Goal: Task Accomplishment & Management: Manage account settings

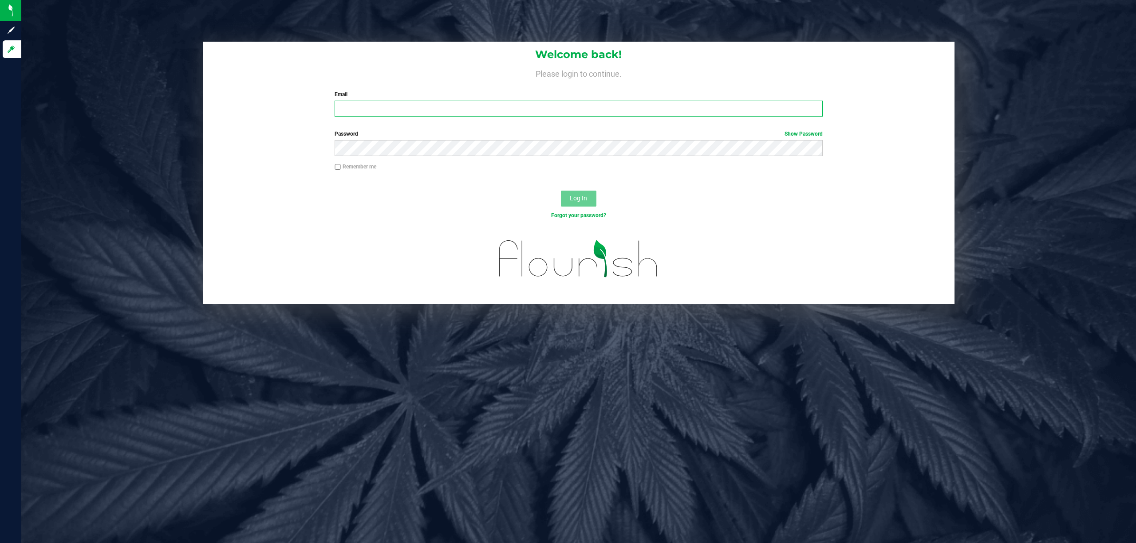
click at [388, 110] on input "Email" at bounding box center [578, 109] width 488 height 16
type input "[EMAIL_ADDRESS][DOMAIN_NAME]"
click at [561, 191] on button "Log In" at bounding box center [578, 199] width 35 height 16
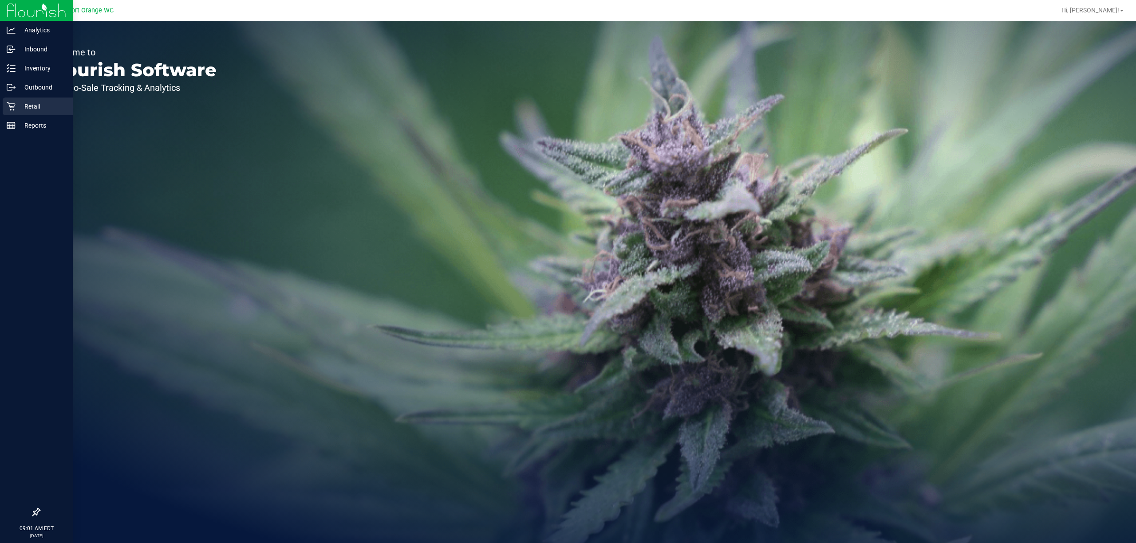
click at [14, 104] on icon at bounding box center [11, 106] width 9 height 9
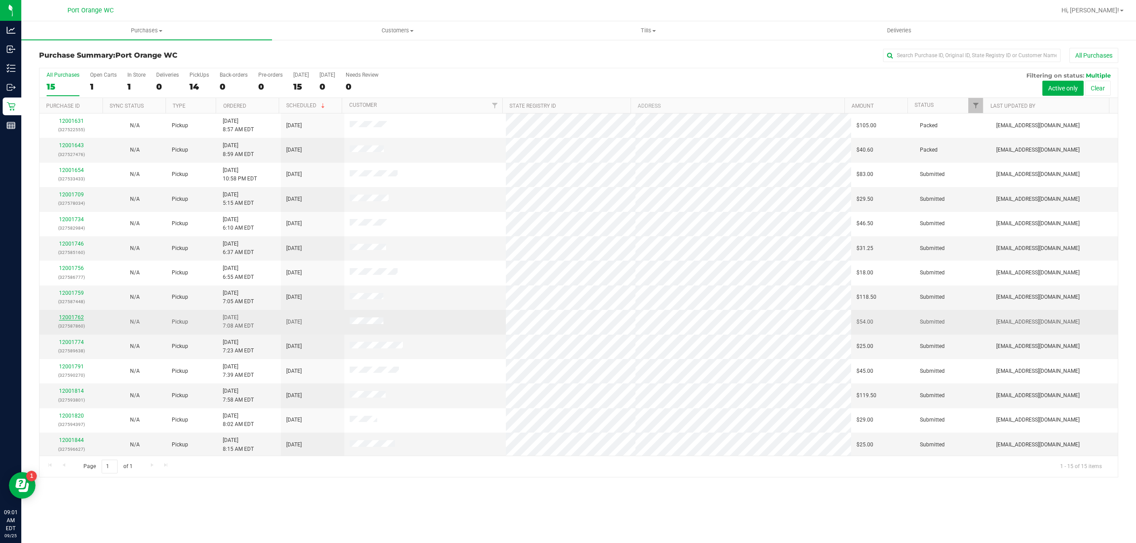
click at [64, 319] on link "12001762" at bounding box center [71, 317] width 25 height 6
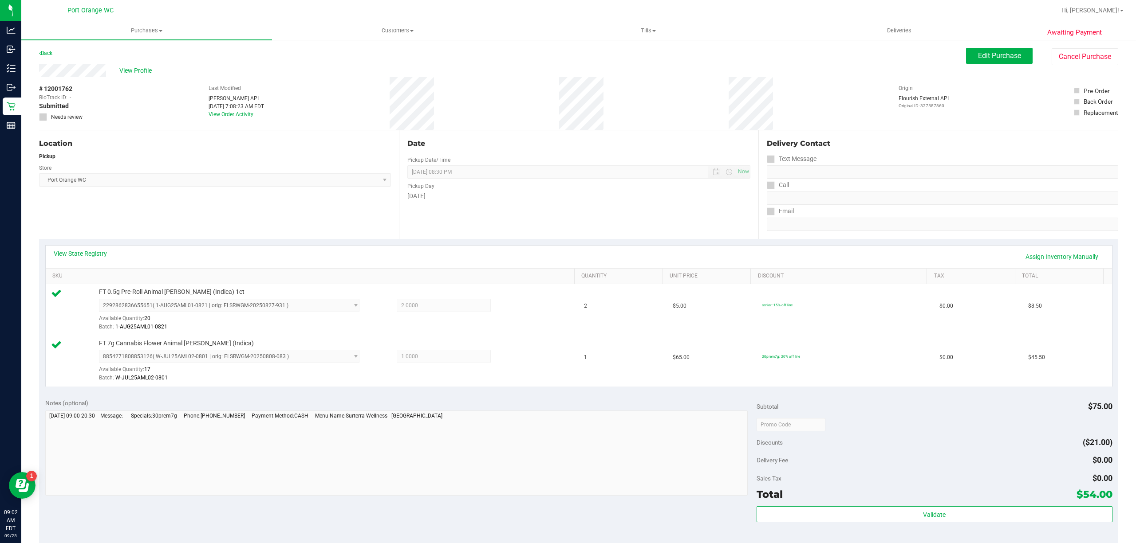
scroll to position [178, 0]
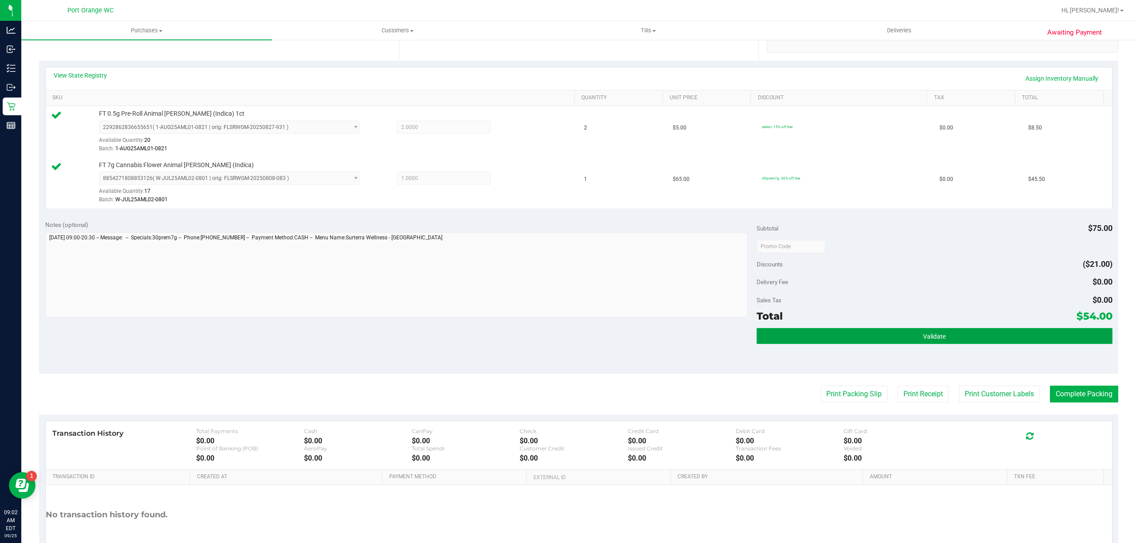
click at [952, 331] on button "Validate" at bounding box center [934, 336] width 356 height 16
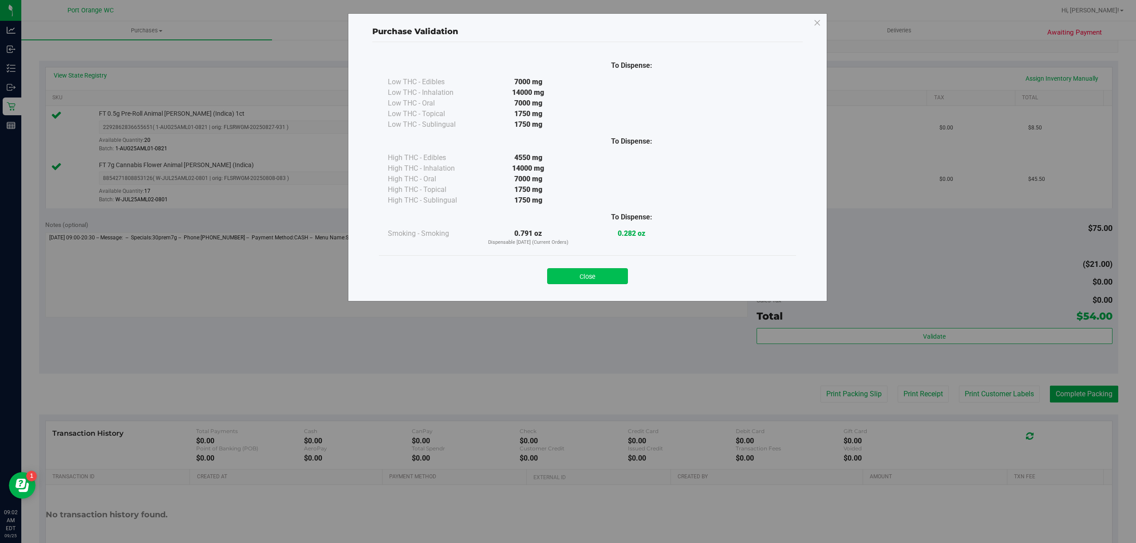
click at [611, 279] on button "Close" at bounding box center [587, 276] width 81 height 16
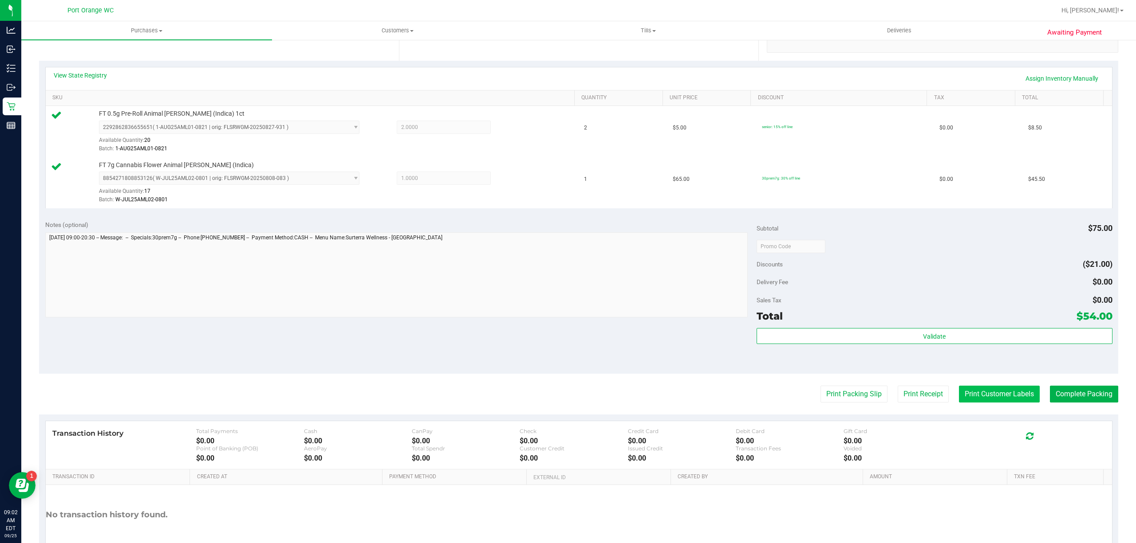
click at [973, 389] on button "Print Customer Labels" at bounding box center [999, 394] width 81 height 17
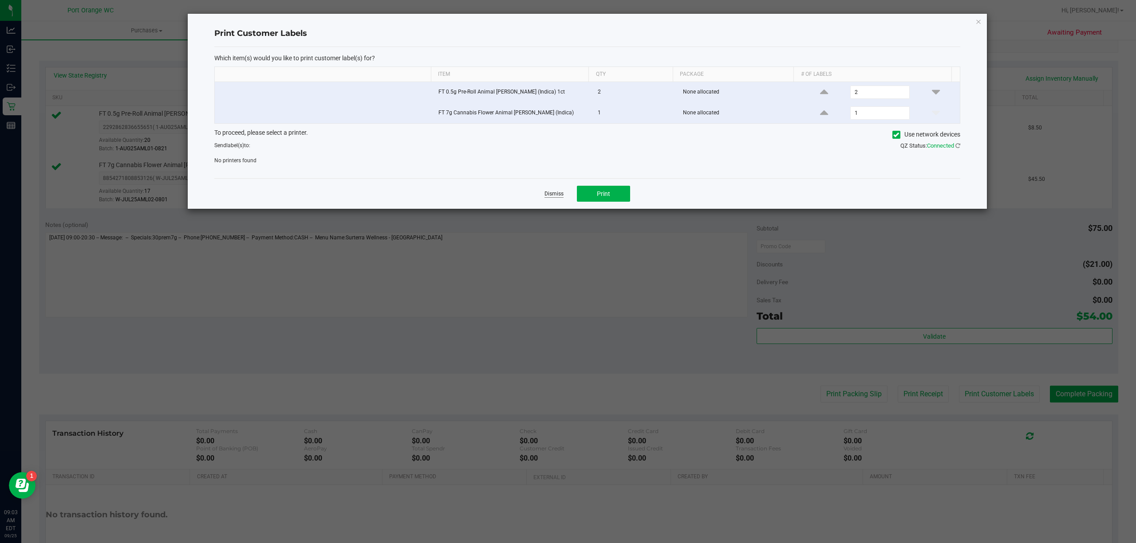
click at [546, 192] on link "Dismiss" at bounding box center [553, 194] width 19 height 8
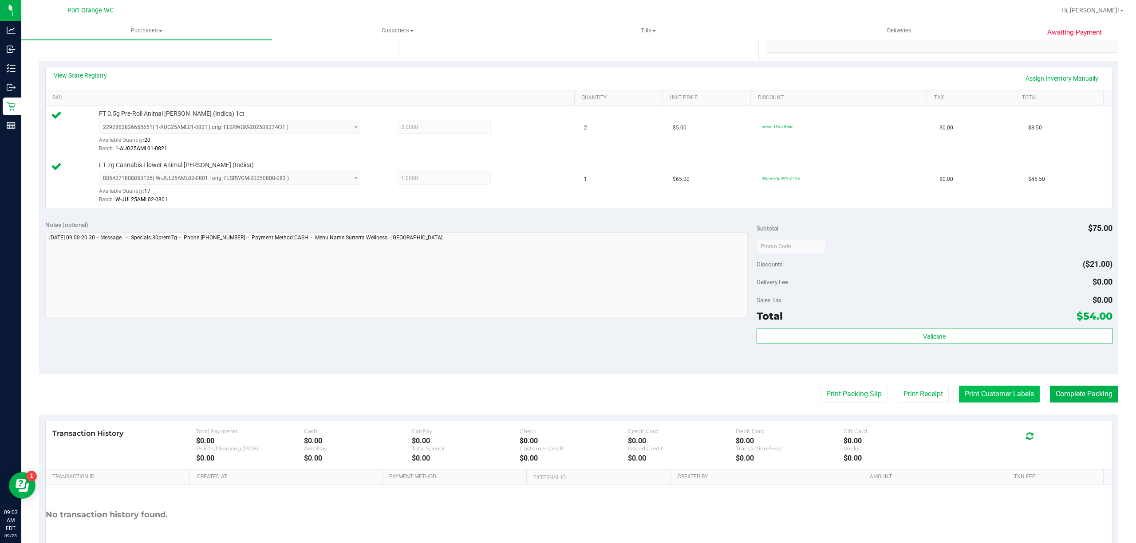
click at [959, 395] on button "Print Customer Labels" at bounding box center [999, 394] width 81 height 17
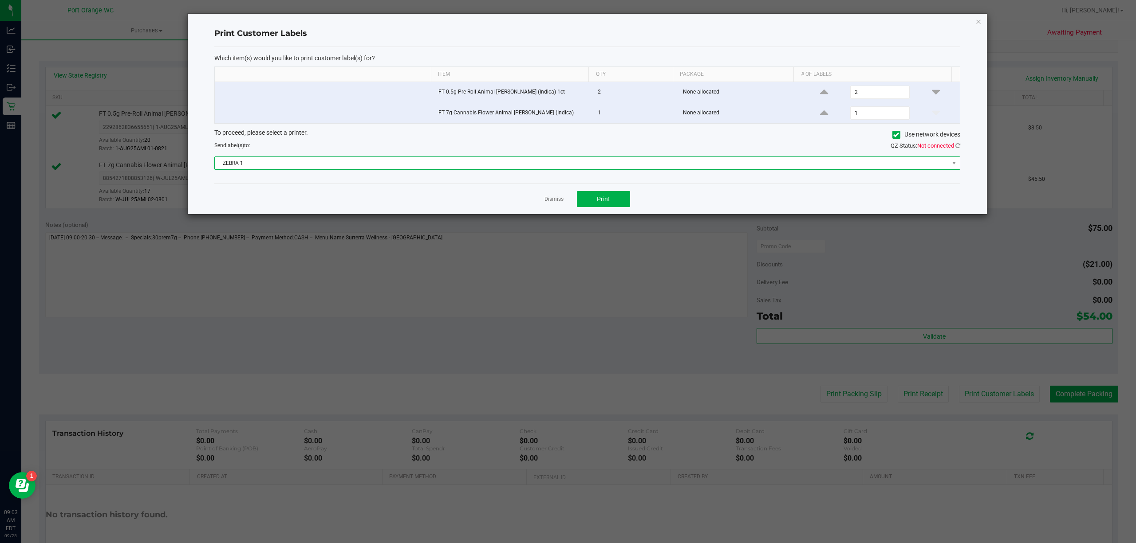
click at [272, 160] on span "ZEBRA 1" at bounding box center [582, 163] width 734 height 12
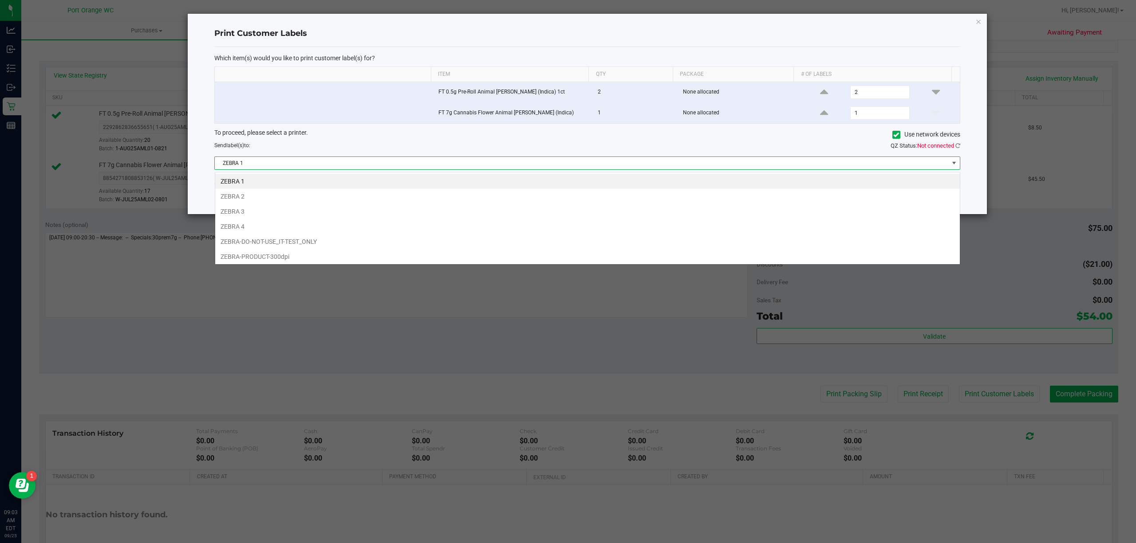
scroll to position [13, 745]
click at [236, 197] on li "ZEBRA 2" at bounding box center [587, 196] width 744 height 15
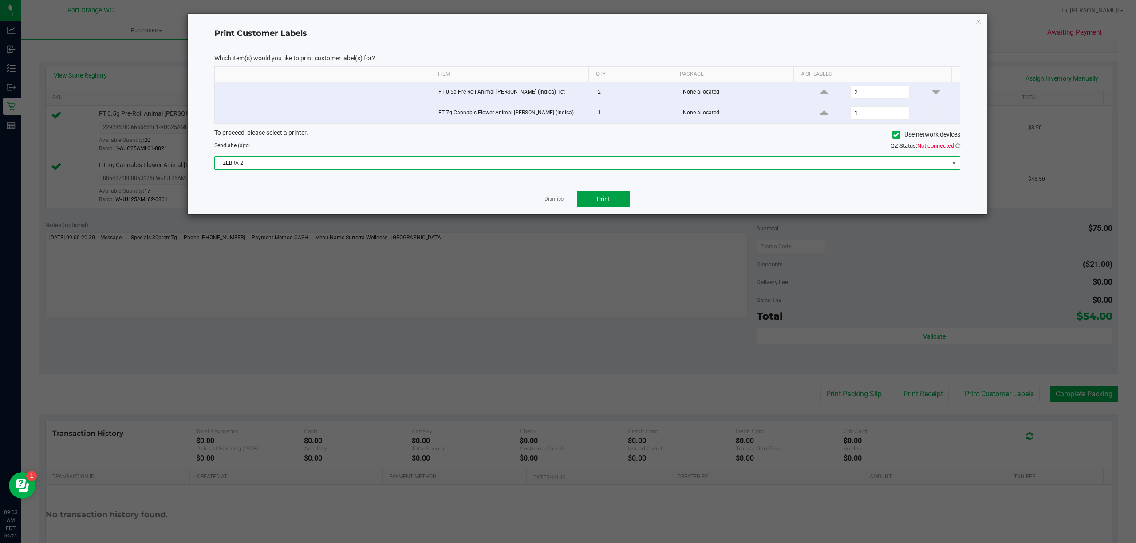
click at [592, 195] on button "Print" at bounding box center [603, 199] width 53 height 16
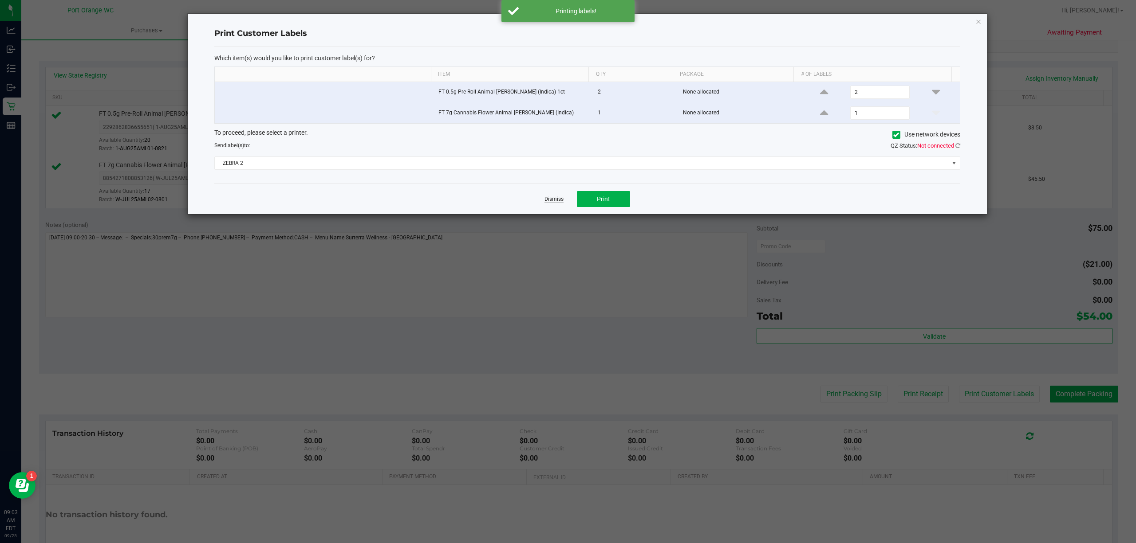
click at [546, 201] on link "Dismiss" at bounding box center [553, 200] width 19 height 8
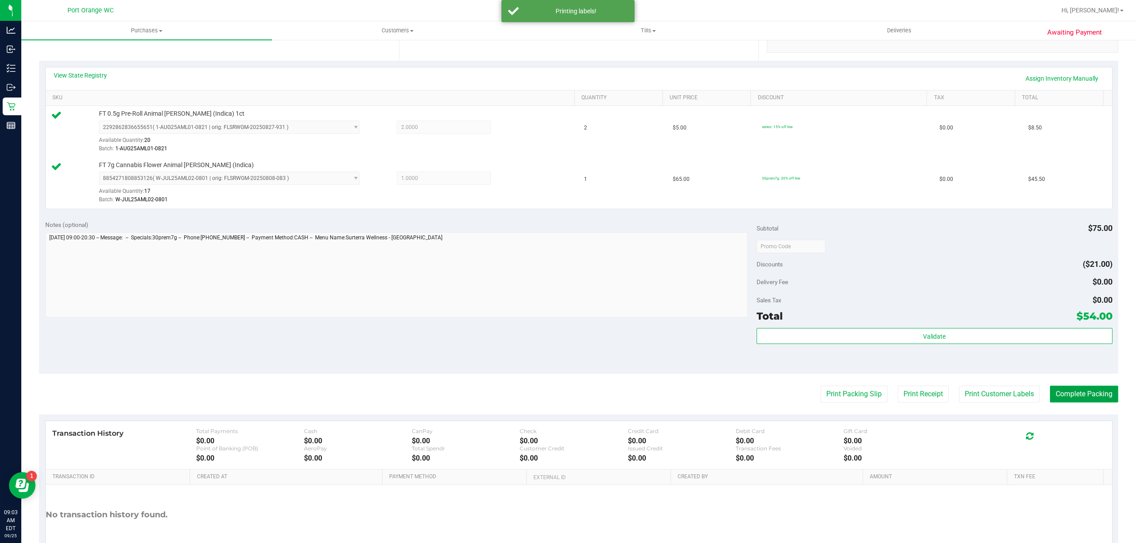
click at [1063, 397] on button "Complete Packing" at bounding box center [1083, 394] width 68 height 17
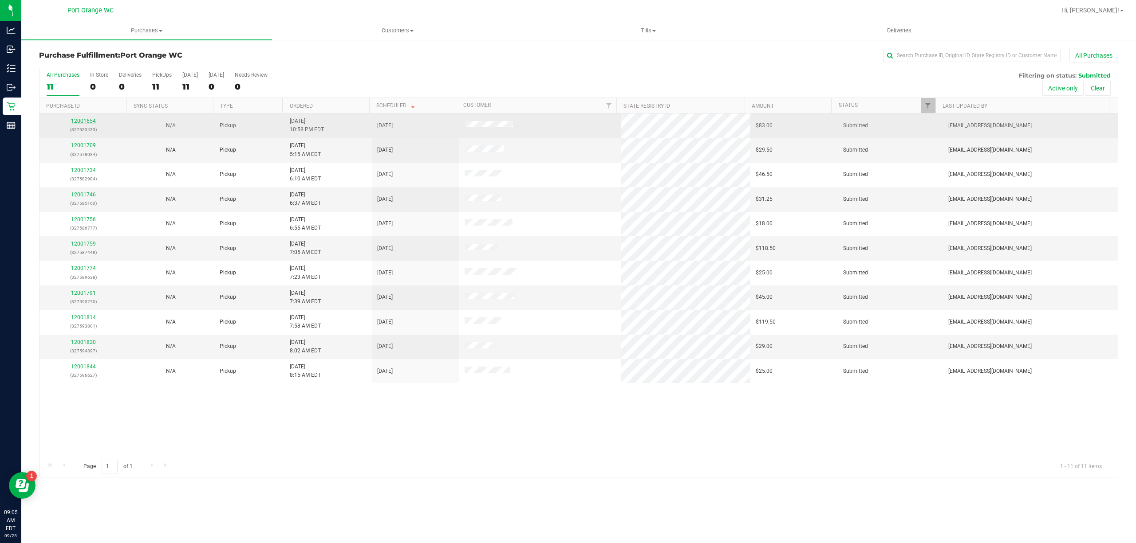
click at [86, 122] on link "12001654" at bounding box center [83, 121] width 25 height 6
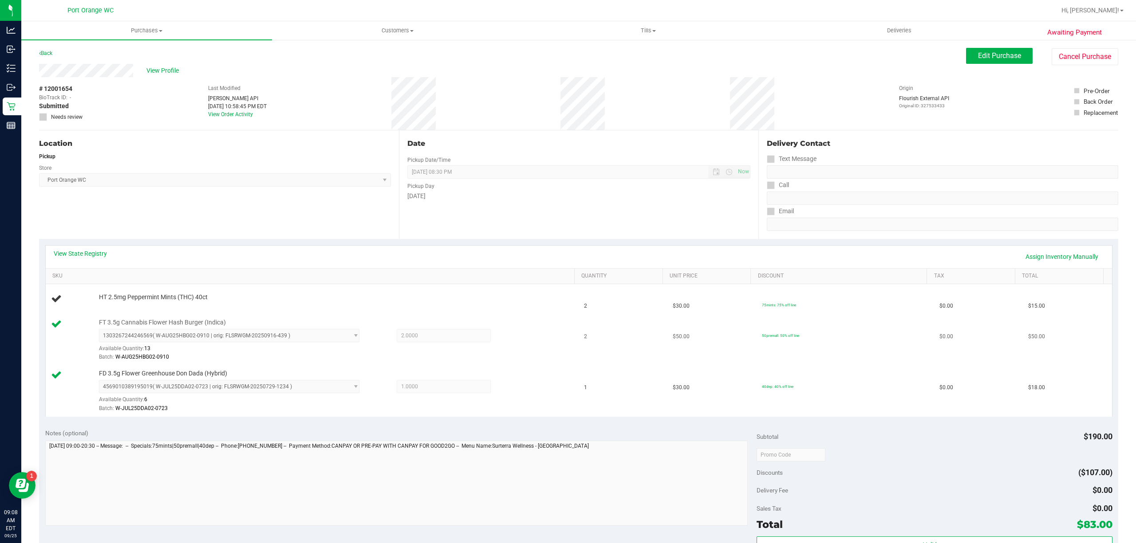
click at [684, 341] on td "$50.00" at bounding box center [711, 340] width 89 height 51
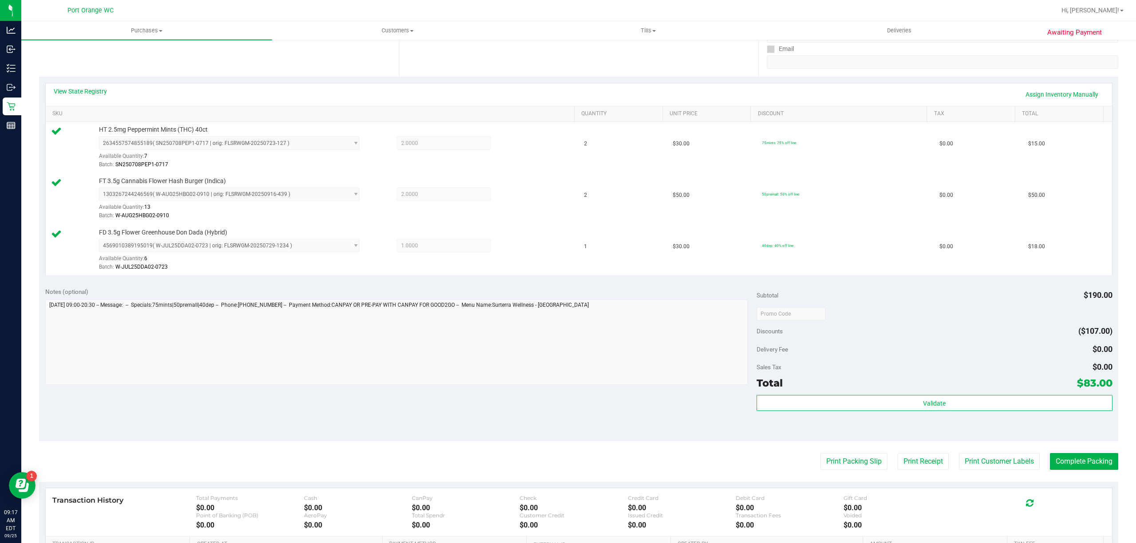
scroll to position [224, 0]
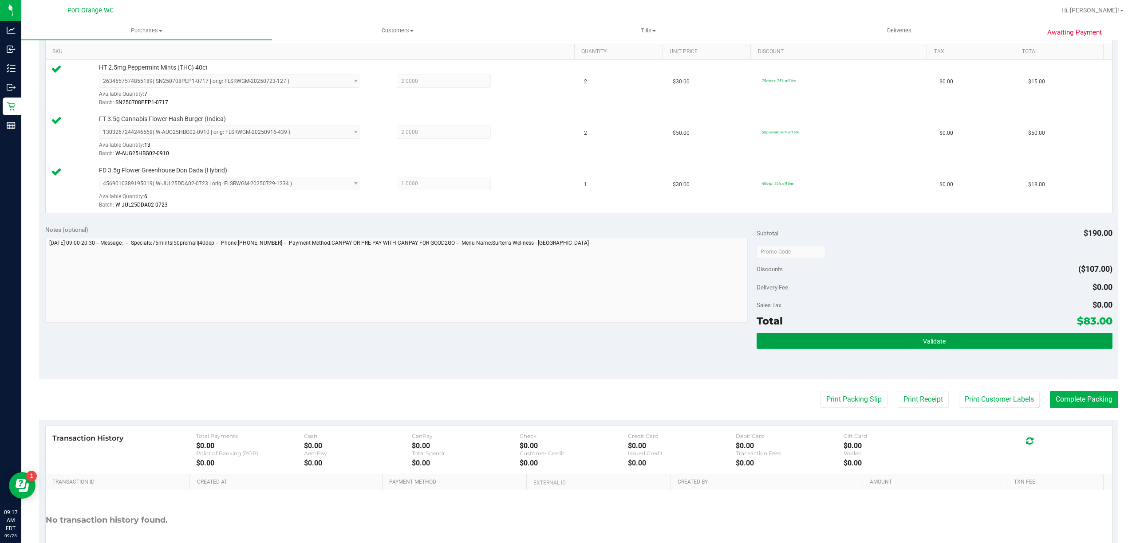
click at [877, 346] on button "Validate" at bounding box center [934, 341] width 356 height 16
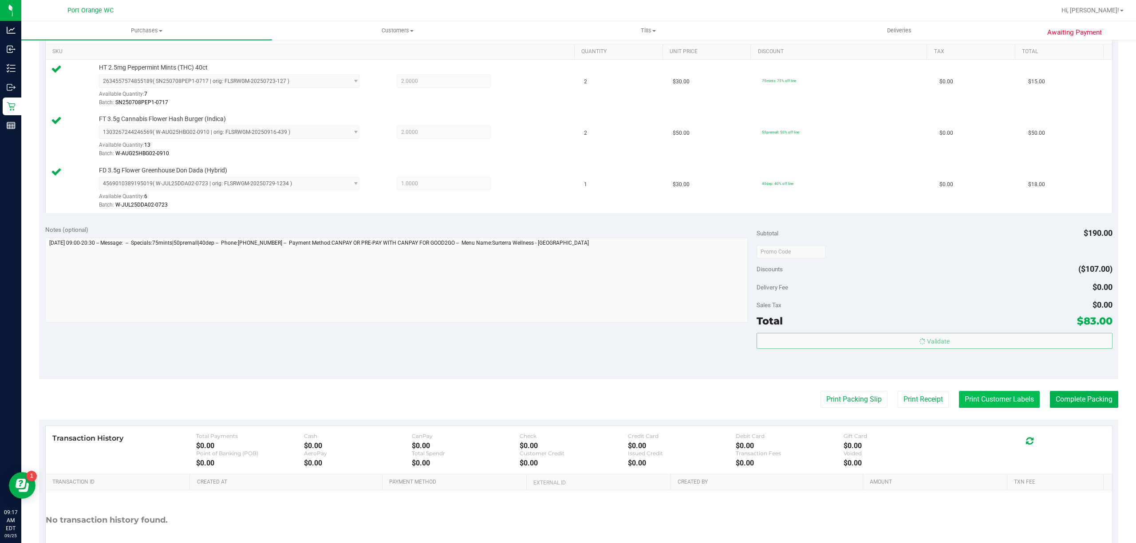
click at [974, 402] on button "Print Customer Labels" at bounding box center [999, 399] width 81 height 17
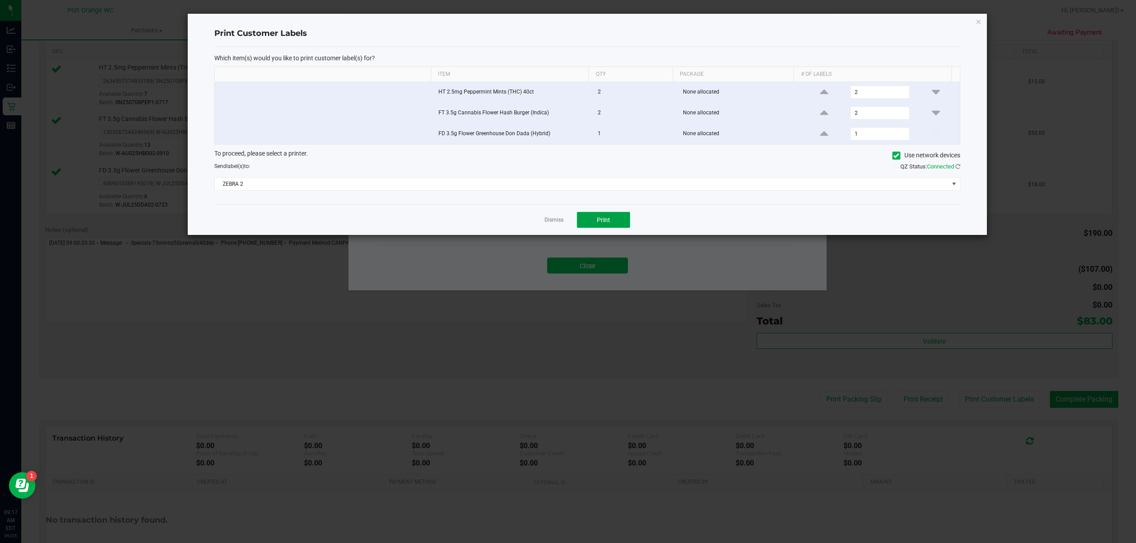
click at [594, 219] on button "Print" at bounding box center [603, 220] width 53 height 16
click at [545, 222] on link "Dismiss" at bounding box center [553, 220] width 19 height 8
click at [576, 262] on button "Close" at bounding box center [587, 266] width 81 height 16
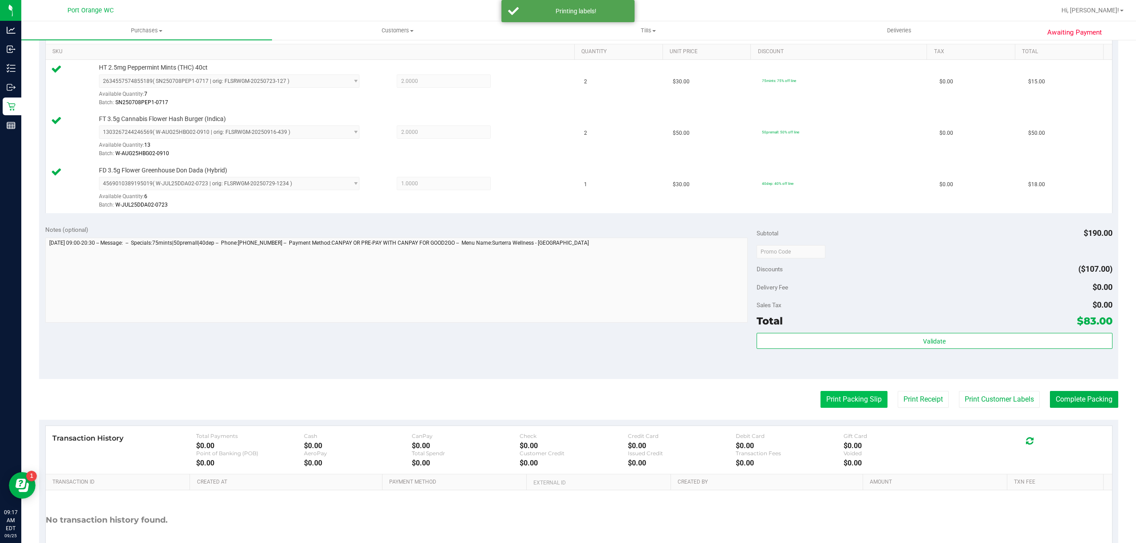
click at [821, 398] on button "Print Packing Slip" at bounding box center [853, 399] width 67 height 17
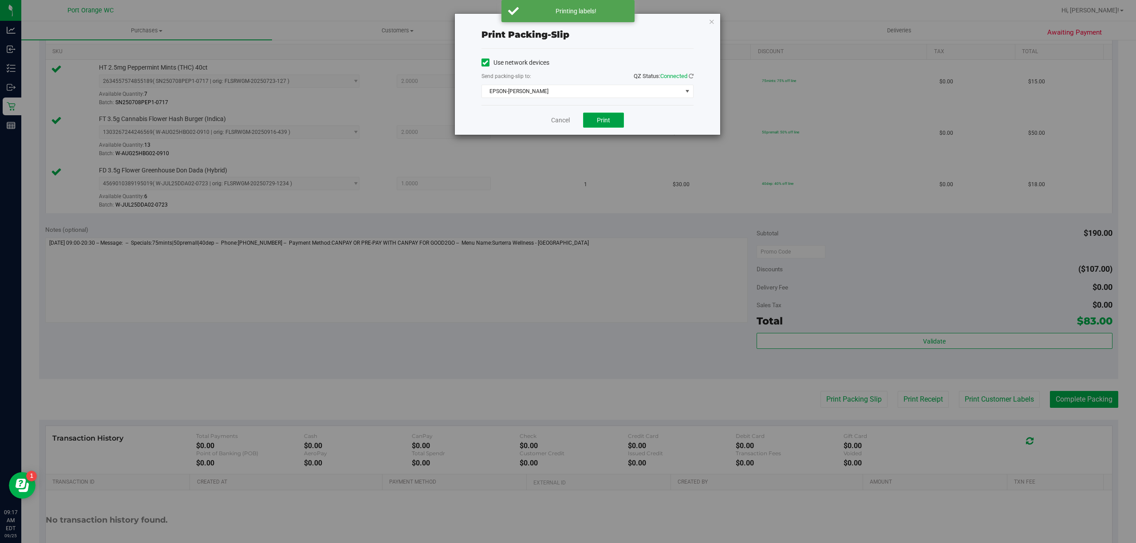
click at [597, 127] on button "Print" at bounding box center [603, 120] width 41 height 15
click at [508, 90] on span "EPSON-BOBBIE-GENTRY" at bounding box center [582, 91] width 200 height 12
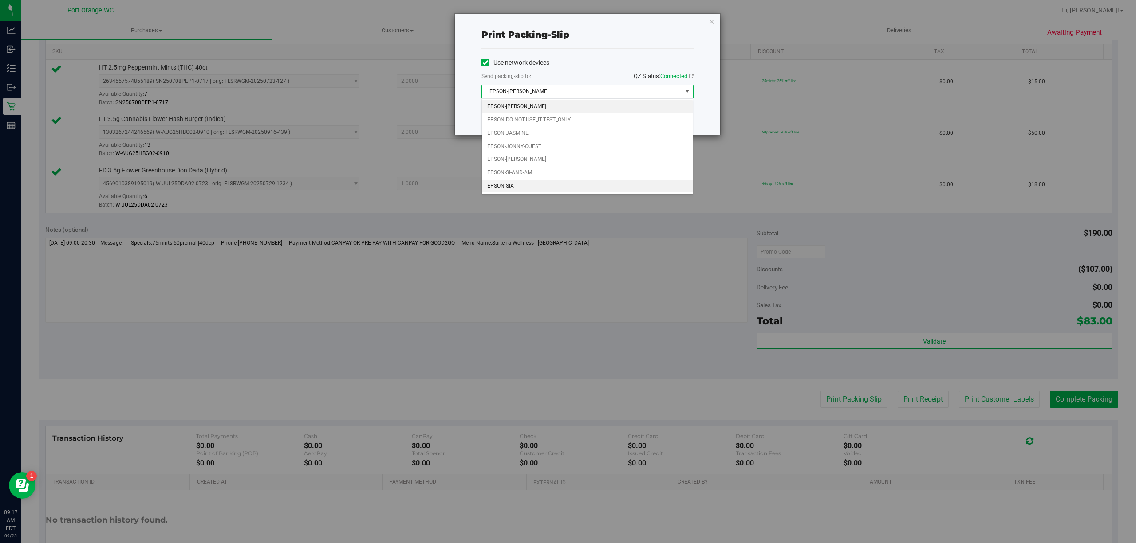
click at [499, 190] on li "EPSON-SIA" at bounding box center [587, 186] width 211 height 13
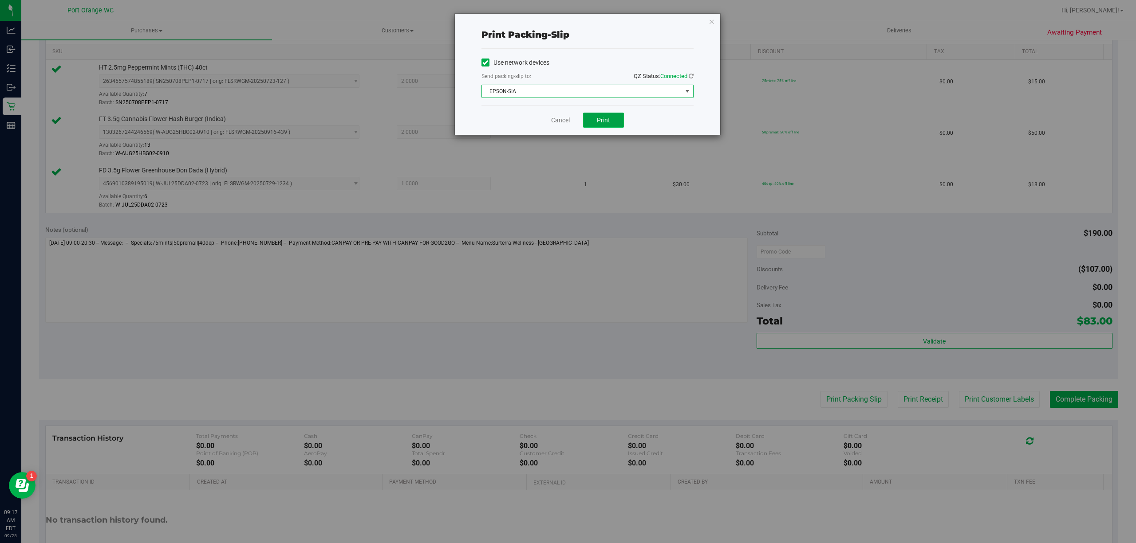
click at [611, 120] on button "Print" at bounding box center [603, 120] width 41 height 15
click at [557, 122] on link "Cancel" at bounding box center [560, 120] width 19 height 9
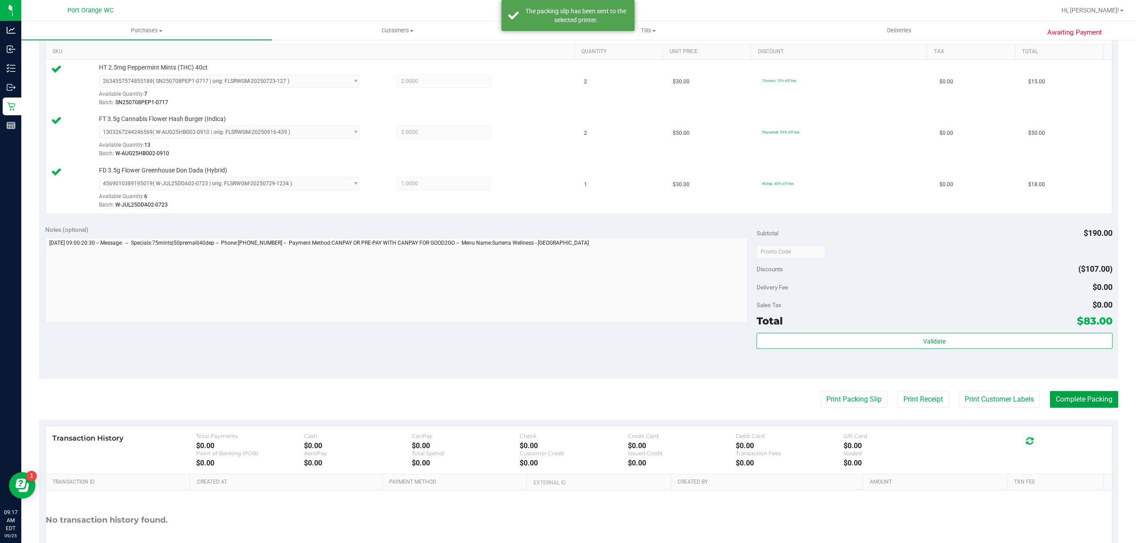
click at [1092, 402] on button "Complete Packing" at bounding box center [1083, 399] width 68 height 17
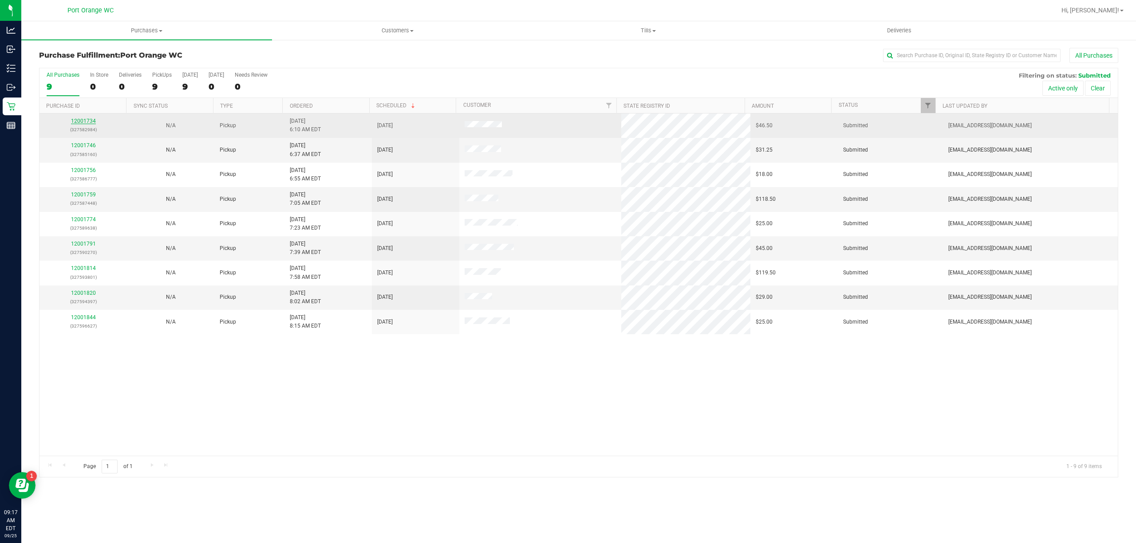
click at [81, 122] on link "12001734" at bounding box center [83, 121] width 25 height 6
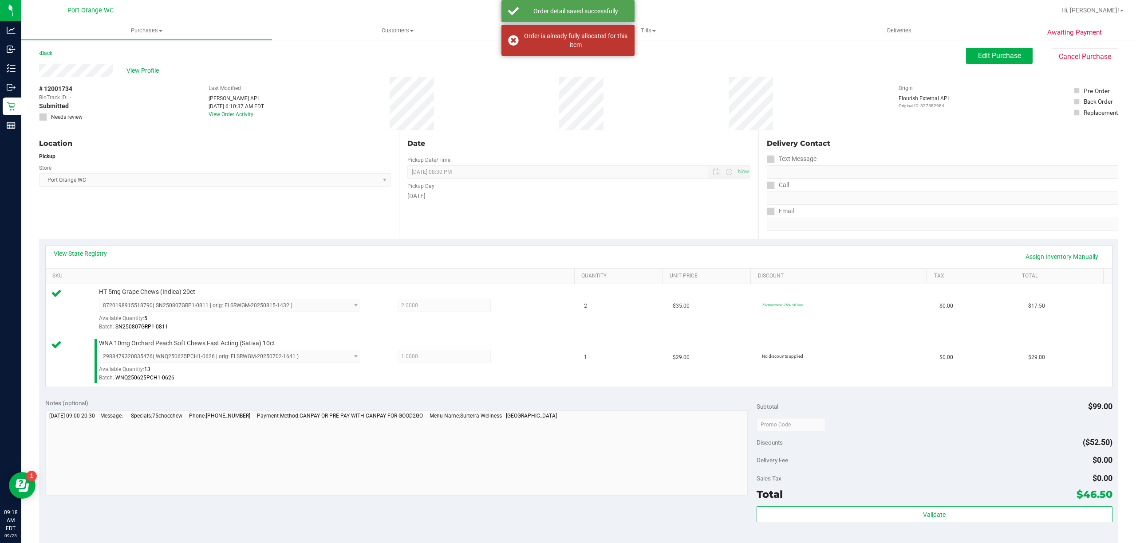
scroll to position [235, 0]
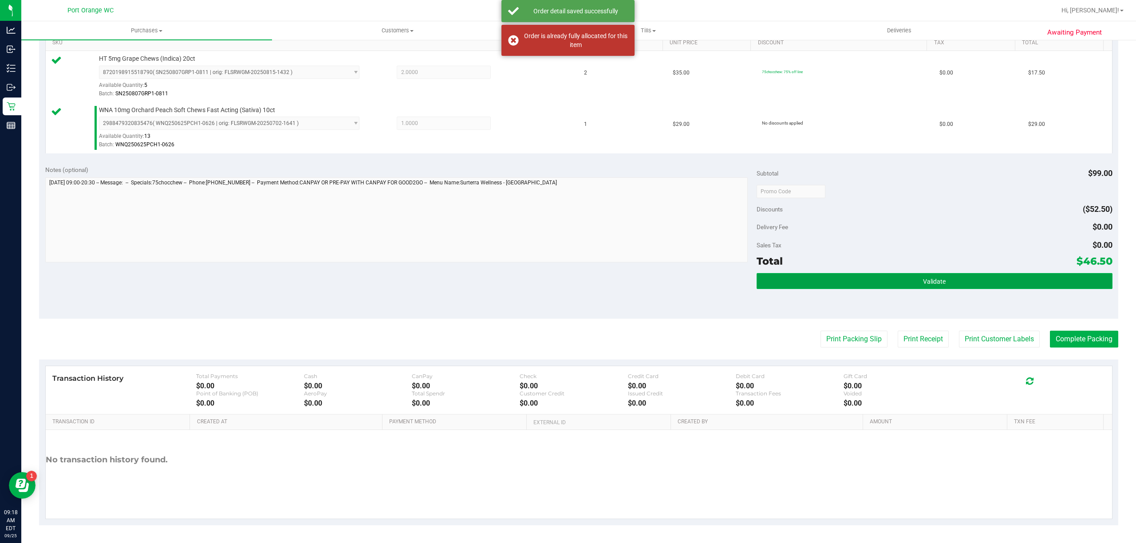
click at [867, 279] on button "Validate" at bounding box center [934, 281] width 356 height 16
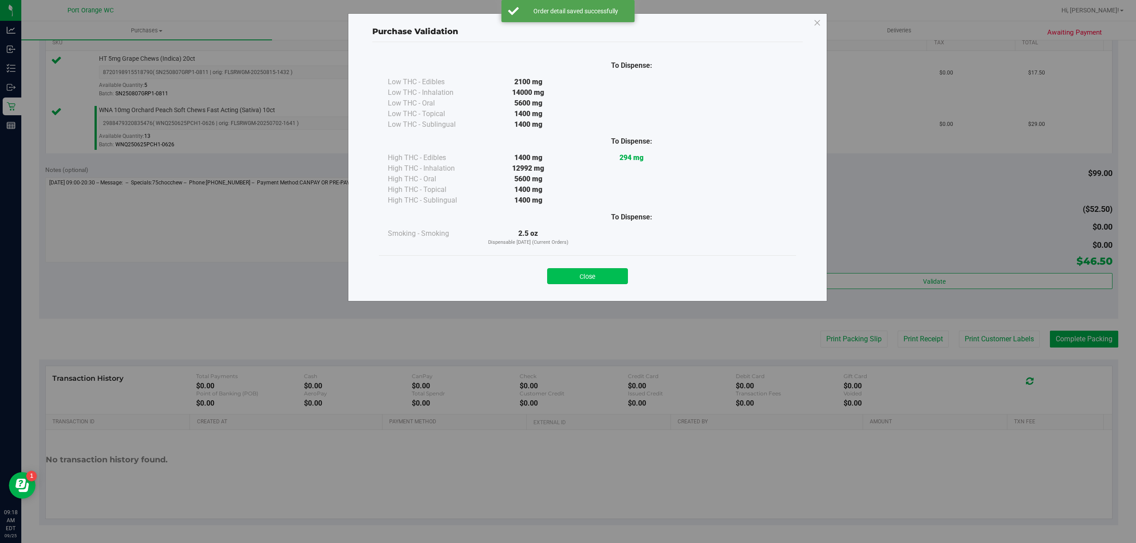
click at [597, 278] on button "Close" at bounding box center [587, 276] width 81 height 16
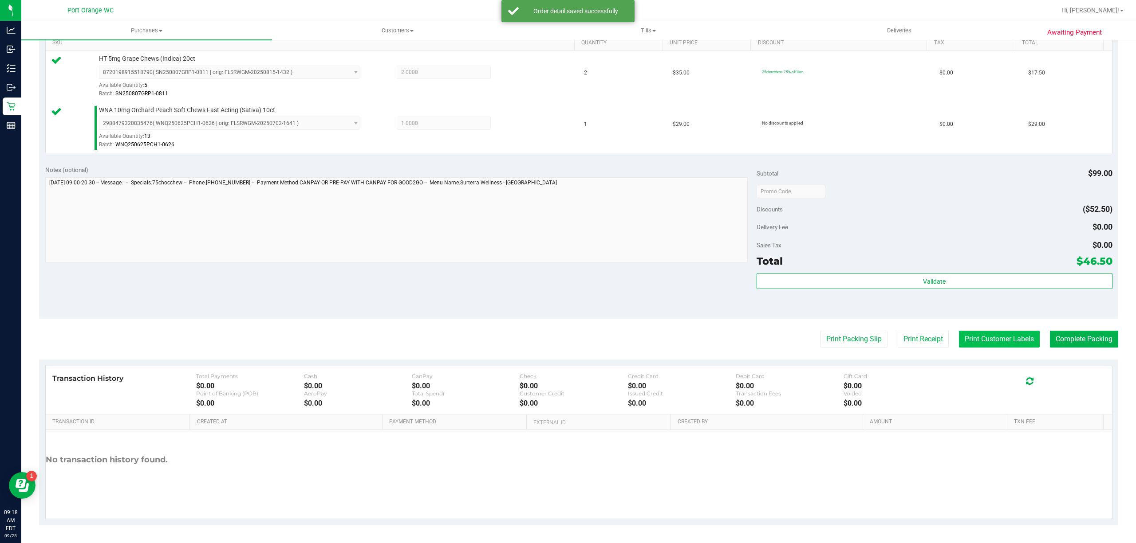
click at [1005, 334] on button "Print Customer Labels" at bounding box center [999, 339] width 81 height 17
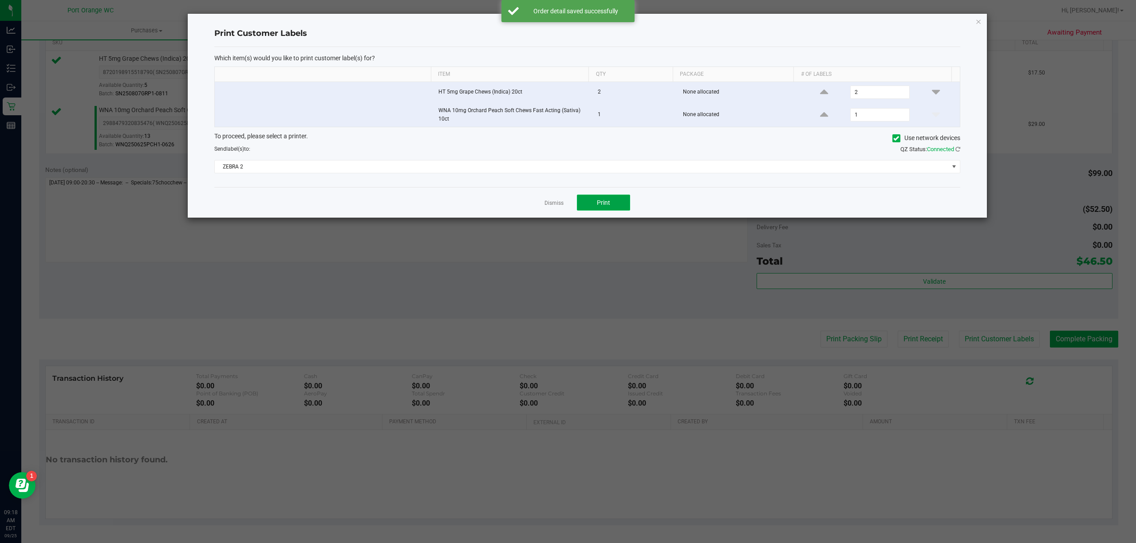
click at [621, 204] on button "Print" at bounding box center [603, 203] width 53 height 16
click at [545, 205] on link "Dismiss" at bounding box center [553, 204] width 19 height 8
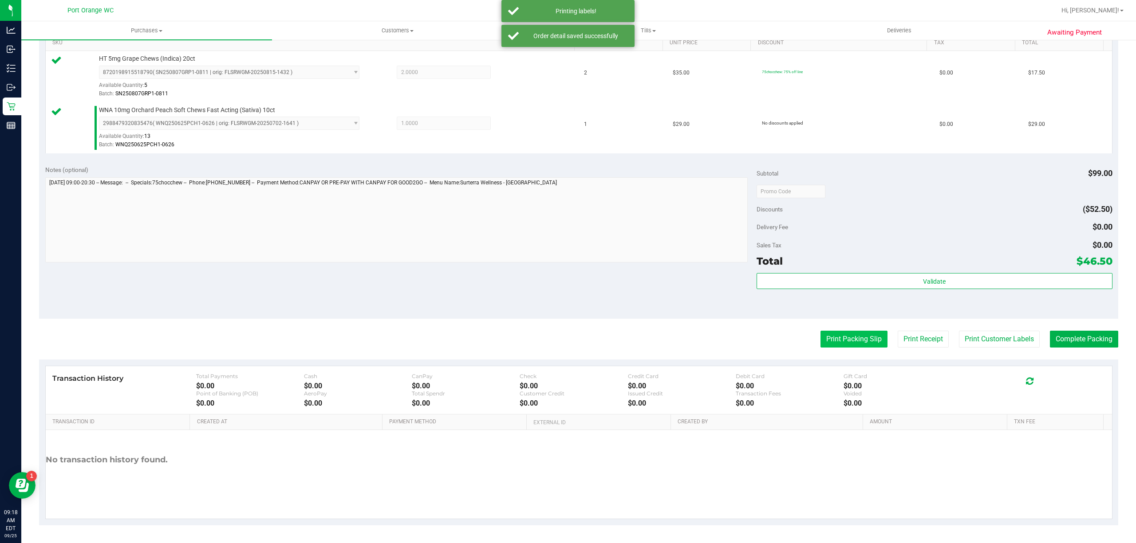
click at [856, 340] on button "Print Packing Slip" at bounding box center [853, 339] width 67 height 17
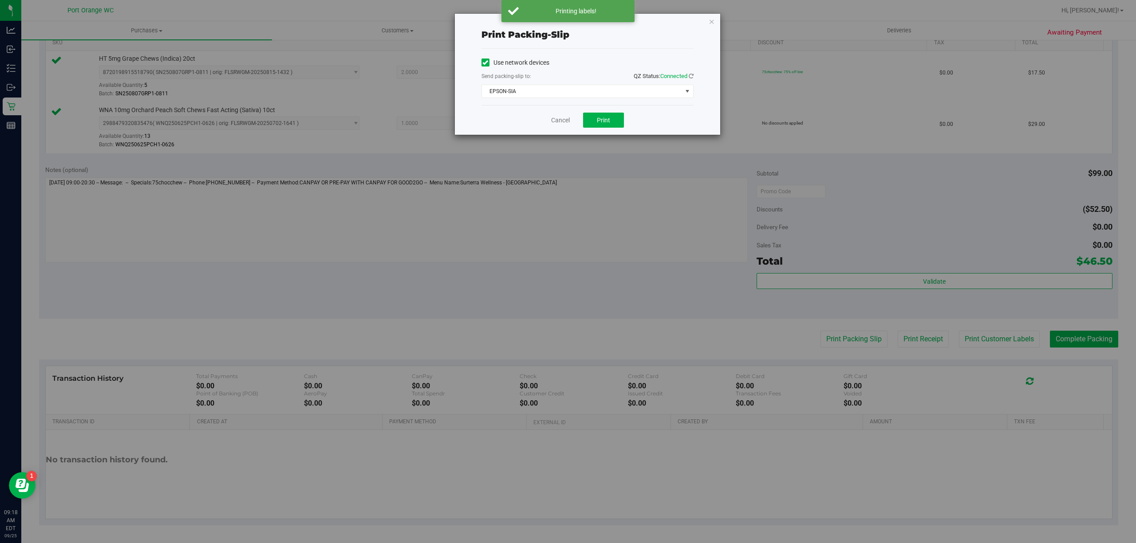
click at [597, 138] on div "Print packing-slip Use network devices Send packing-slip to: QZ Status: Connect…" at bounding box center [571, 271] width 1142 height 543
click at [602, 121] on span "Print" at bounding box center [603, 120] width 13 height 7
click at [556, 122] on link "Cancel" at bounding box center [560, 120] width 19 height 9
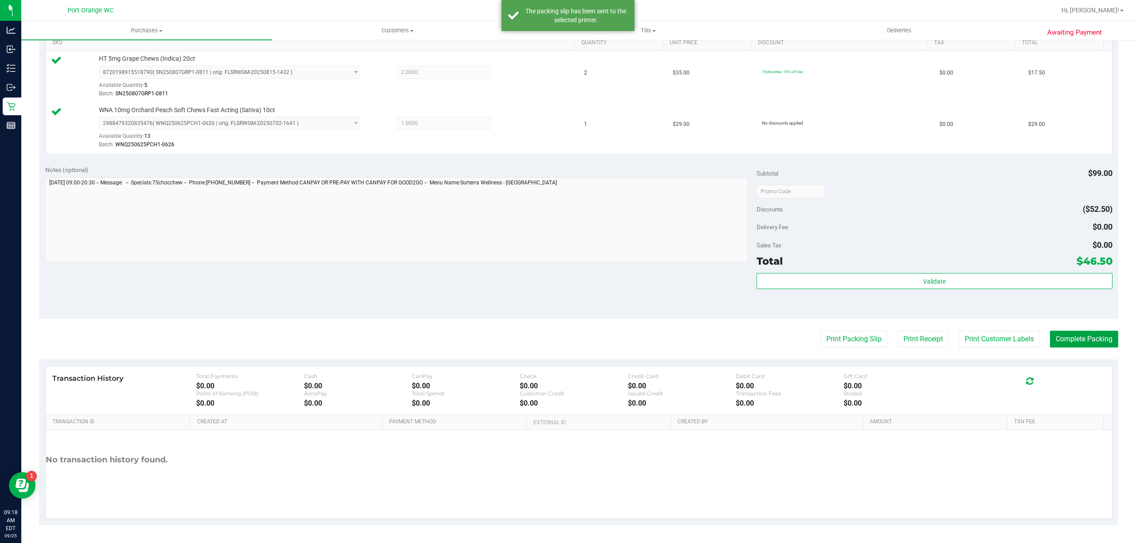
click at [1084, 334] on button "Complete Packing" at bounding box center [1083, 339] width 68 height 17
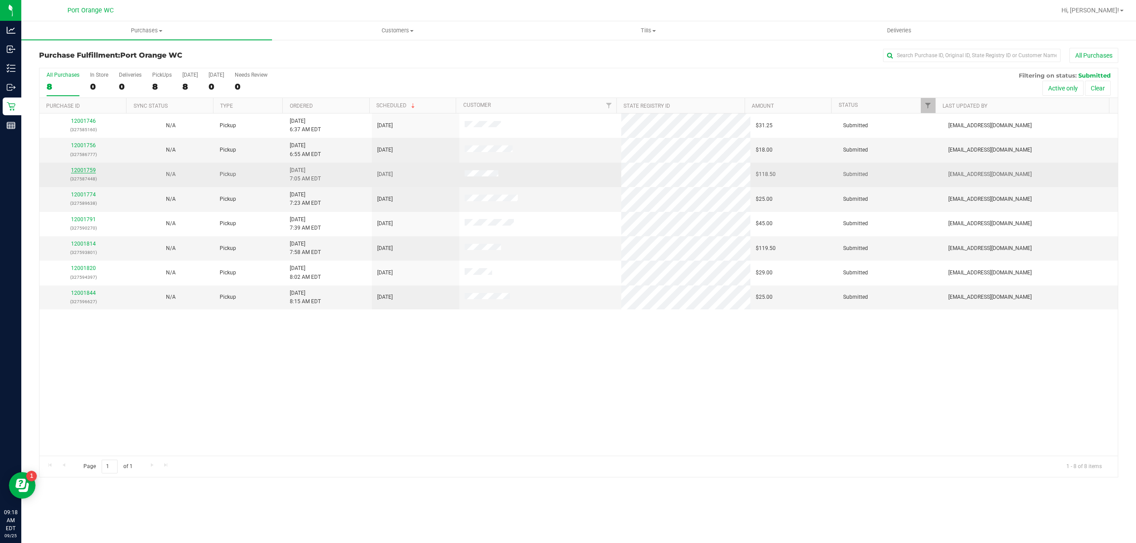
click at [81, 170] on link "12001759" at bounding box center [83, 170] width 25 height 6
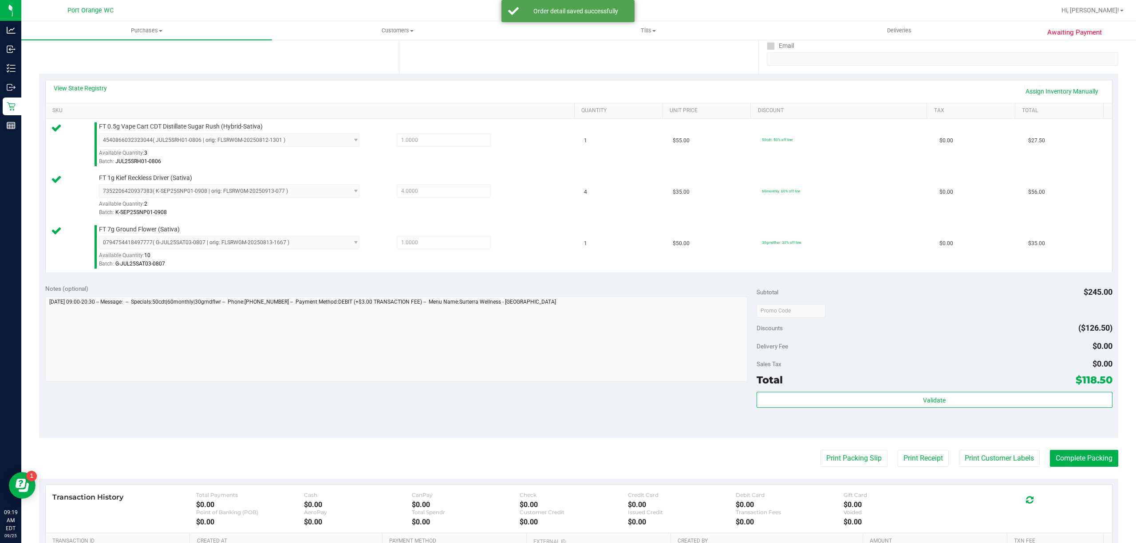
scroll to position [192, 0]
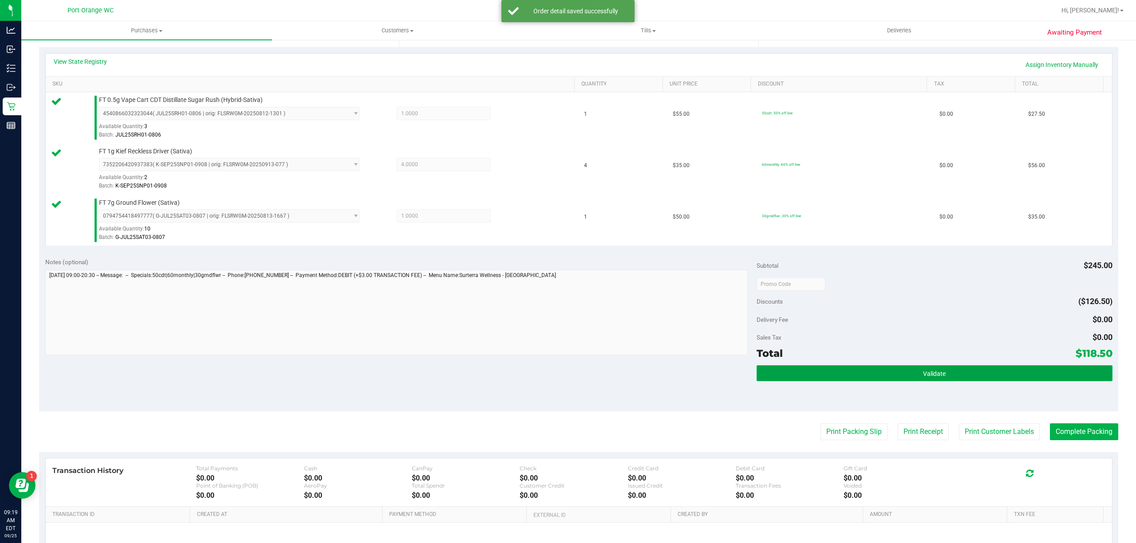
click at [967, 378] on button "Validate" at bounding box center [934, 374] width 356 height 16
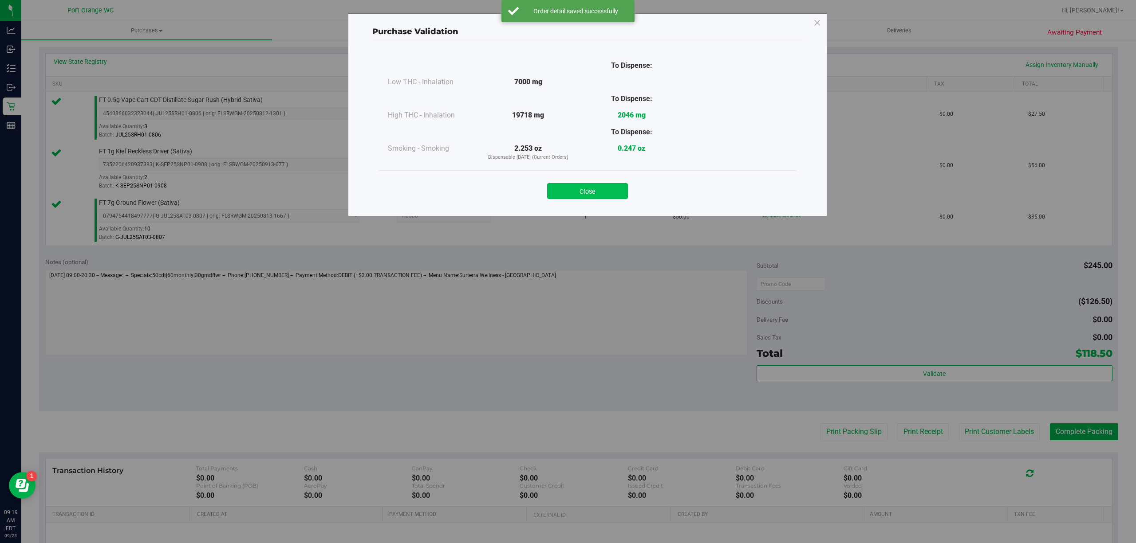
click at [594, 191] on button "Close" at bounding box center [587, 191] width 81 height 16
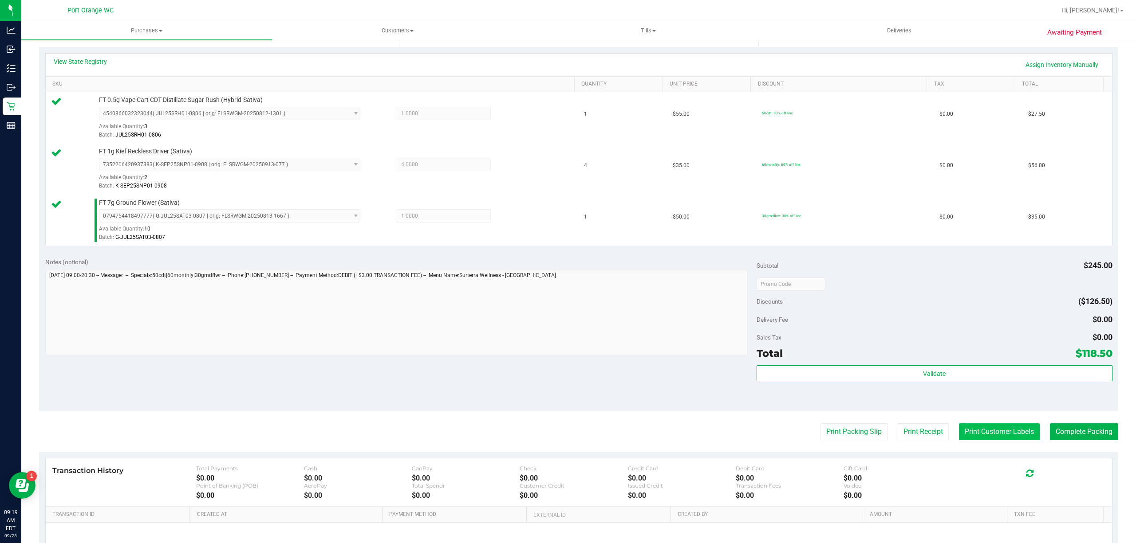
click at [999, 433] on button "Print Customer Labels" at bounding box center [999, 432] width 81 height 17
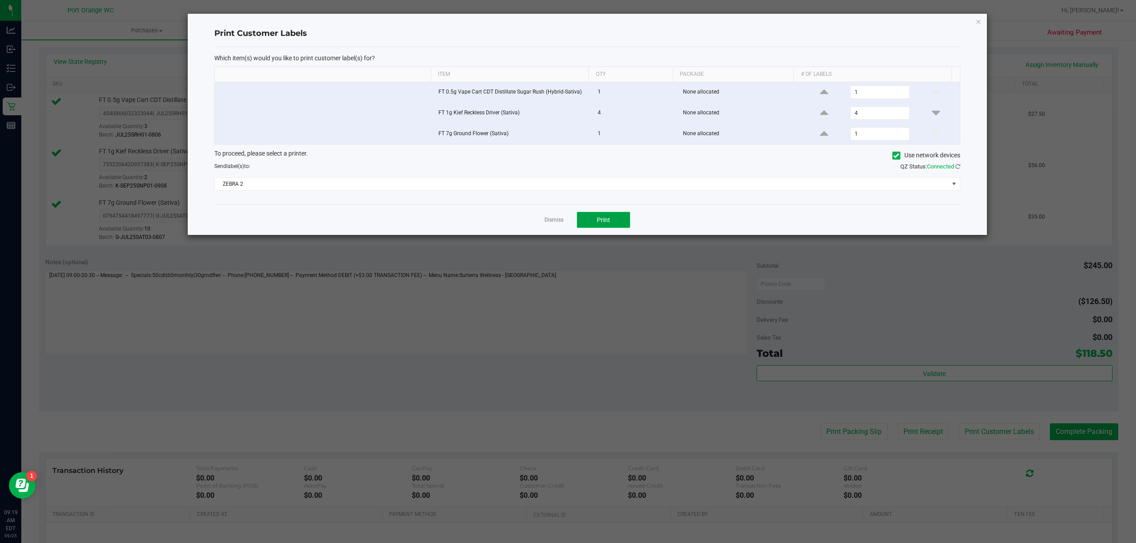
click at [610, 228] on button "Print" at bounding box center [603, 220] width 53 height 16
click at [547, 222] on link "Dismiss" at bounding box center [553, 220] width 19 height 8
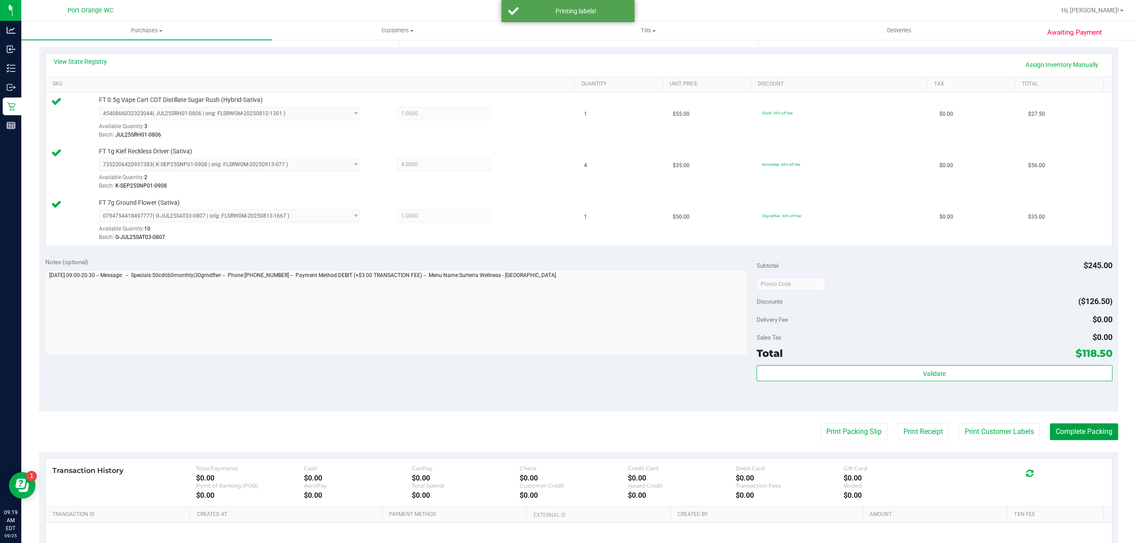
click at [1075, 433] on button "Complete Packing" at bounding box center [1083, 432] width 68 height 17
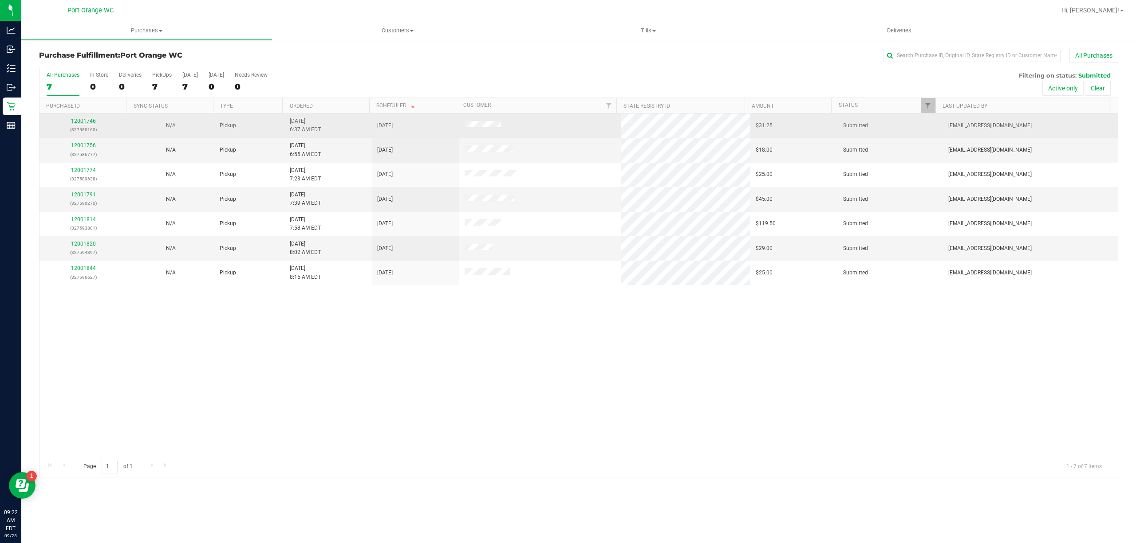
click at [89, 120] on link "12001746" at bounding box center [83, 121] width 25 height 6
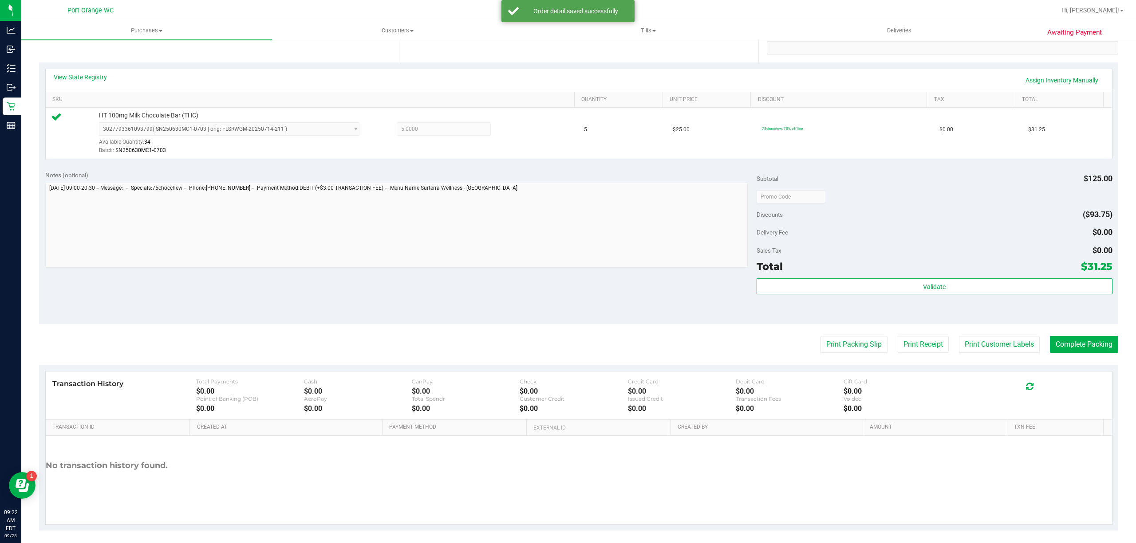
scroll to position [183, 0]
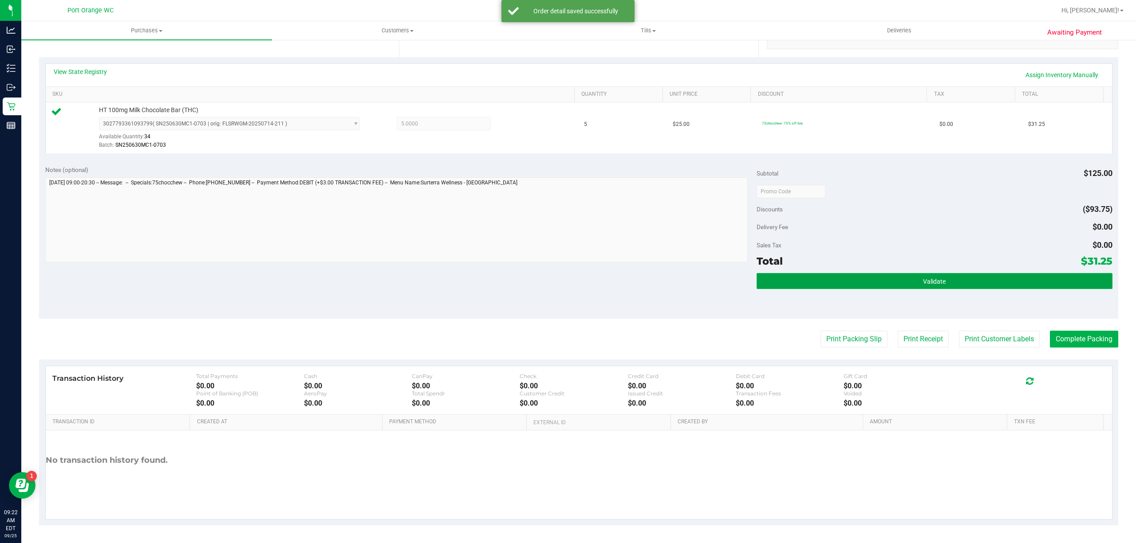
click at [979, 285] on button "Validate" at bounding box center [934, 281] width 356 height 16
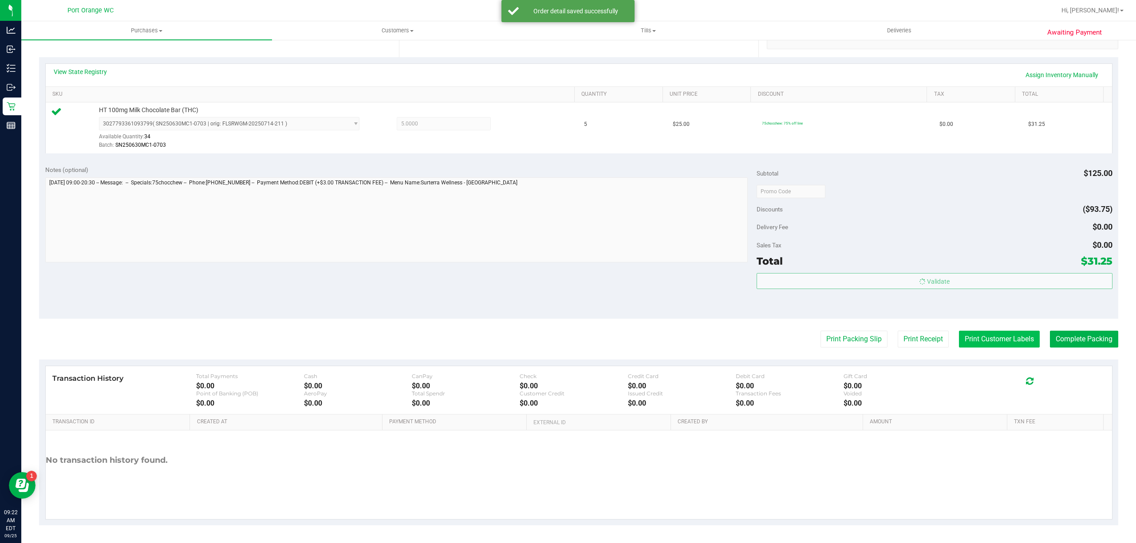
click at [964, 341] on button "Print Customer Labels" at bounding box center [999, 339] width 81 height 17
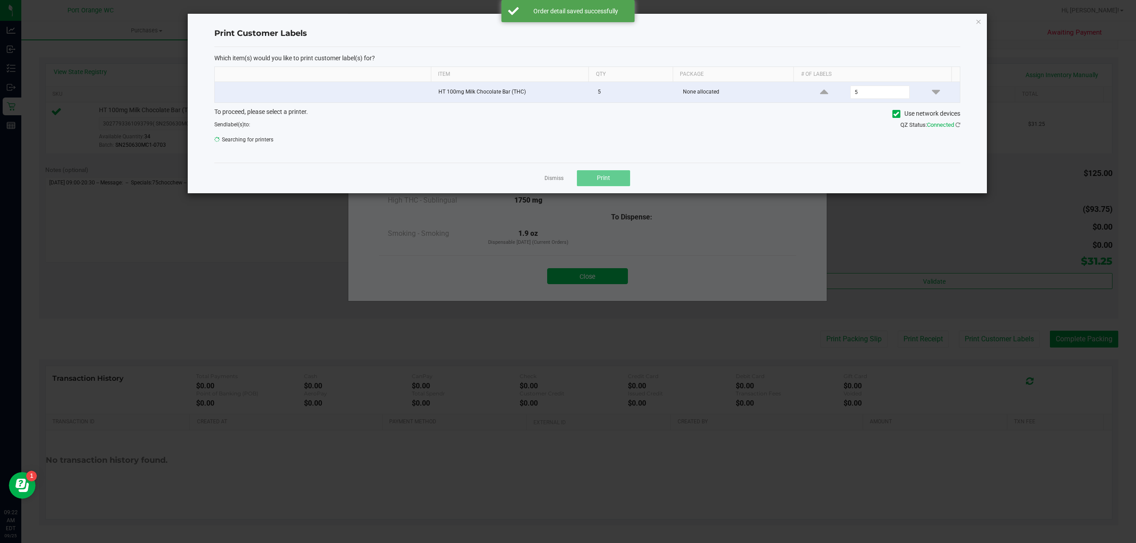
click at [617, 185] on button "Print" at bounding box center [603, 178] width 53 height 16
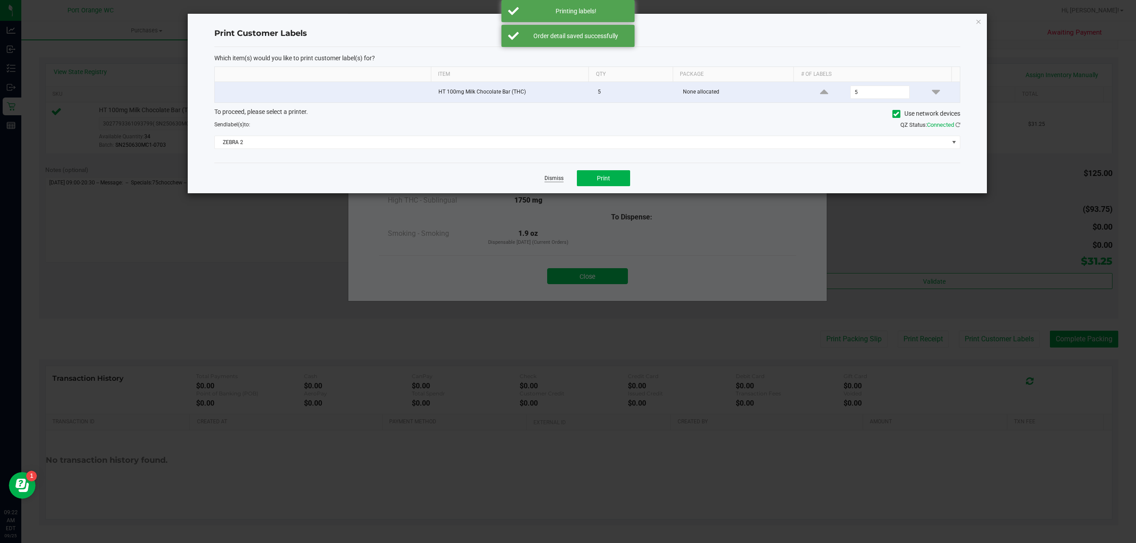
click at [550, 179] on link "Dismiss" at bounding box center [553, 179] width 19 height 8
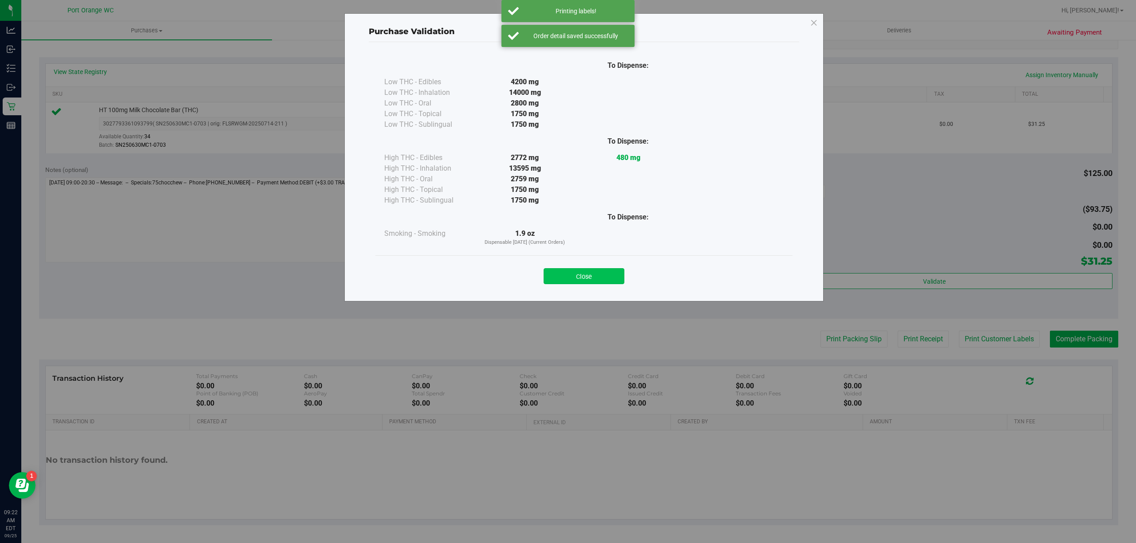
click at [555, 278] on button "Close" at bounding box center [583, 276] width 81 height 16
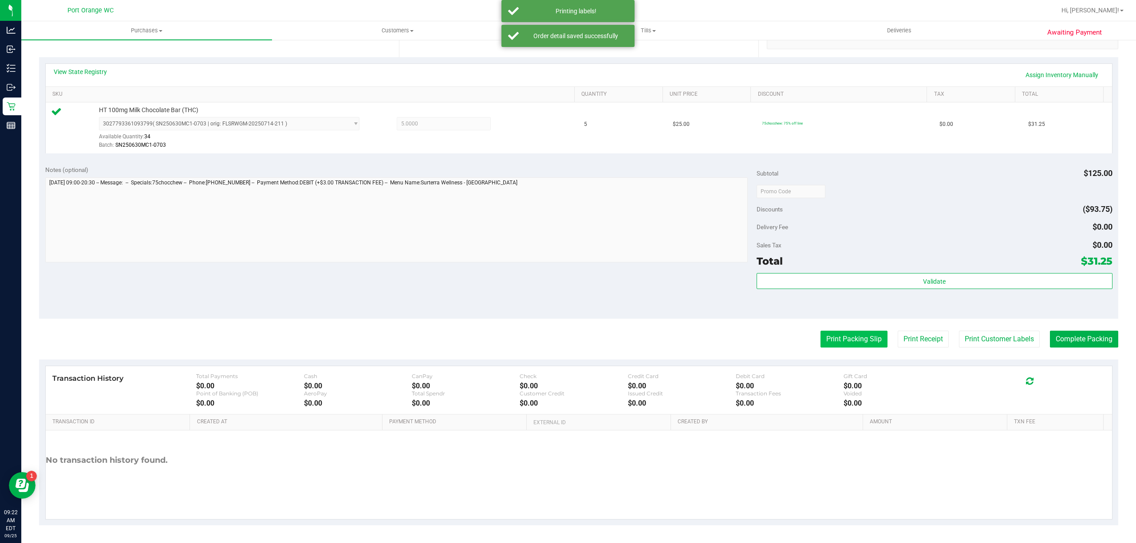
click at [838, 342] on button "Print Packing Slip" at bounding box center [853, 339] width 67 height 17
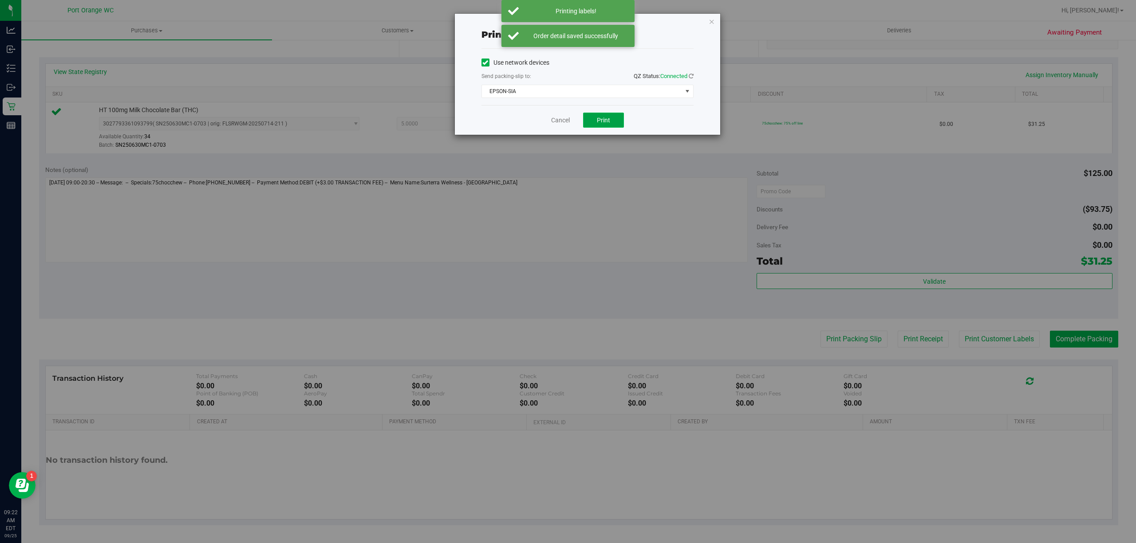
click at [602, 125] on button "Print" at bounding box center [603, 120] width 41 height 15
click at [560, 124] on link "Cancel" at bounding box center [560, 120] width 19 height 9
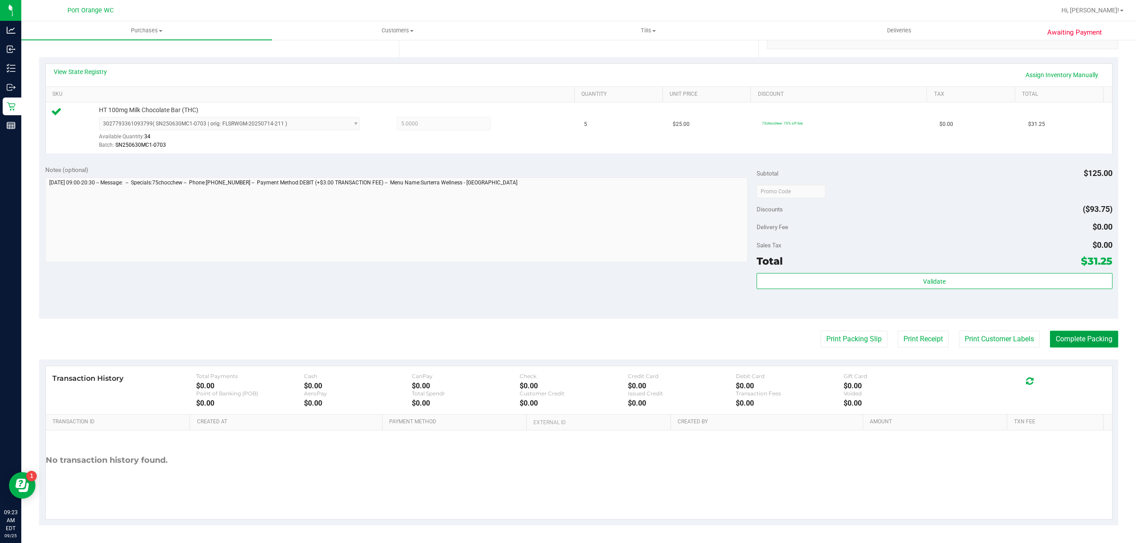
click at [1097, 337] on button "Complete Packing" at bounding box center [1083, 339] width 68 height 17
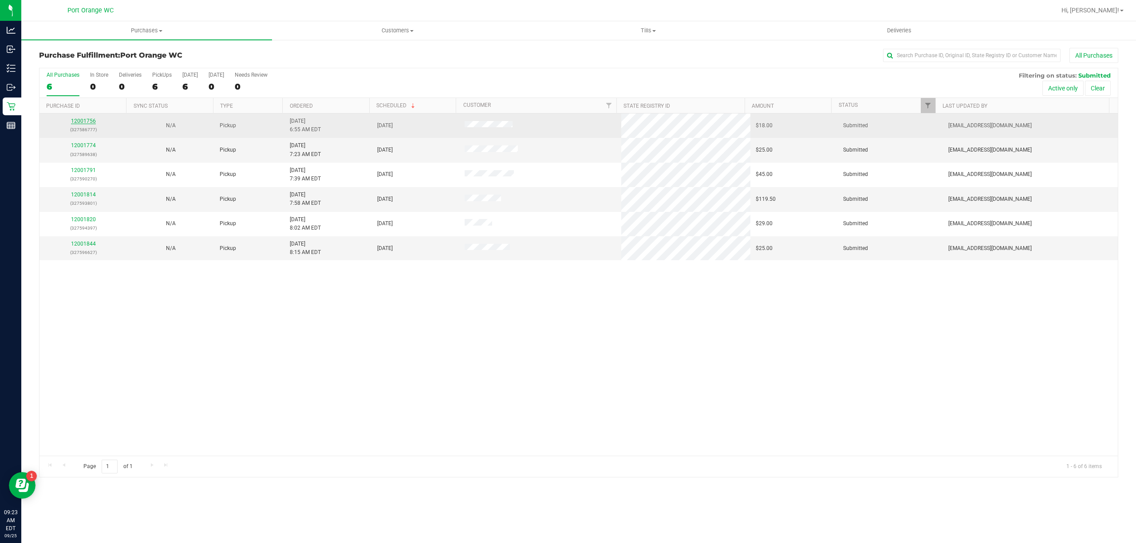
click at [77, 123] on link "12001756" at bounding box center [83, 121] width 25 height 6
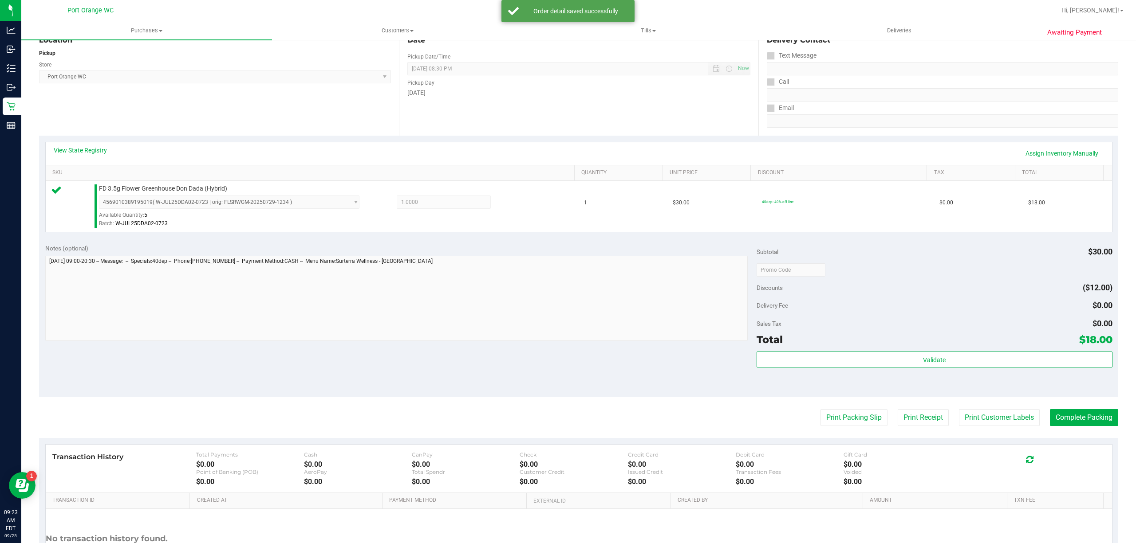
scroll to position [150, 0]
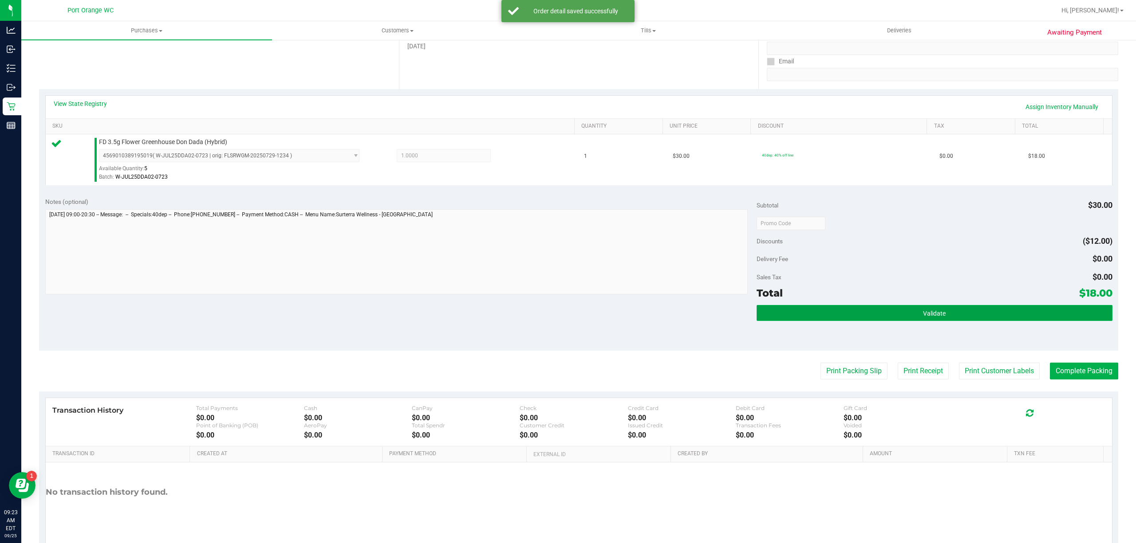
click at [872, 320] on button "Validate" at bounding box center [934, 313] width 356 height 16
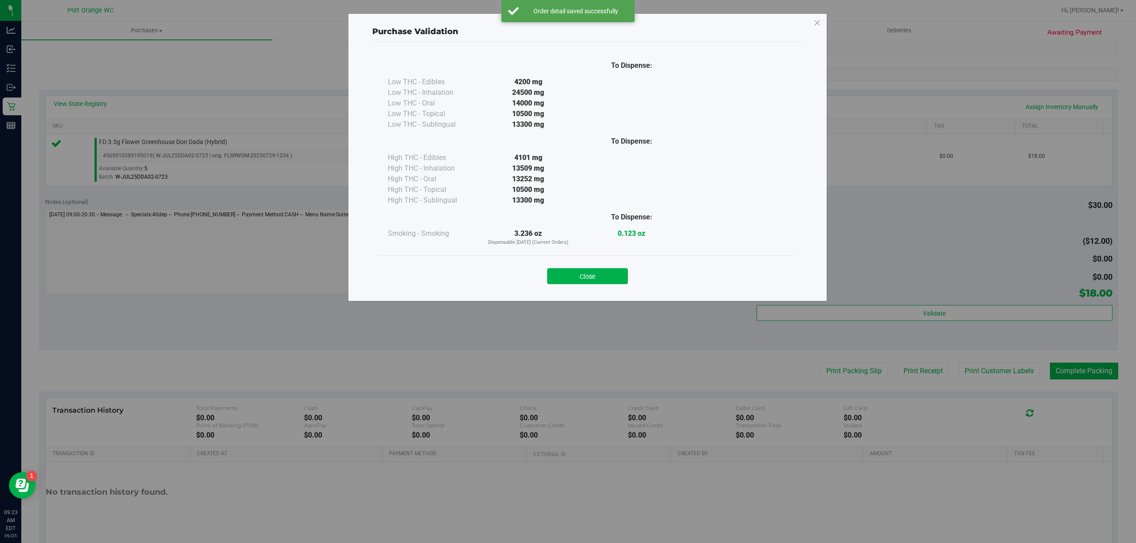
click at [983, 366] on div "Purchase Validation To Dispense: Low THC - Edibles 4200 mg" at bounding box center [571, 271] width 1142 height 543
click at [641, 255] on div "Close" at bounding box center [587, 273] width 417 height 36
click at [581, 271] on button "Close" at bounding box center [587, 276] width 81 height 16
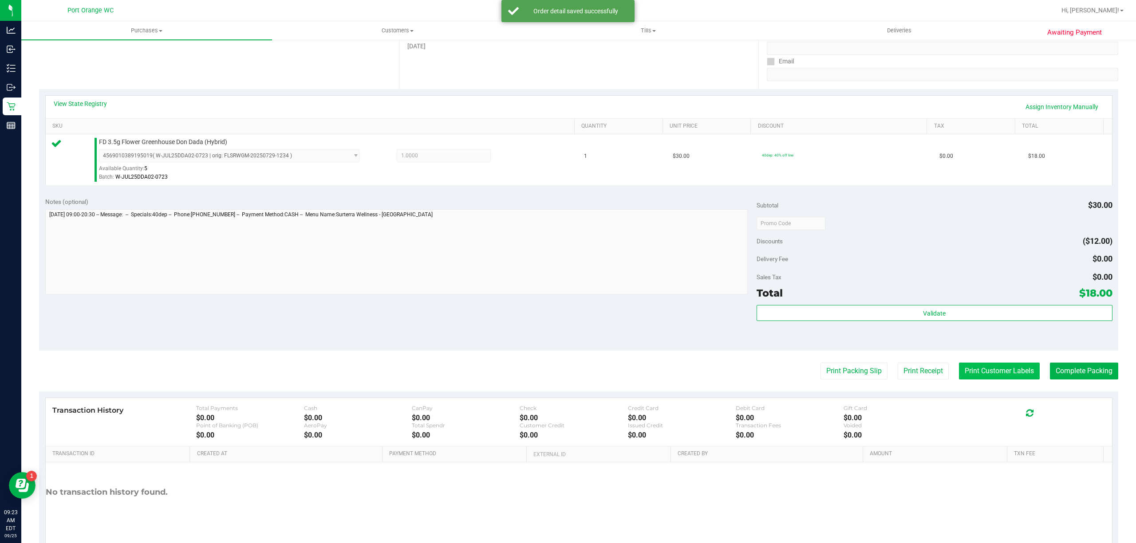
click at [980, 377] on button "Print Customer Labels" at bounding box center [999, 371] width 81 height 17
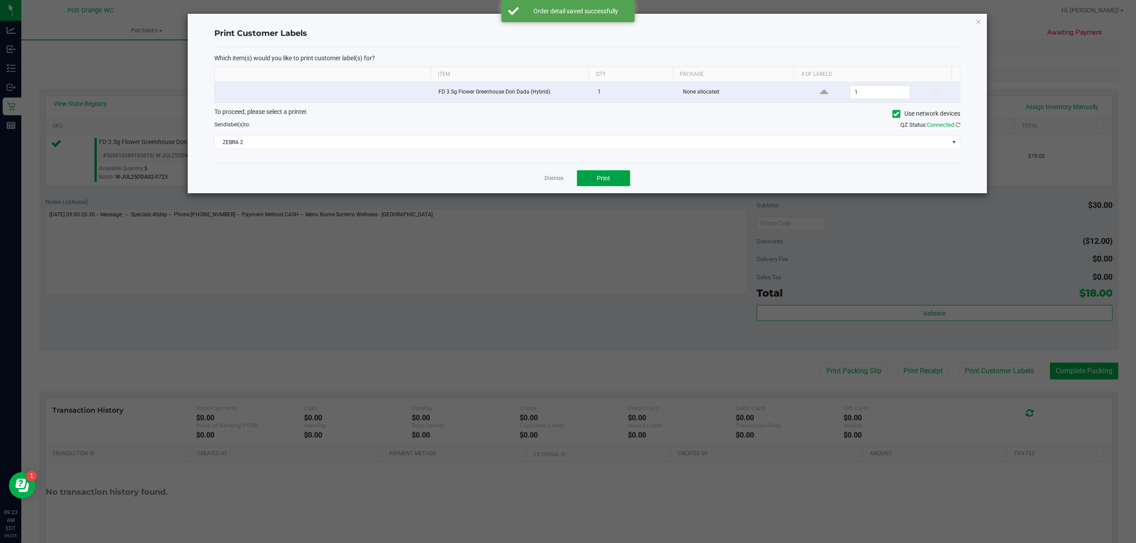
click at [604, 180] on span "Print" at bounding box center [603, 178] width 13 height 7
click at [559, 181] on link "Dismiss" at bounding box center [553, 179] width 19 height 8
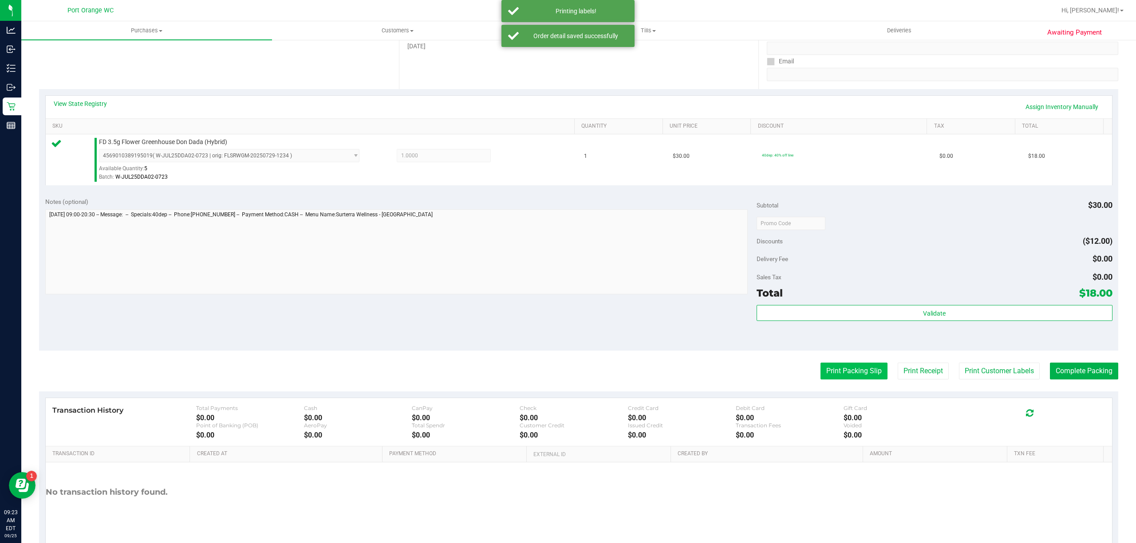
click at [853, 371] on button "Print Packing Slip" at bounding box center [853, 371] width 67 height 17
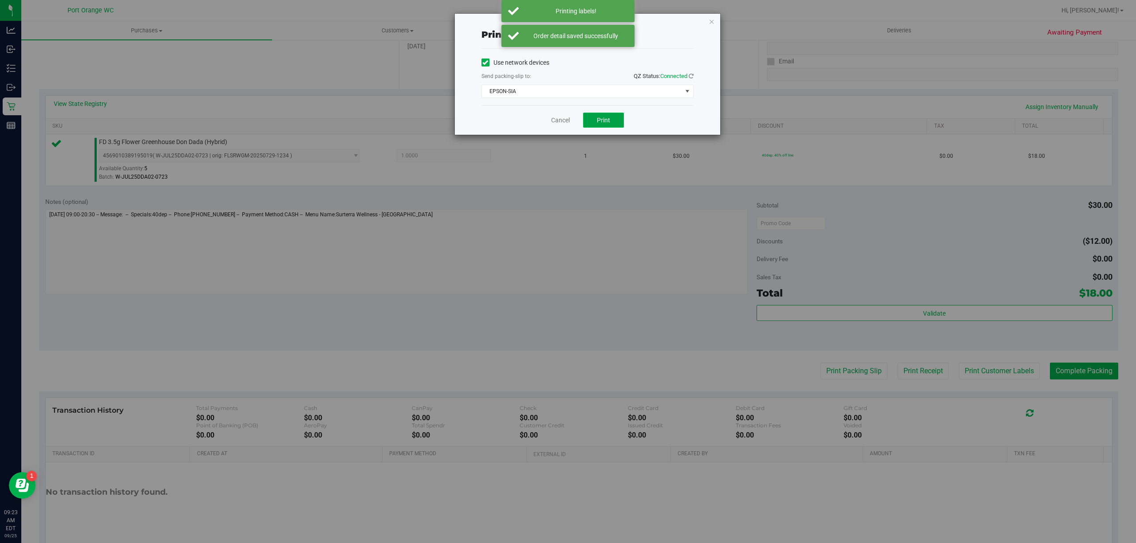
click at [609, 125] on button "Print" at bounding box center [603, 120] width 41 height 15
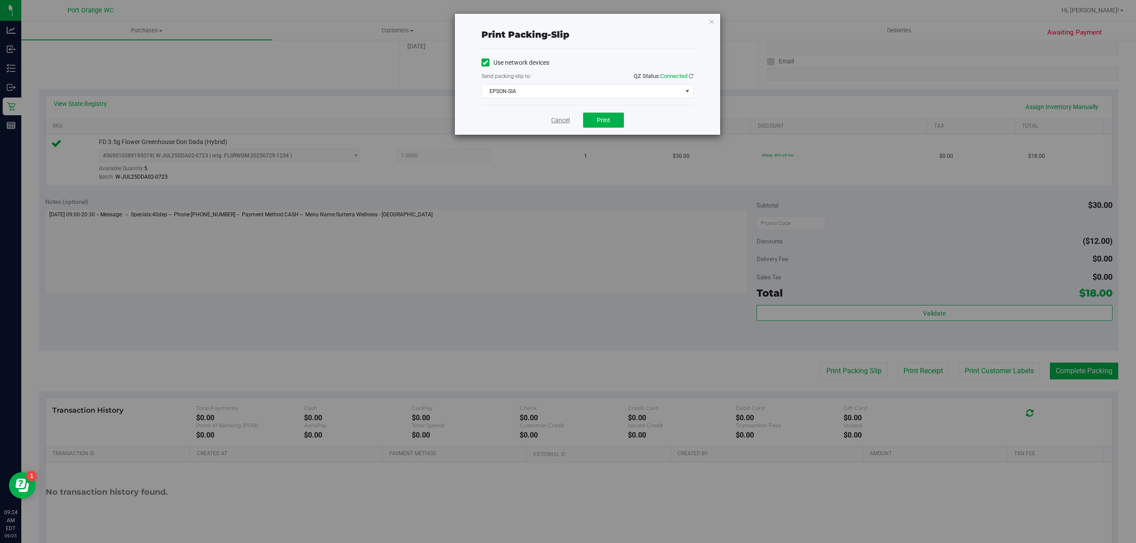
click at [556, 122] on link "Cancel" at bounding box center [560, 120] width 19 height 9
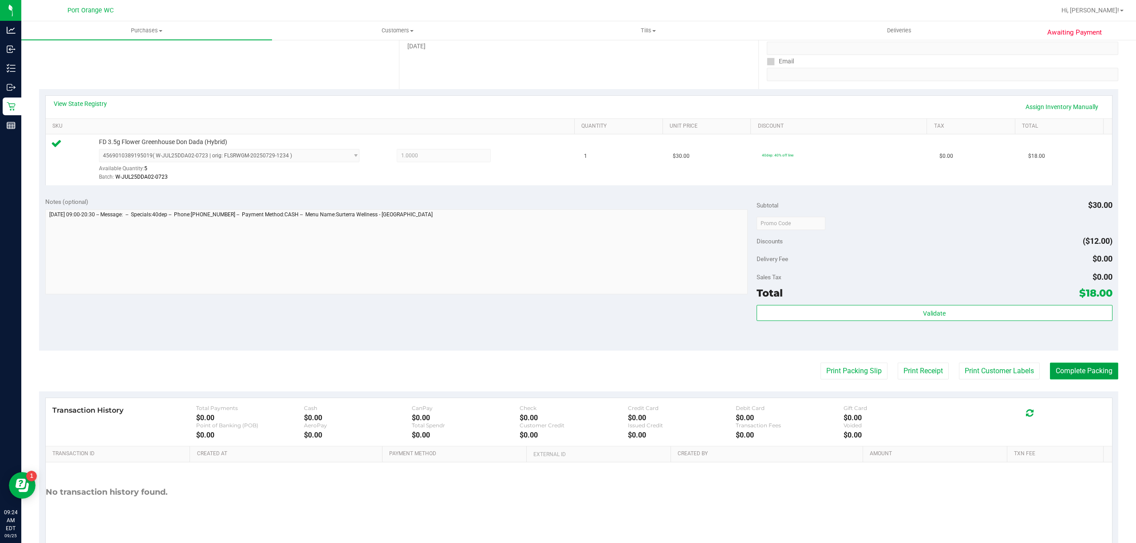
click at [1092, 366] on button "Complete Packing" at bounding box center [1083, 371] width 68 height 17
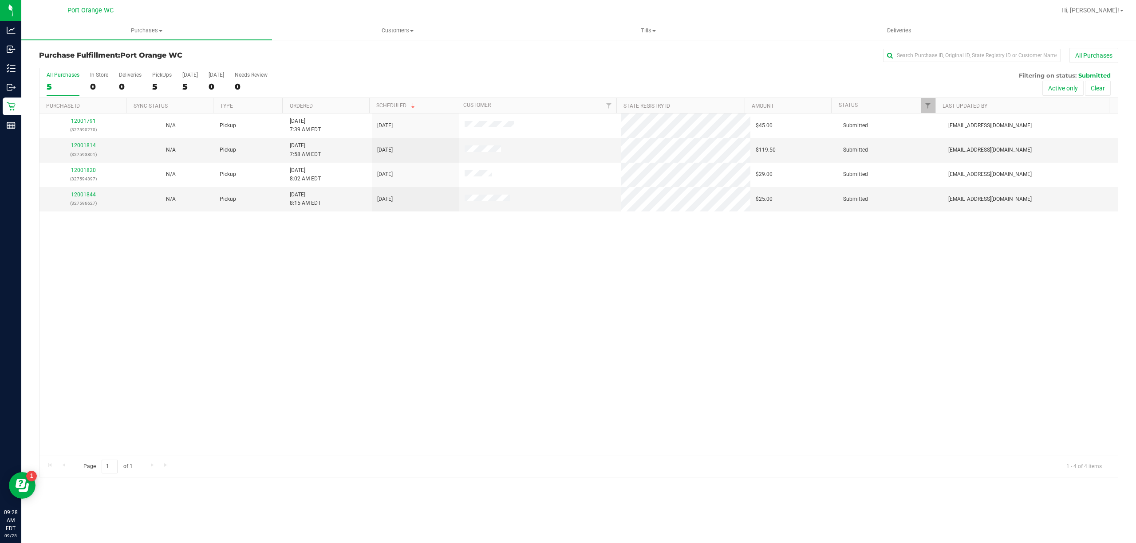
click at [67, 84] on div "5" at bounding box center [63, 87] width 33 height 10
click at [0, 0] on input "All Purchases 5" at bounding box center [0, 0] width 0 height 0
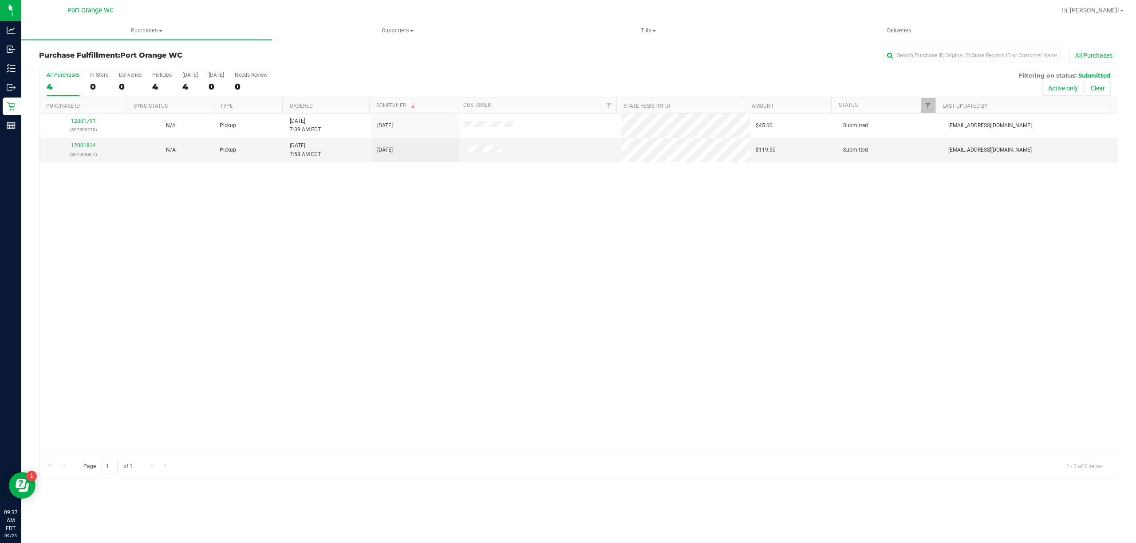
click at [54, 84] on div "4" at bounding box center [63, 87] width 33 height 10
click at [0, 0] on input "All Purchases 4" at bounding box center [0, 0] width 0 height 0
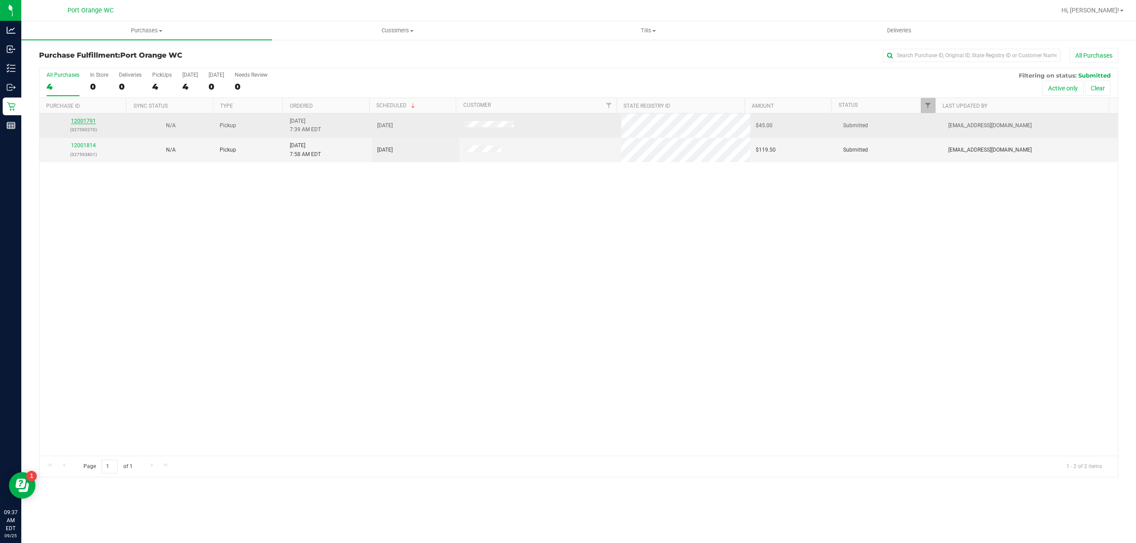
click at [84, 123] on link "12001791" at bounding box center [83, 121] width 25 height 6
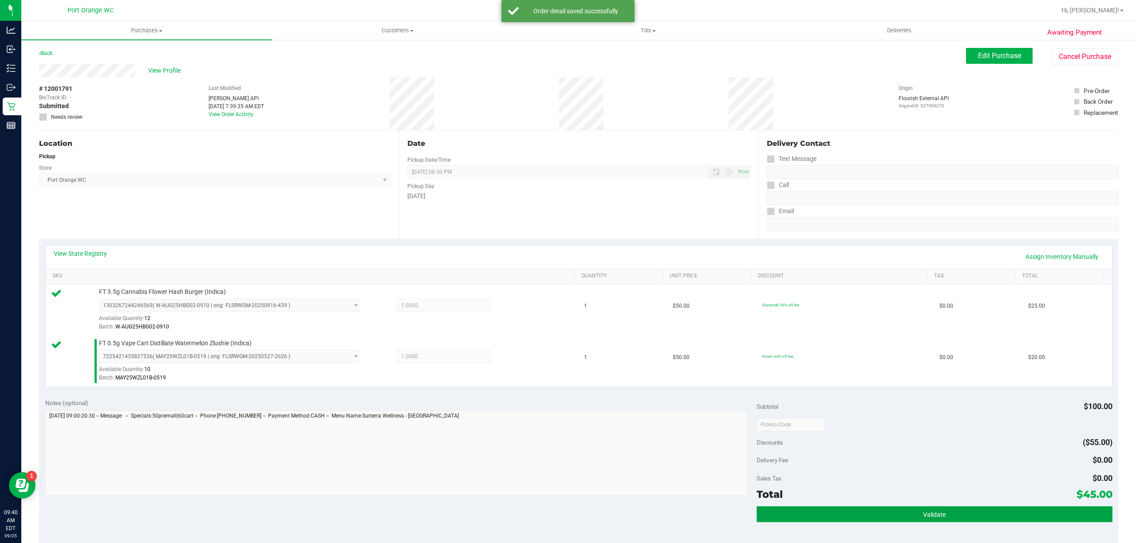
click at [903, 508] on button "Validate" at bounding box center [934, 515] width 356 height 16
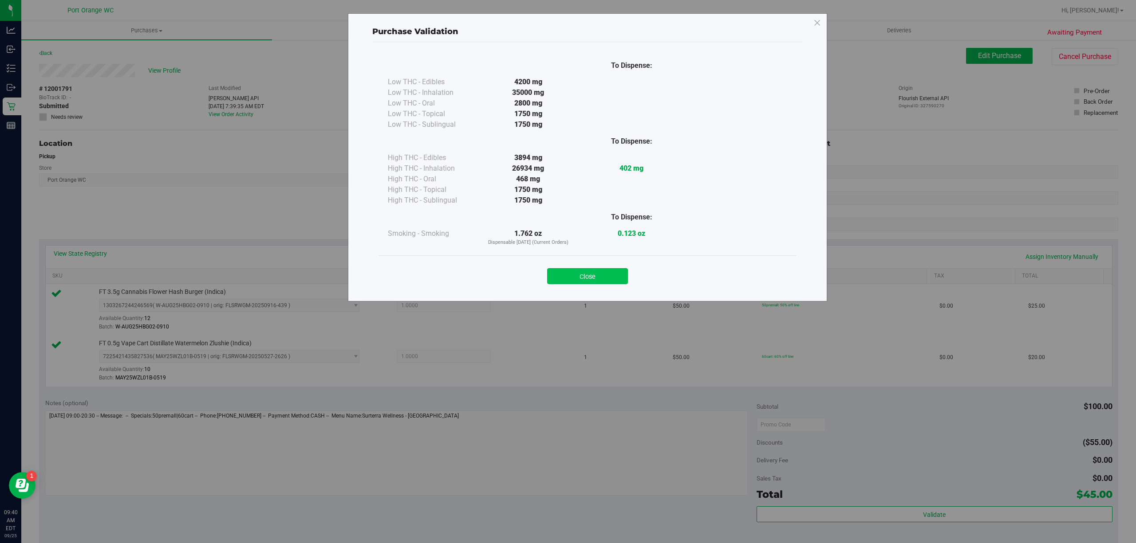
click at [614, 277] on button "Close" at bounding box center [587, 276] width 81 height 16
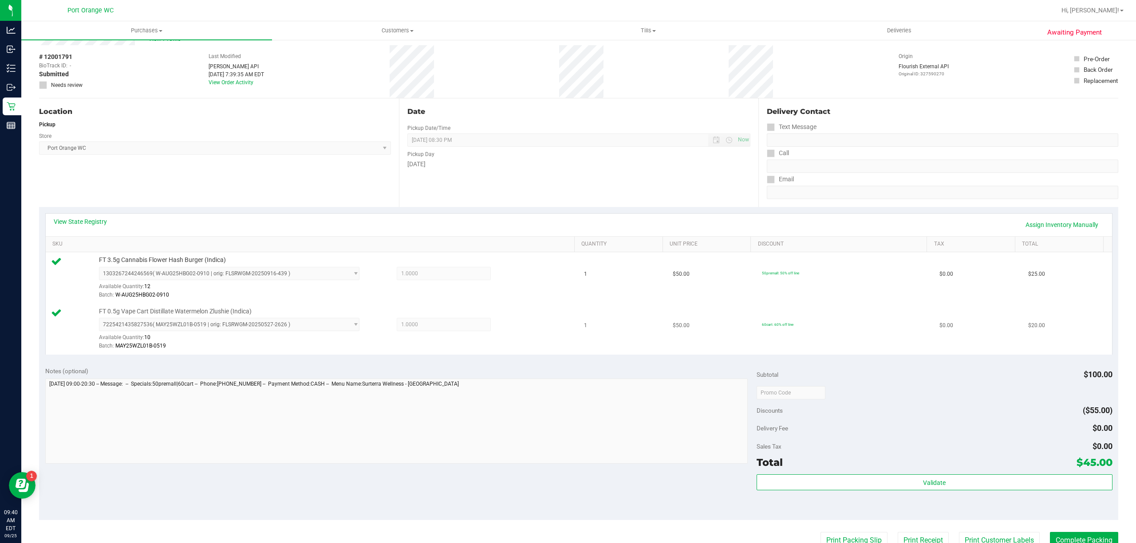
scroll to position [59, 0]
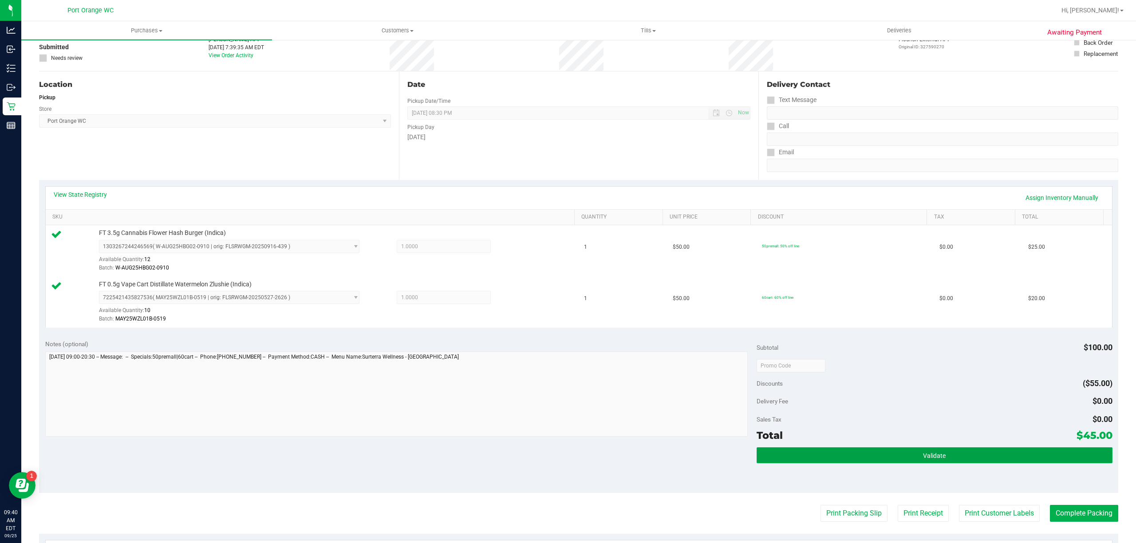
click at [849, 455] on button "Validate" at bounding box center [934, 456] width 356 height 16
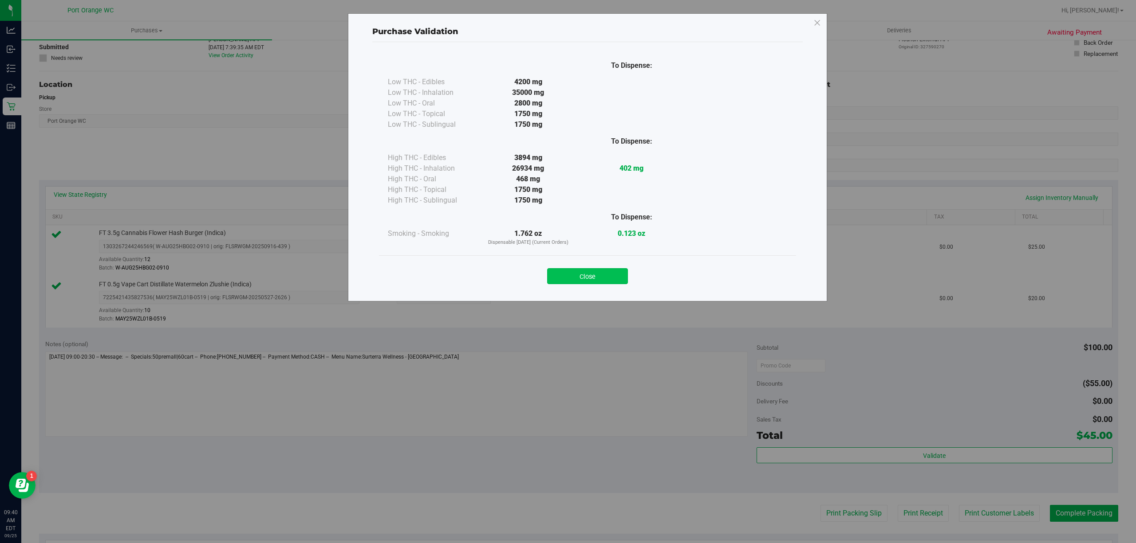
click at [590, 275] on button "Close" at bounding box center [587, 276] width 81 height 16
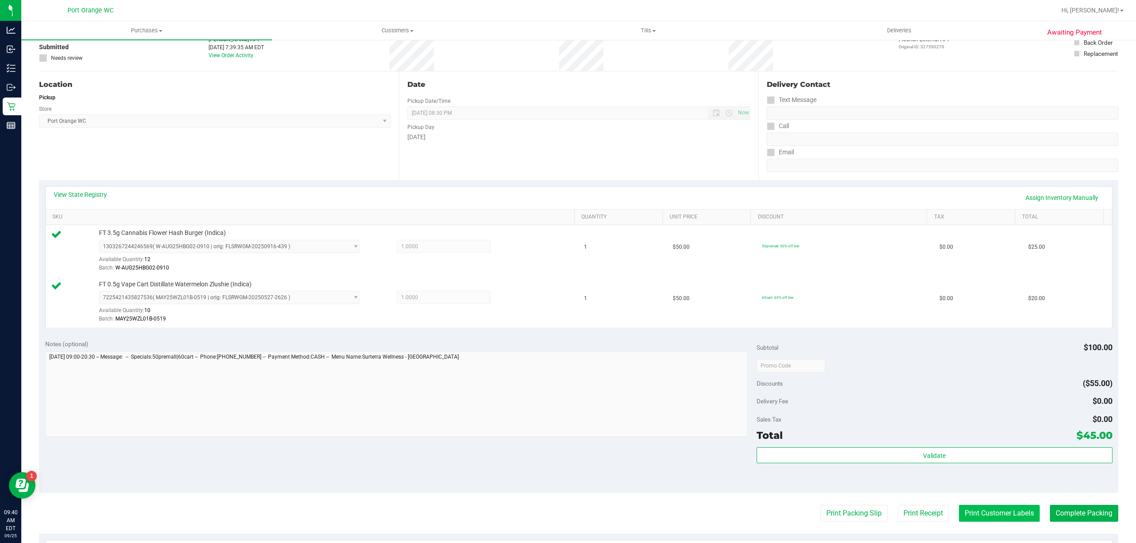
click at [969, 506] on button "Print Customer Labels" at bounding box center [999, 513] width 81 height 17
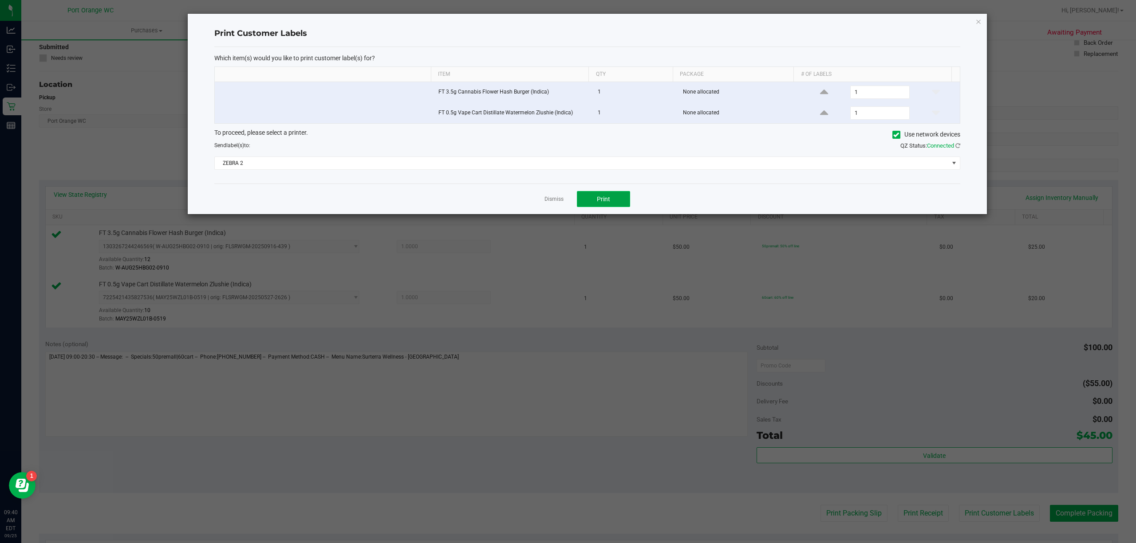
click at [604, 203] on span "Print" at bounding box center [603, 199] width 13 height 7
click at [554, 203] on link "Dismiss" at bounding box center [553, 200] width 19 height 8
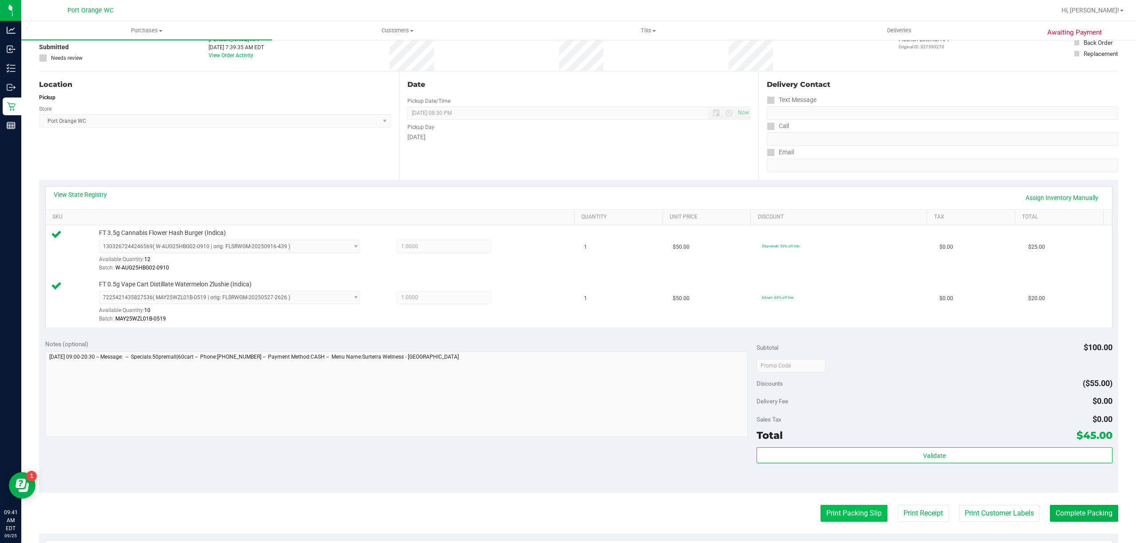
click at [821, 514] on button "Print Packing Slip" at bounding box center [853, 513] width 67 height 17
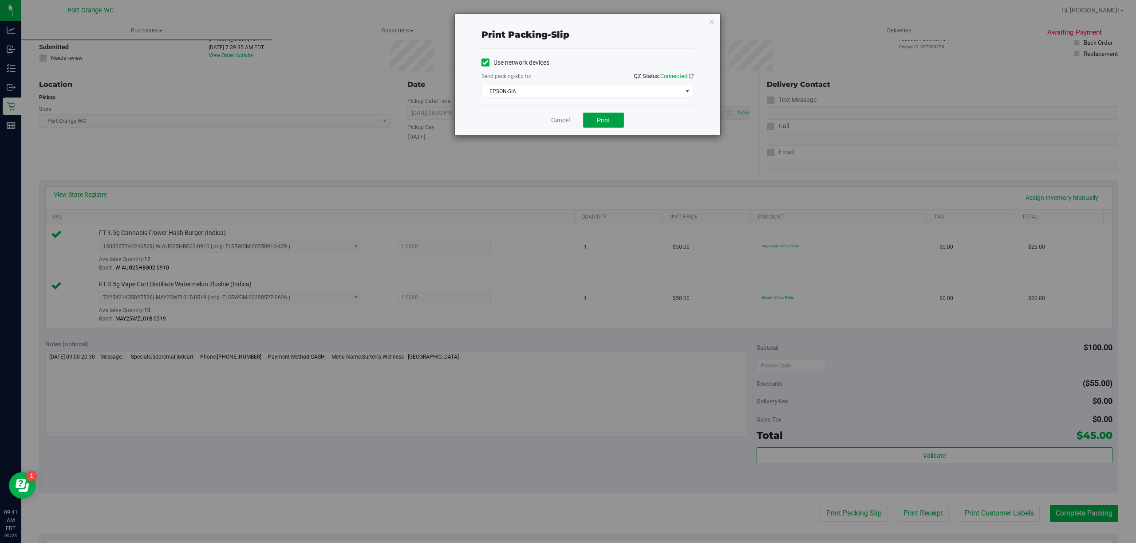
click at [601, 124] on span "Print" at bounding box center [603, 120] width 13 height 7
click at [558, 117] on link "Cancel" at bounding box center [560, 120] width 19 height 9
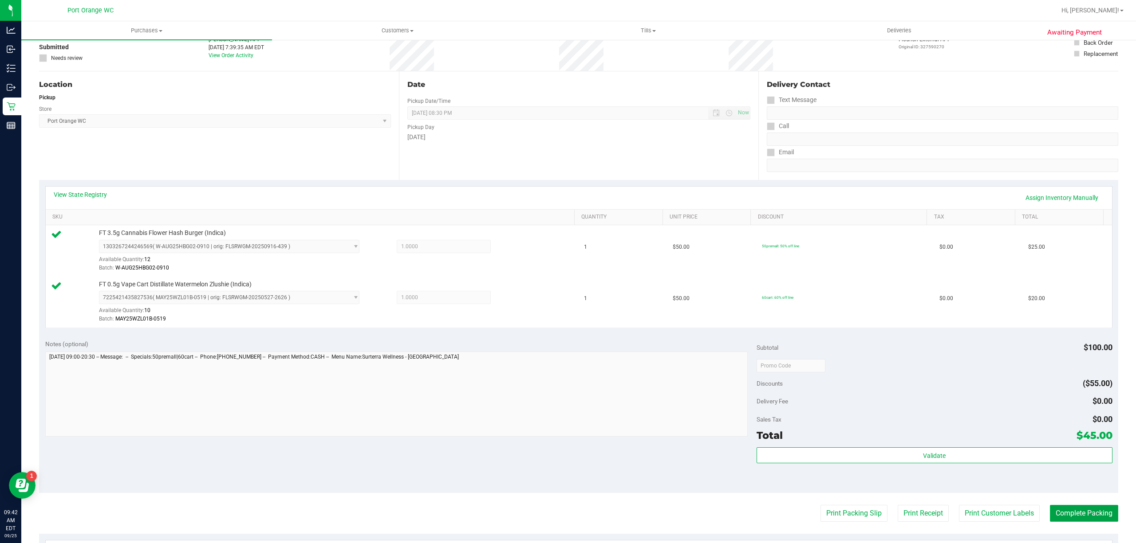
click at [1060, 509] on button "Complete Packing" at bounding box center [1083, 513] width 68 height 17
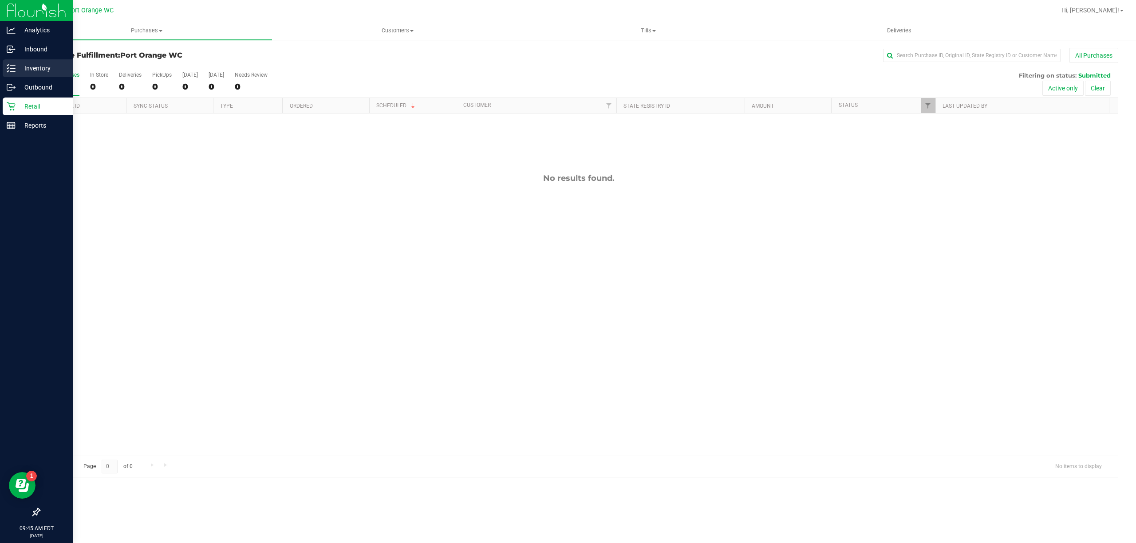
click at [9, 63] on div "Inventory" at bounding box center [38, 68] width 70 height 18
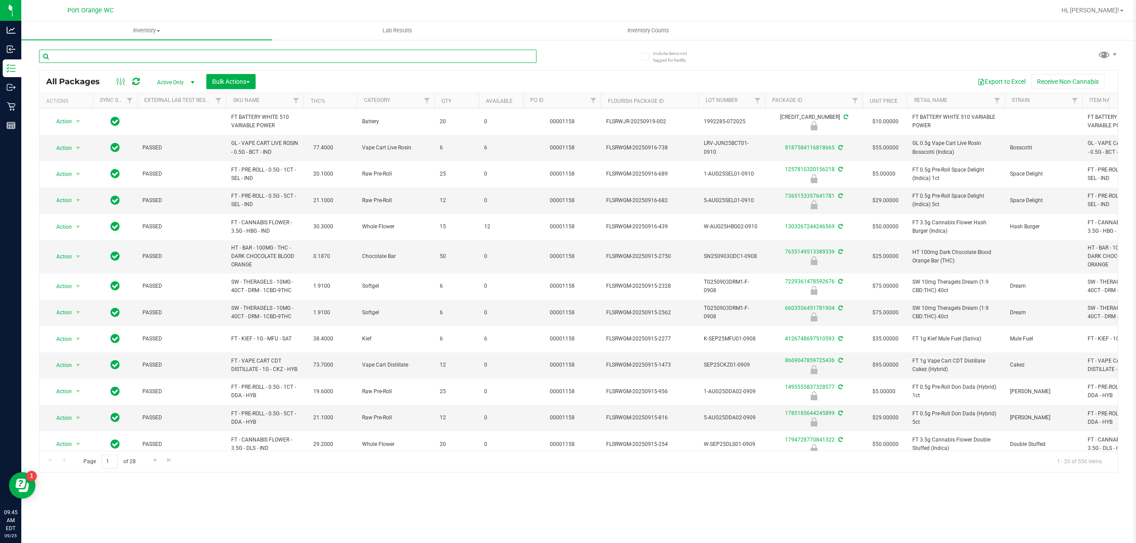
click at [311, 62] on input "text" at bounding box center [287, 56] width 497 height 13
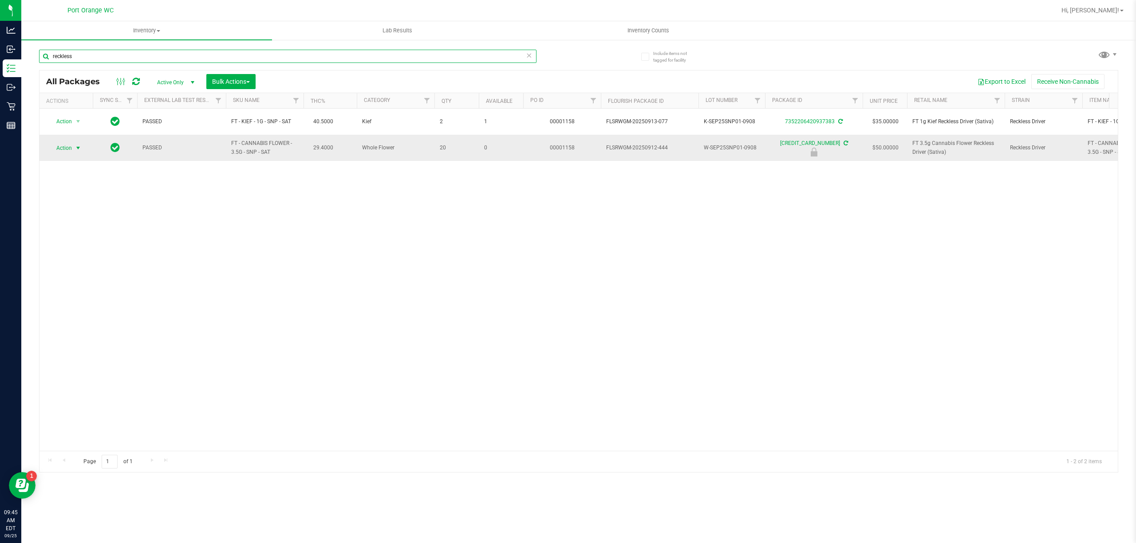
type input "reckless"
click at [73, 149] on span "select" at bounding box center [78, 148] width 11 height 12
click at [89, 259] on li "Unlock package" at bounding box center [77, 254] width 57 height 13
click at [160, 61] on input "reckless" at bounding box center [287, 56] width 497 height 13
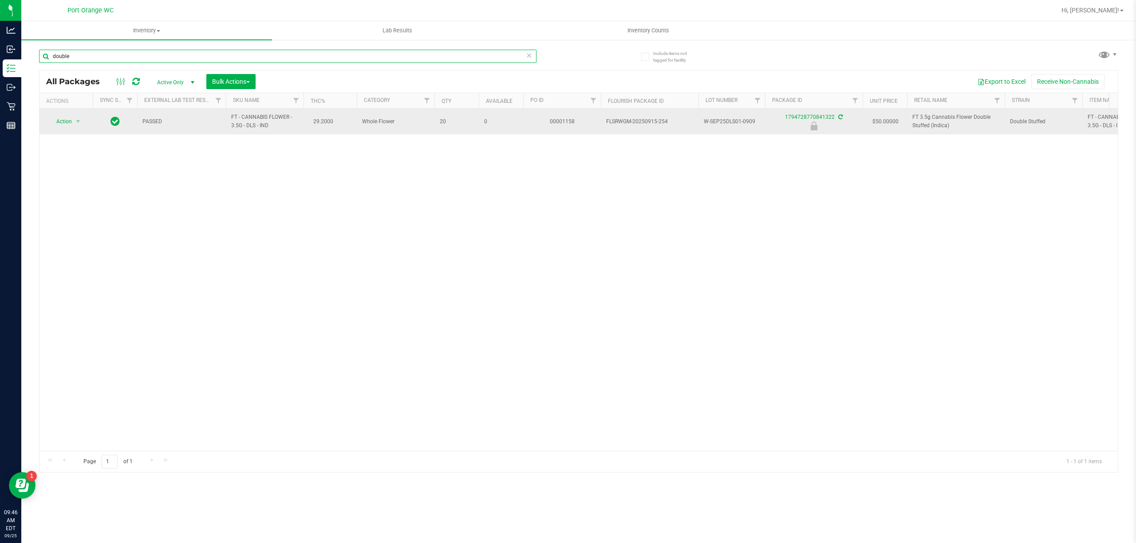
type input "double"
click at [75, 110] on td "Action Action Edit attributes Global inventory Locate package Package audit log…" at bounding box center [65, 122] width 53 height 26
click at [76, 122] on span "select" at bounding box center [78, 121] width 7 height 7
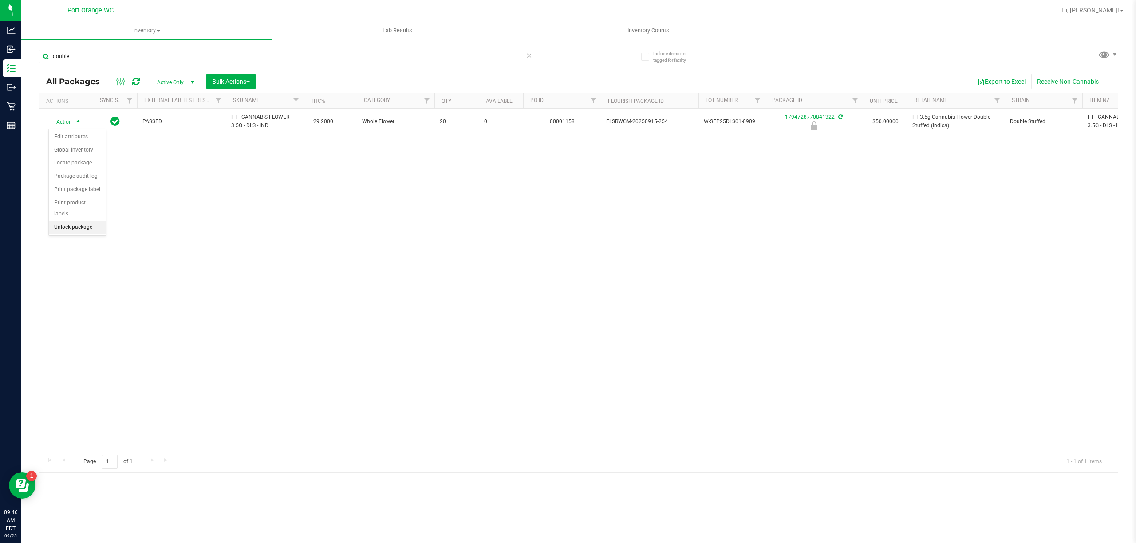
click at [76, 223] on li "Unlock package" at bounding box center [77, 227] width 57 height 13
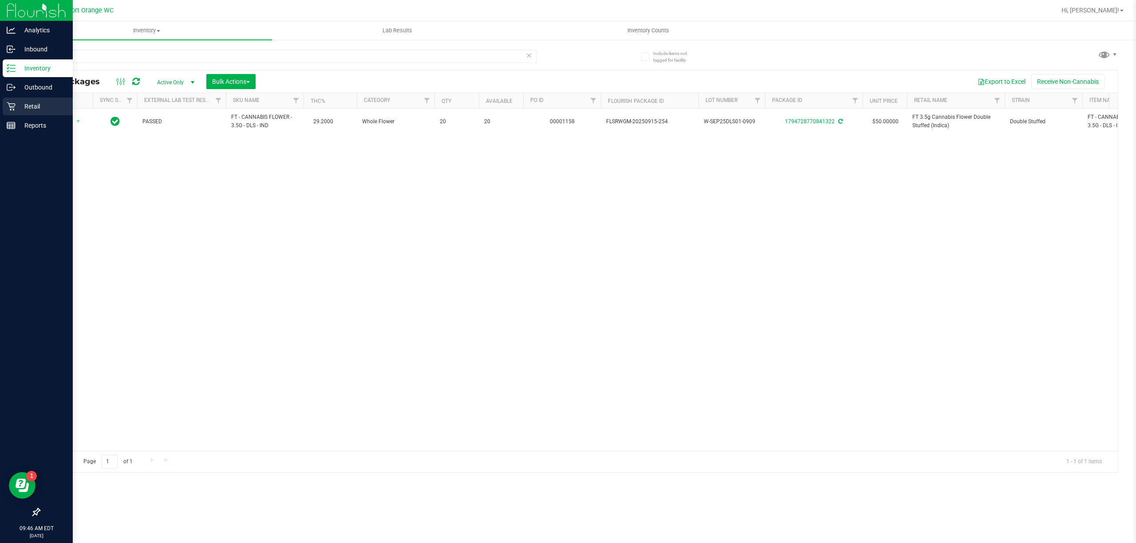
click at [20, 105] on p "Retail" at bounding box center [42, 106] width 53 height 11
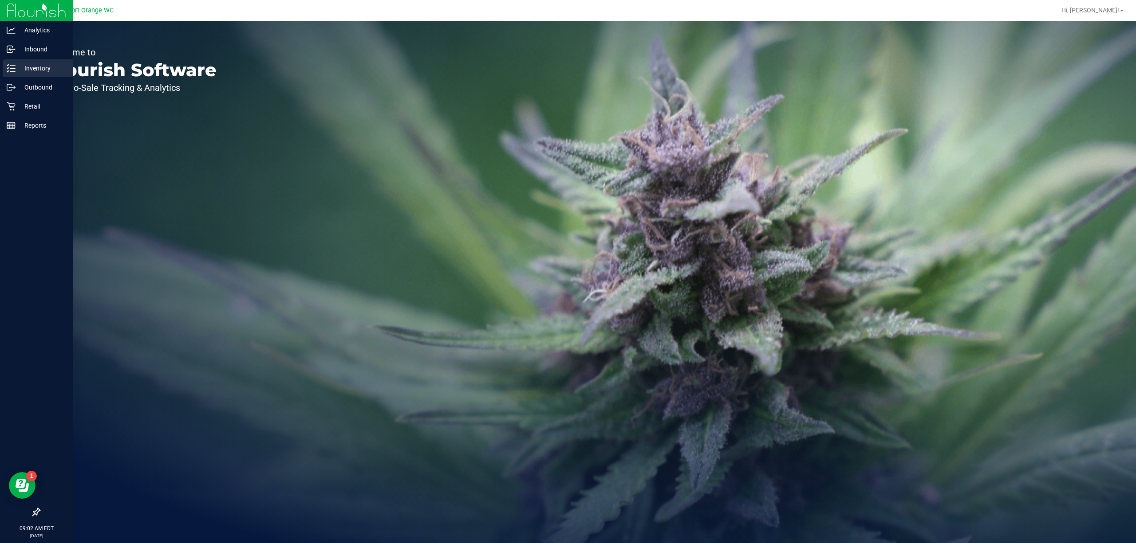
click at [20, 76] on div "Inventory" at bounding box center [38, 68] width 70 height 18
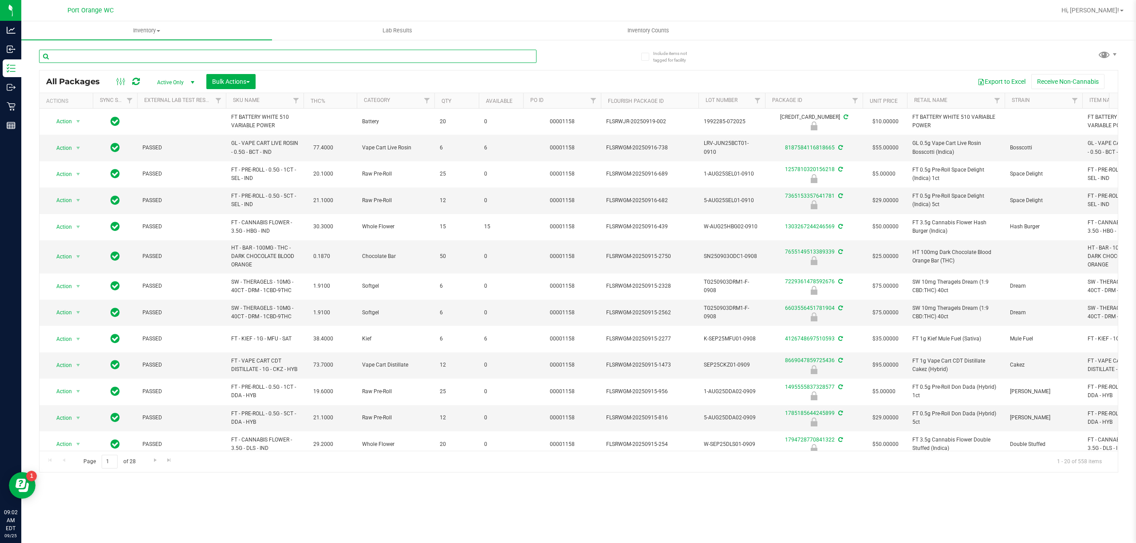
click at [176, 57] on input "text" at bounding box center [287, 56] width 497 height 13
type input "0651725388907728"
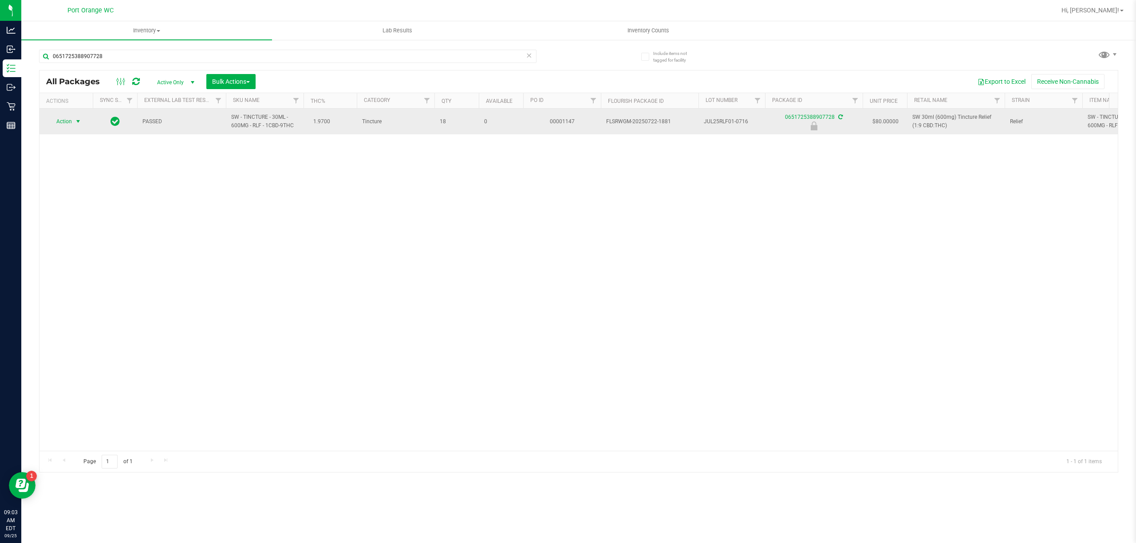
click at [77, 122] on span "select" at bounding box center [78, 121] width 7 height 7
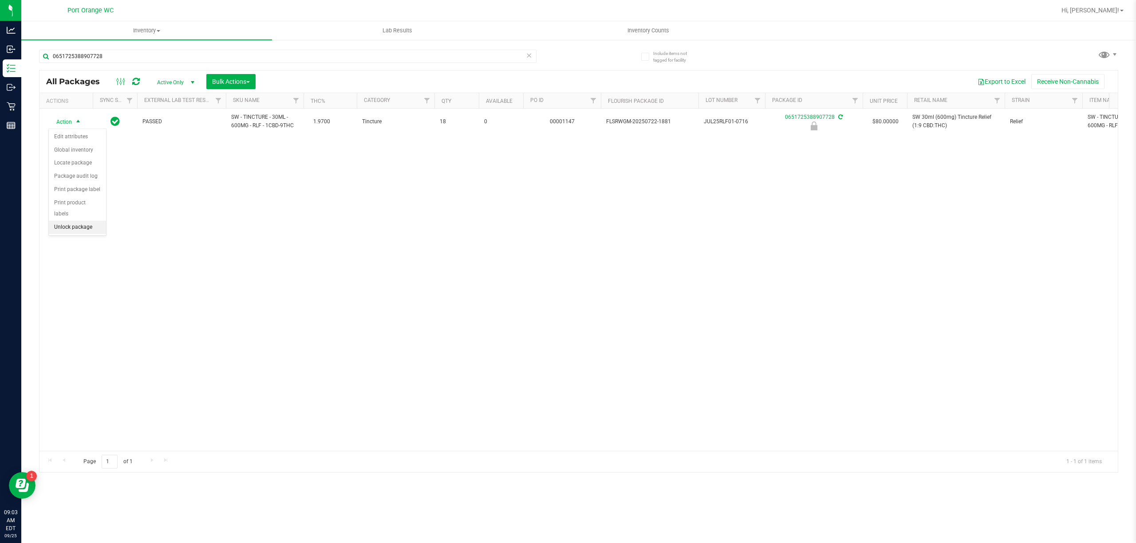
click at [75, 234] on li "Unlock package" at bounding box center [77, 227] width 57 height 13
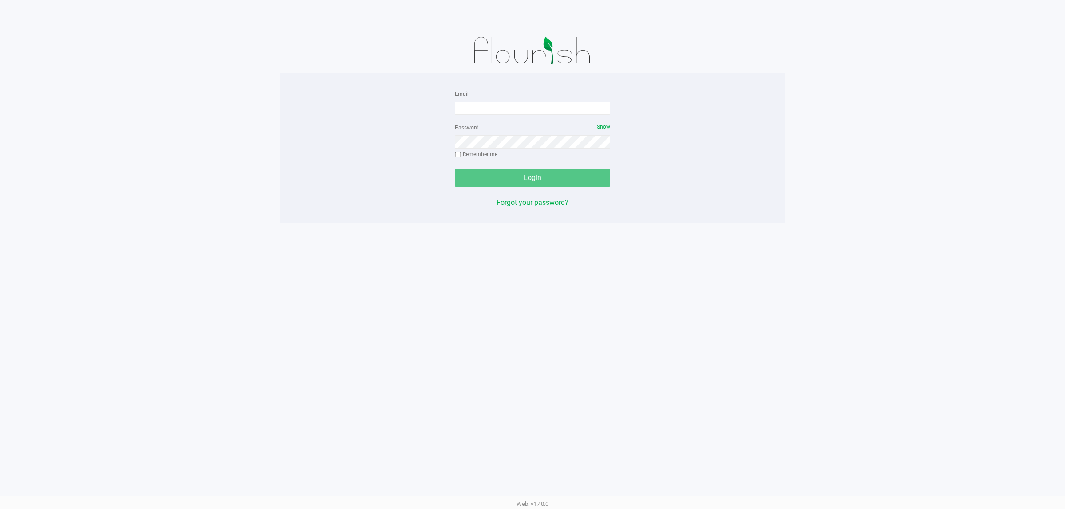
click at [471, 127] on label "Password" at bounding box center [467, 128] width 24 height 8
click at [513, 109] on input "Email" at bounding box center [532, 108] width 155 height 13
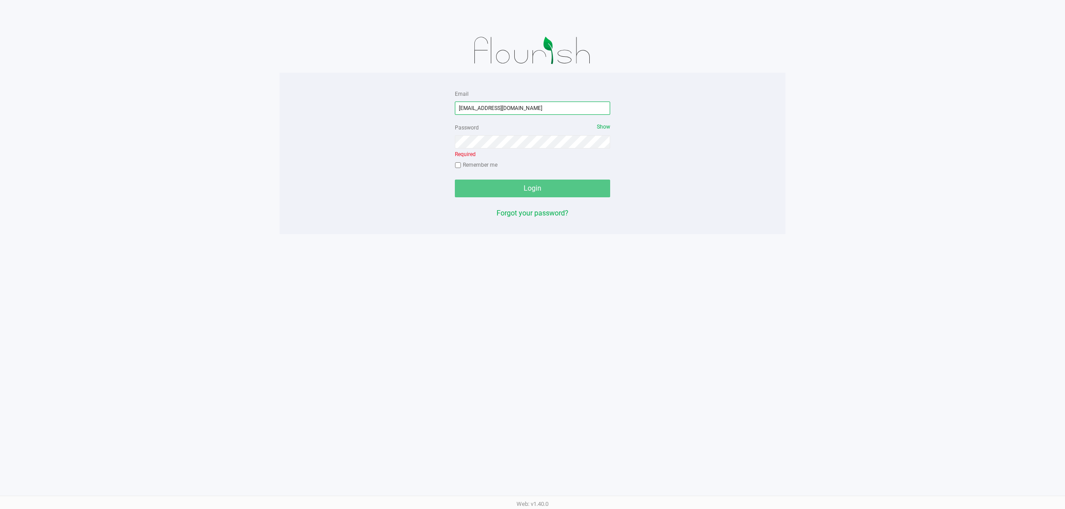
type input "[EMAIL_ADDRESS][DOMAIN_NAME]"
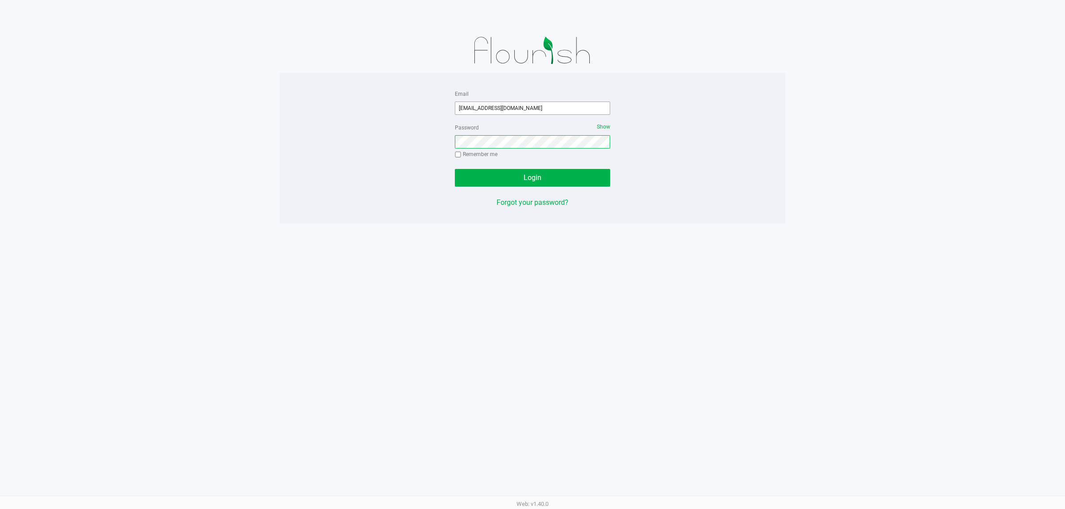
click at [455, 169] on button "Login" at bounding box center [532, 178] width 155 height 18
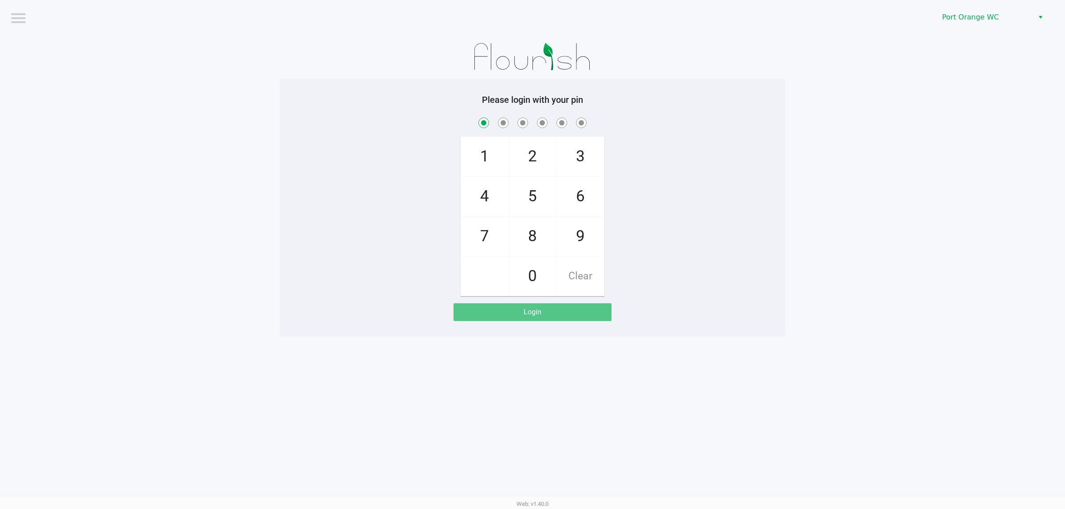
checkbox input "true"
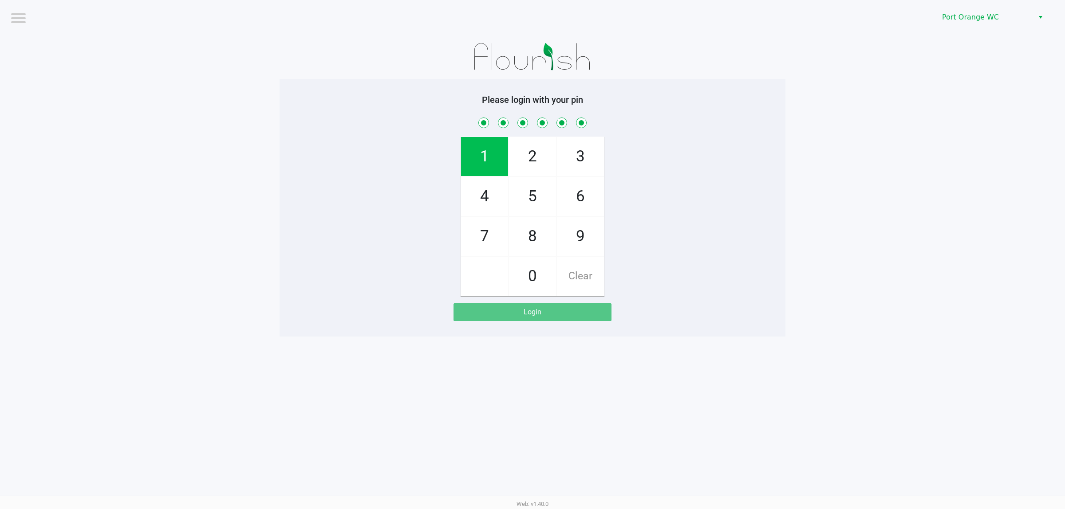
checkbox input "true"
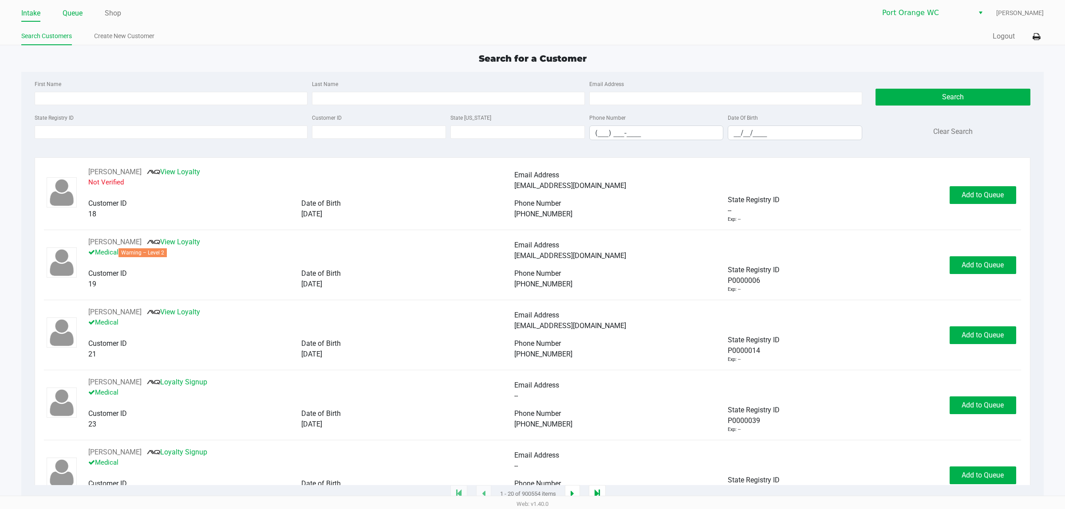
click at [71, 13] on link "Queue" at bounding box center [73, 13] width 20 height 12
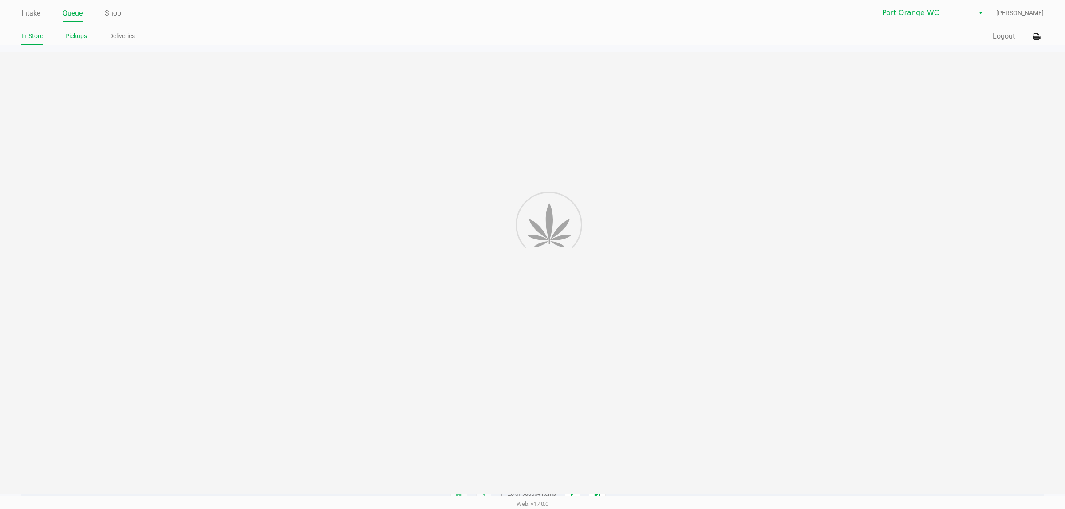
click at [66, 39] on link "Pickups" at bounding box center [76, 36] width 22 height 11
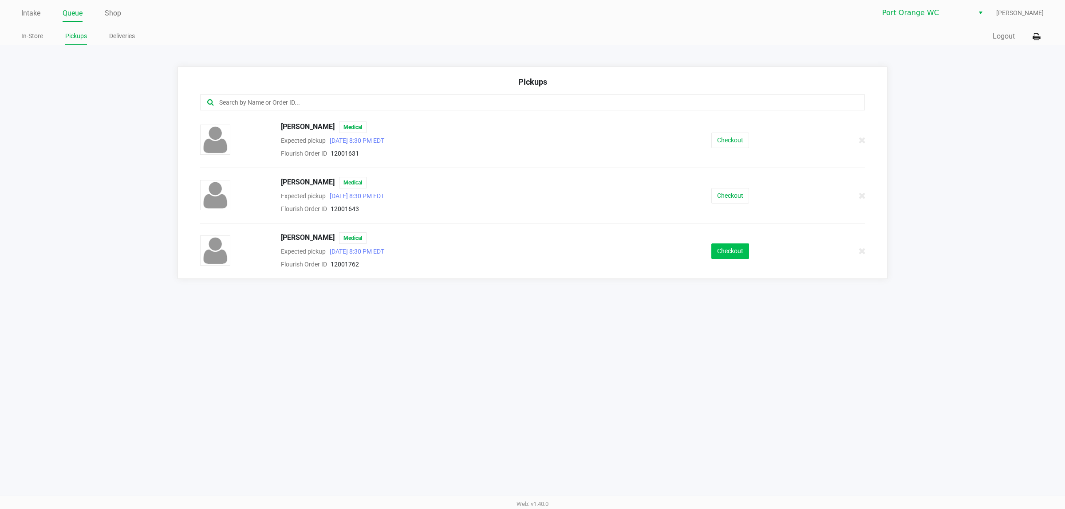
click at [721, 251] on button "Checkout" at bounding box center [730, 252] width 38 height 16
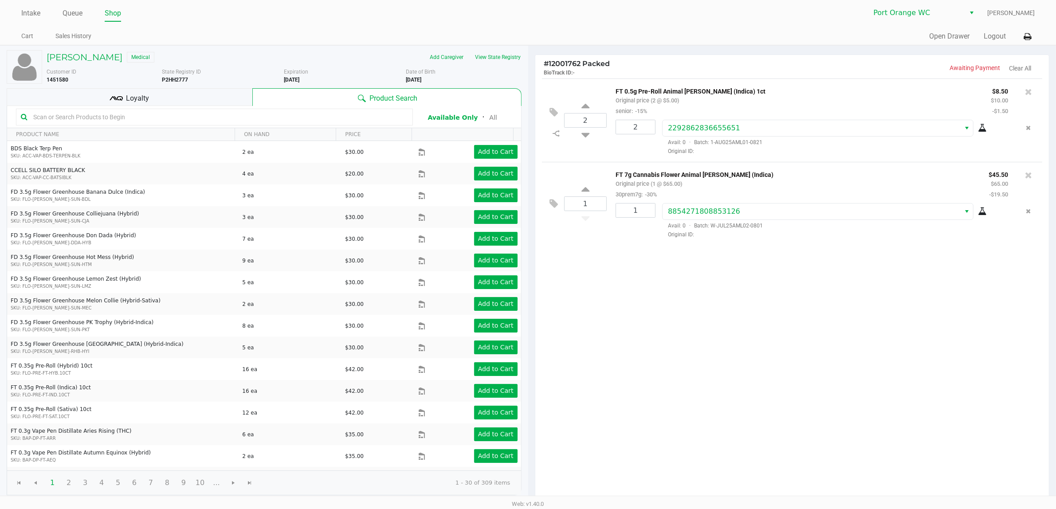
click at [182, 103] on div "Loyalty" at bounding box center [130, 97] width 246 height 18
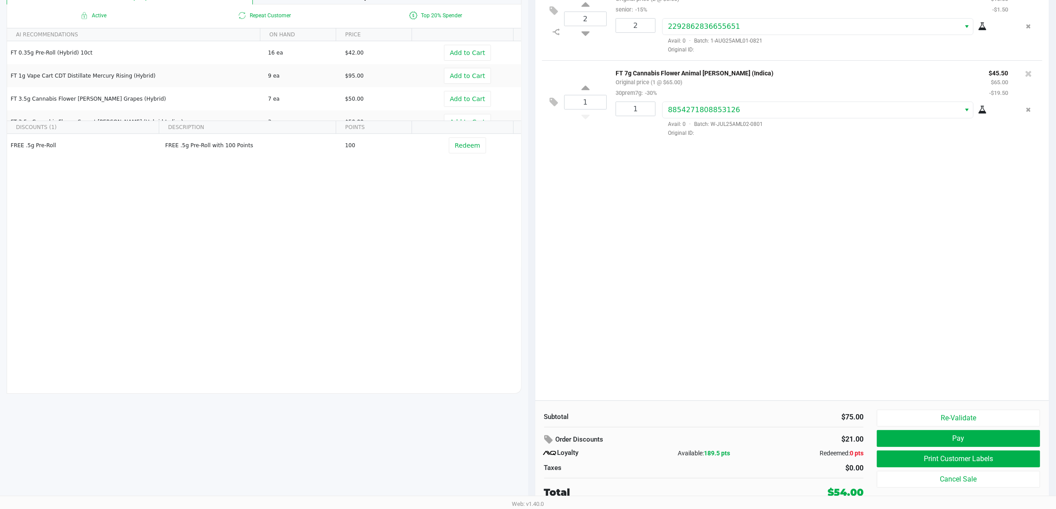
scroll to position [102, 0]
click at [917, 436] on button "Pay" at bounding box center [958, 438] width 163 height 17
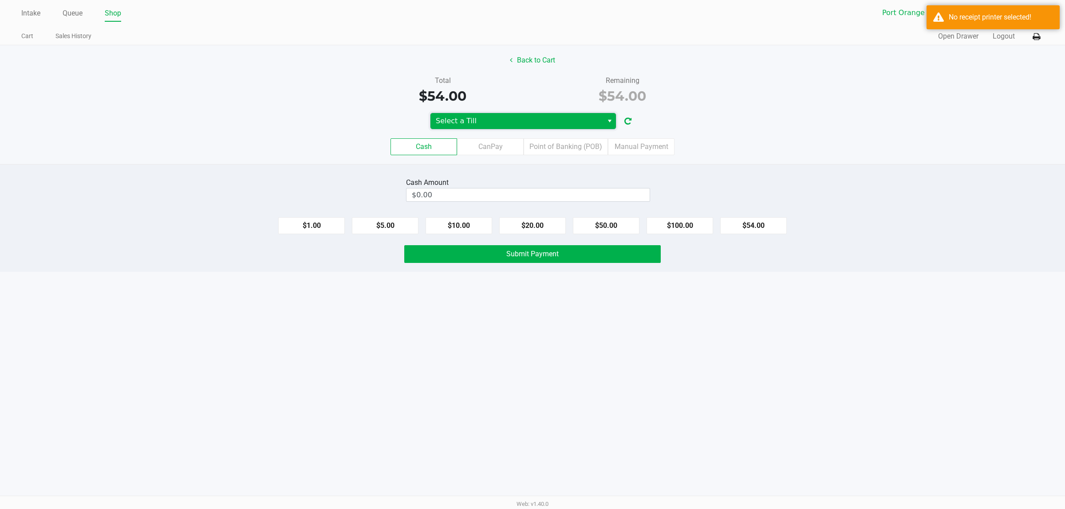
click at [517, 122] on span "Select a Till" at bounding box center [517, 121] width 162 height 11
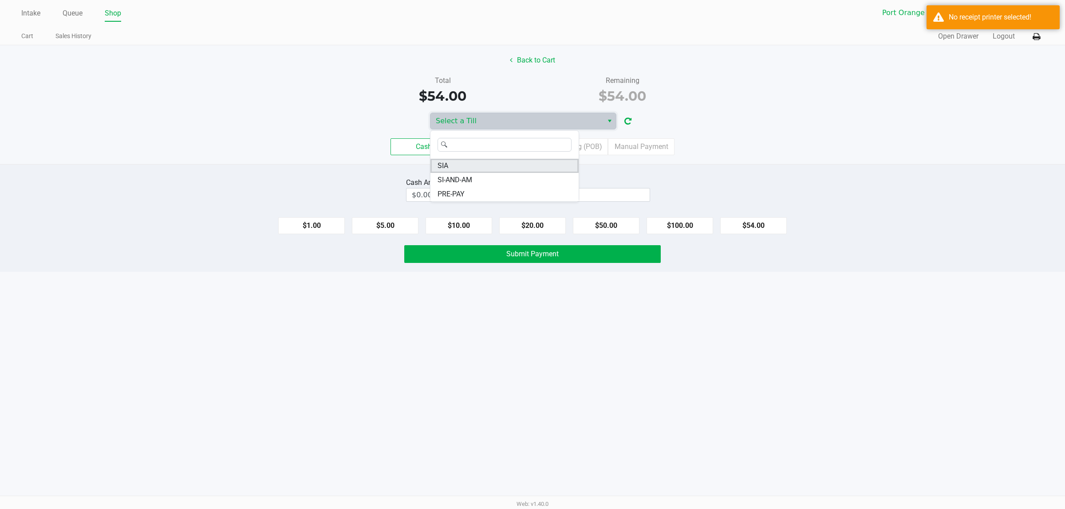
click at [464, 165] on li "SIA" at bounding box center [504, 166] width 148 height 14
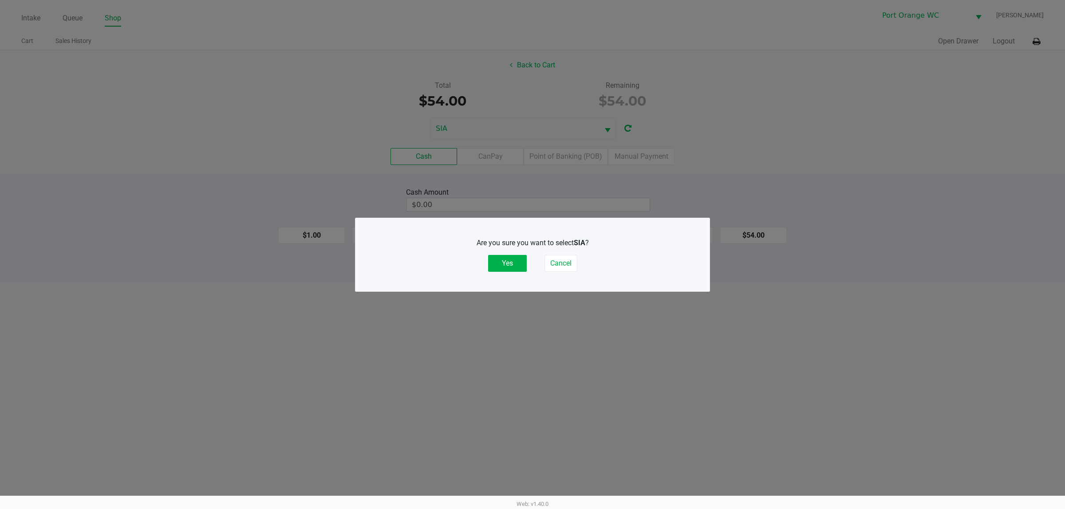
click at [495, 258] on button "Yes" at bounding box center [507, 263] width 39 height 17
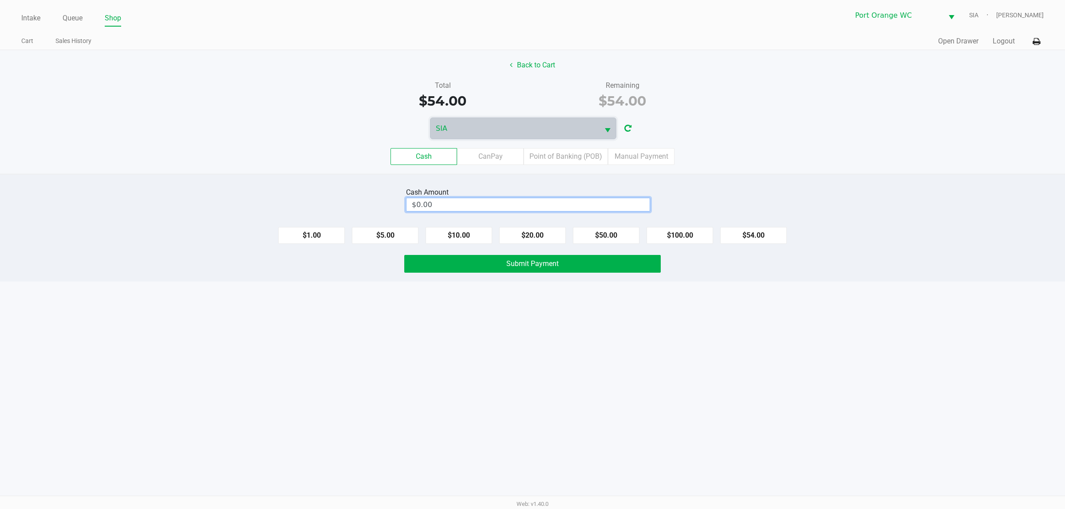
click at [611, 204] on input "$0.00" at bounding box center [527, 204] width 243 height 13
click at [715, 441] on div "Intake Queue Shop Port Orange WC SIA Mary O'Brien Cart Sales History Quick Sale…" at bounding box center [532, 254] width 1065 height 509
type input "$60.00"
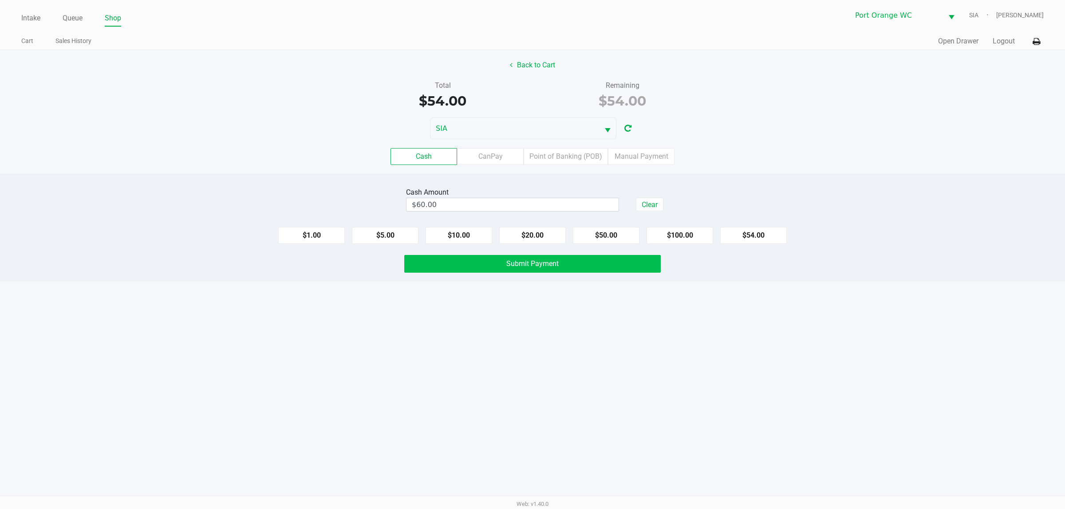
click at [519, 262] on span "Submit Payment" at bounding box center [532, 263] width 52 height 8
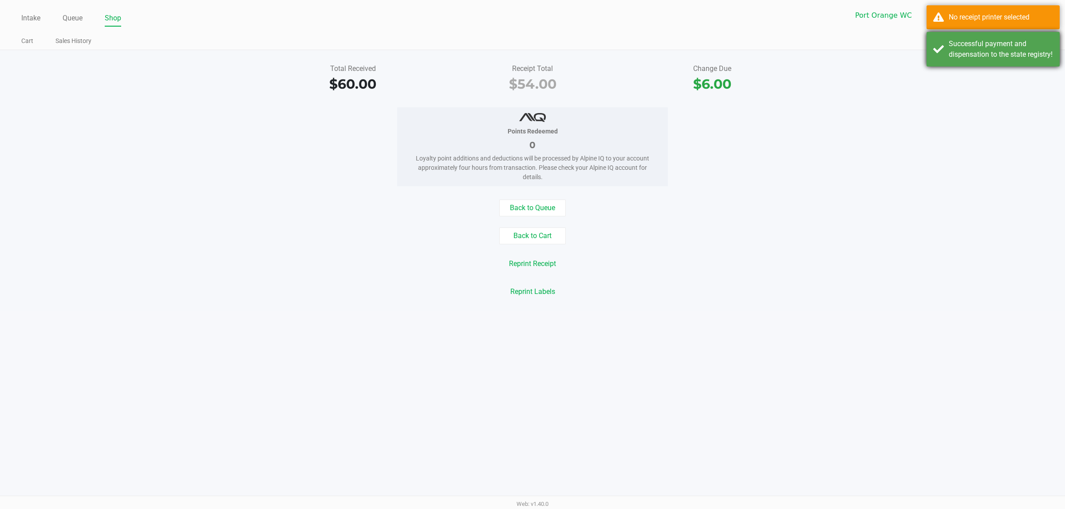
click at [989, 67] on div "Successful payment and dispensation to the state registry!" at bounding box center [992, 49] width 133 height 35
click at [984, 12] on div "No receipt printer selected" at bounding box center [1000, 17] width 104 height 11
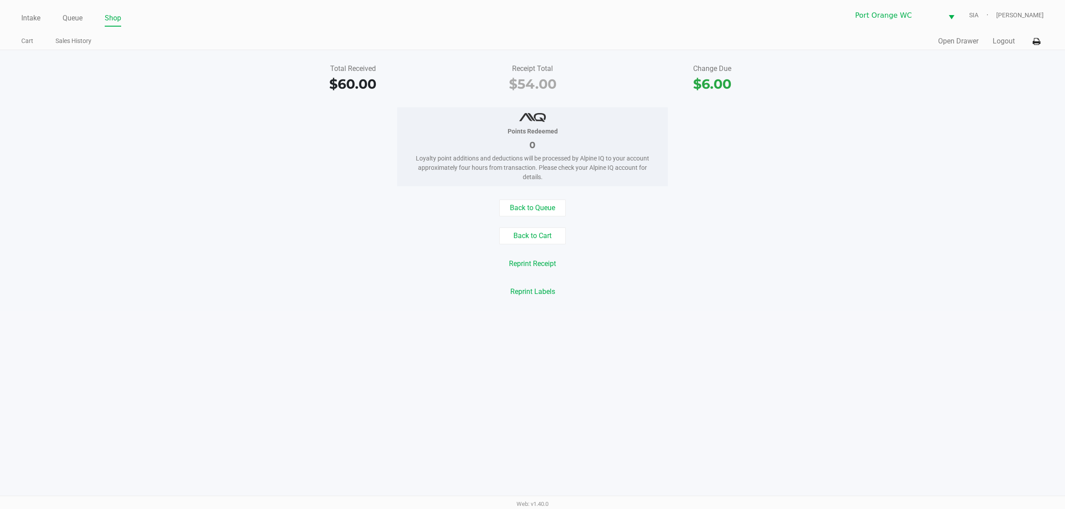
click at [1036, 41] on icon at bounding box center [1036, 42] width 8 height 6
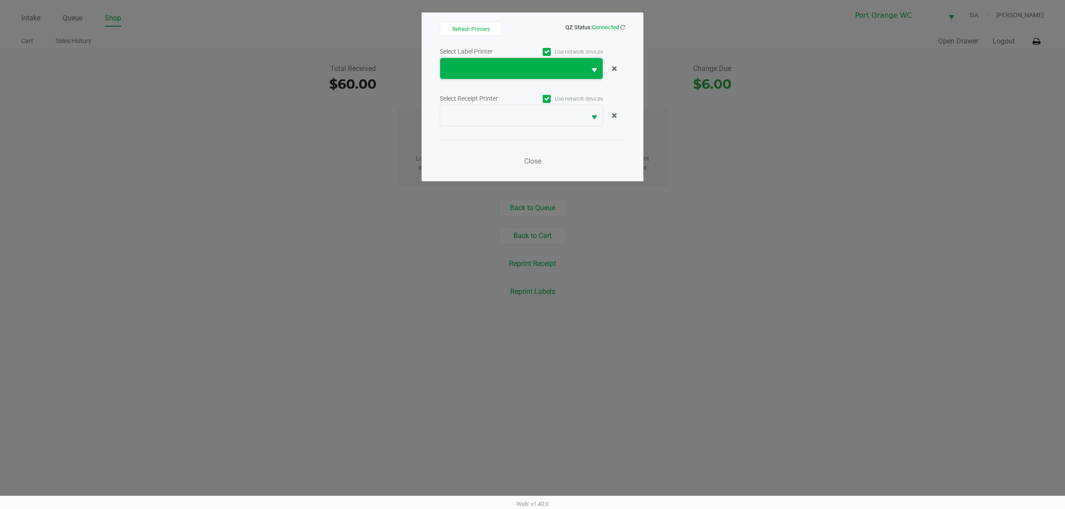
click at [519, 69] on span at bounding box center [512, 68] width 135 height 11
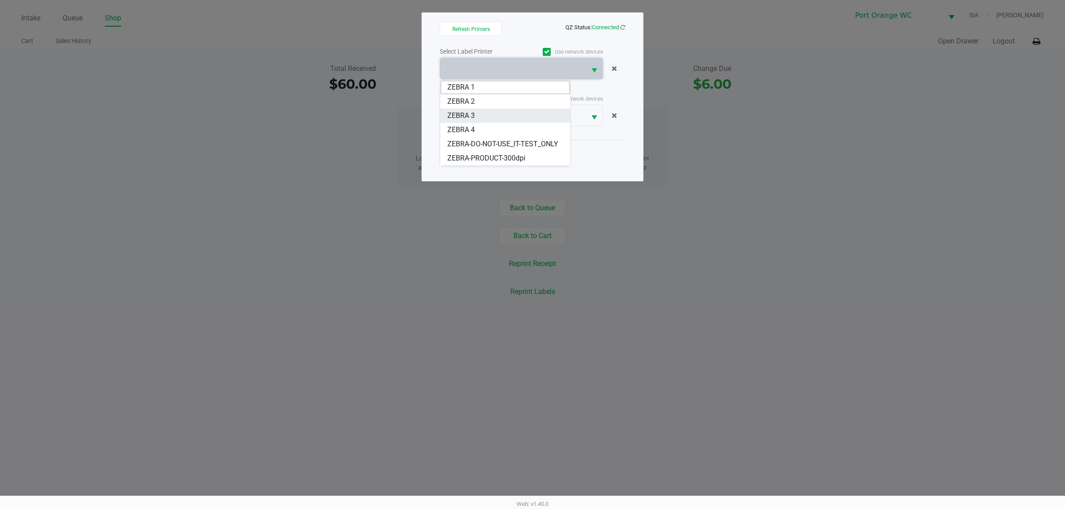
click at [471, 110] on 3 "ZEBRA 3" at bounding box center [505, 116] width 130 height 14
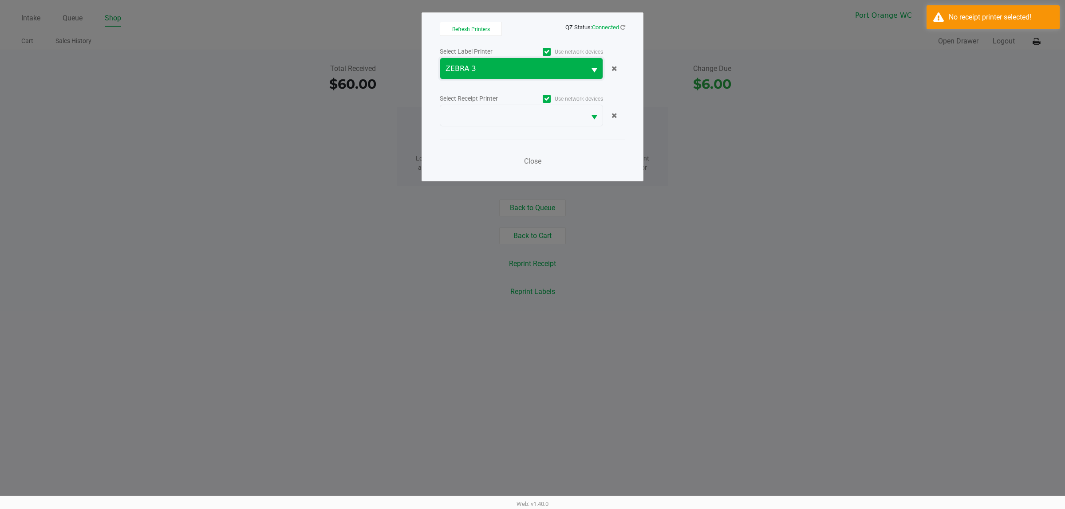
click at [499, 72] on span "ZEBRA 3" at bounding box center [512, 68] width 135 height 11
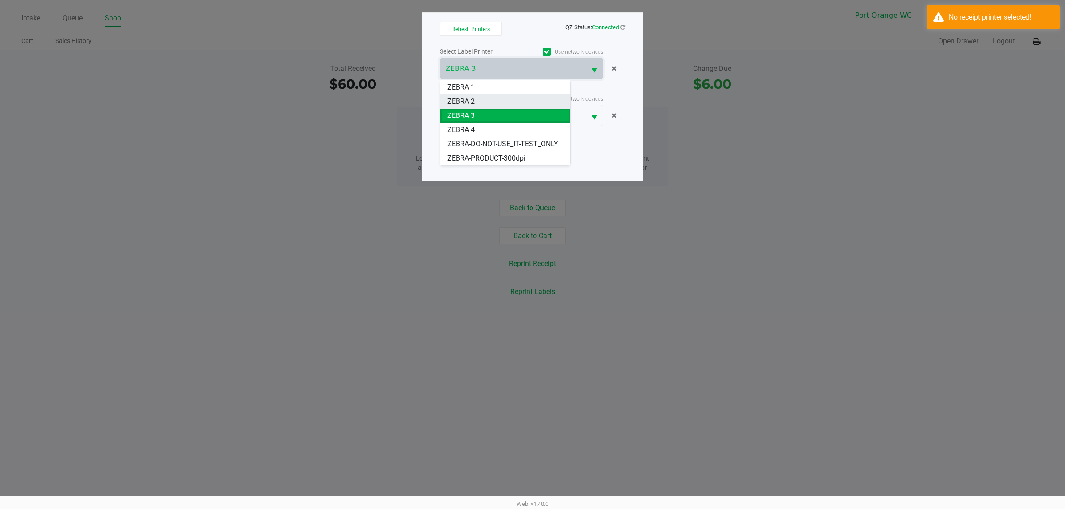
click at [467, 101] on span "ZEBRA 2" at bounding box center [461, 101] width 28 height 11
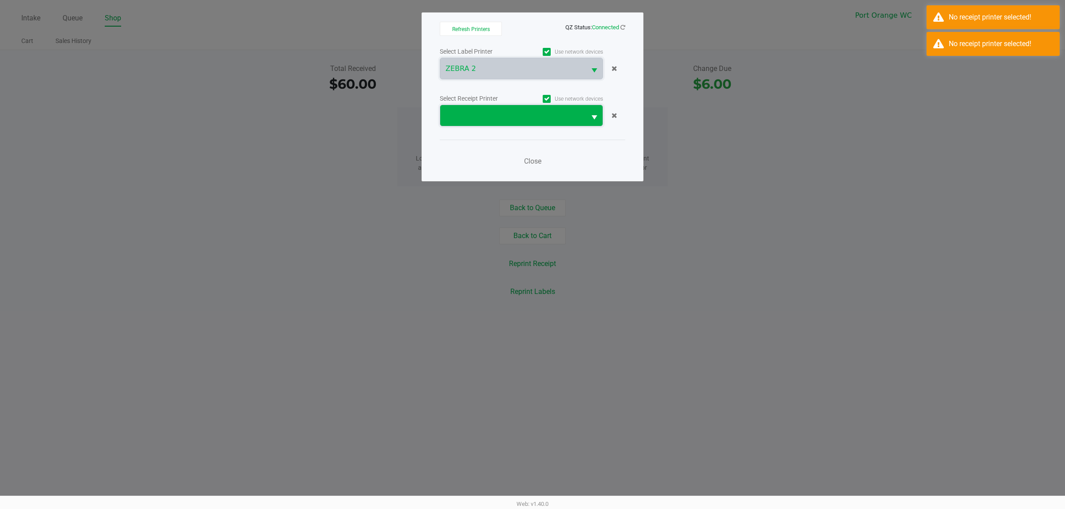
click at [474, 107] on span at bounding box center [512, 115] width 145 height 21
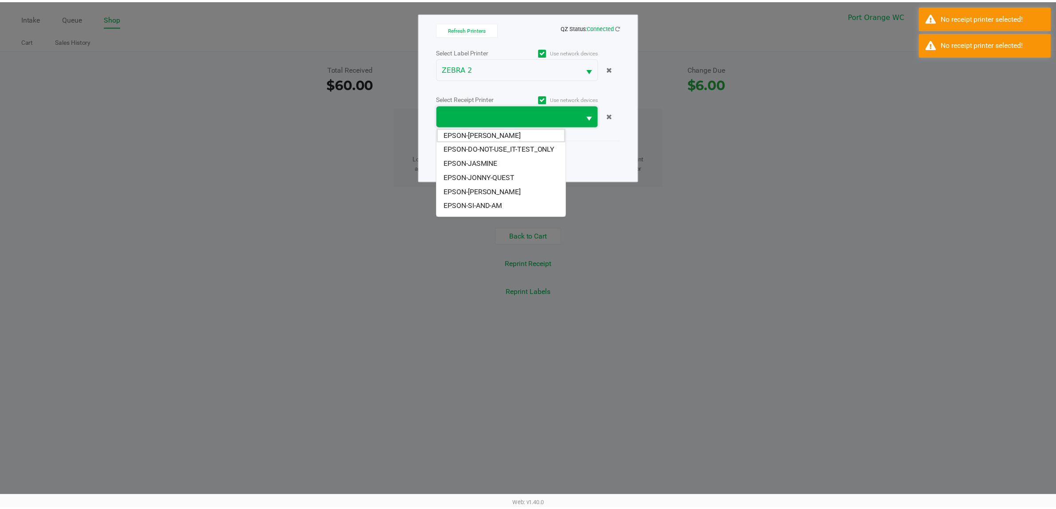
scroll to position [21, 0]
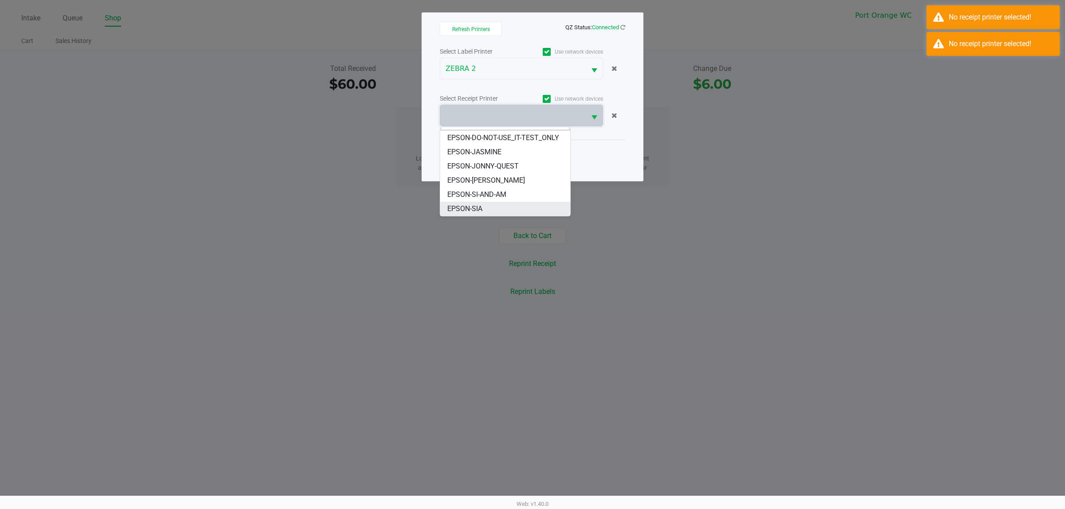
click at [475, 213] on span "EPSON-SIA" at bounding box center [464, 209] width 35 height 11
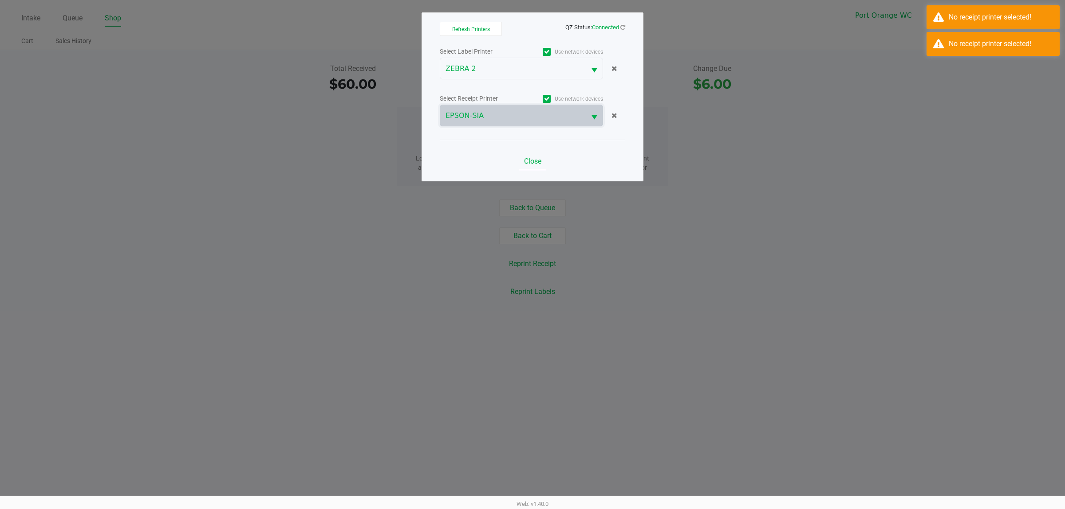
click at [519, 153] on button "Close" at bounding box center [532, 162] width 27 height 18
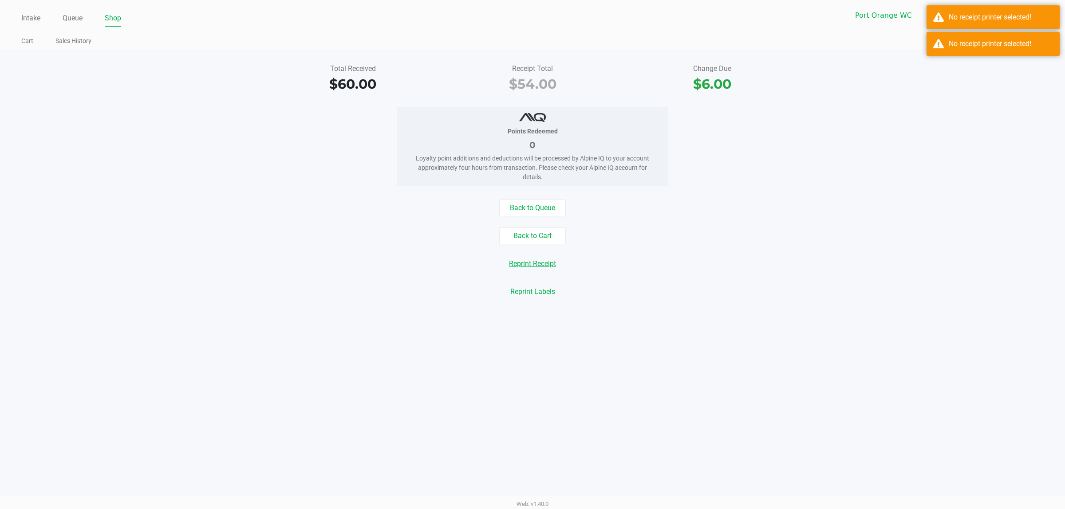
click at [526, 260] on button "Reprint Receipt" at bounding box center [532, 263] width 59 height 17
click at [956, 52] on div "Total Received $60.00 Receipt Total $54.00 Change Due $6.00 Points Redeemed 0 L…" at bounding box center [532, 180] width 1065 height 261
click at [963, 18] on div "No receipt printer selected!" at bounding box center [1000, 17] width 104 height 11
click at [954, 43] on button "Open Drawer" at bounding box center [958, 41] width 40 height 11
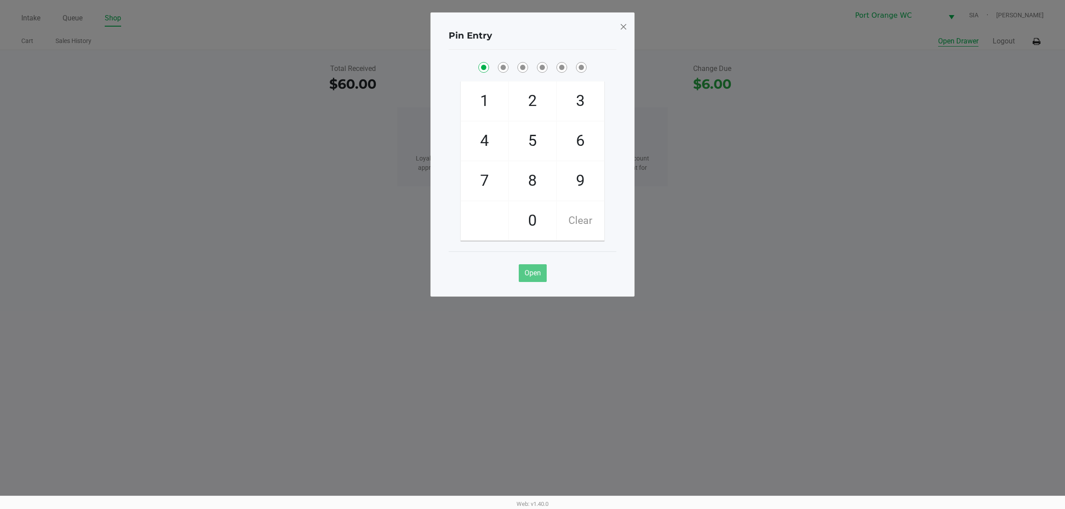
checkbox input "true"
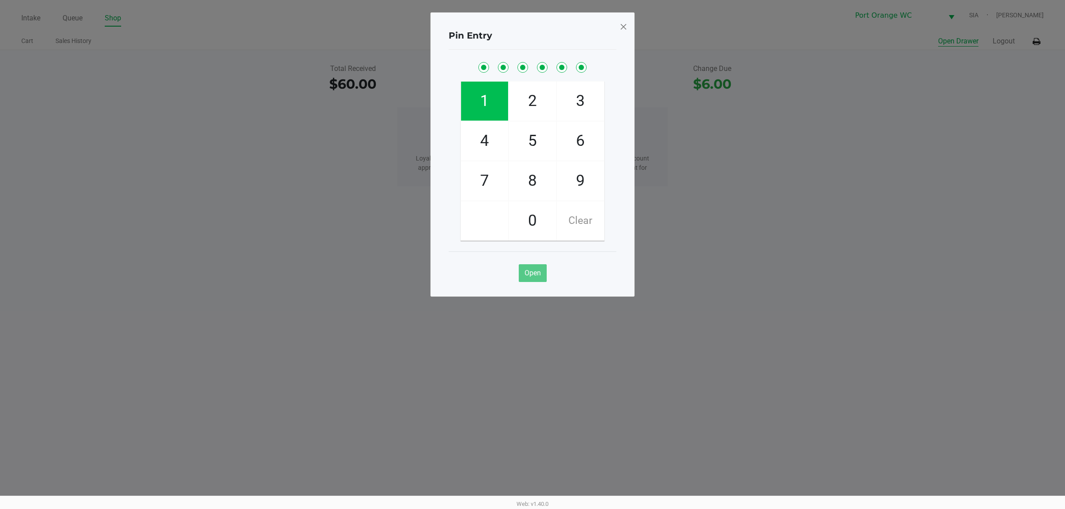
checkbox input "true"
click at [622, 27] on span at bounding box center [623, 27] width 8 height 14
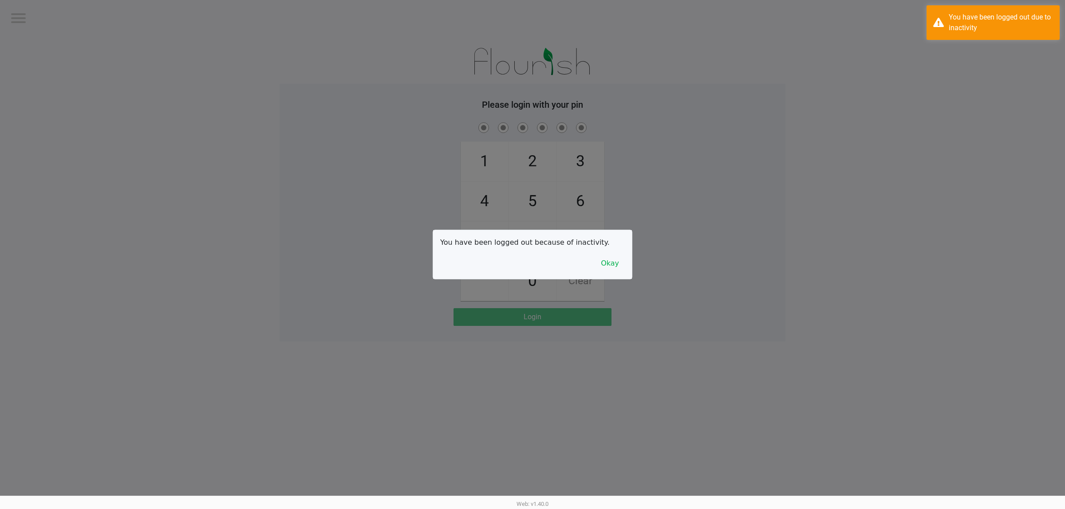
click at [70, 18] on div at bounding box center [532, 254] width 1065 height 509
click at [614, 267] on button "Okay" at bounding box center [610, 263] width 30 height 17
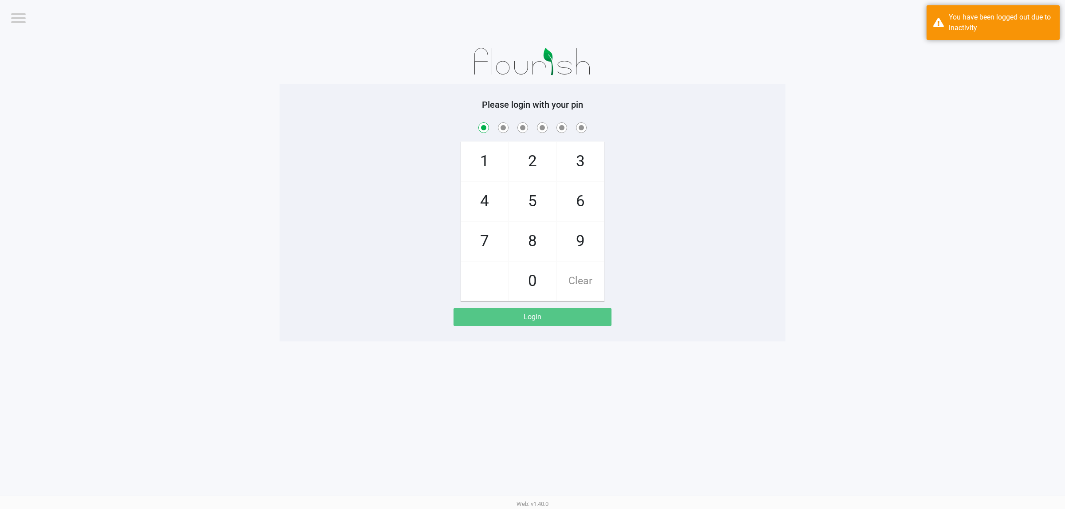
checkbox input "true"
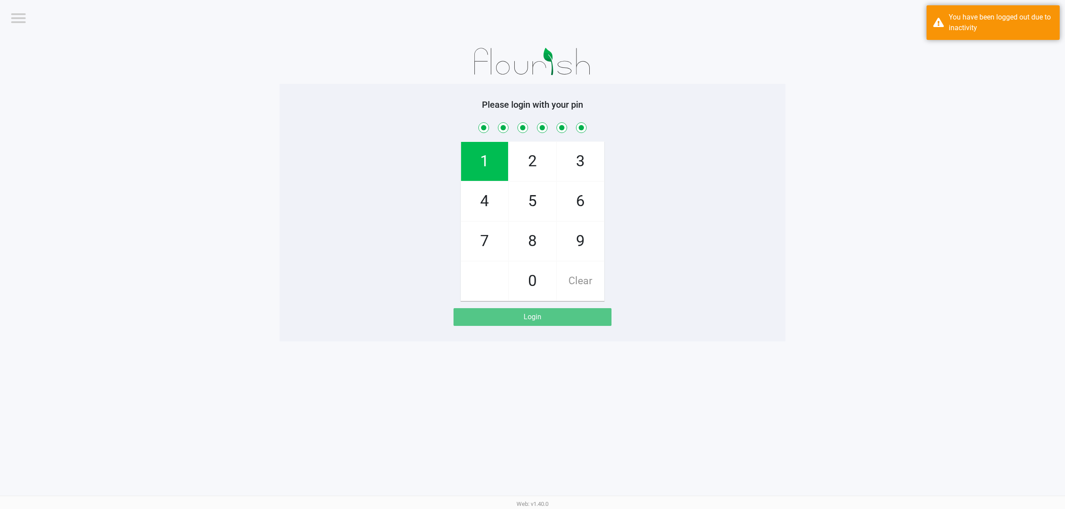
checkbox input "true"
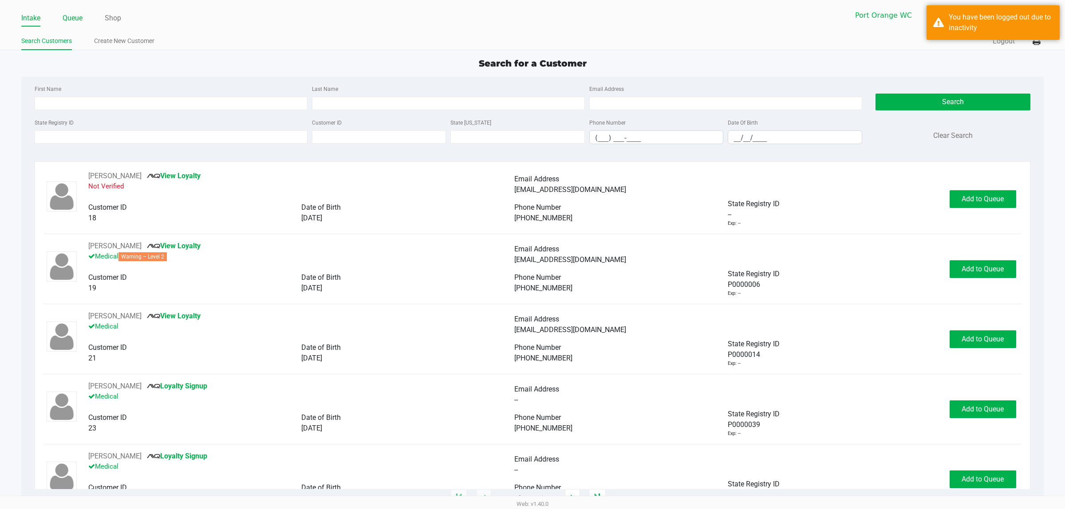
click at [65, 22] on link "Queue" at bounding box center [73, 18] width 20 height 12
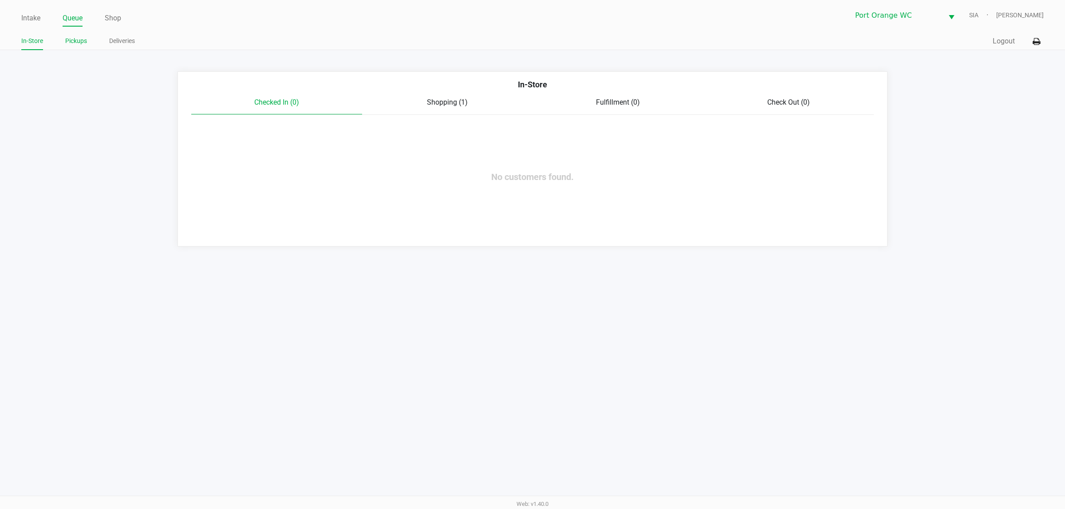
click at [85, 38] on link "Pickups" at bounding box center [76, 40] width 22 height 11
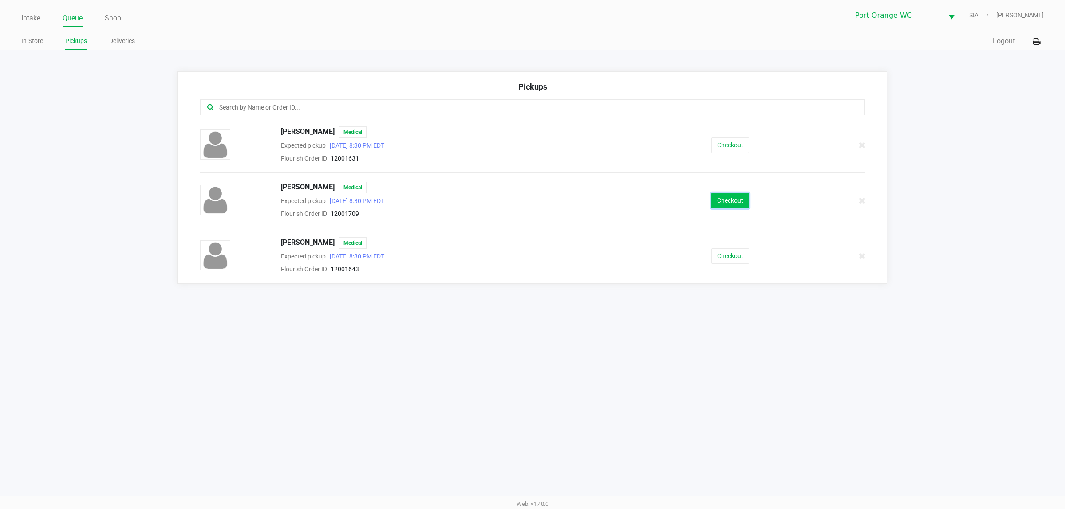
click at [730, 202] on button "Checkout" at bounding box center [730, 201] width 38 height 16
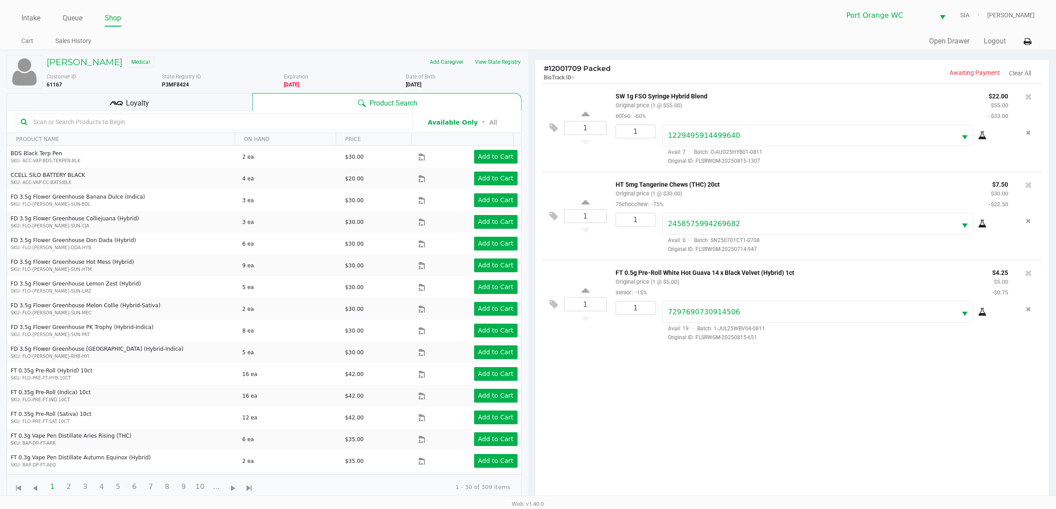
click at [213, 101] on div "Loyalty" at bounding box center [130, 102] width 246 height 18
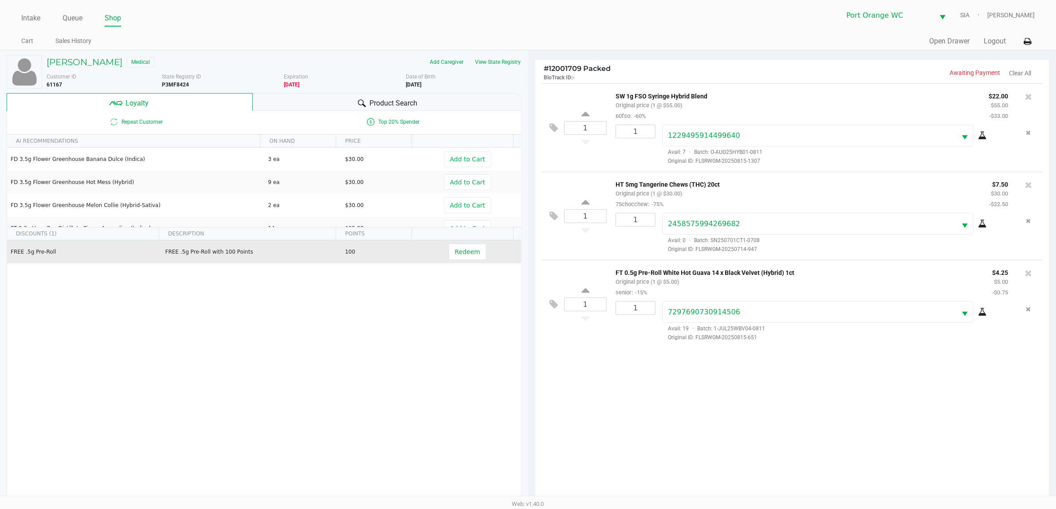
click at [474, 262] on td "Redeem" at bounding box center [469, 251] width 103 height 23
click at [466, 253] on span "Redeem" at bounding box center [467, 251] width 25 height 7
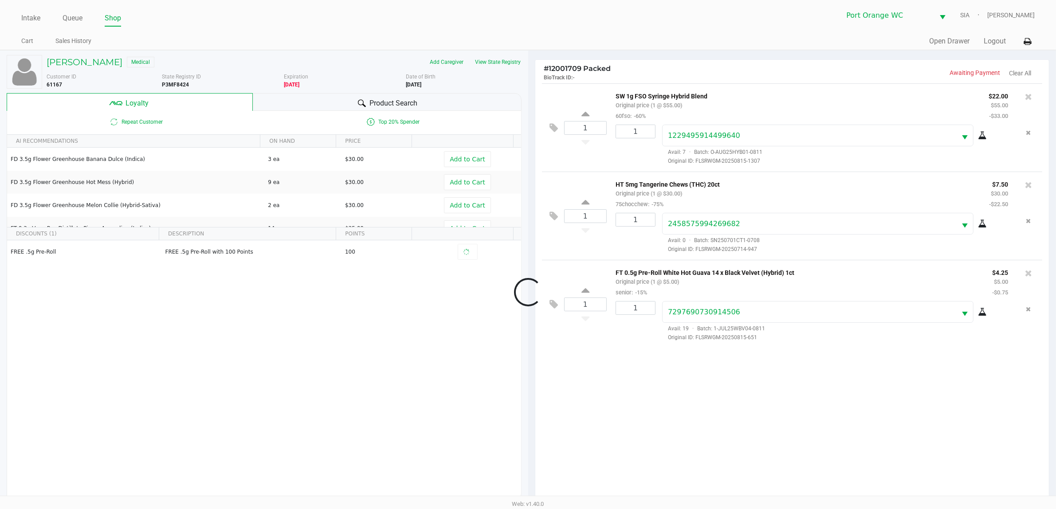
scroll to position [107, 0]
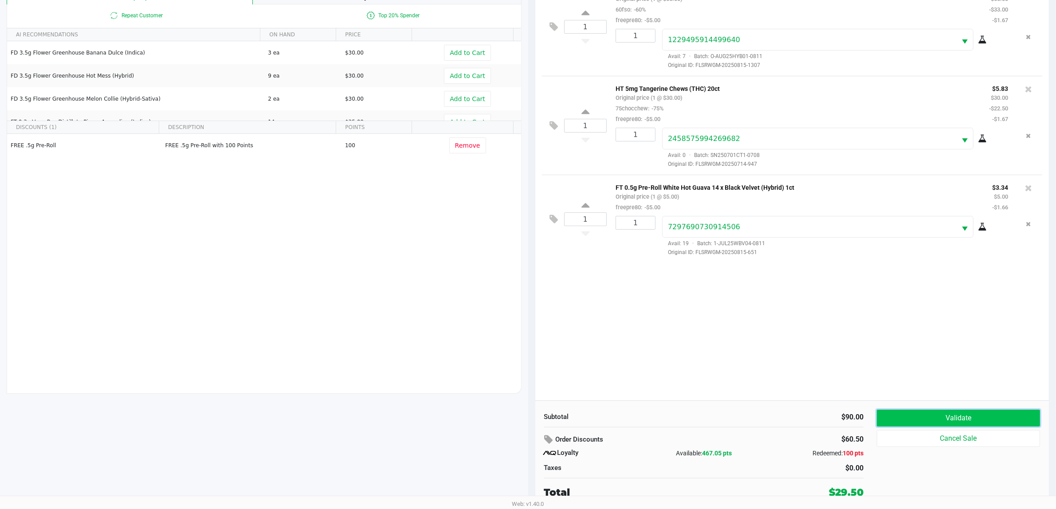
click at [917, 423] on button "Validate" at bounding box center [958, 418] width 163 height 17
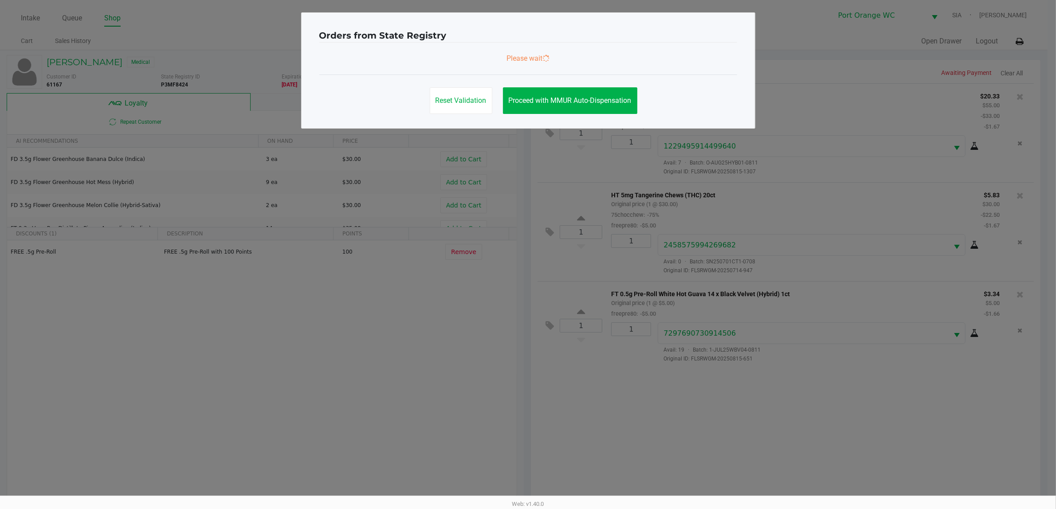
scroll to position [0, 0]
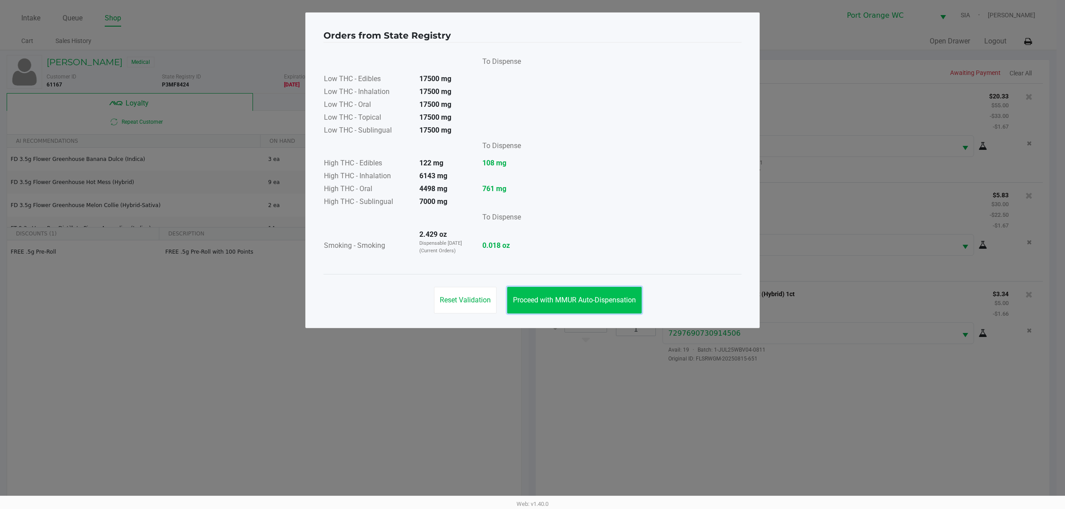
click at [574, 302] on span "Proceed with MMUR Auto-Dispensation" at bounding box center [574, 300] width 123 height 8
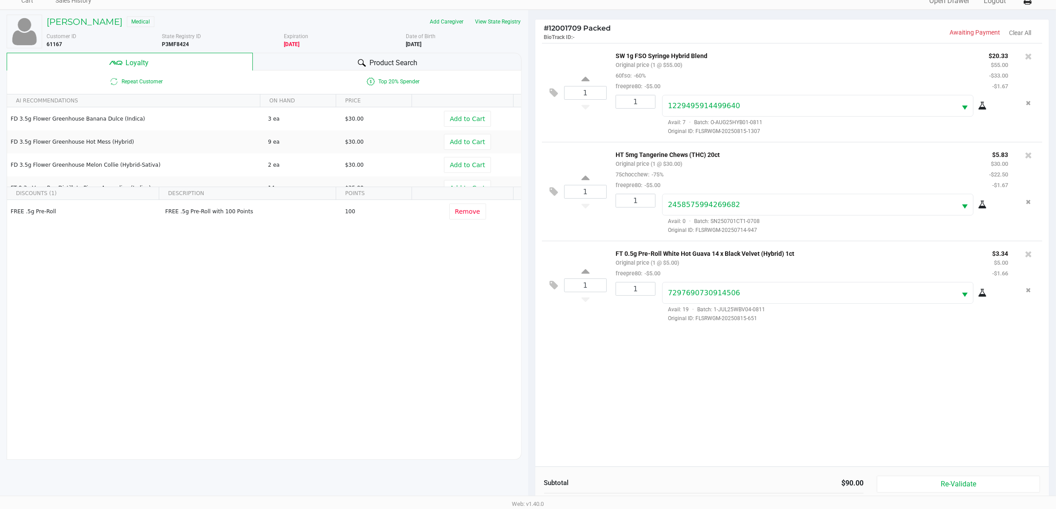
scroll to position [107, 0]
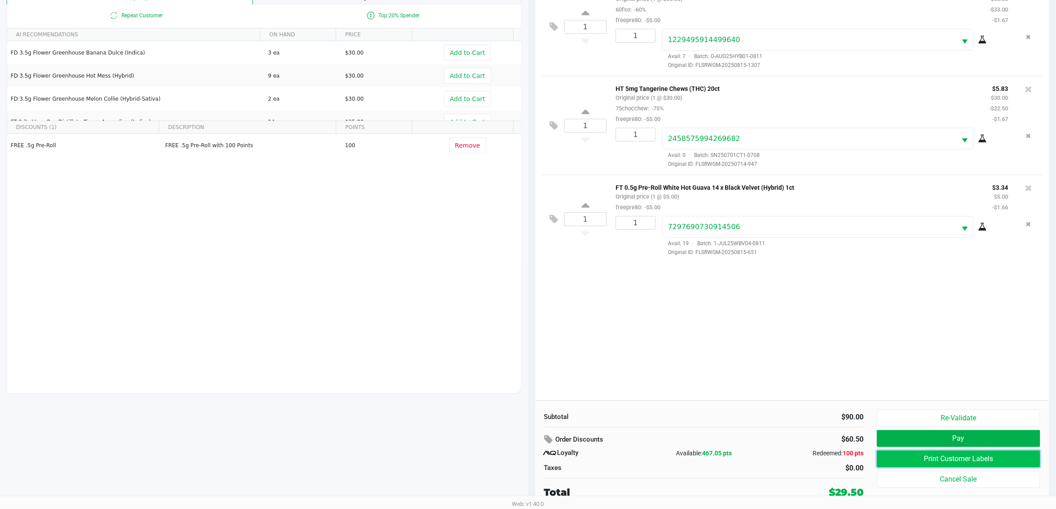
click at [909, 455] on button "Print Customer Labels" at bounding box center [958, 459] width 163 height 17
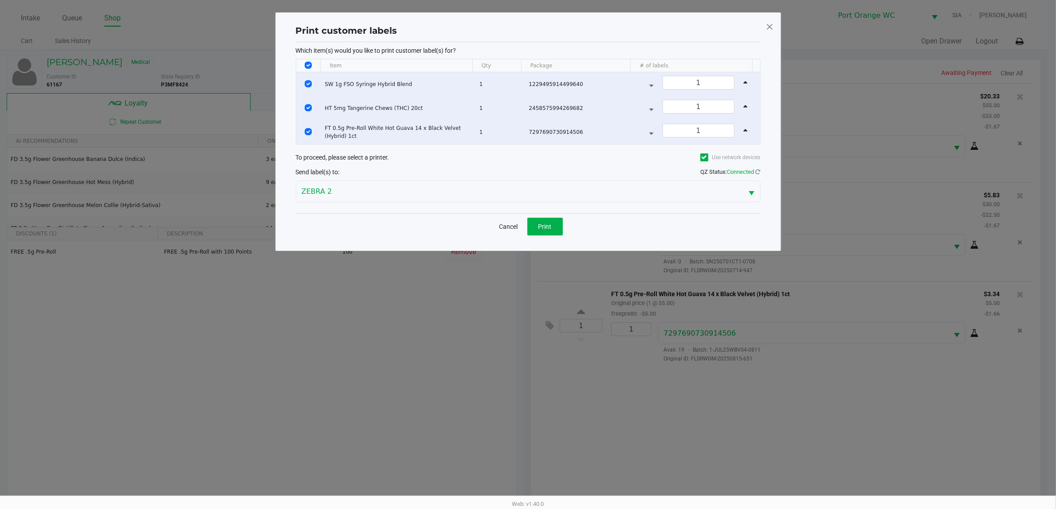
scroll to position [0, 0]
click at [311, 66] on input "Select All Rows" at bounding box center [312, 65] width 7 height 7
checkbox input "false"
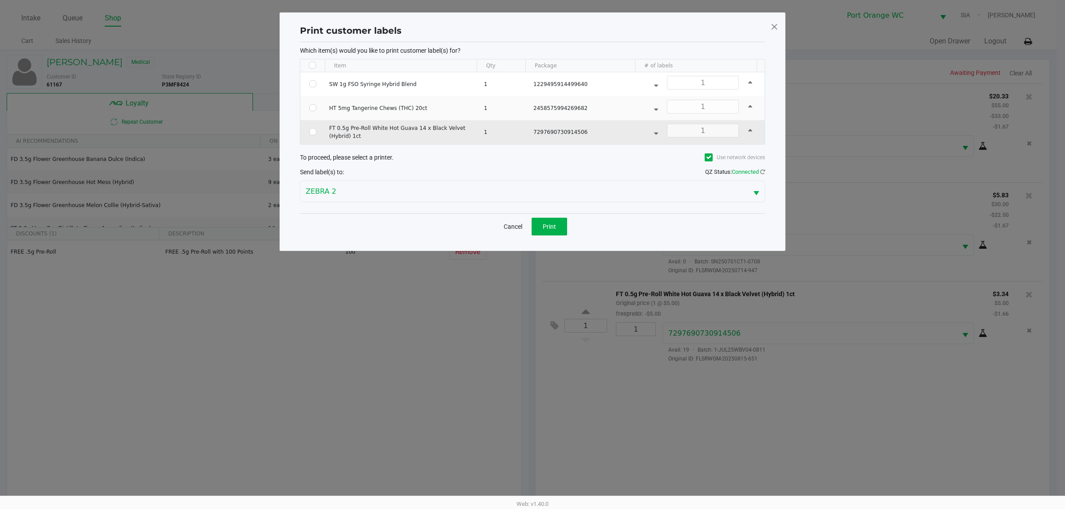
click at [304, 134] on td "Data table" at bounding box center [312, 132] width 25 height 24
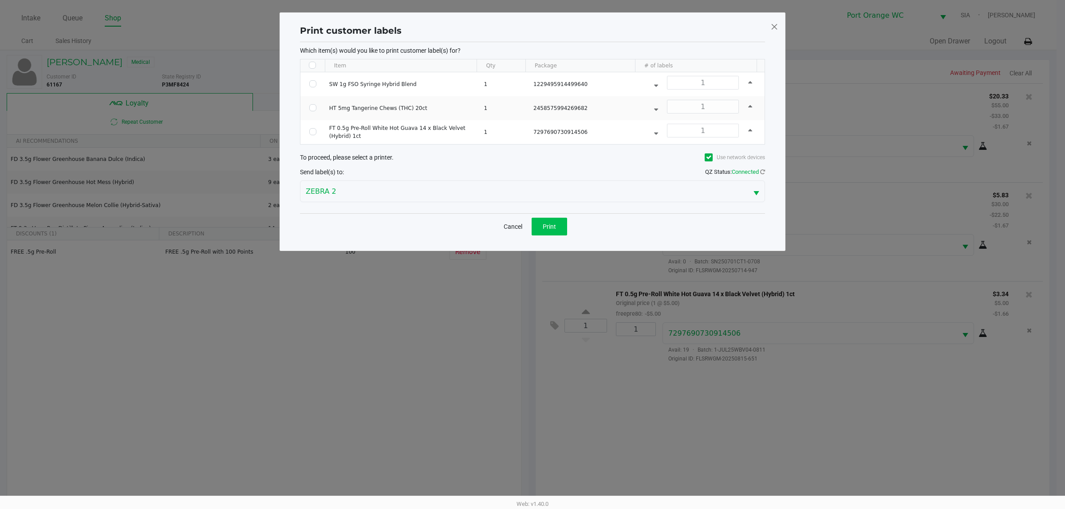
click at [551, 233] on button "Print" at bounding box center [548, 227] width 35 height 18
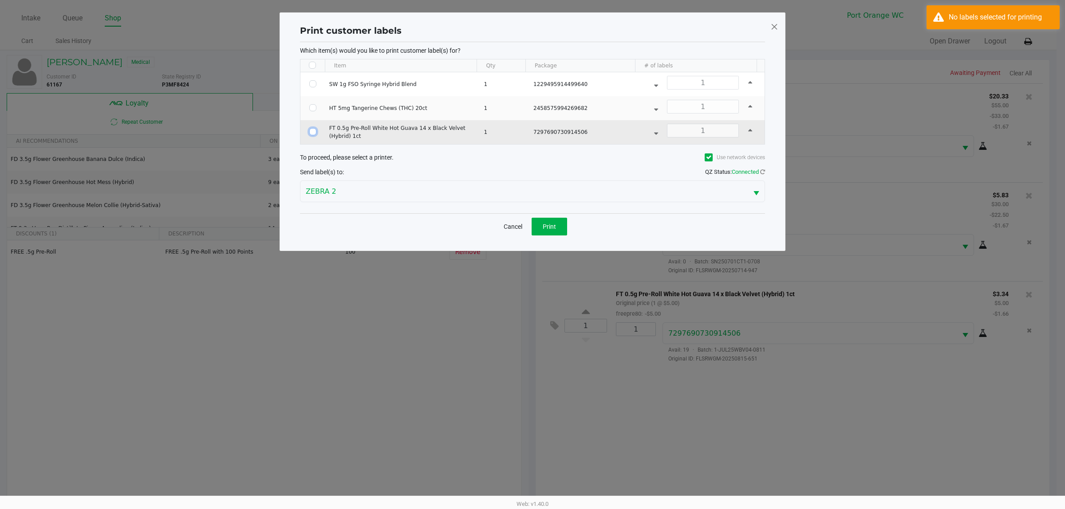
click at [313, 134] on input "Select Row" at bounding box center [312, 131] width 7 height 7
checkbox input "true"
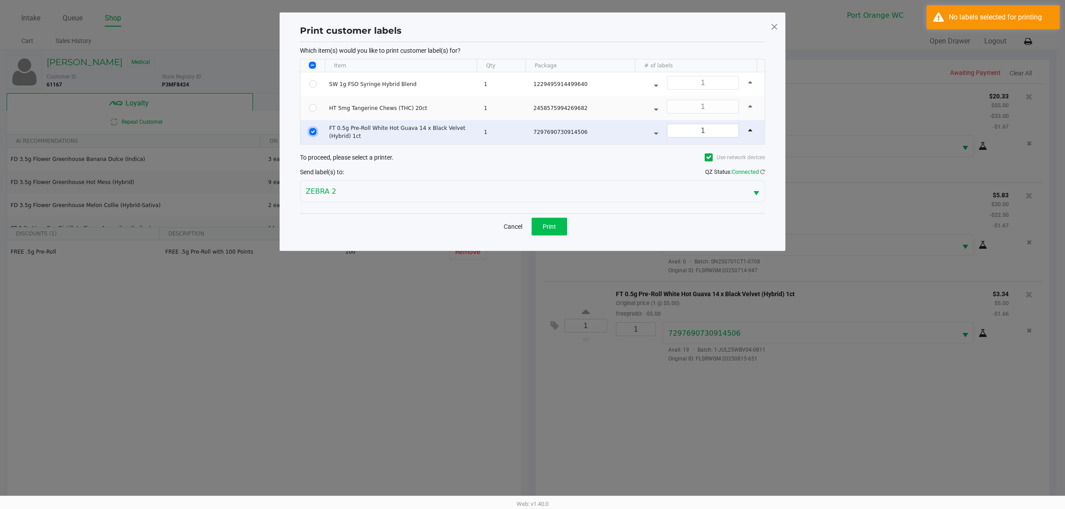
click at [565, 233] on button "Print" at bounding box center [548, 227] width 35 height 18
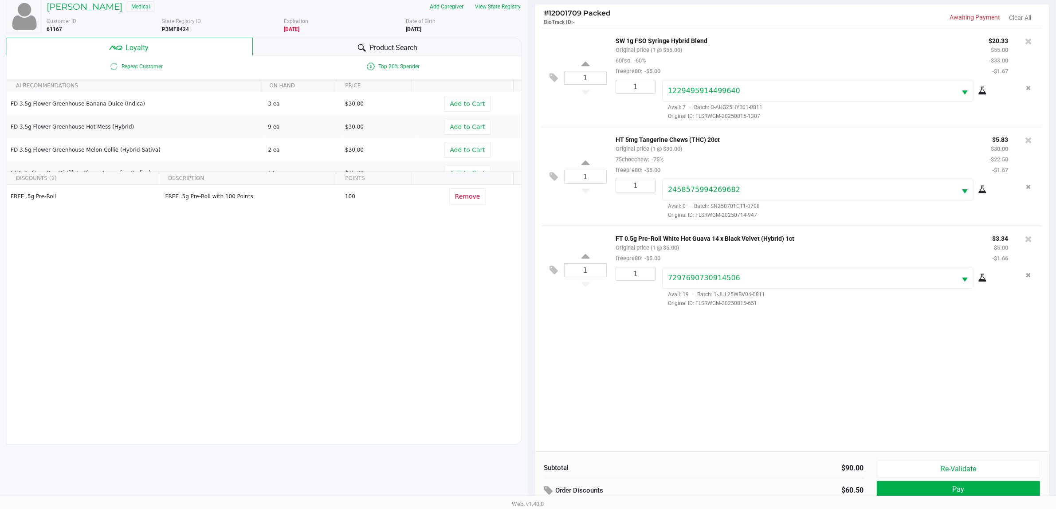
scroll to position [107, 0]
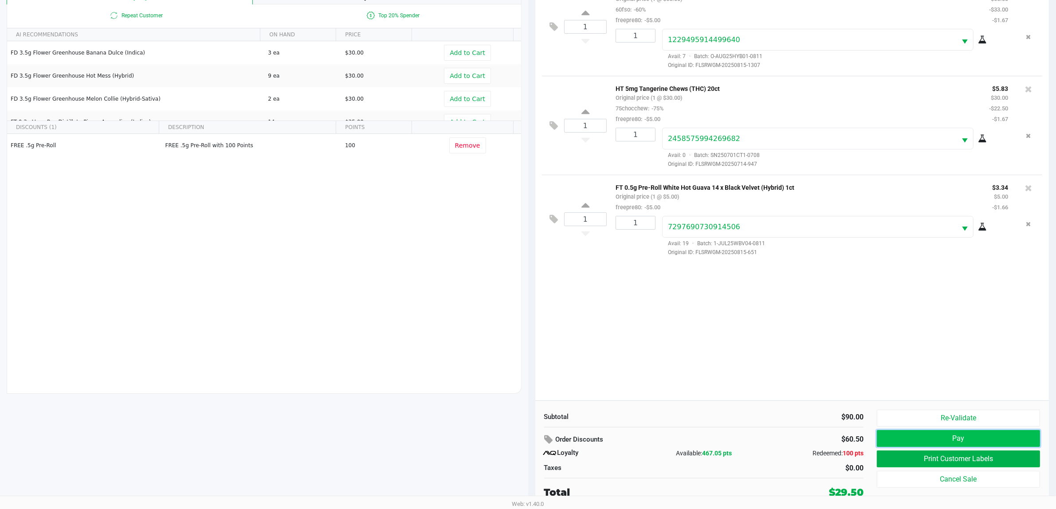
click at [936, 440] on button "Pay" at bounding box center [958, 438] width 163 height 17
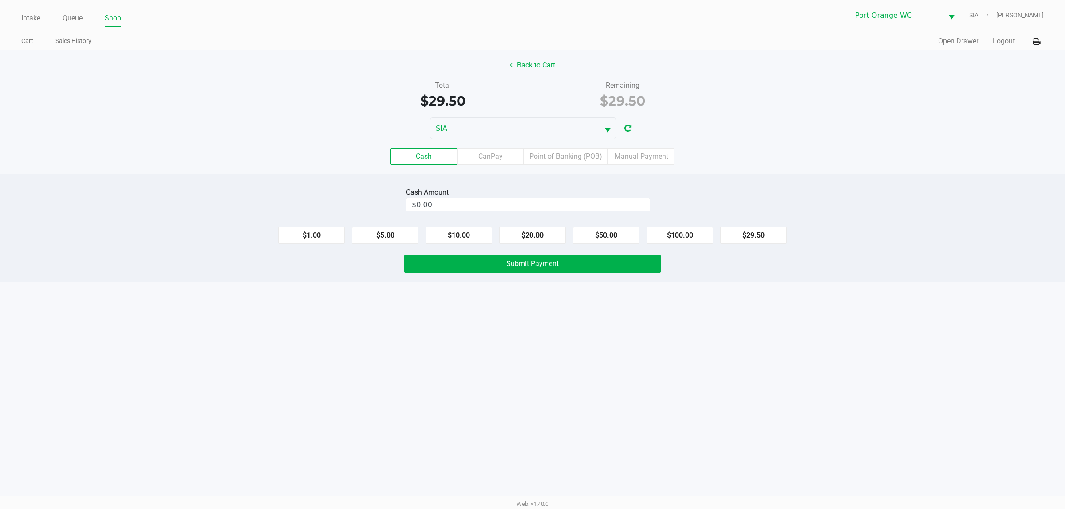
click at [495, 158] on label "CanPay" at bounding box center [490, 156] width 67 height 17
click at [0, 0] on 2 "CanPay" at bounding box center [0, 0] width 0 height 0
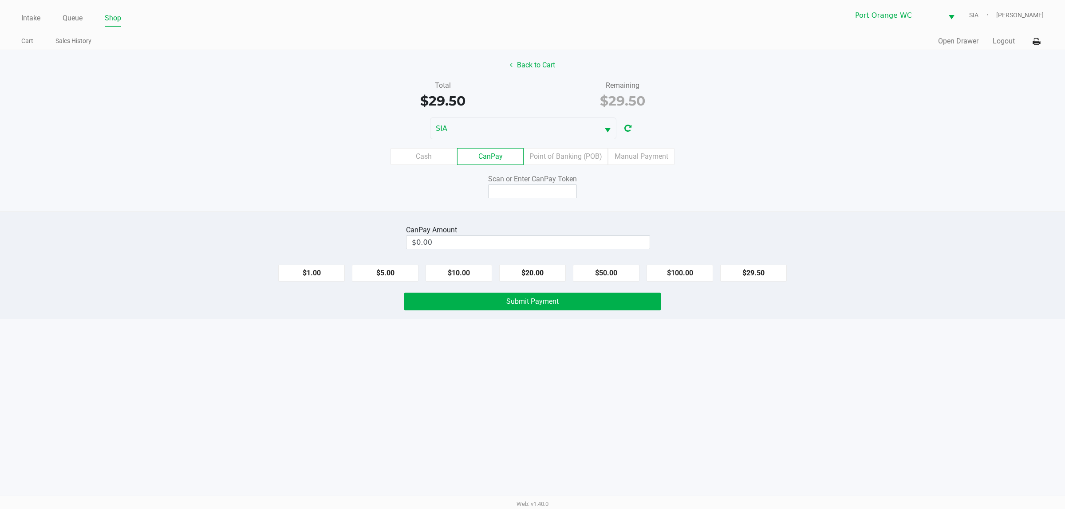
click at [751, 276] on button "$29.50" at bounding box center [753, 273] width 67 height 17
type input "$29.50"
click at [518, 193] on input at bounding box center [532, 192] width 89 height 14
type input "X3661974Q"
click at [491, 309] on button "Submit Payment" at bounding box center [532, 302] width 256 height 18
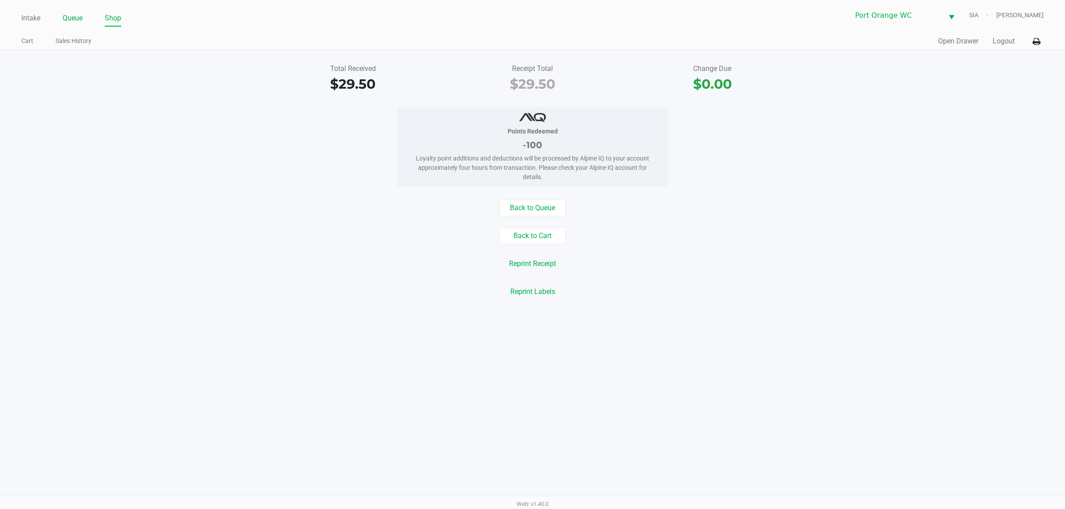
click at [77, 19] on link "Queue" at bounding box center [73, 18] width 20 height 12
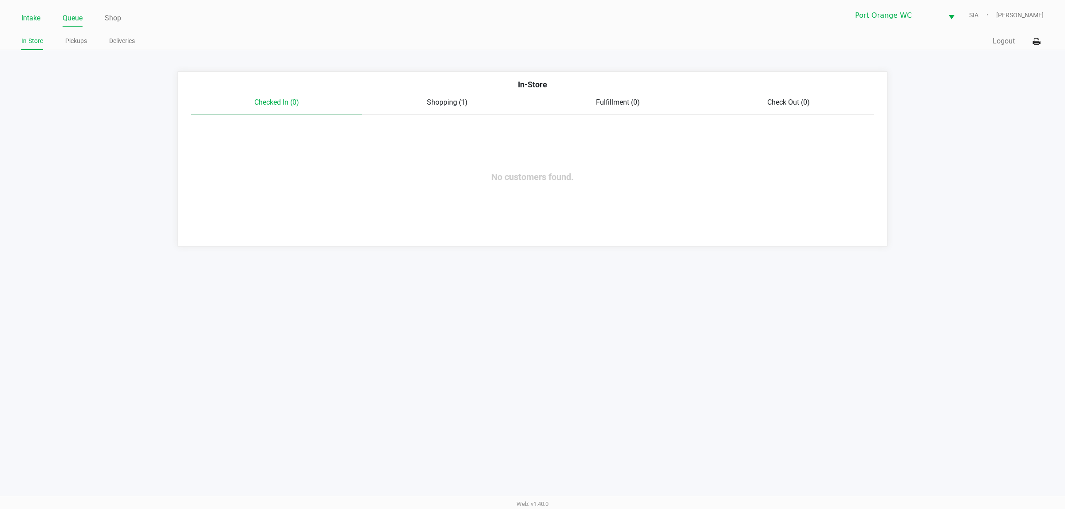
click at [30, 12] on link "Intake" at bounding box center [30, 18] width 19 height 12
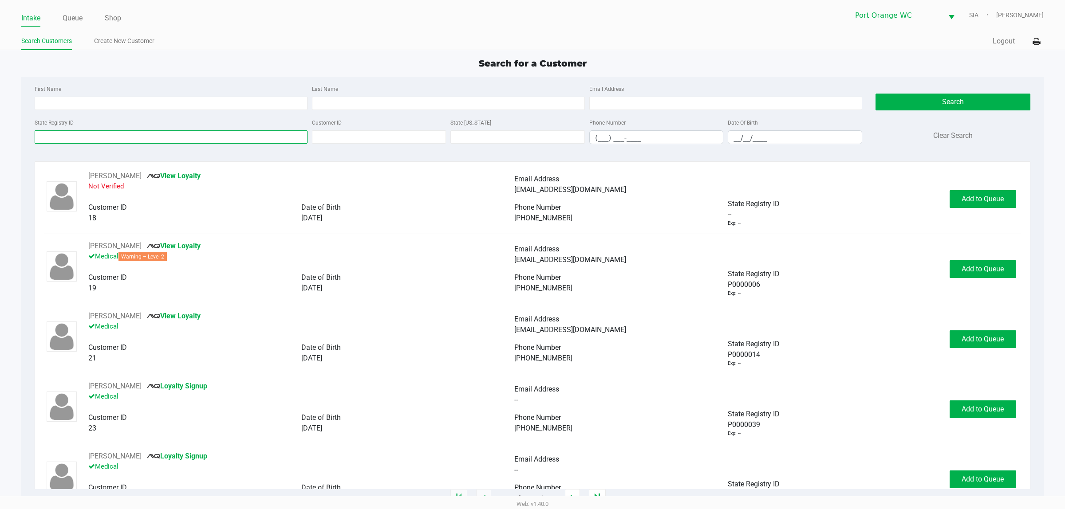
click at [141, 138] on input "State Registry ID" at bounding box center [171, 136] width 273 height 13
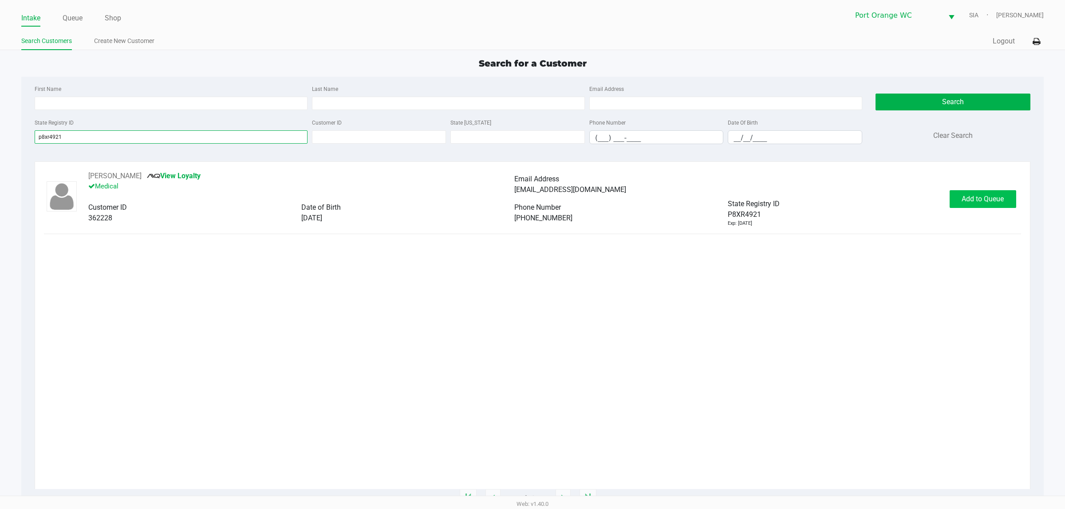
type input "p8xr4921"
click at [966, 200] on span "Add to Queue" at bounding box center [982, 199] width 42 height 8
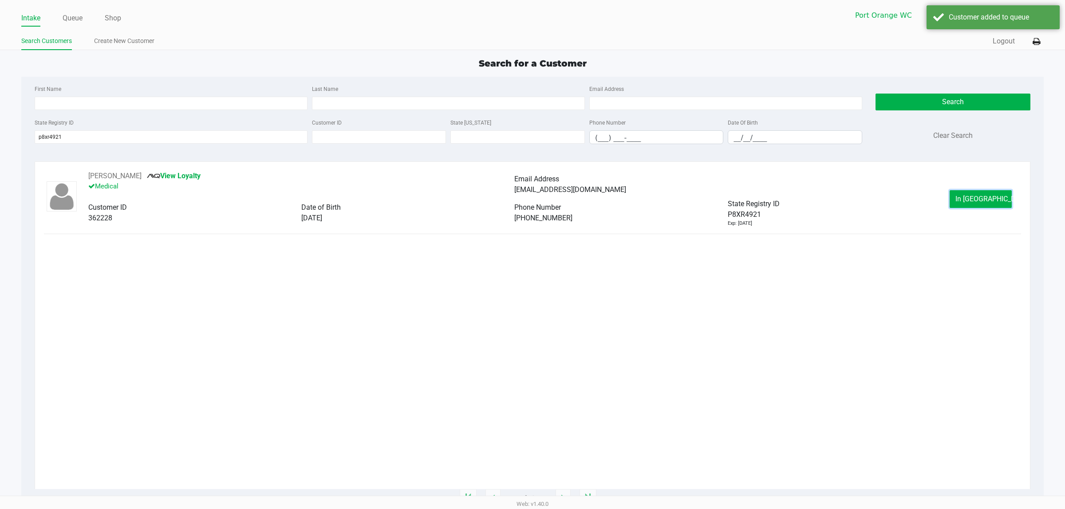
click at [966, 200] on span "In Queue" at bounding box center [992, 199] width 75 height 8
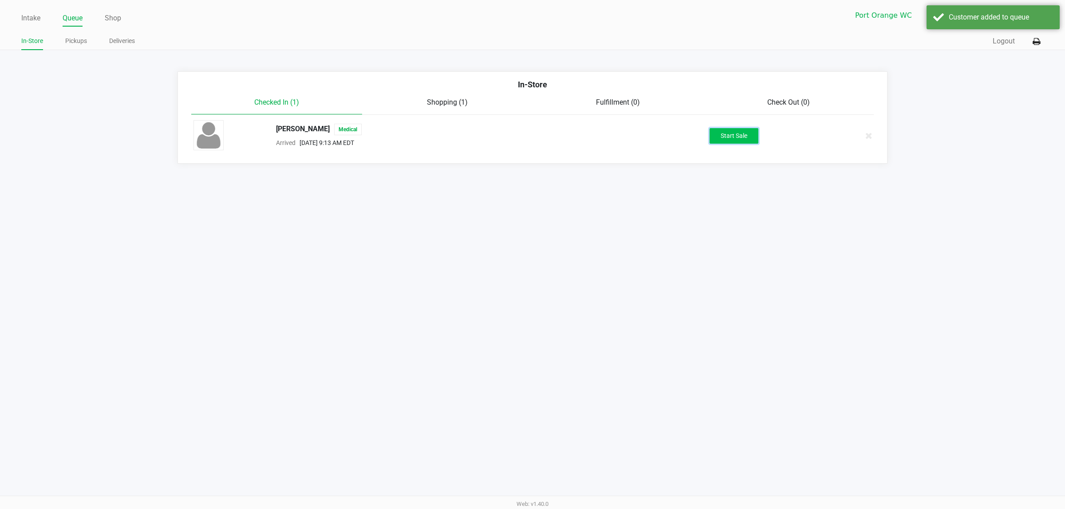
click at [731, 134] on button "Start Sale" at bounding box center [733, 136] width 49 height 16
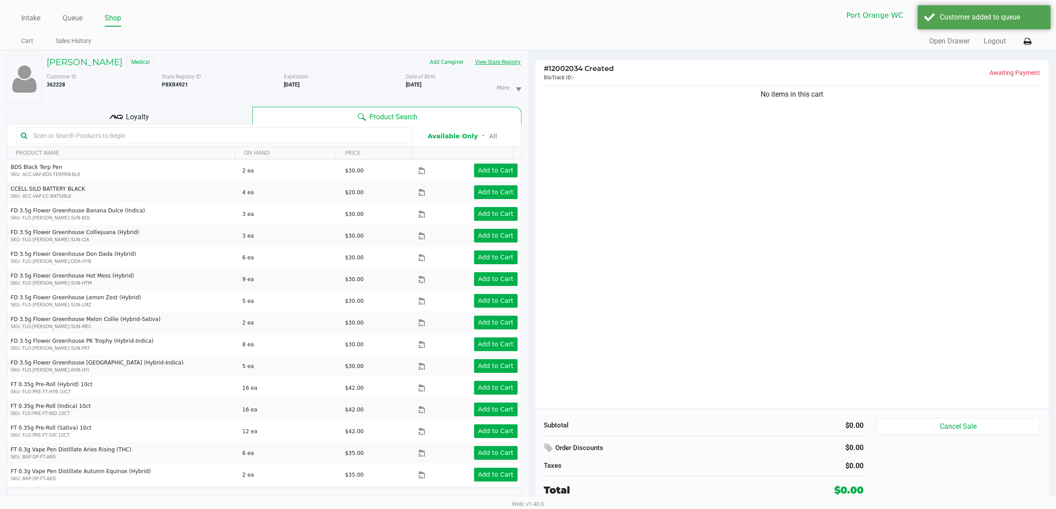
click at [498, 59] on button "View State Registry" at bounding box center [496, 62] width 52 height 14
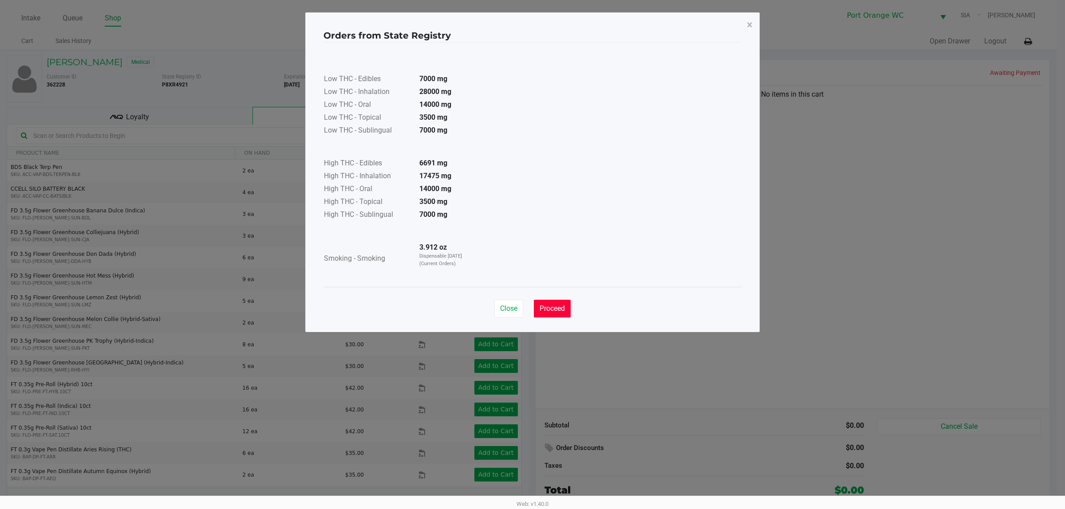
click at [554, 308] on span "Proceed" at bounding box center [551, 308] width 25 height 8
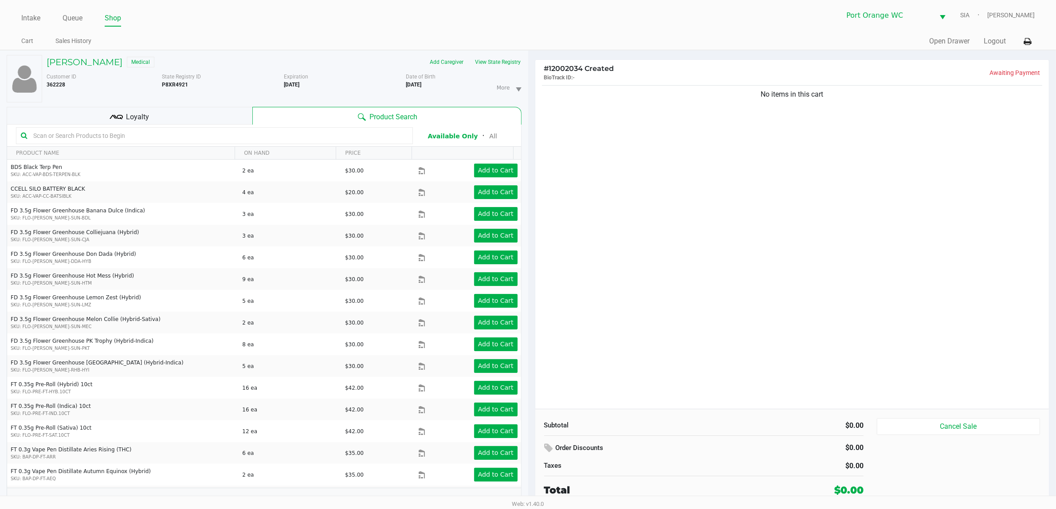
click at [266, 134] on input "text" at bounding box center [219, 135] width 378 height 13
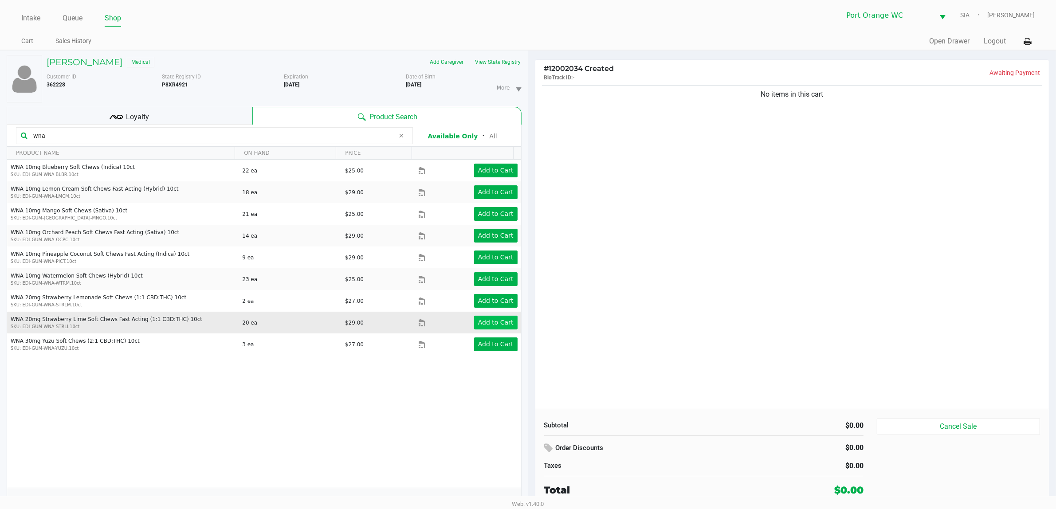
type input "wna"
click at [478, 329] on button "Add to Cart" at bounding box center [495, 323] width 43 height 14
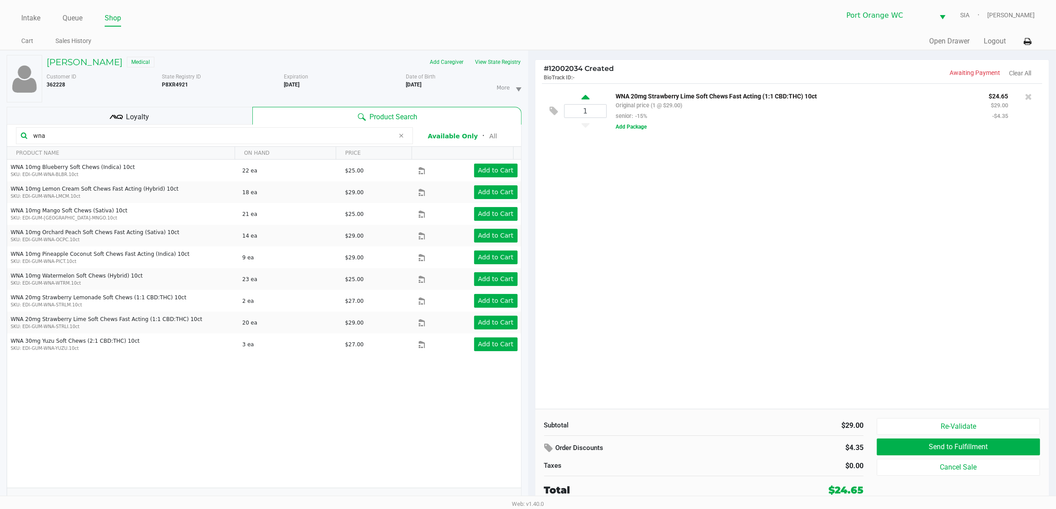
click at [588, 98] on icon at bounding box center [586, 98] width 8 height 11
type input "2"
click at [209, 138] on input "wna" at bounding box center [212, 135] width 365 height 13
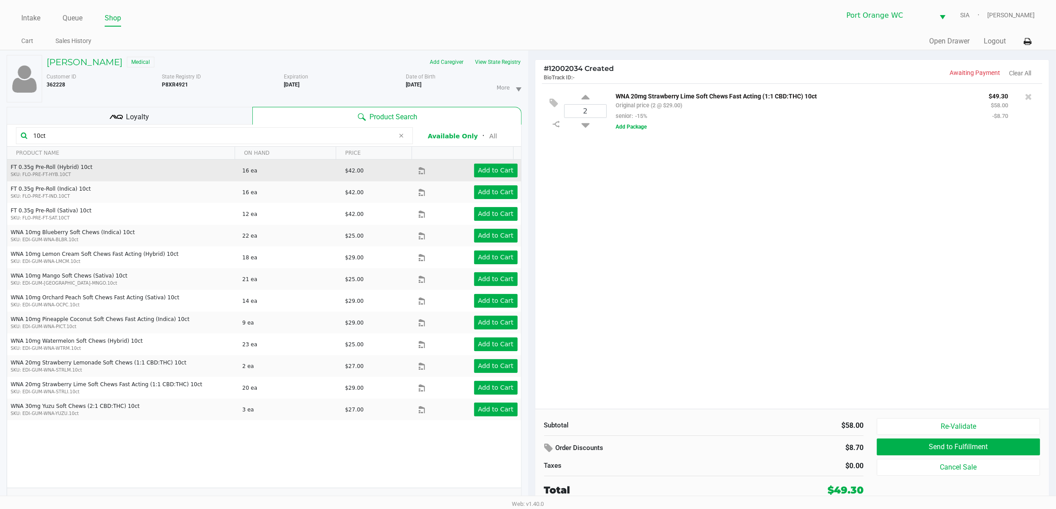
type input "10ct"
drag, startPoint x: 497, startPoint y: 161, endPoint x: 495, endPoint y: 165, distance: 4.6
click at [495, 165] on td "Add to Cart" at bounding box center [469, 171] width 103 height 22
click at [499, 167] on app-button-loader "Add to Cart" at bounding box center [495, 170] width 35 height 7
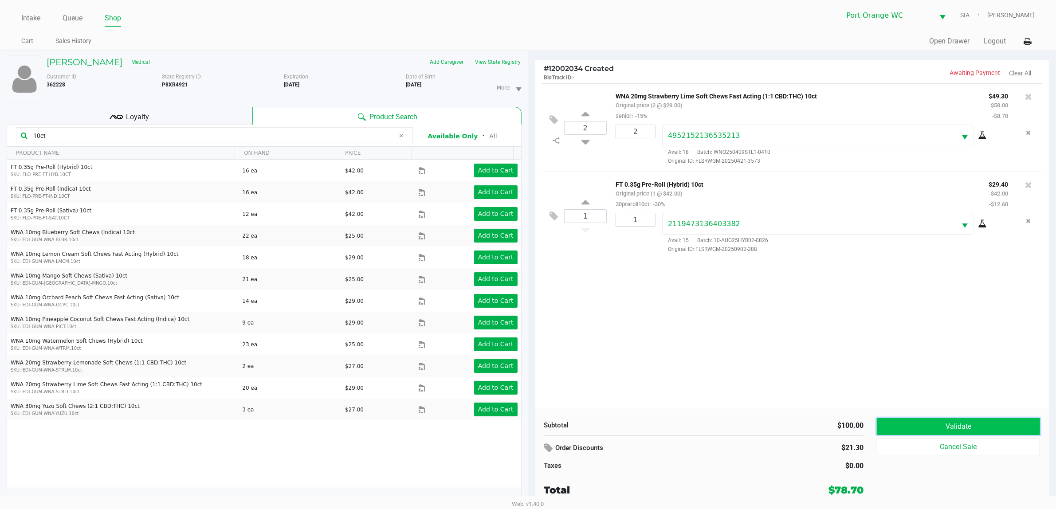
click at [1008, 422] on button "Validate" at bounding box center [958, 426] width 163 height 17
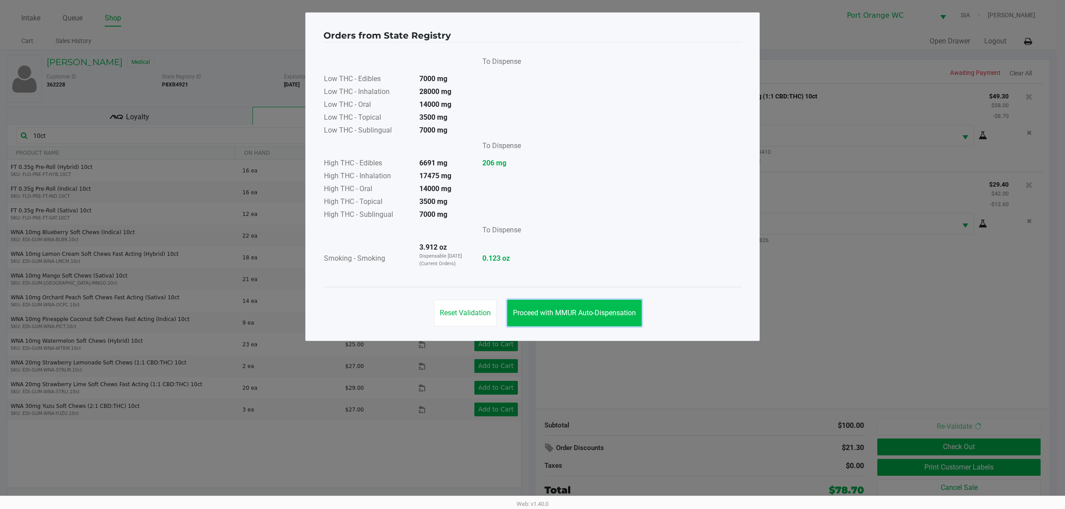
click at [578, 313] on span "Proceed with MMUR Auto-Dispensation" at bounding box center [574, 313] width 123 height 8
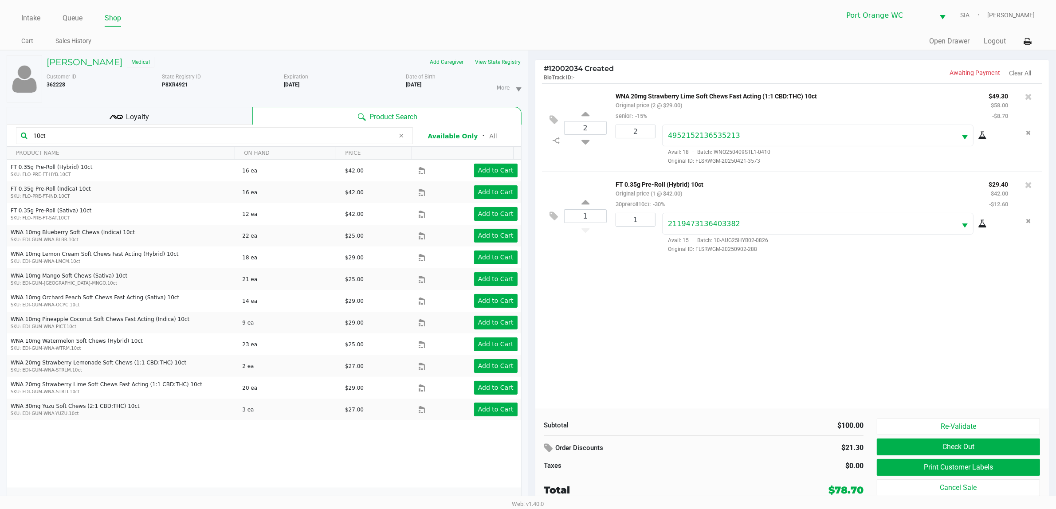
click at [903, 460] on button "Print Customer Labels" at bounding box center [958, 467] width 163 height 17
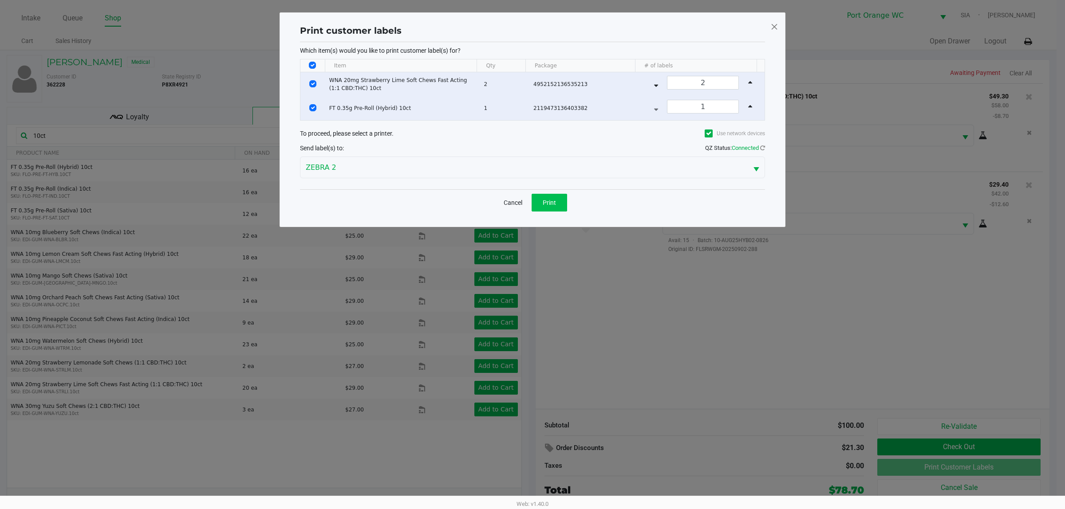
click at [550, 209] on button "Print" at bounding box center [548, 203] width 35 height 18
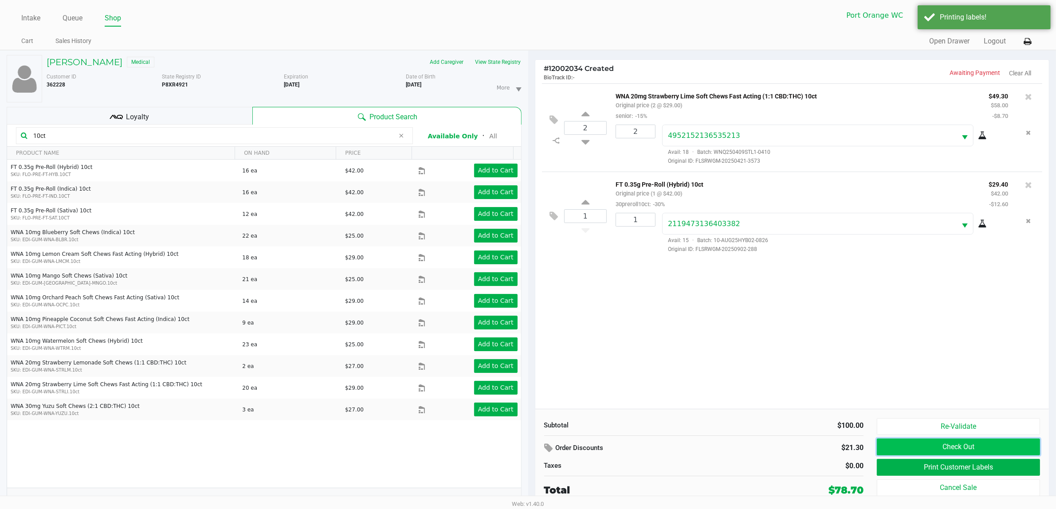
click at [915, 448] on button "Check Out" at bounding box center [958, 447] width 163 height 17
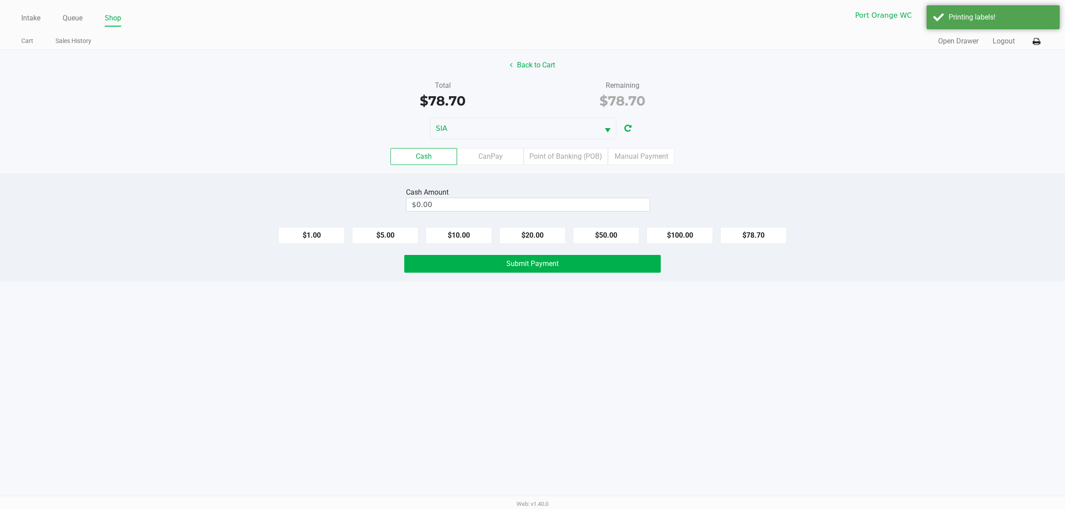
click at [558, 157] on label "Point of Banking (POB)" at bounding box center [565, 156] width 84 height 17
click at [0, 0] on 7 "Point of Banking (POB)" at bounding box center [0, 0] width 0 height 0
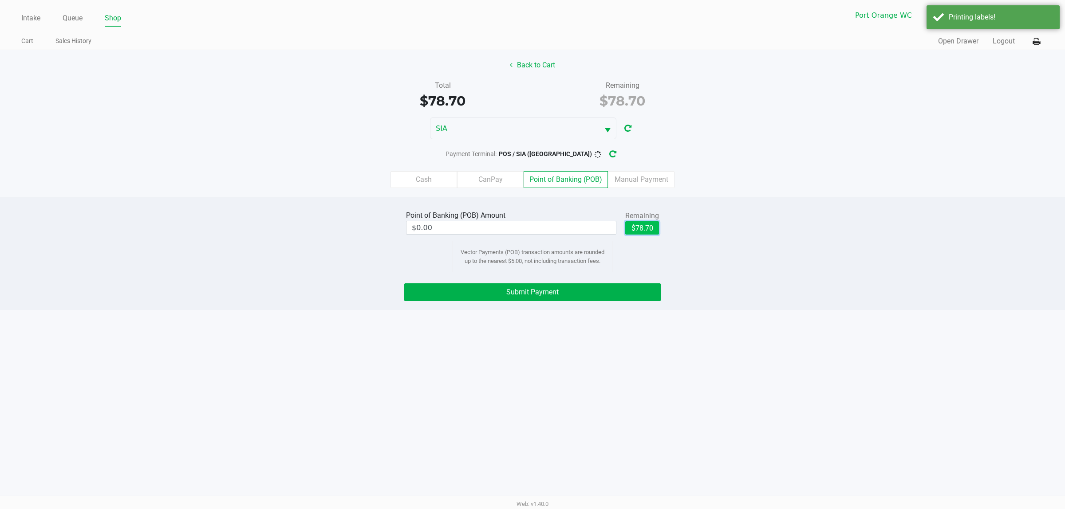
click at [636, 234] on button "$78.70" at bounding box center [642, 227] width 34 height 13
type input "$78.70"
click at [595, 292] on button "Submit Payment" at bounding box center [532, 292] width 256 height 18
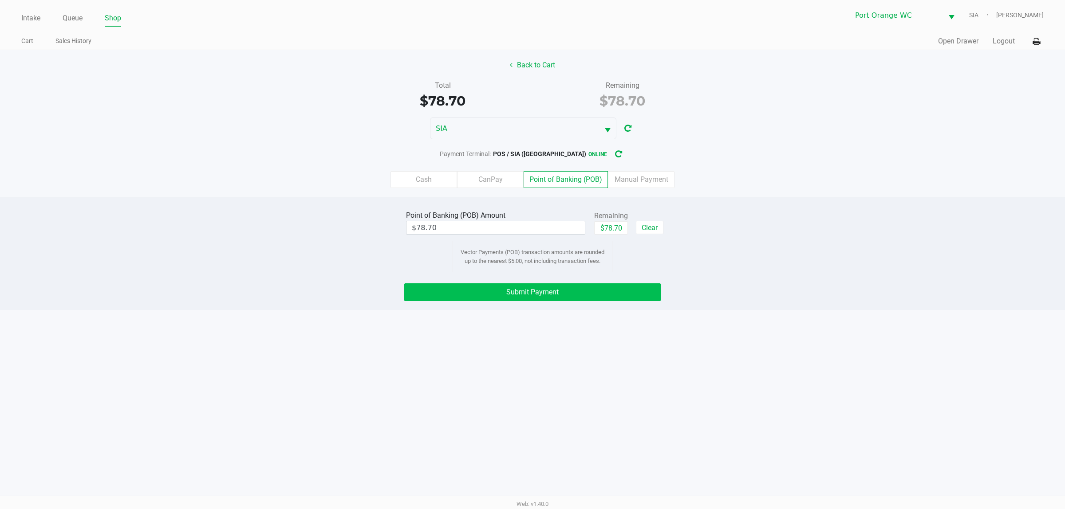
click at [570, 287] on button "Submit Payment" at bounding box center [532, 292] width 256 height 18
click at [599, 287] on button "Submit Payment" at bounding box center [532, 292] width 256 height 18
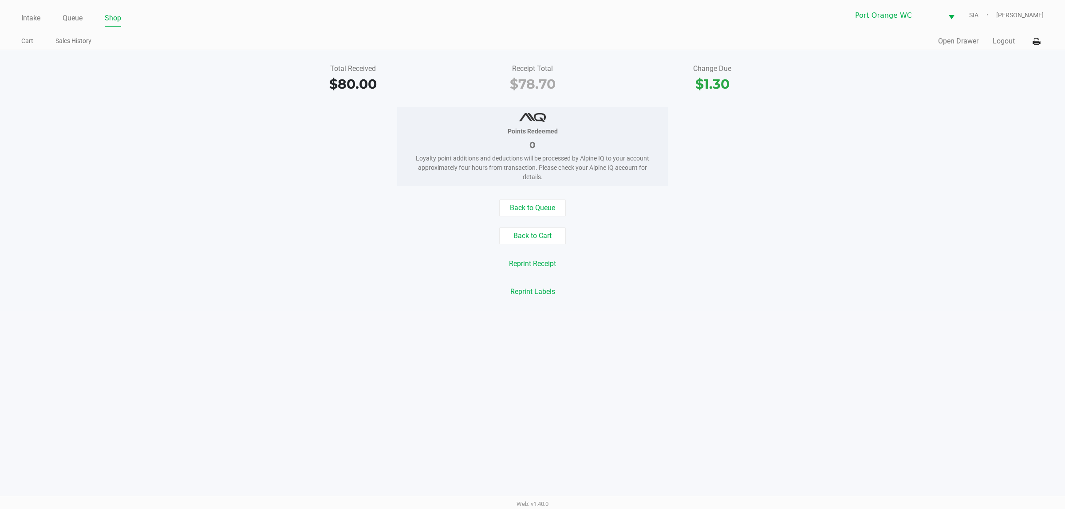
click at [74, 19] on link "Queue" at bounding box center [73, 18] width 20 height 12
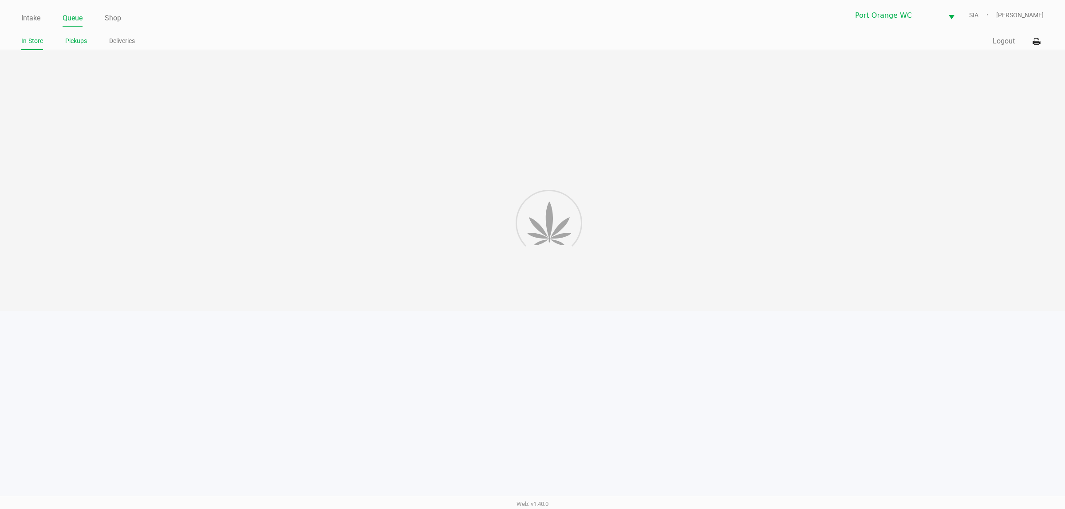
click at [75, 42] on link "Pickups" at bounding box center [76, 40] width 22 height 11
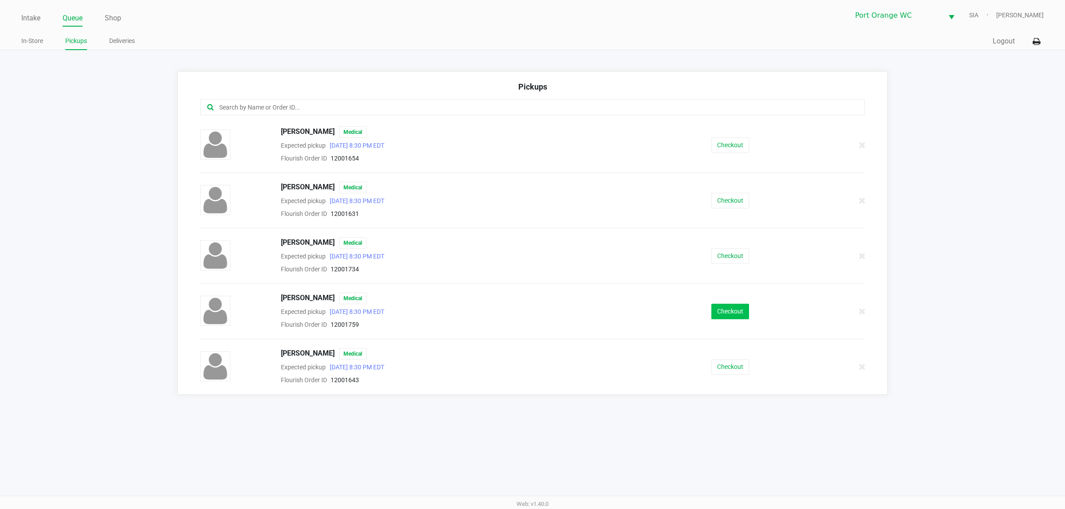
click at [724, 307] on button "Checkout" at bounding box center [730, 312] width 38 height 16
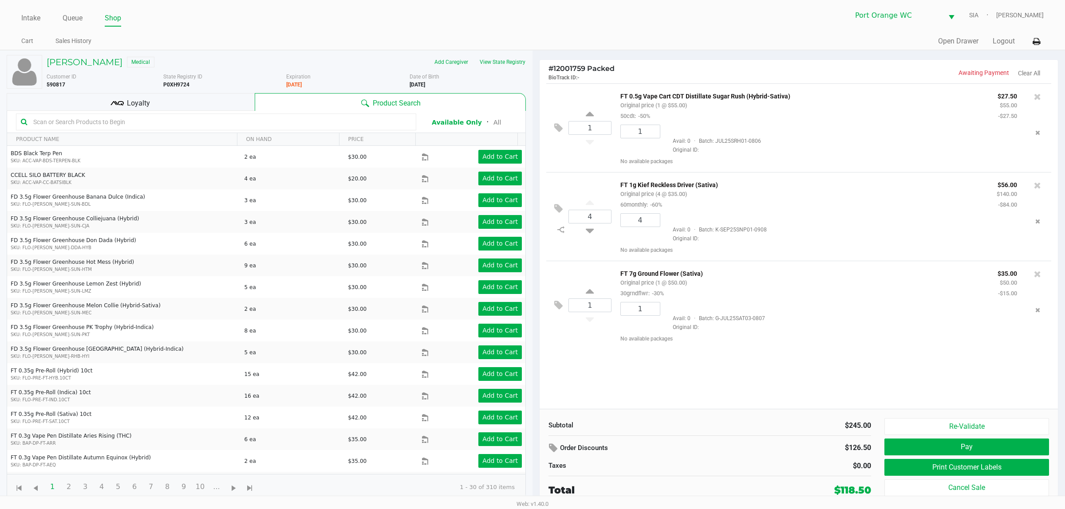
click at [196, 108] on div "Loyalty" at bounding box center [131, 102] width 248 height 18
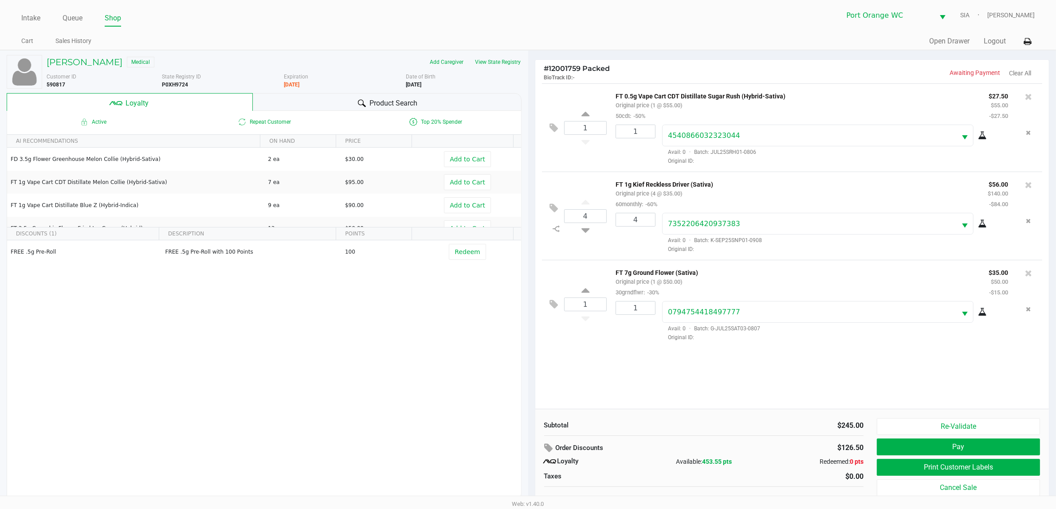
scroll to position [9, 0]
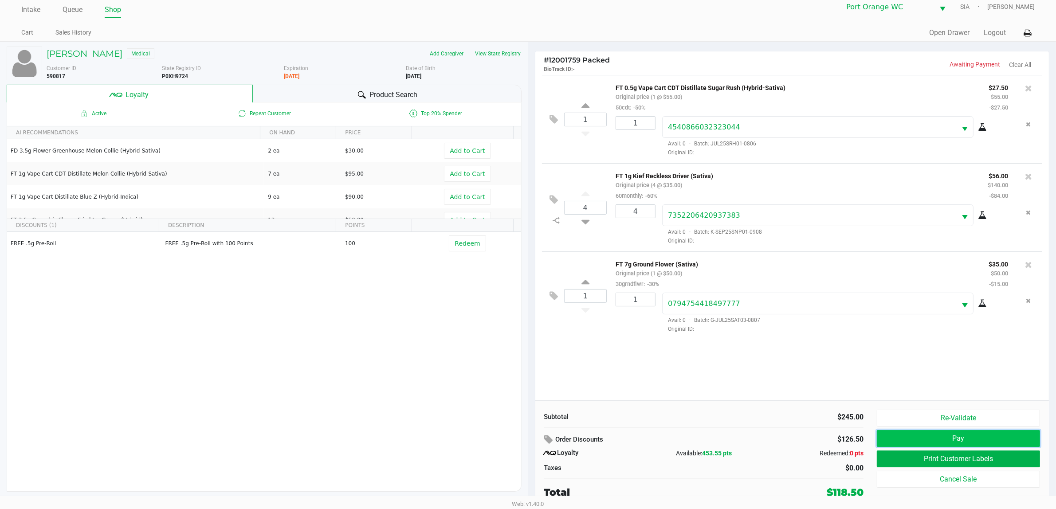
click at [943, 439] on button "Pay" at bounding box center [958, 438] width 163 height 17
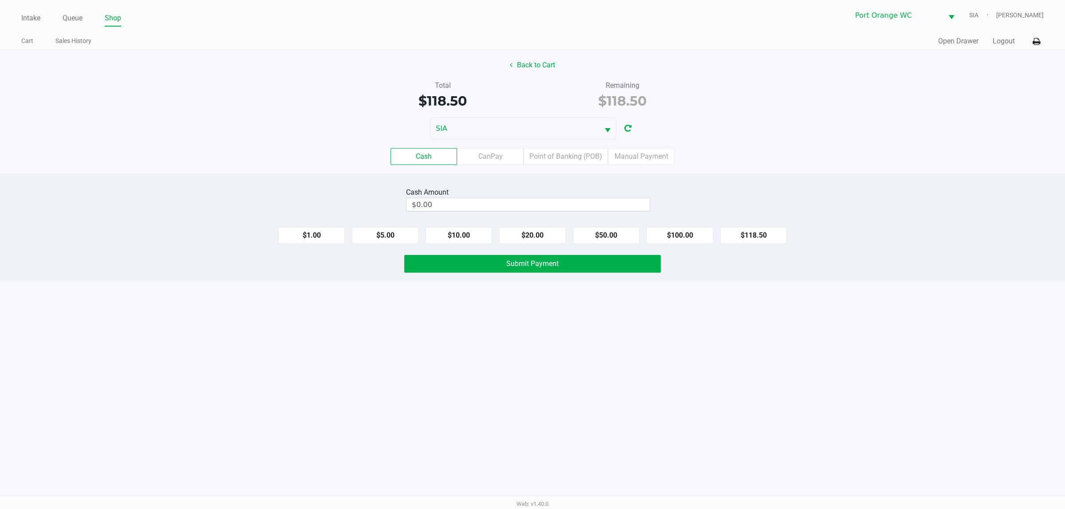
click at [572, 158] on label "Point of Banking (POB)" at bounding box center [565, 156] width 84 height 17
click at [0, 0] on 7 "Point of Banking (POB)" at bounding box center [0, 0] width 0 height 0
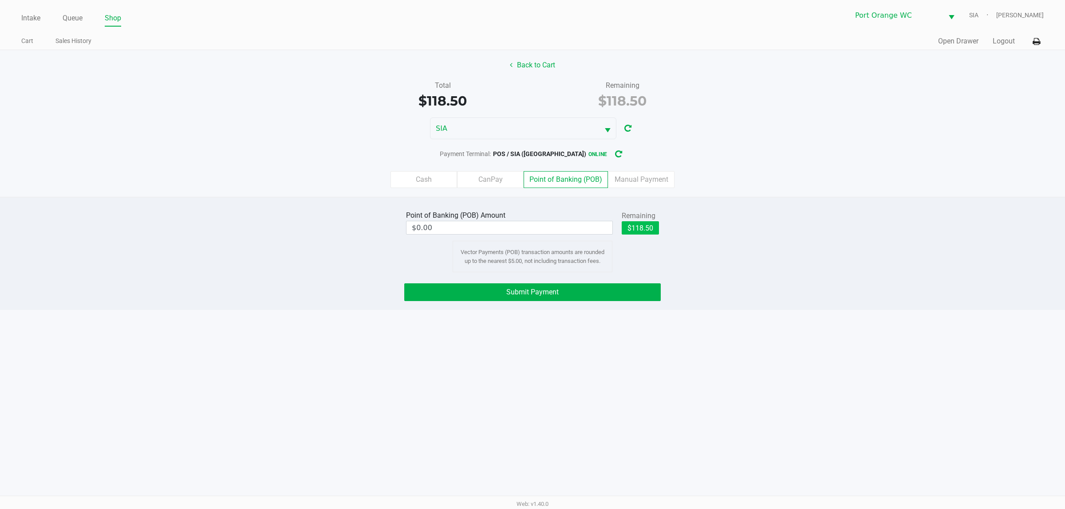
click at [648, 226] on button "$118.50" at bounding box center [639, 227] width 37 height 13
type input "$118.50"
click at [582, 294] on button "Submit Payment" at bounding box center [532, 292] width 256 height 18
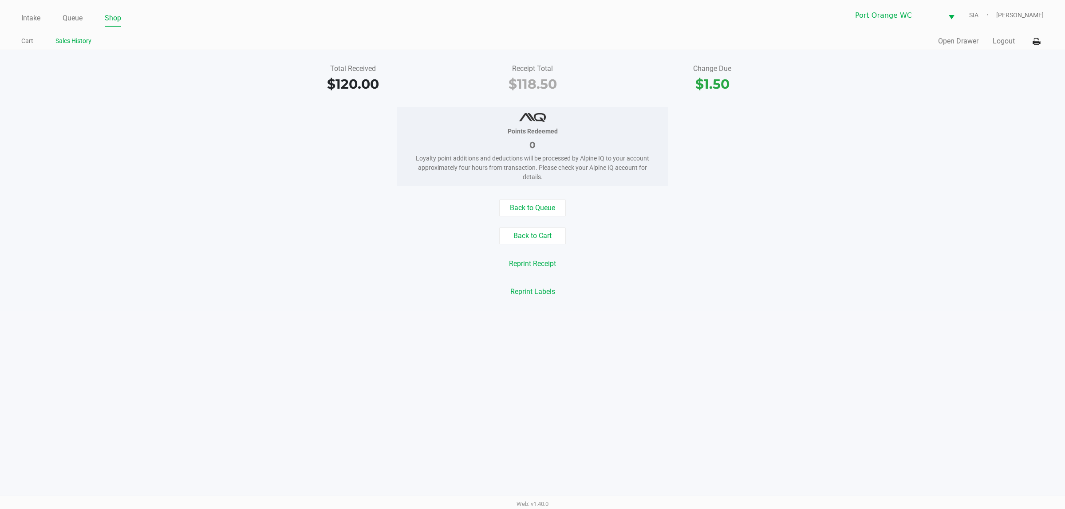
click at [67, 36] on link "Sales History" at bounding box center [73, 40] width 36 height 11
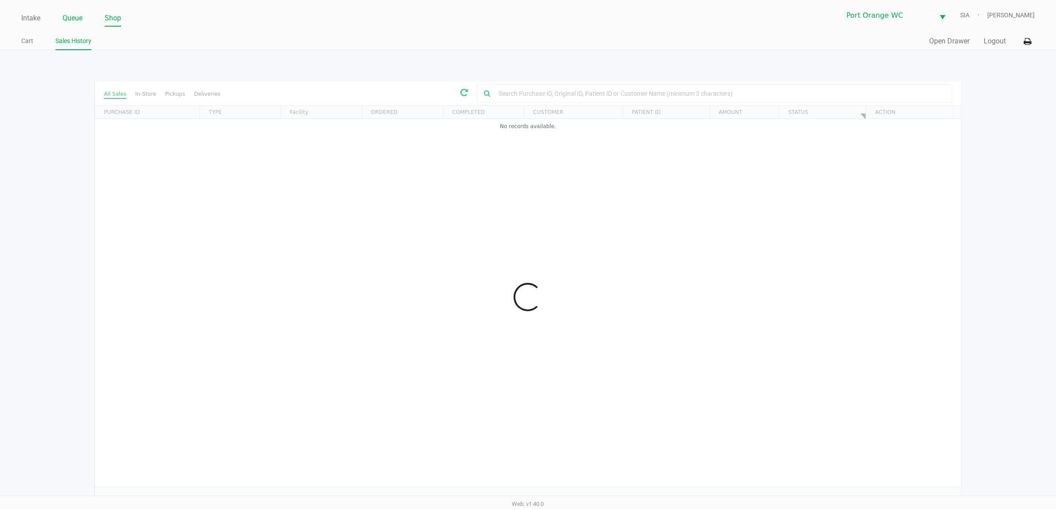
click at [70, 20] on link "Queue" at bounding box center [73, 18] width 20 height 12
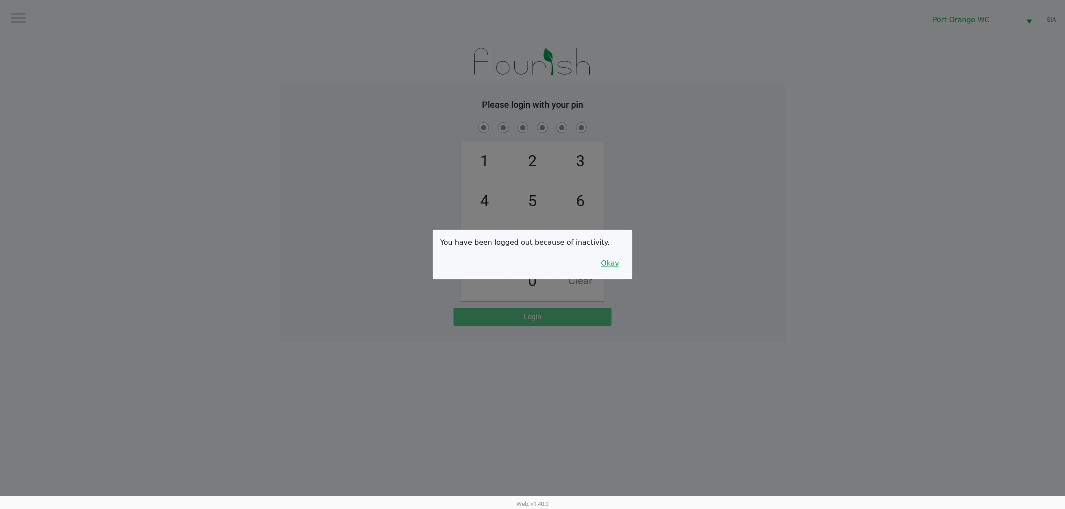
drag, startPoint x: 624, startPoint y: 273, endPoint x: 617, endPoint y: 268, distance: 8.4
click at [622, 273] on div "You have been logged out because of inactivity. Okay" at bounding box center [532, 254] width 199 height 49
drag, startPoint x: 615, startPoint y: 267, endPoint x: 610, endPoint y: 248, distance: 20.0
click at [613, 257] on button "Okay" at bounding box center [610, 263] width 30 height 17
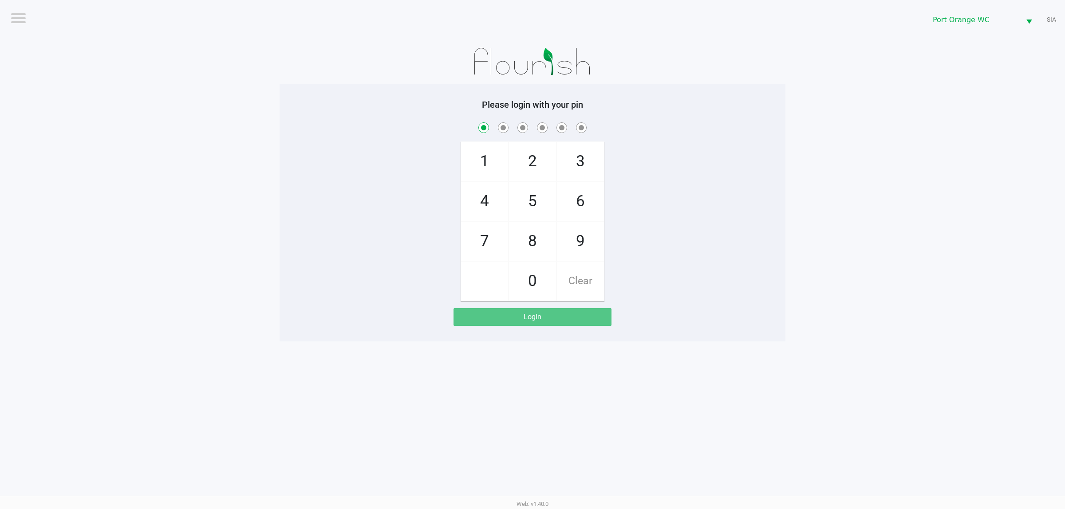
checkbox input "true"
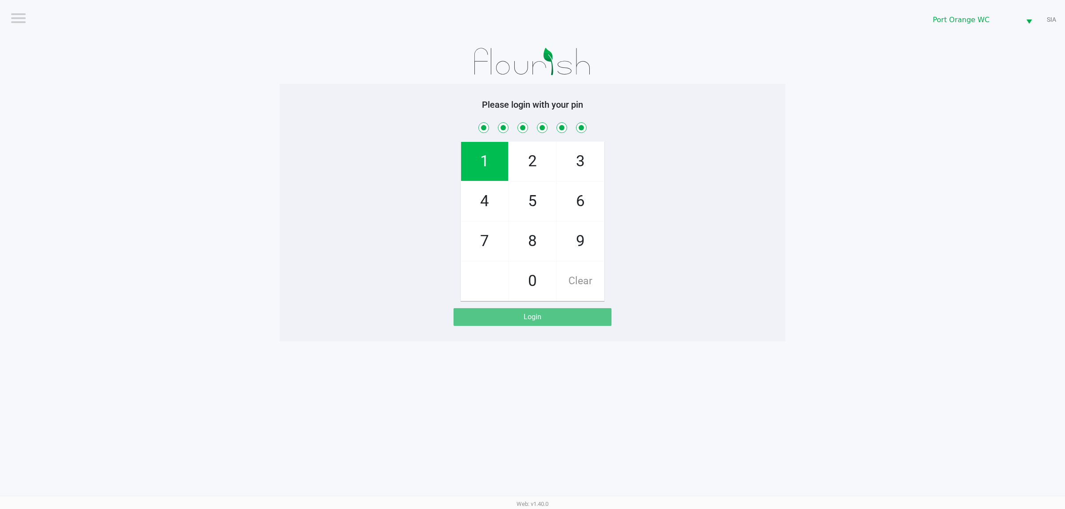
checkbox input "true"
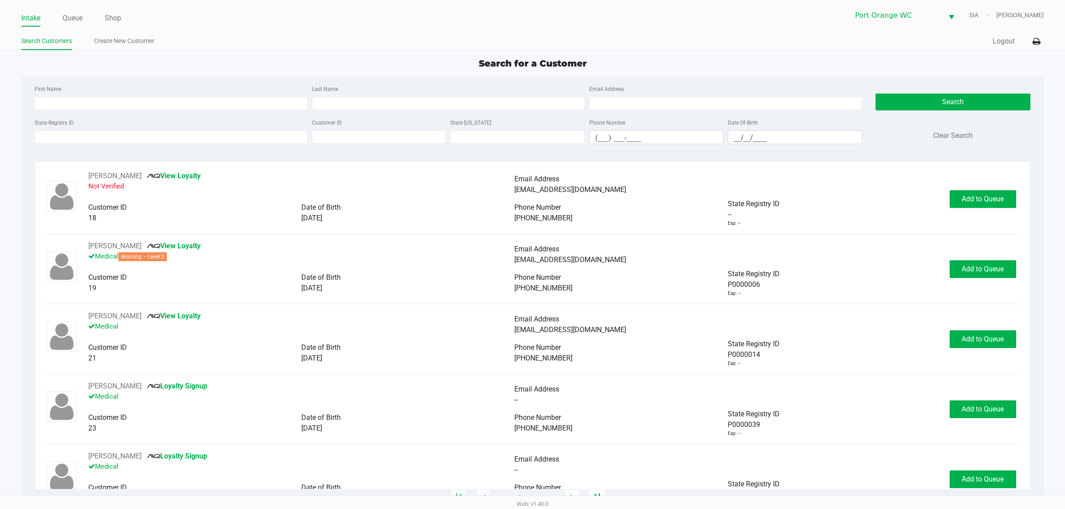
click at [254, 145] on div "State Registry ID Customer ID State ID Phone Number (___) ___-____ Date Of Birt…" at bounding box center [448, 134] width 832 height 34
click at [260, 134] on input "State Registry ID" at bounding box center [171, 136] width 273 height 13
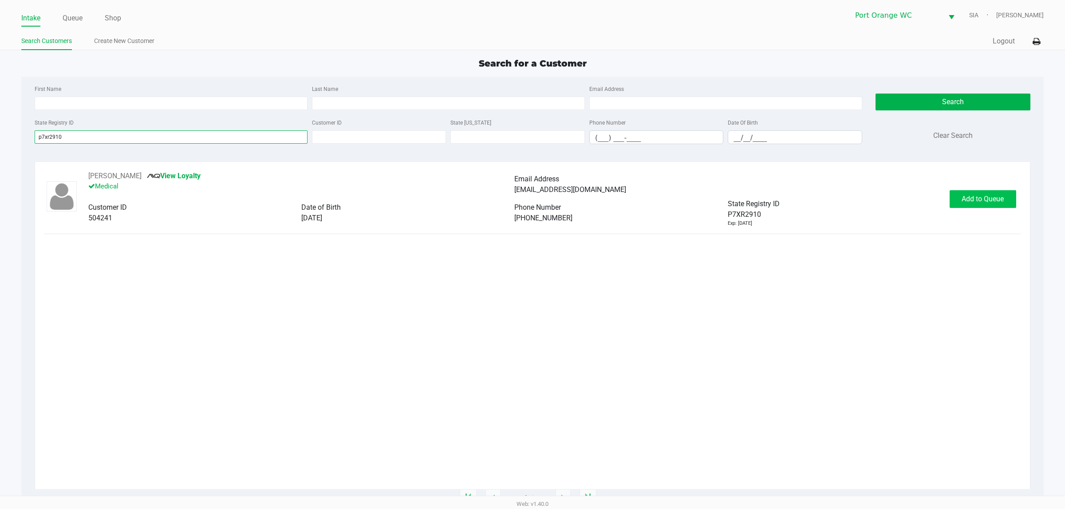
type input "p7xr2910"
click at [960, 207] on button "Add to Queue" at bounding box center [982, 199] width 67 height 18
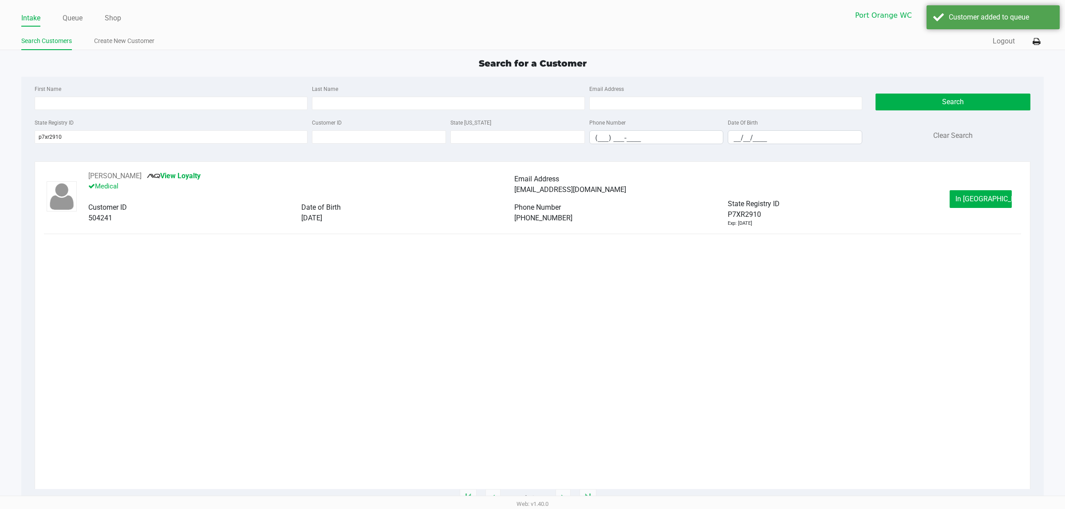
click at [963, 205] on button "In Queue" at bounding box center [980, 199] width 62 height 18
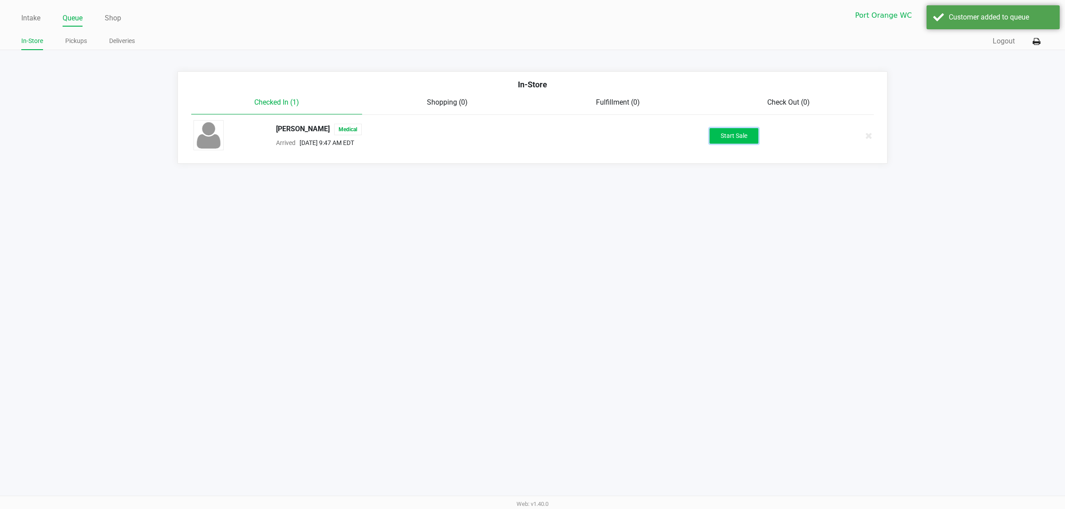
click at [754, 140] on button "Start Sale" at bounding box center [733, 136] width 49 height 16
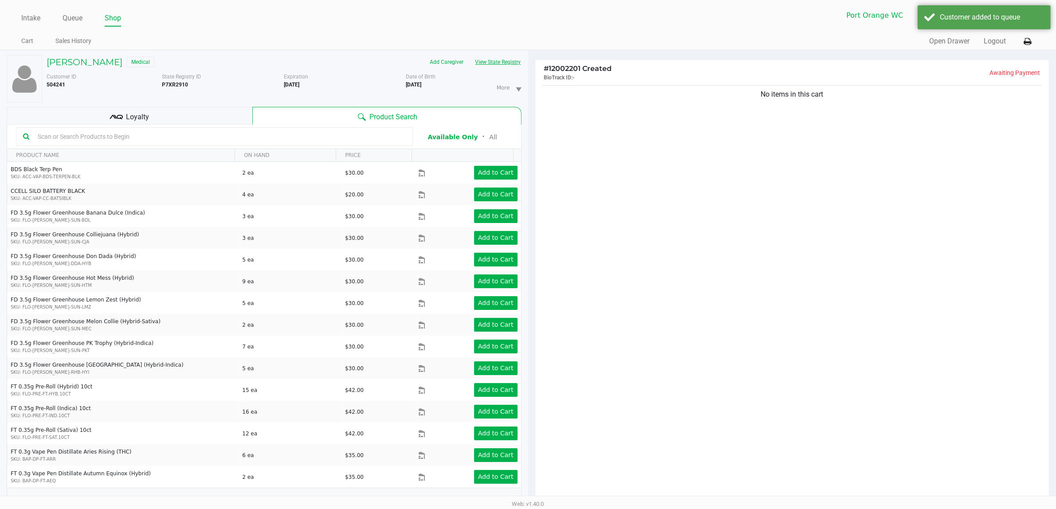
click at [521, 62] on button "View State Registry" at bounding box center [496, 62] width 52 height 14
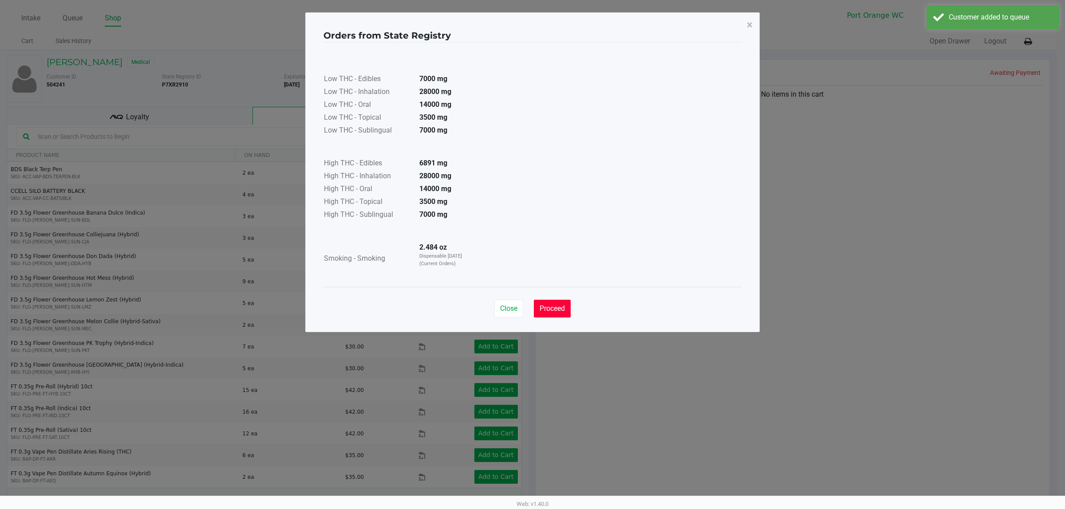
click at [554, 304] on span "Proceed" at bounding box center [551, 308] width 25 height 8
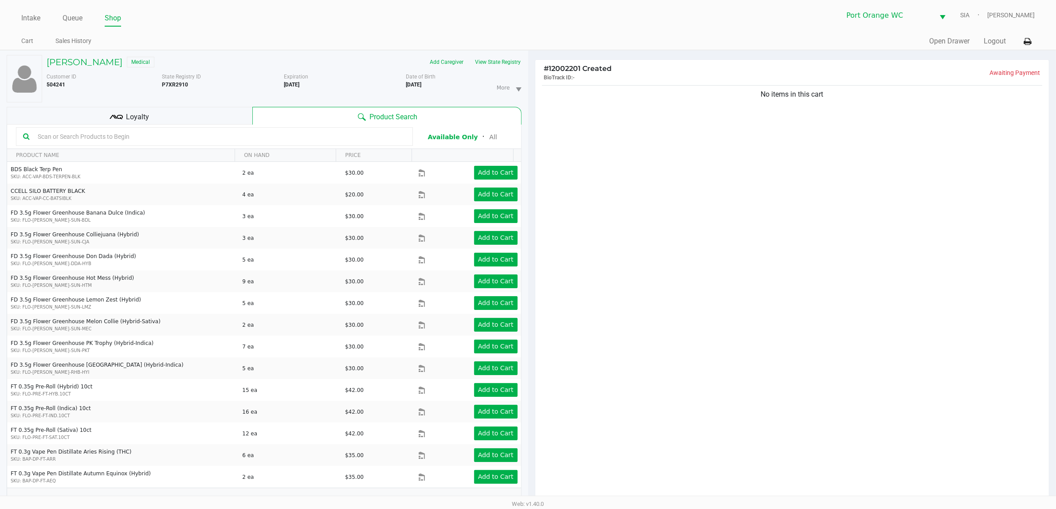
click at [249, 145] on div at bounding box center [214, 136] width 397 height 19
click at [252, 134] on input "text" at bounding box center [220, 136] width 372 height 13
click at [262, 137] on input "text" at bounding box center [220, 136] width 372 height 13
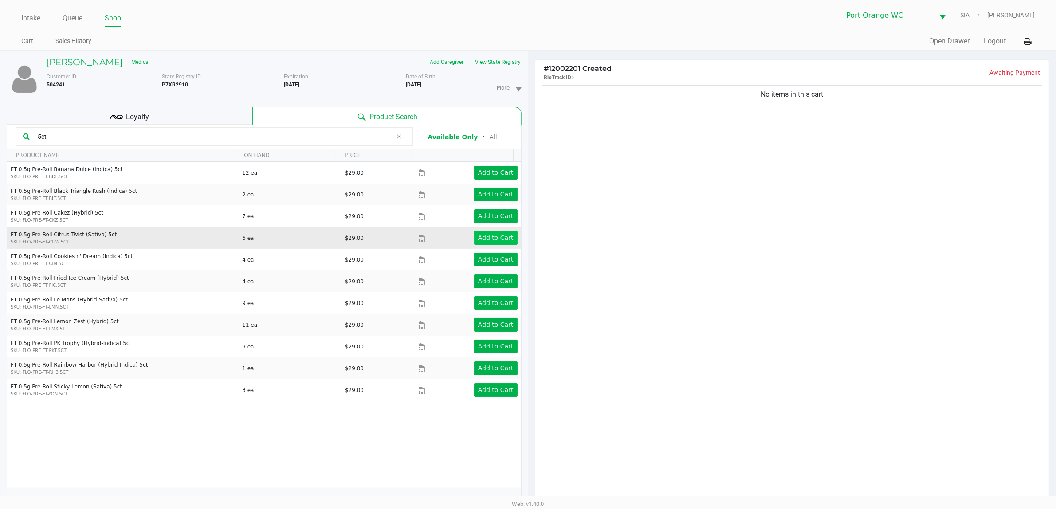
type input "5ct"
click at [478, 241] on app-button-loader "Add to Cart" at bounding box center [495, 237] width 35 height 7
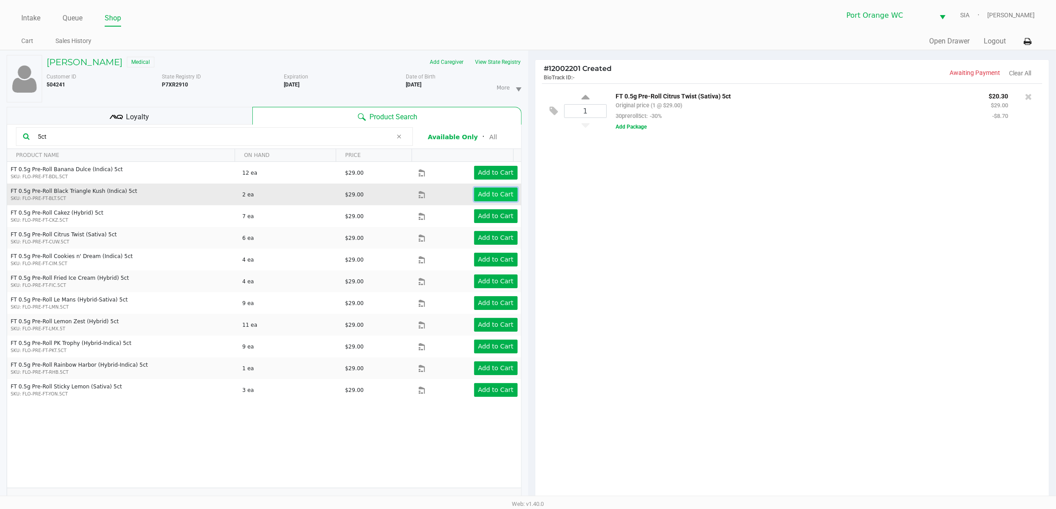
click at [482, 196] on app-button-loader "Add to Cart" at bounding box center [495, 194] width 35 height 7
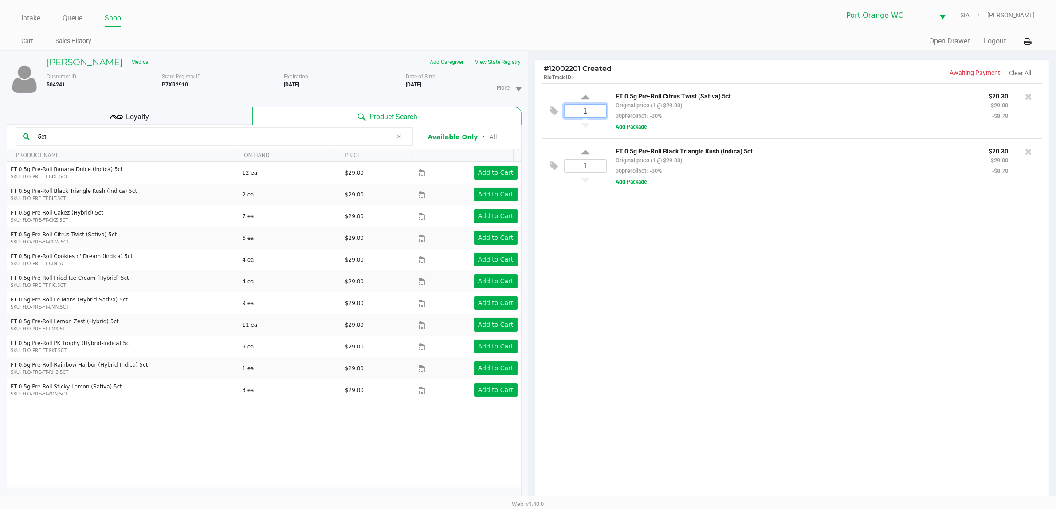
click at [596, 110] on input "1" at bounding box center [586, 111] width 42 height 13
type input "3"
click at [591, 190] on div "DOUGLAS WHITMORE Medical Add Caregiver View State Registry Customer ID 504241 S…" at bounding box center [528, 327] width 1056 height 555
click at [1033, 154] on div at bounding box center [1029, 151] width 14 height 12
click at [1030, 154] on icon at bounding box center [1028, 151] width 7 height 9
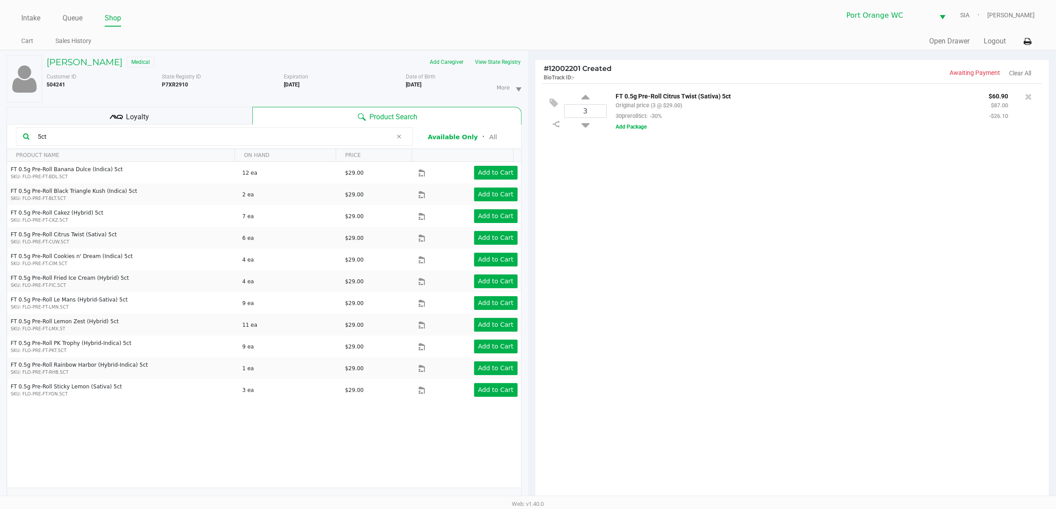
click at [399, 138] on icon at bounding box center [399, 136] width 5 height 7
click at [293, 138] on input "text" at bounding box center [220, 136] width 372 height 13
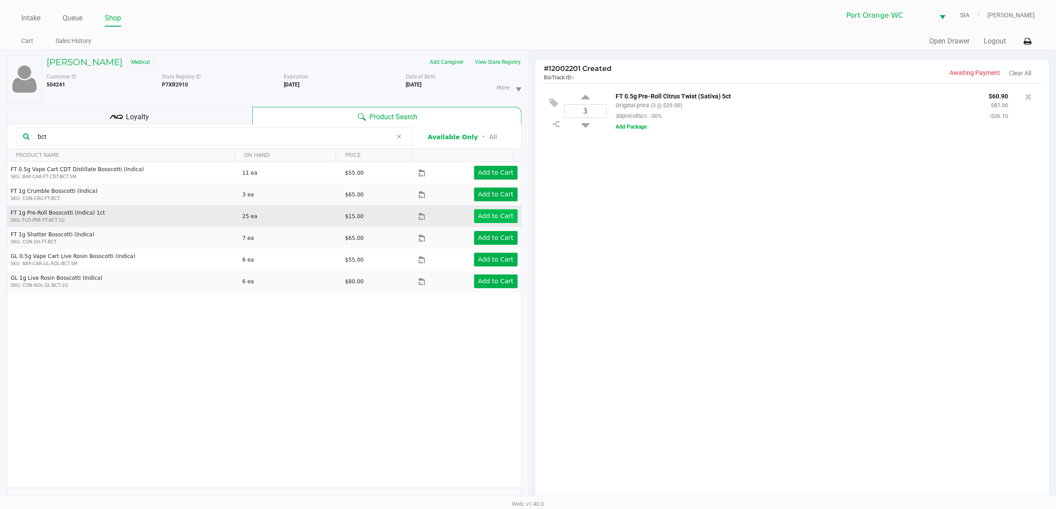
type input "bct"
click at [474, 218] on button "Add to Cart" at bounding box center [495, 216] width 43 height 14
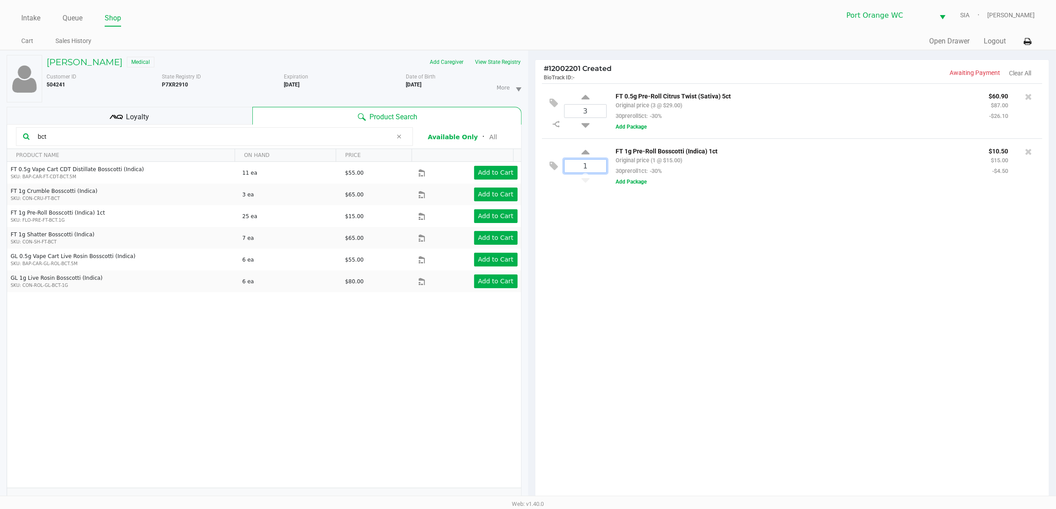
click at [582, 167] on input "1" at bounding box center [586, 166] width 42 height 13
type input "5"
click at [667, 268] on div "DOUGLAS WHITMORE Medical Add Caregiver View State Registry Customer ID 504241 S…" at bounding box center [528, 327] width 1056 height 555
click at [609, 189] on div "5 FT 1g Pre-Roll Bosscotti (Indica) 1ct Original price (5 @ $15.00) 30preroll1c…" at bounding box center [792, 165] width 501 height 55
click at [620, 186] on button "Add Package" at bounding box center [631, 182] width 31 height 8
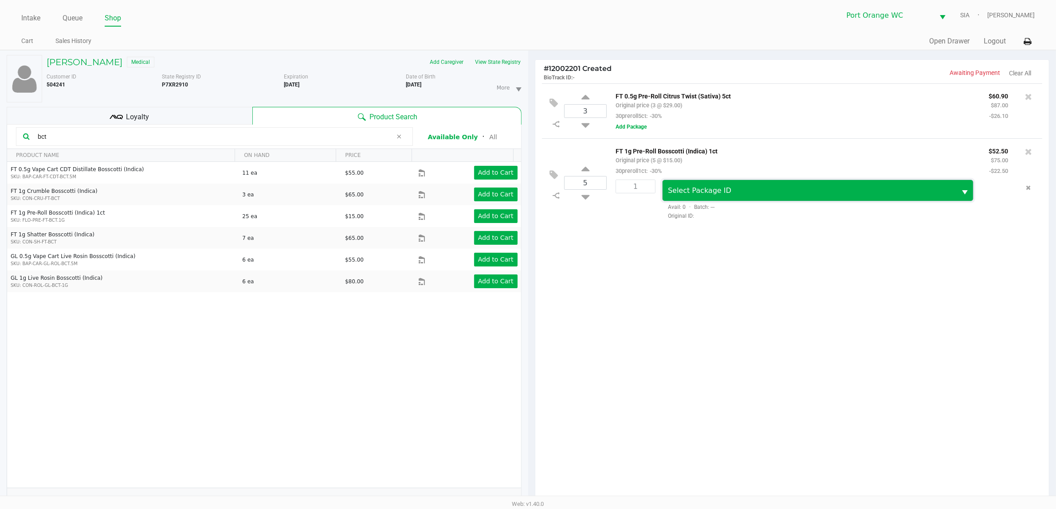
click at [713, 191] on span "Select Package ID" at bounding box center [699, 190] width 63 height 8
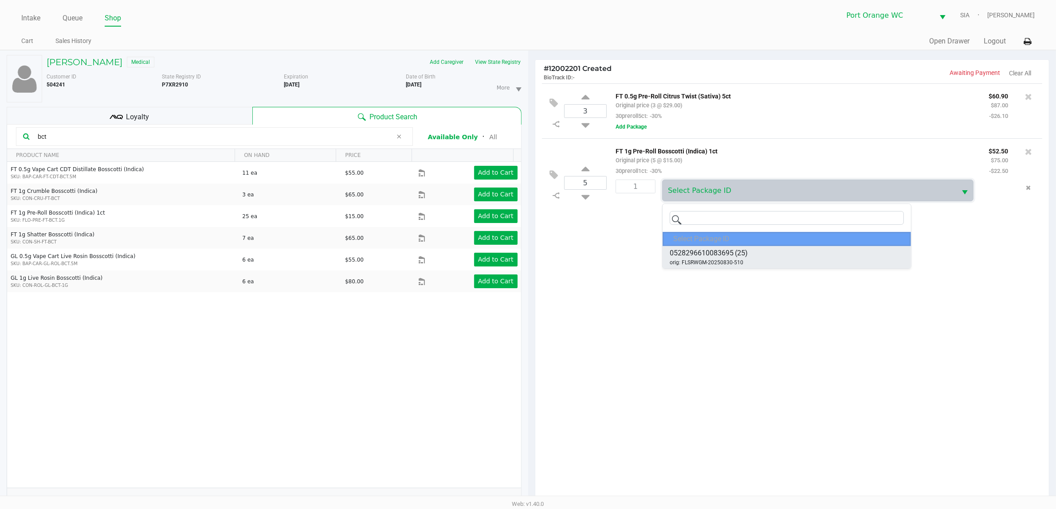
click at [731, 260] on span "orig: FLSRWGM-20250830-510" at bounding box center [707, 263] width 74 height 8
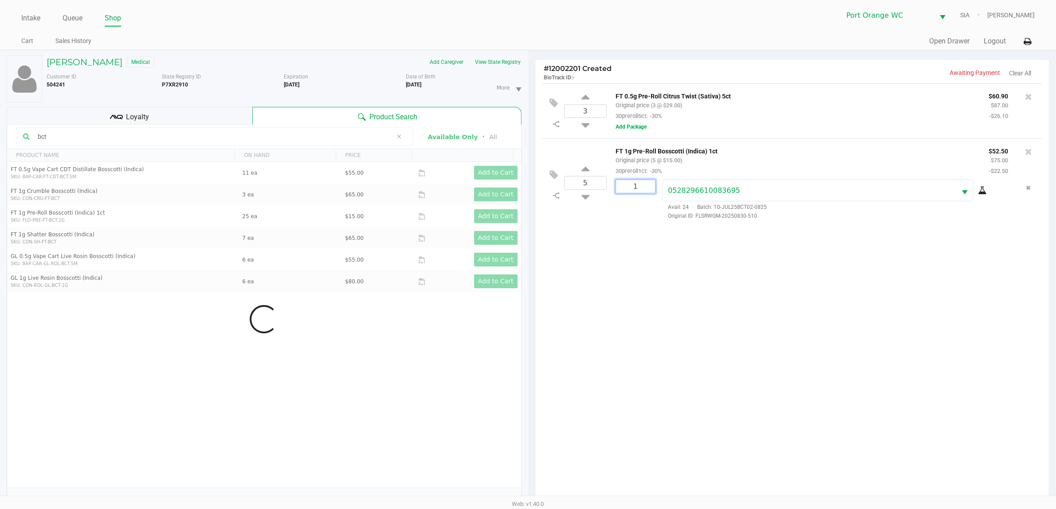
click at [630, 187] on input "1" at bounding box center [635, 186] width 39 height 13
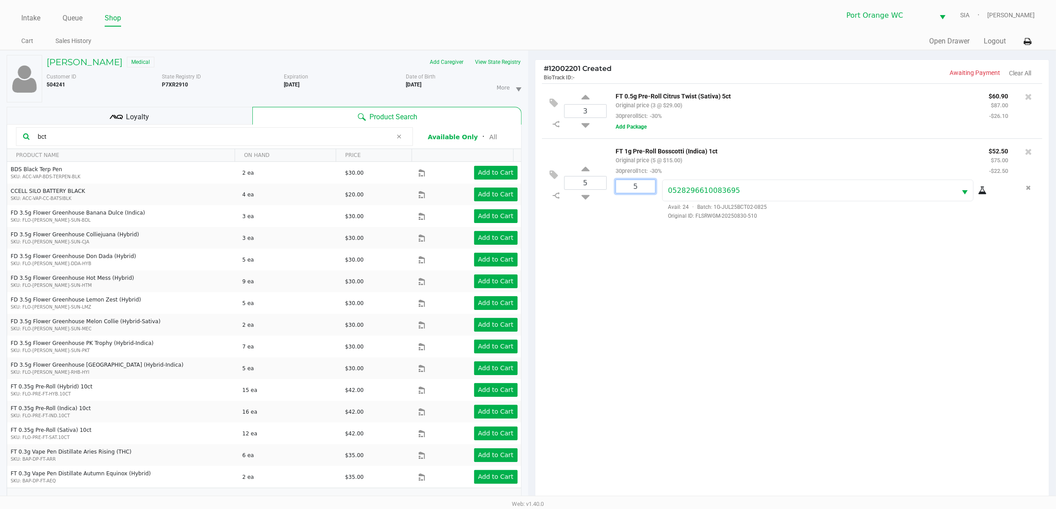
type input "5"
click at [646, 266] on div "DOUGLAS WHITMORE Medical Add Caregiver View State Registry Customer ID 504241 S…" at bounding box center [528, 327] width 1056 height 555
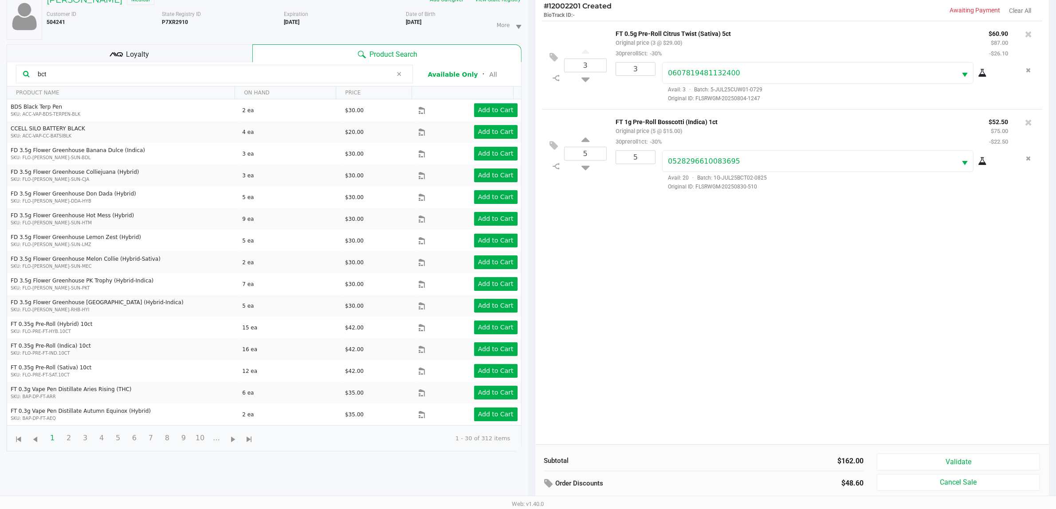
scroll to position [96, 0]
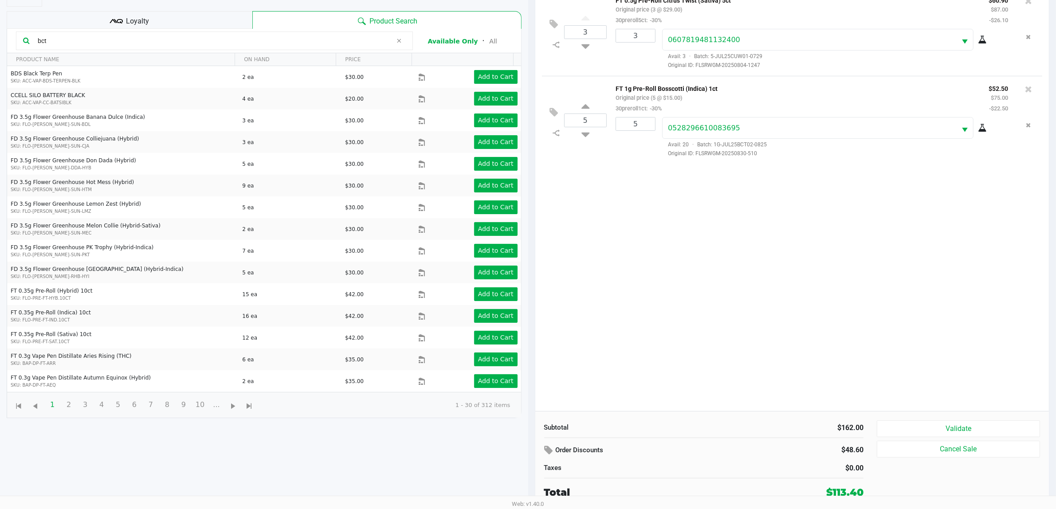
click at [1007, 428] on button "Validate" at bounding box center [958, 429] width 163 height 17
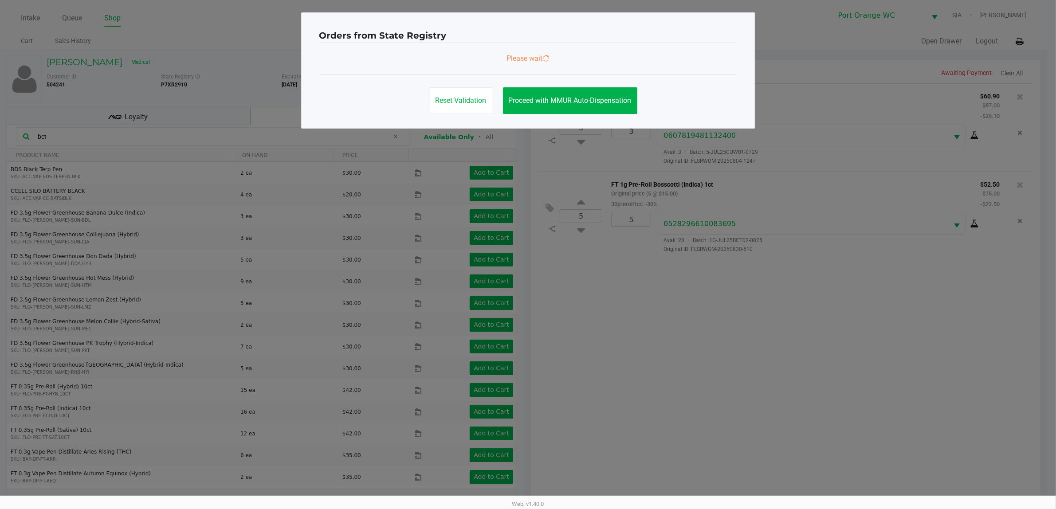
scroll to position [0, 0]
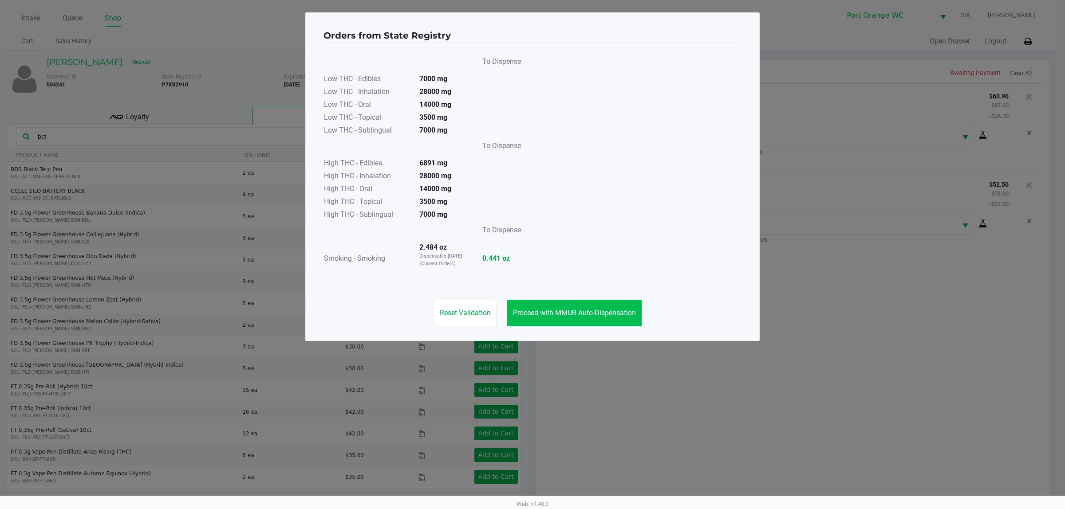
click at [621, 323] on button "Proceed with MMUR Auto-Dispensation" at bounding box center [574, 313] width 134 height 27
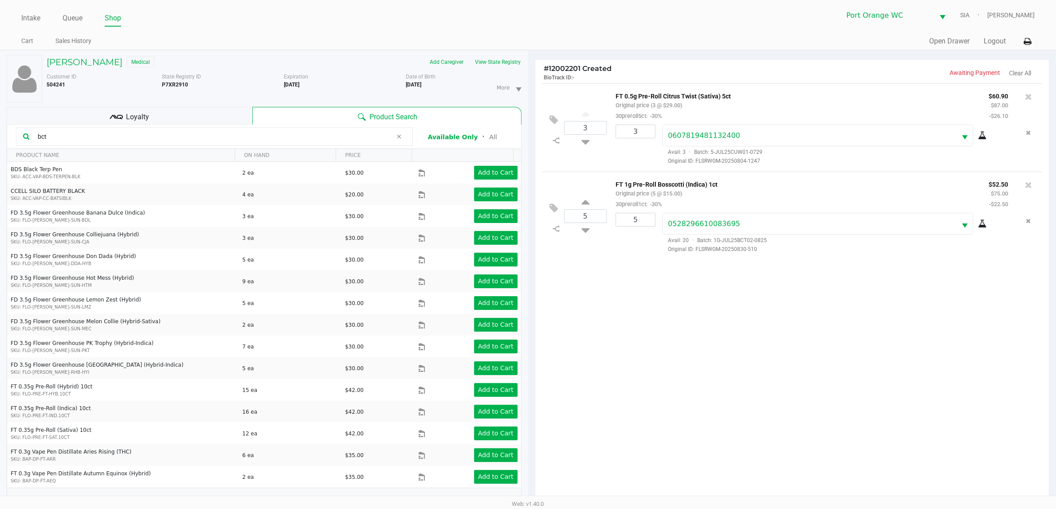
click at [208, 120] on div "Loyalty" at bounding box center [130, 116] width 246 height 18
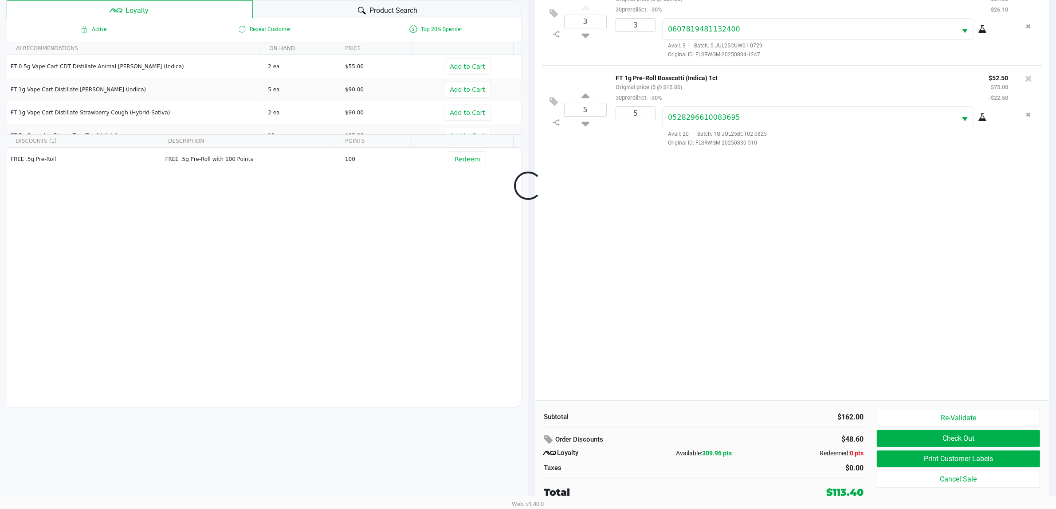
scroll to position [30, 0]
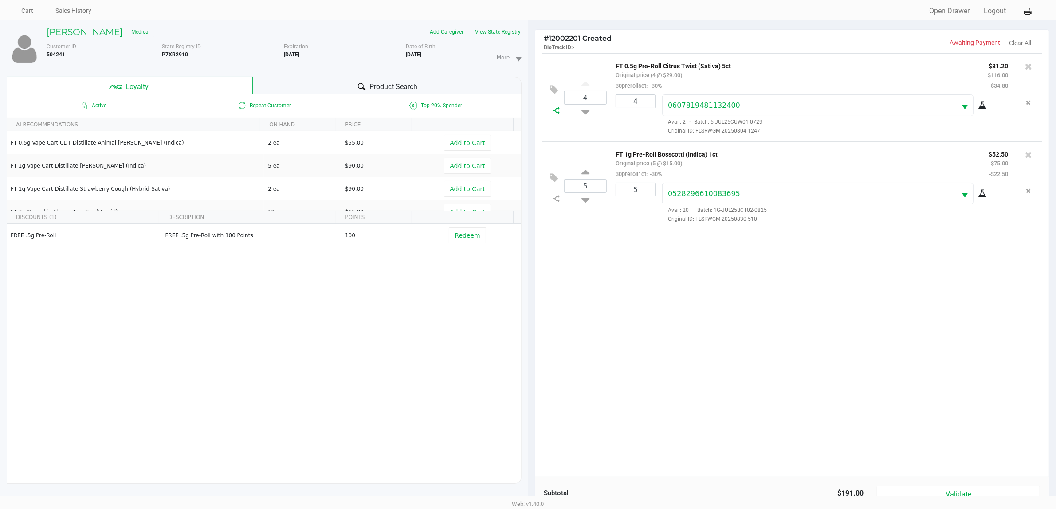
click at [556, 111] on icon at bounding box center [556, 110] width 7 height 7
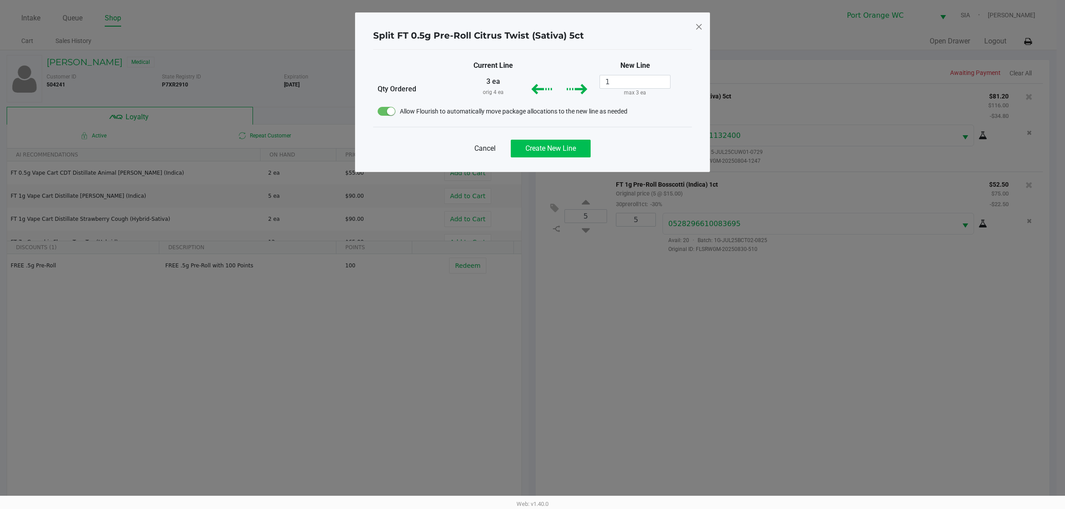
click at [557, 140] on button "Create New Line" at bounding box center [551, 149] width 80 height 18
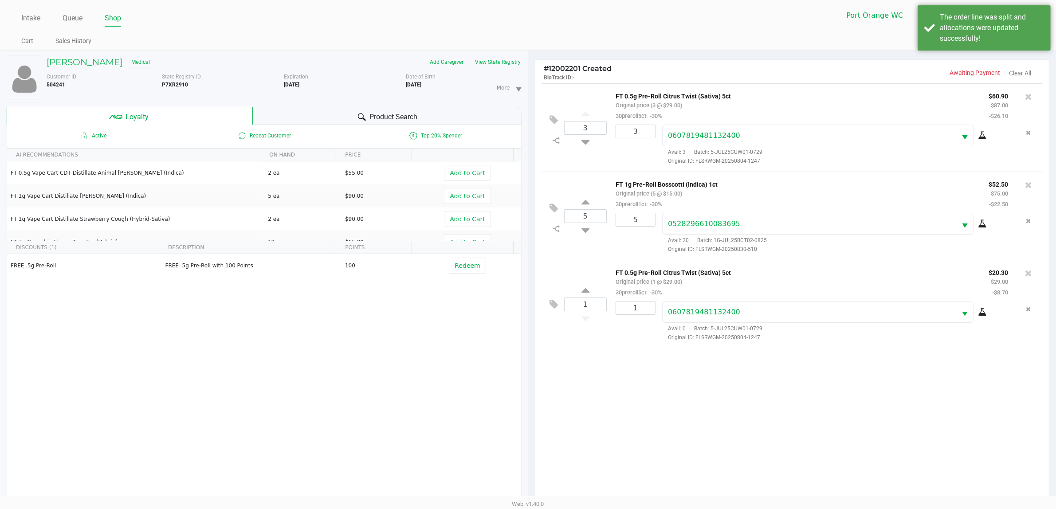
click at [554, 307] on icon at bounding box center [554, 304] width 8 height 10
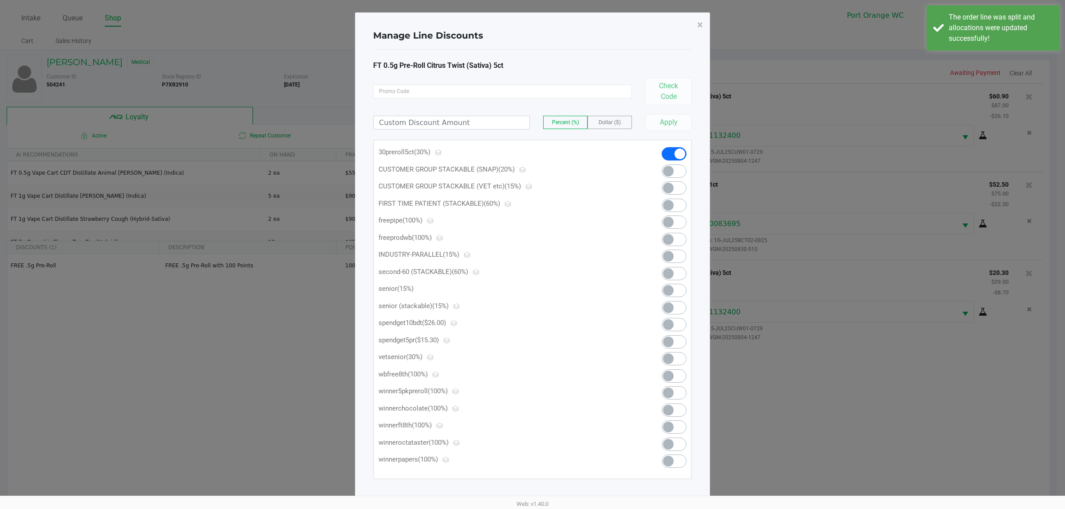
click at [671, 344] on span at bounding box center [668, 342] width 11 height 11
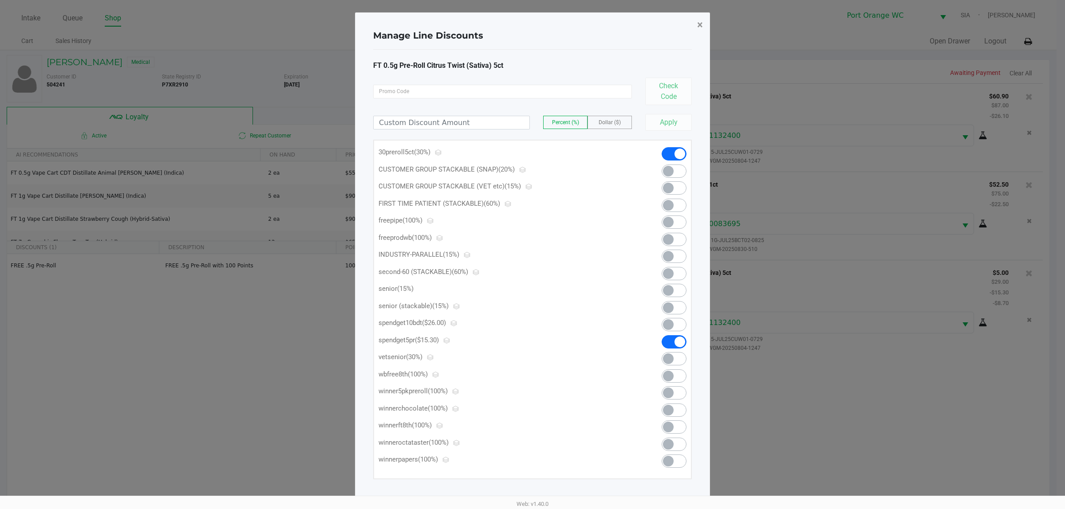
click at [699, 25] on span "×" at bounding box center [700, 25] width 6 height 12
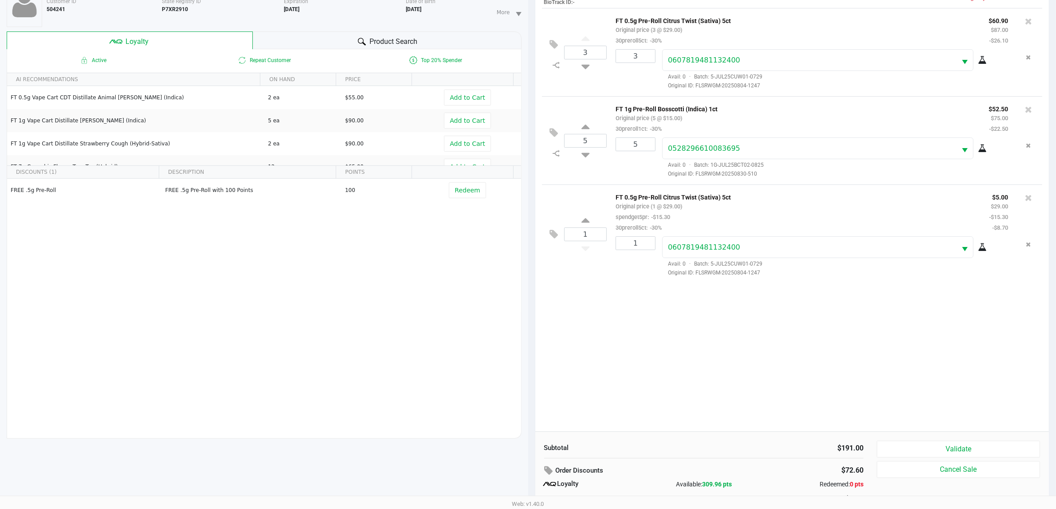
scroll to position [107, 0]
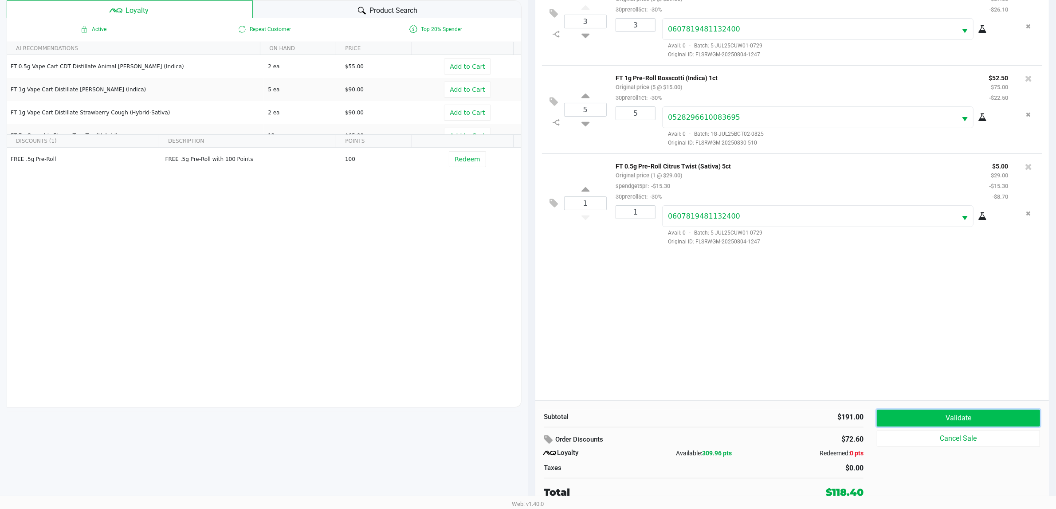
click at [908, 412] on button "Validate" at bounding box center [958, 418] width 163 height 17
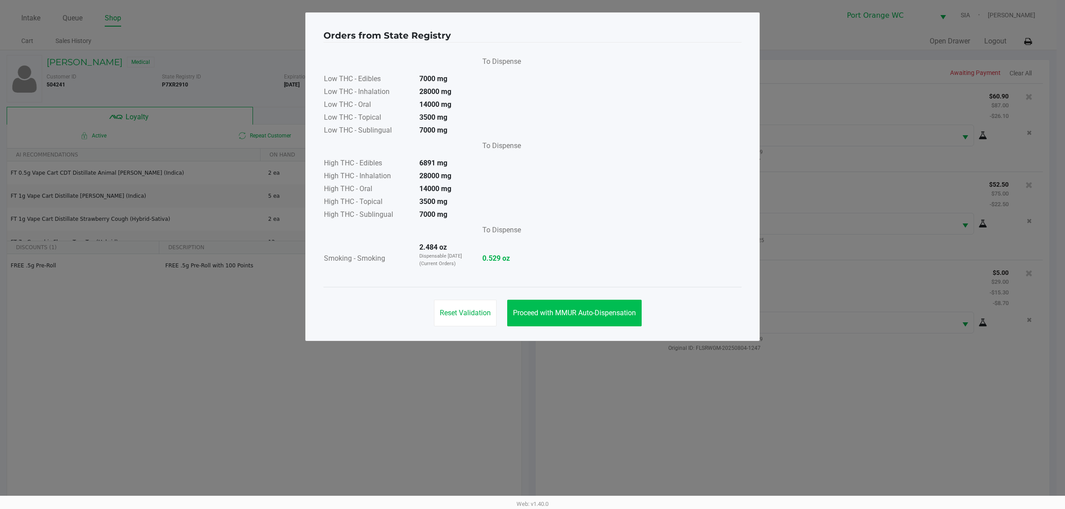
click at [575, 307] on button "Proceed with MMUR Auto-Dispensation" at bounding box center [574, 313] width 134 height 27
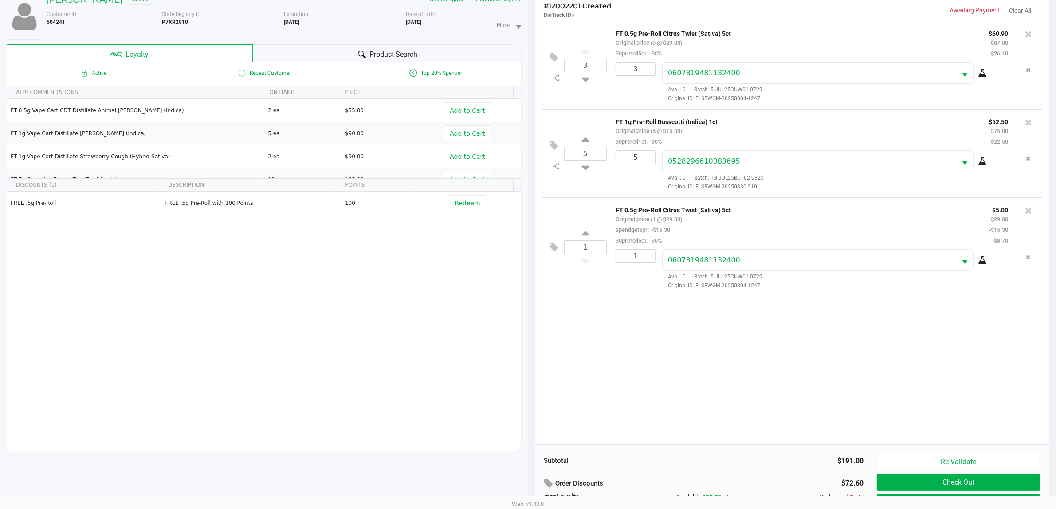
scroll to position [107, 0]
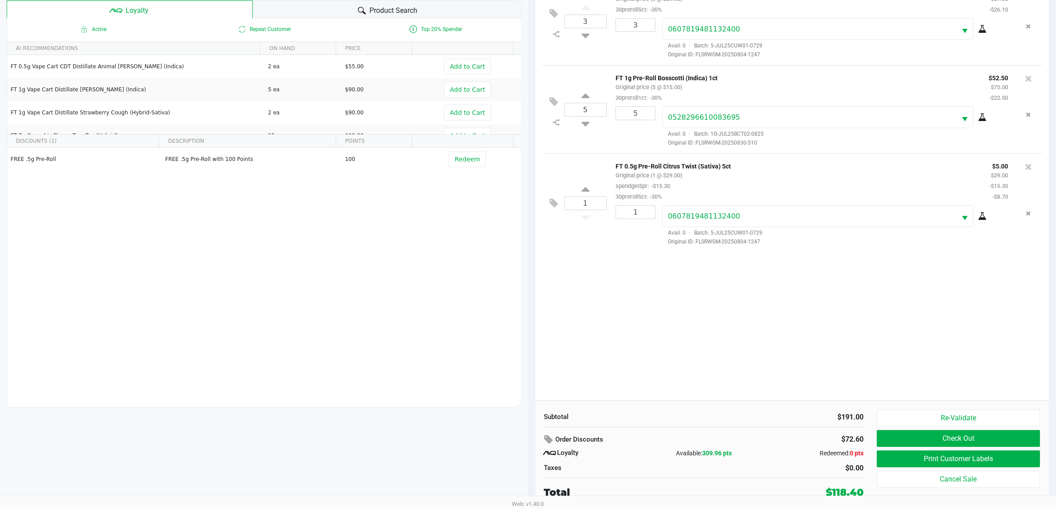
click at [939, 459] on button "Print Customer Labels" at bounding box center [958, 459] width 163 height 17
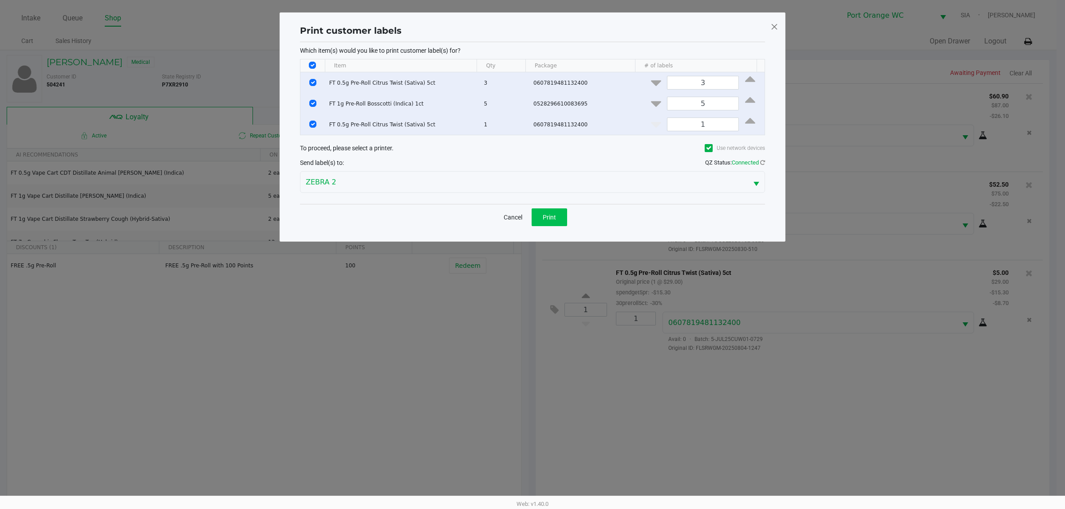
click at [560, 225] on button "Print" at bounding box center [548, 217] width 35 height 18
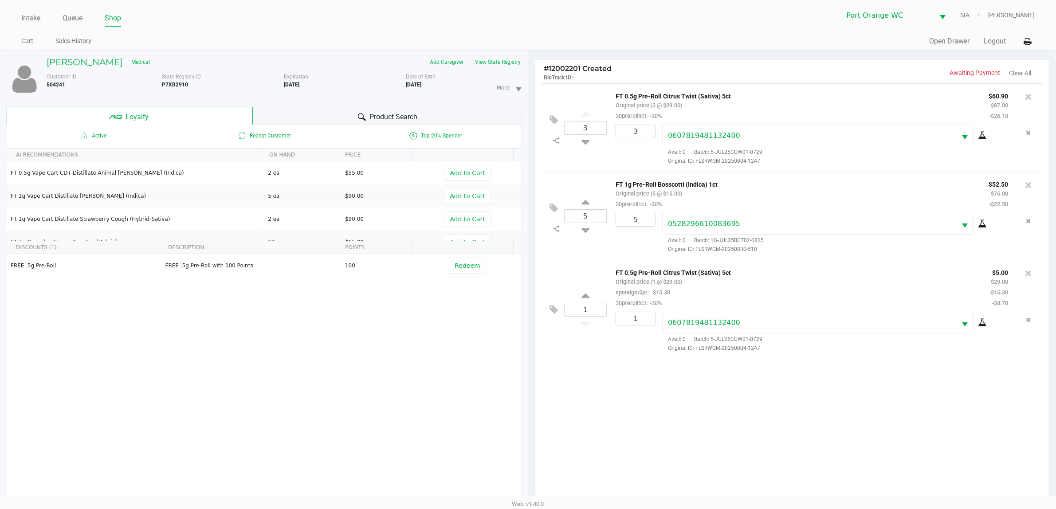
scroll to position [107, 0]
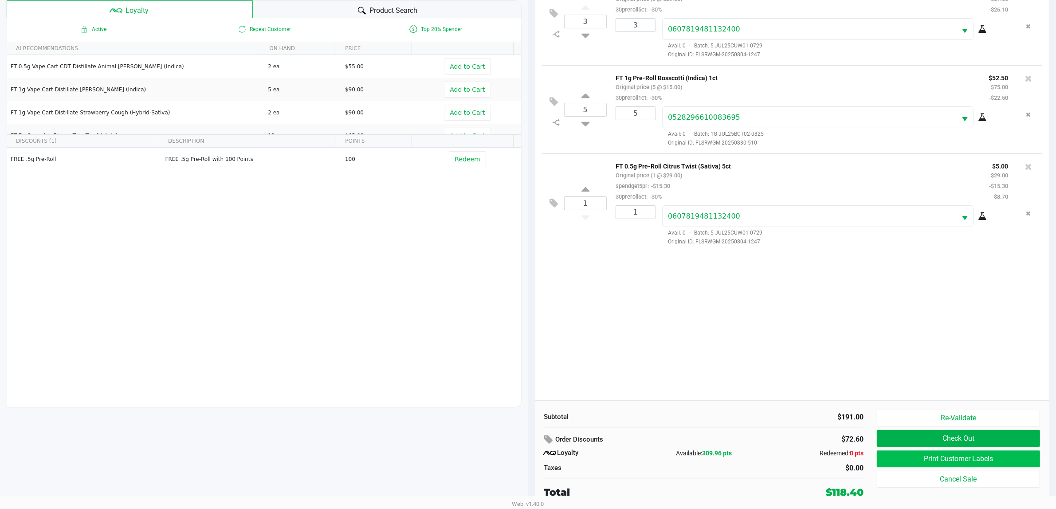
click at [997, 456] on button "Print Customer Labels" at bounding box center [958, 459] width 163 height 17
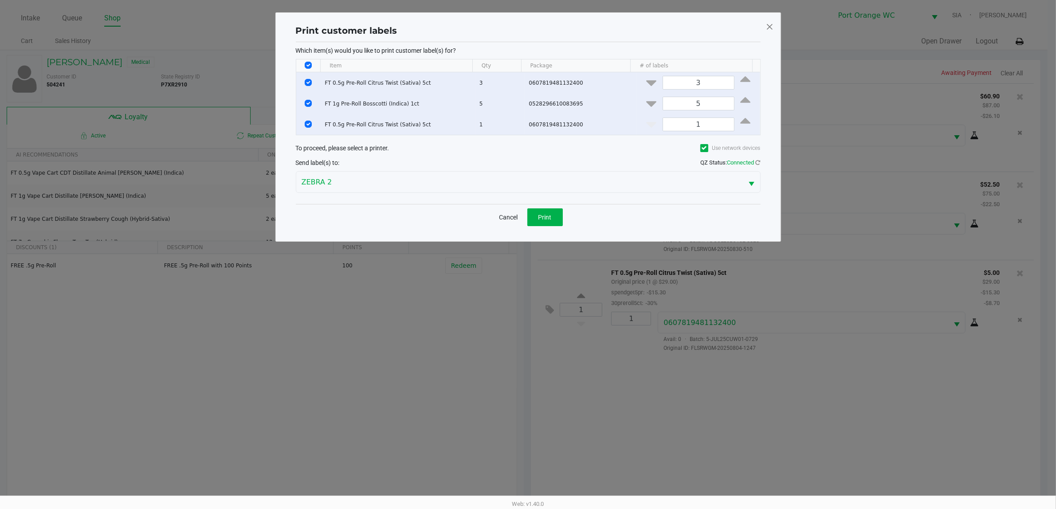
scroll to position [0, 0]
click at [312, 62] on input "Select All Rows" at bounding box center [312, 65] width 7 height 7
checkbox input "false"
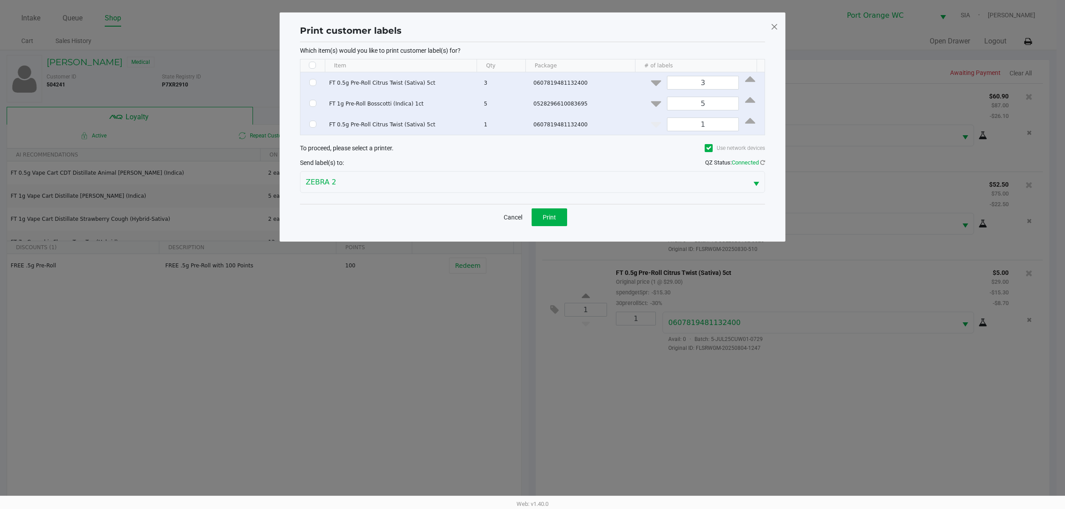
checkbox input "false"
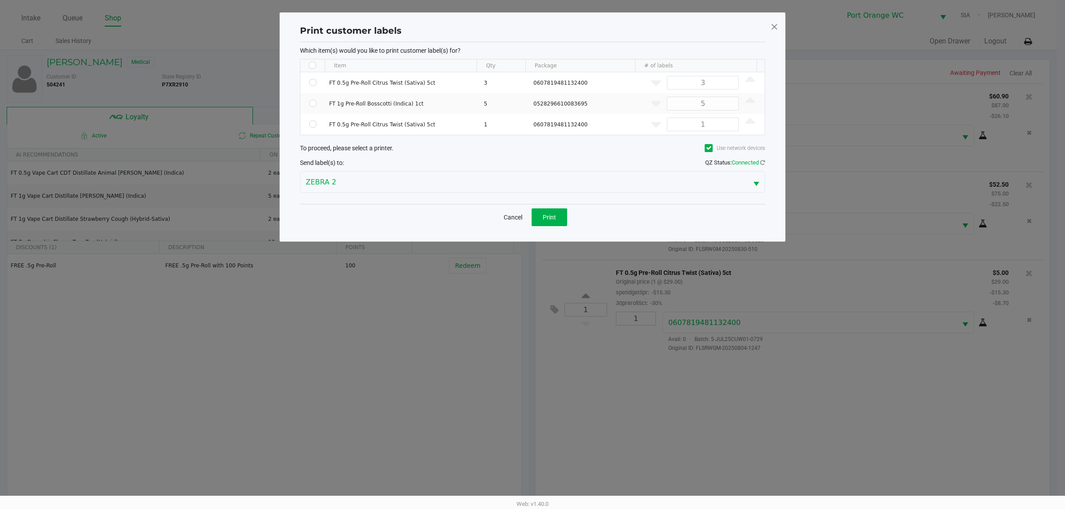
click at [313, 64] on input "Select All Rows" at bounding box center [312, 65] width 7 height 7
checkbox input "true"
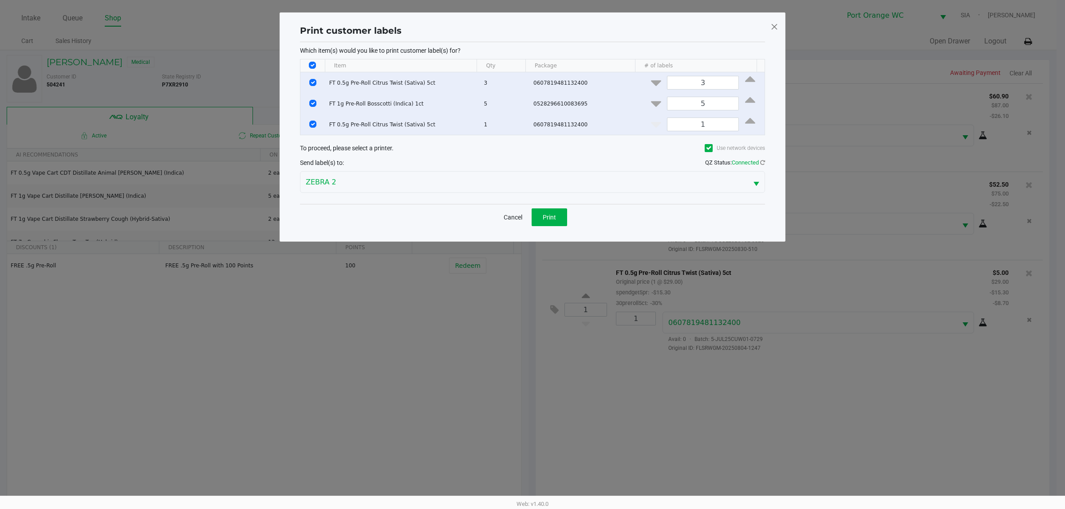
click at [313, 63] on input "Select All Rows" at bounding box center [312, 65] width 7 height 7
checkbox input "false"
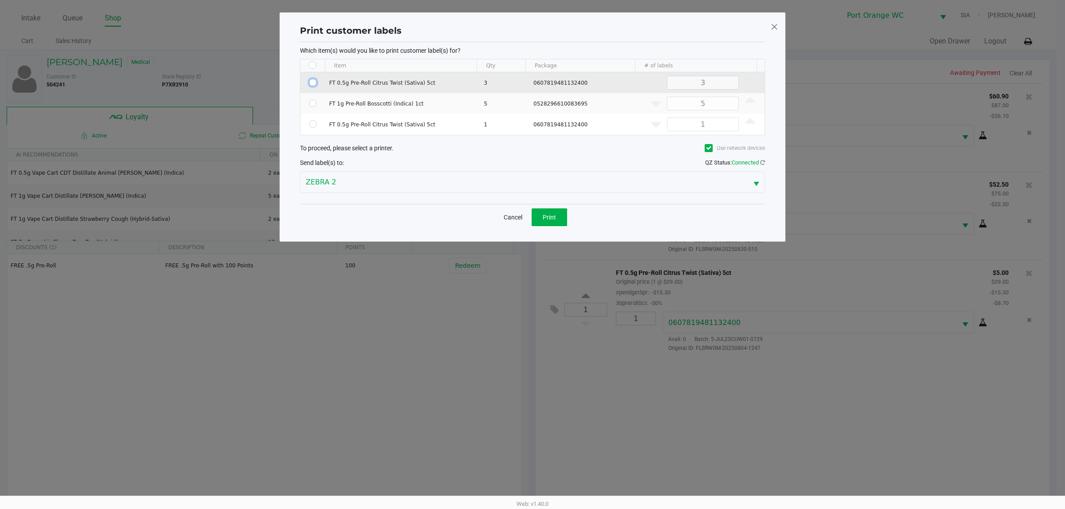
click at [313, 80] on input "Select Row" at bounding box center [312, 82] width 7 height 7
checkbox input "true"
click at [645, 84] on button "Data table" at bounding box center [656, 81] width 22 height 11
type input "2"
click at [544, 212] on button "Print" at bounding box center [548, 217] width 35 height 18
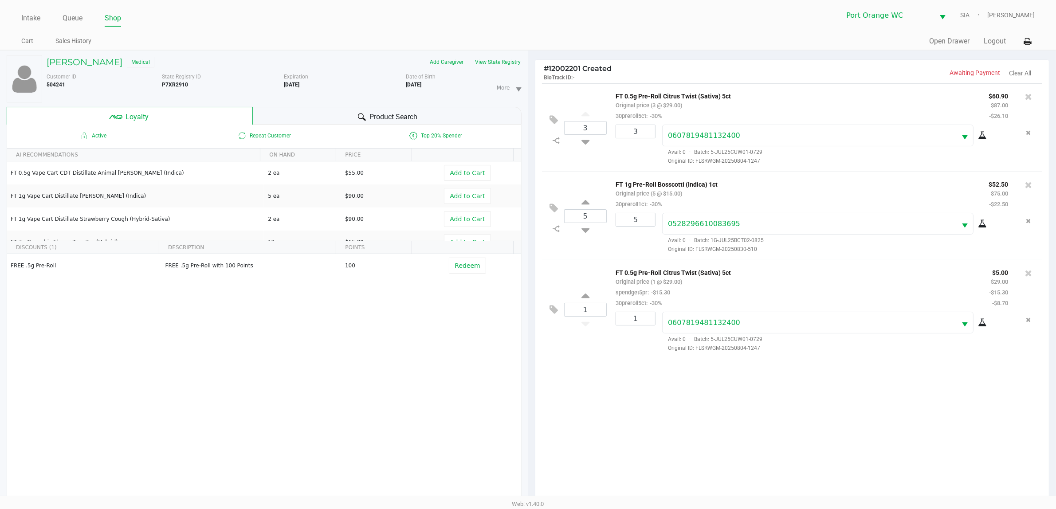
scroll to position [107, 0]
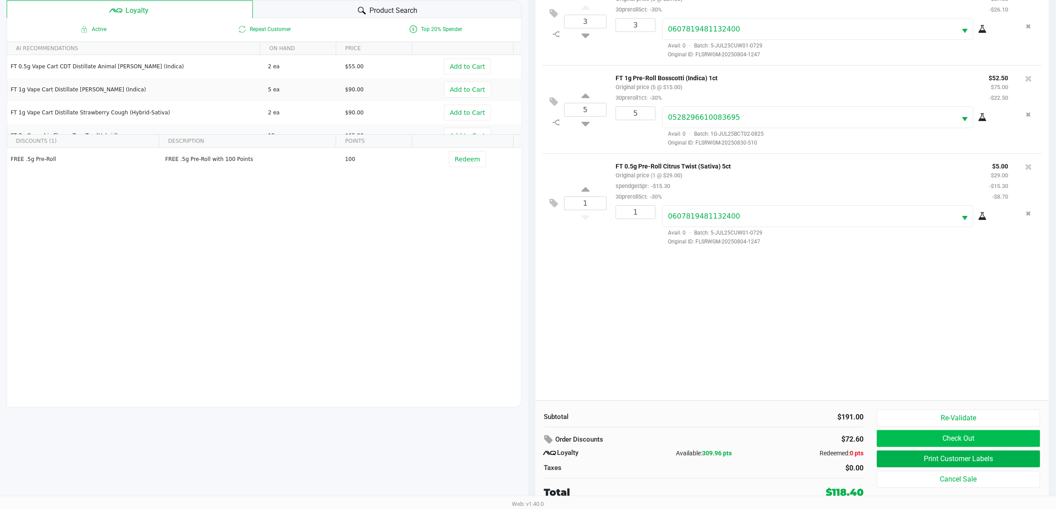
click at [1011, 436] on button "Check Out" at bounding box center [958, 438] width 163 height 17
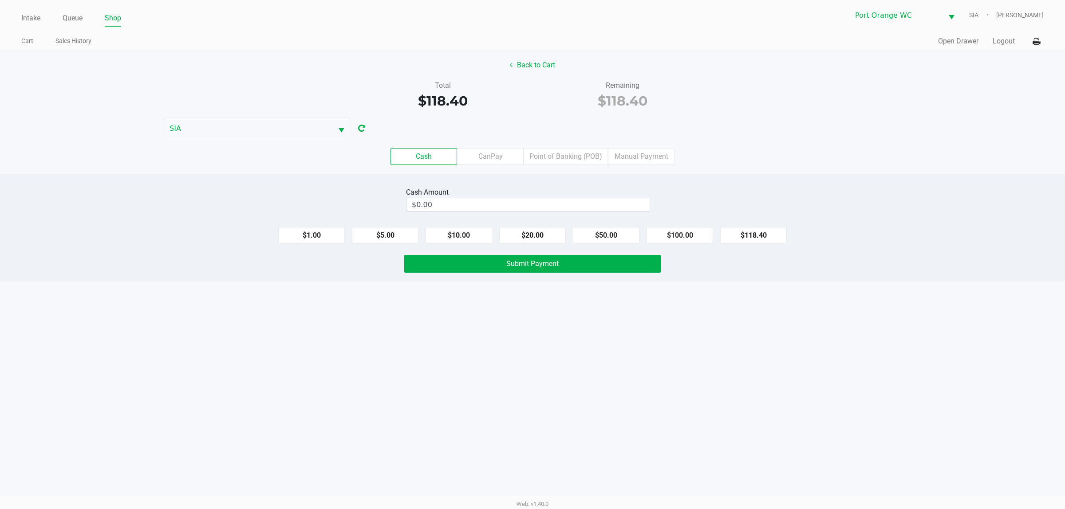
click at [458, 209] on input "$0.00" at bounding box center [527, 204] width 243 height 13
click at [480, 273] on button "Submit Payment" at bounding box center [532, 264] width 256 height 18
type input "$120.00"
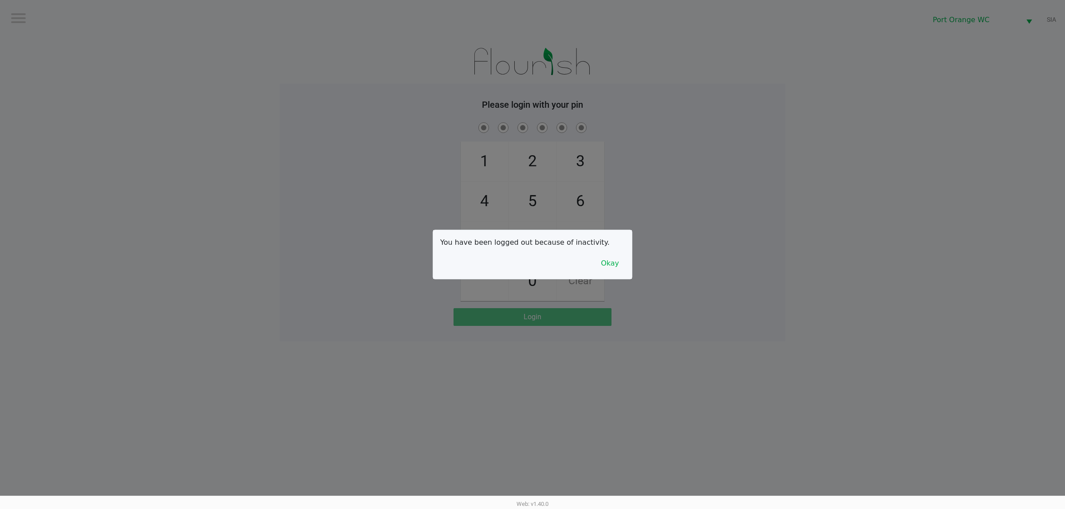
drag, startPoint x: 592, startPoint y: 263, endPoint x: 632, endPoint y: 273, distance: 41.2
click at [595, 265] on div "You have been logged out because of inactivity. Okay" at bounding box center [532, 254] width 199 height 49
click at [632, 273] on div at bounding box center [532, 254] width 1065 height 509
drag, startPoint x: 617, startPoint y: 269, endPoint x: 615, endPoint y: 264, distance: 5.4
click at [614, 269] on button "Okay" at bounding box center [610, 263] width 30 height 17
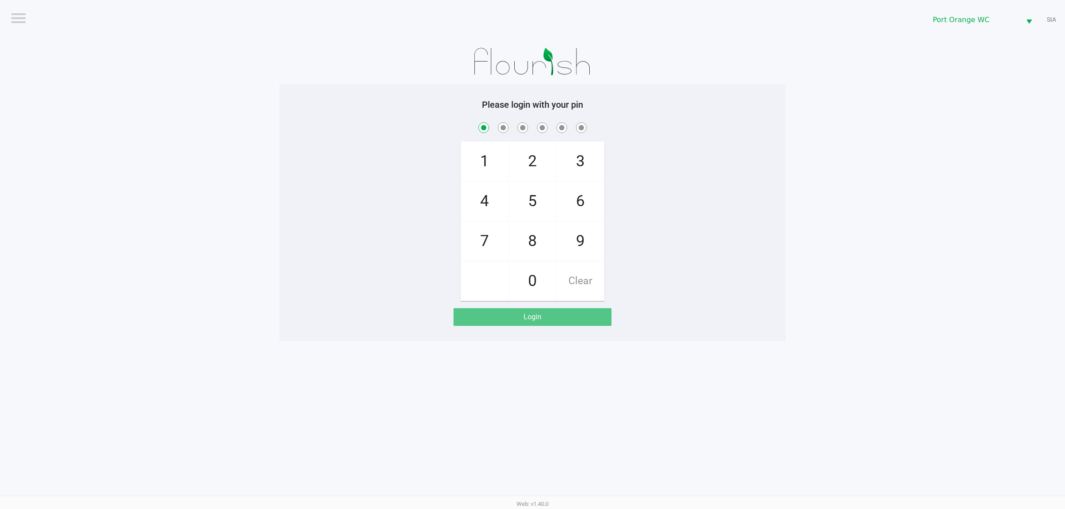
checkbox input "true"
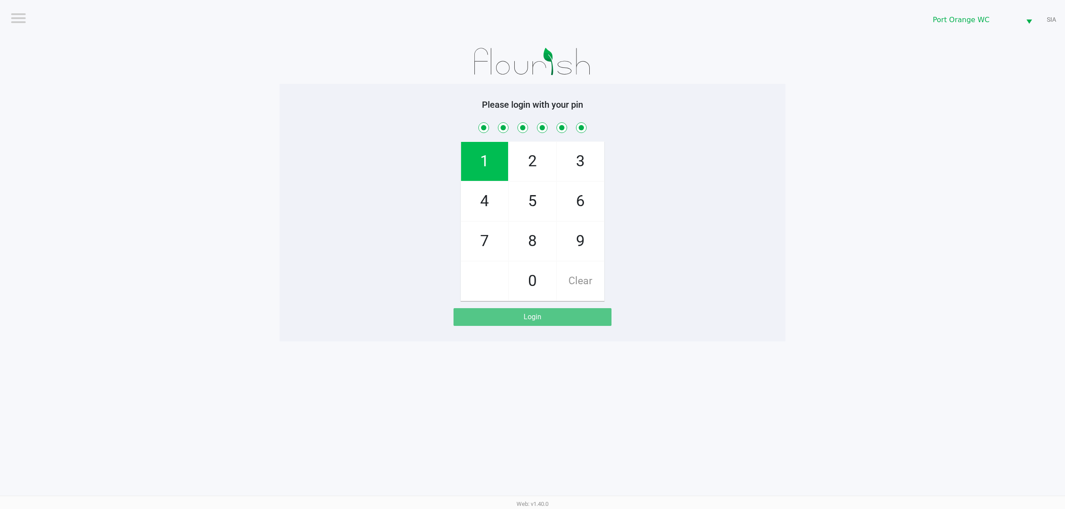
checkbox input "true"
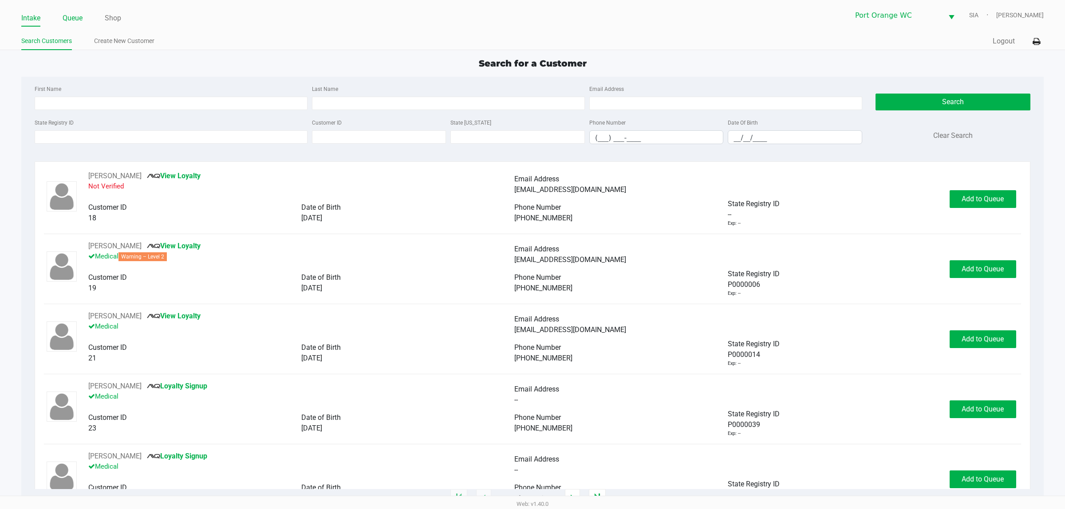
click at [71, 16] on link "Queue" at bounding box center [73, 18] width 20 height 12
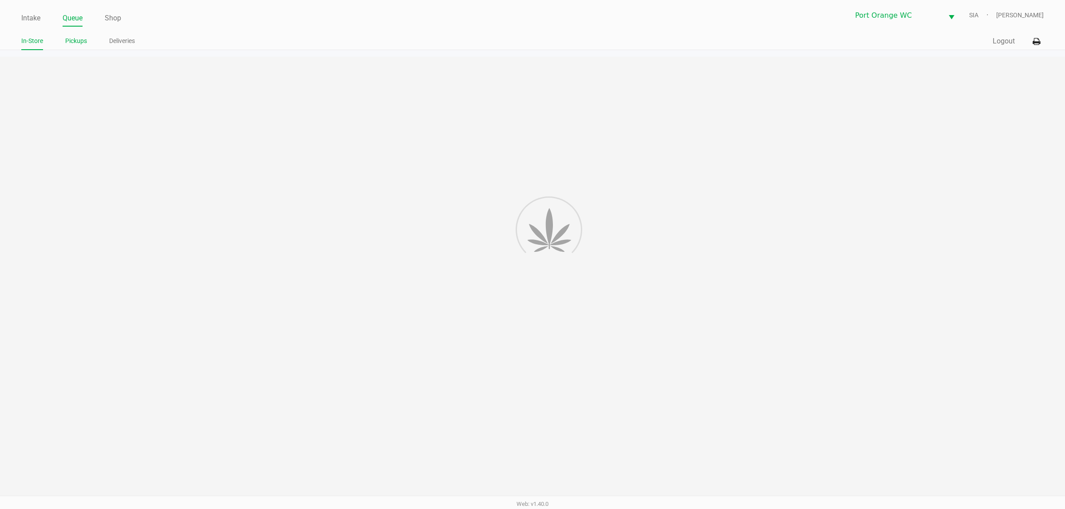
click at [81, 45] on link "Pickups" at bounding box center [76, 40] width 22 height 11
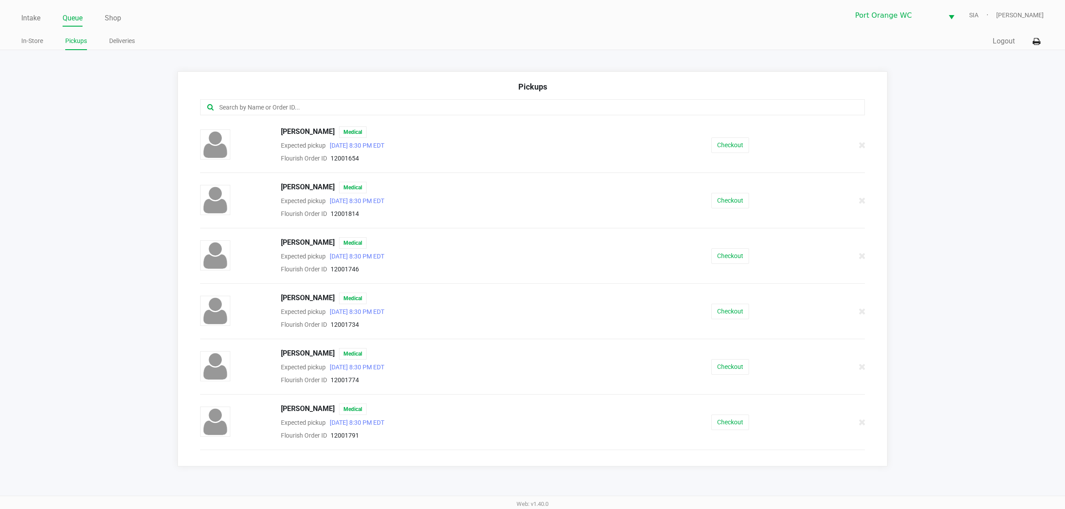
click at [717, 309] on button "Checkout" at bounding box center [730, 312] width 38 height 16
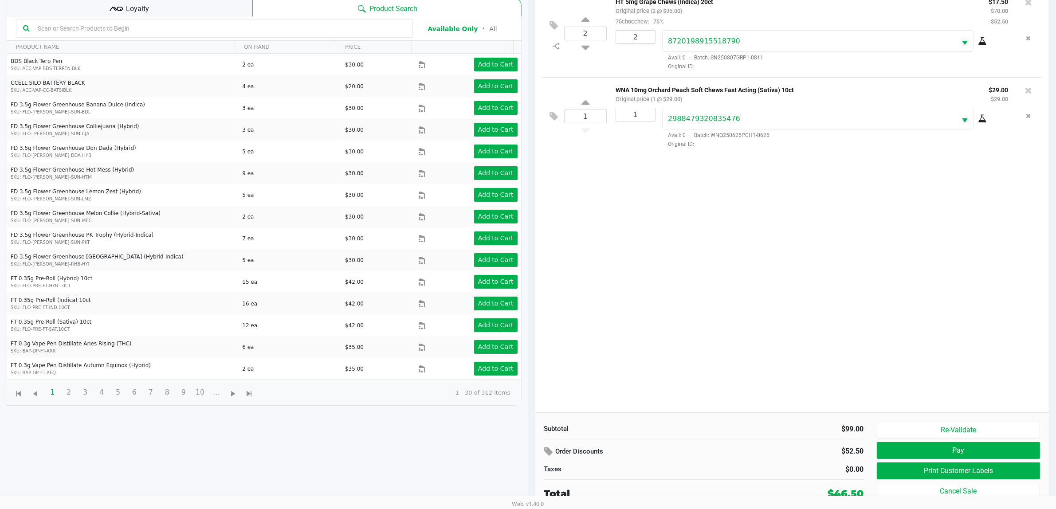
scroll to position [96, 0]
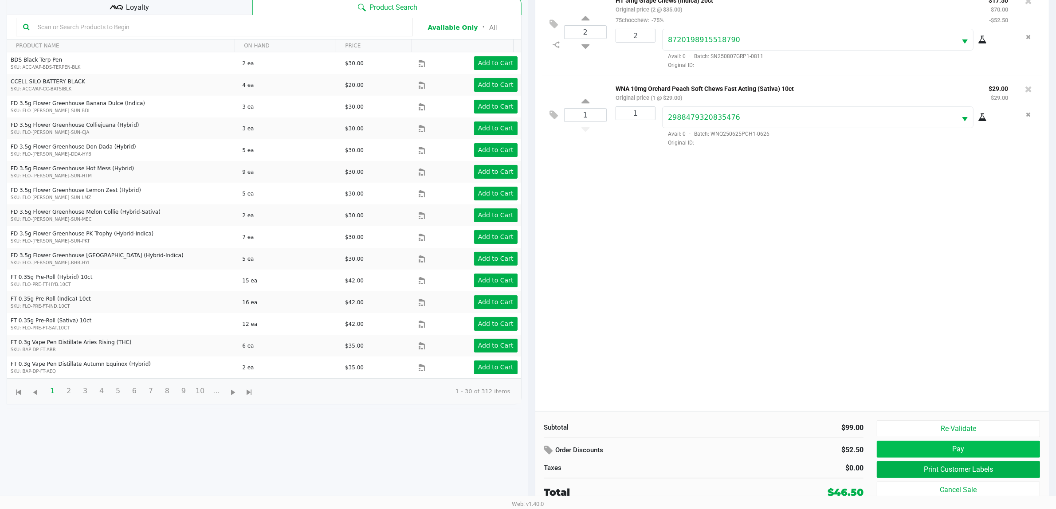
click at [1019, 447] on button "Pay" at bounding box center [958, 449] width 163 height 17
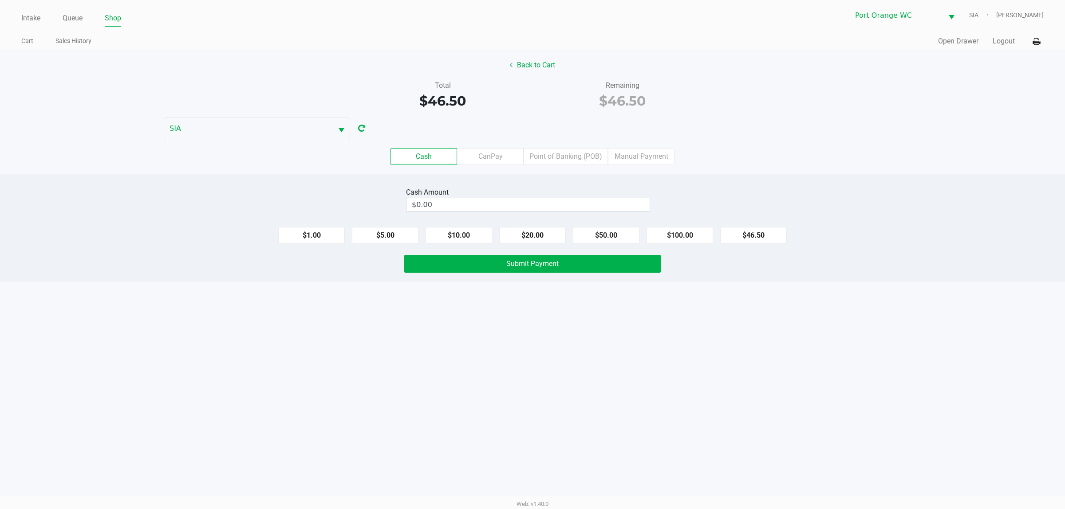
click at [480, 157] on label "CanPay" at bounding box center [490, 156] width 67 height 17
click at [0, 0] on 2 "CanPay" at bounding box center [0, 0] width 0 height 0
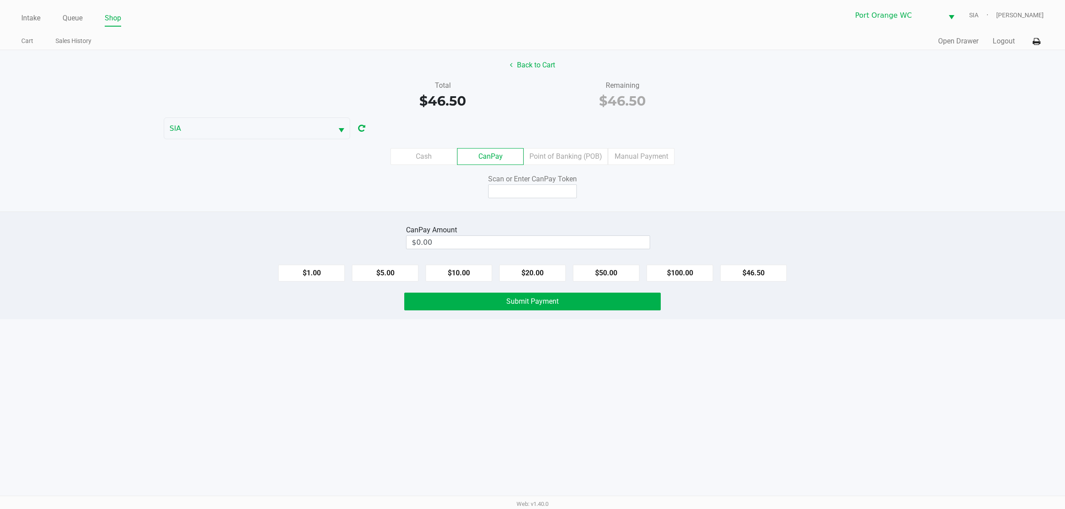
click at [764, 275] on button "$46.50" at bounding box center [753, 273] width 67 height 17
type input "$46.50"
click at [539, 193] on input at bounding box center [532, 192] width 89 height 14
type input "X9973429Q"
click at [532, 311] on button "Submit Payment" at bounding box center [532, 302] width 256 height 18
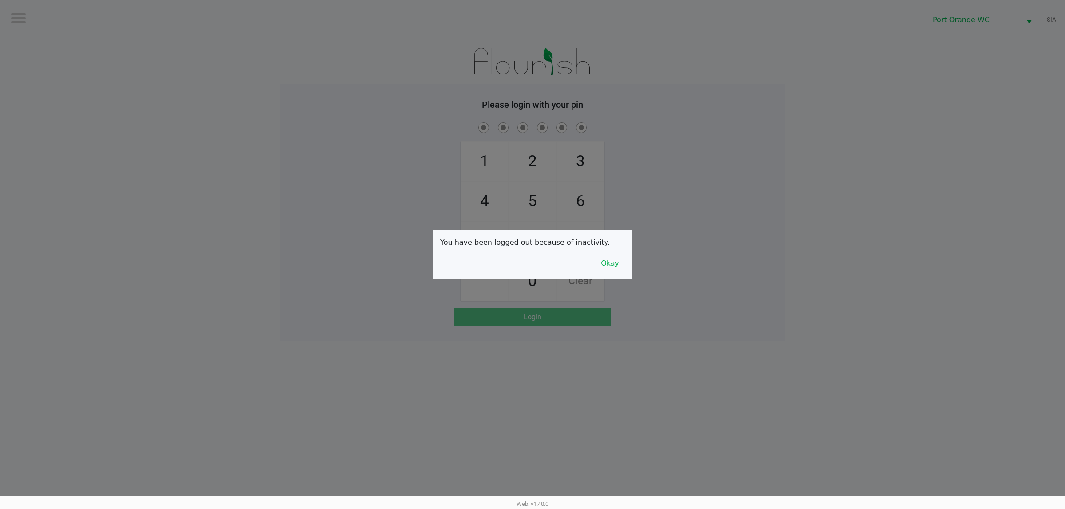
click at [610, 269] on button "Okay" at bounding box center [610, 263] width 30 height 17
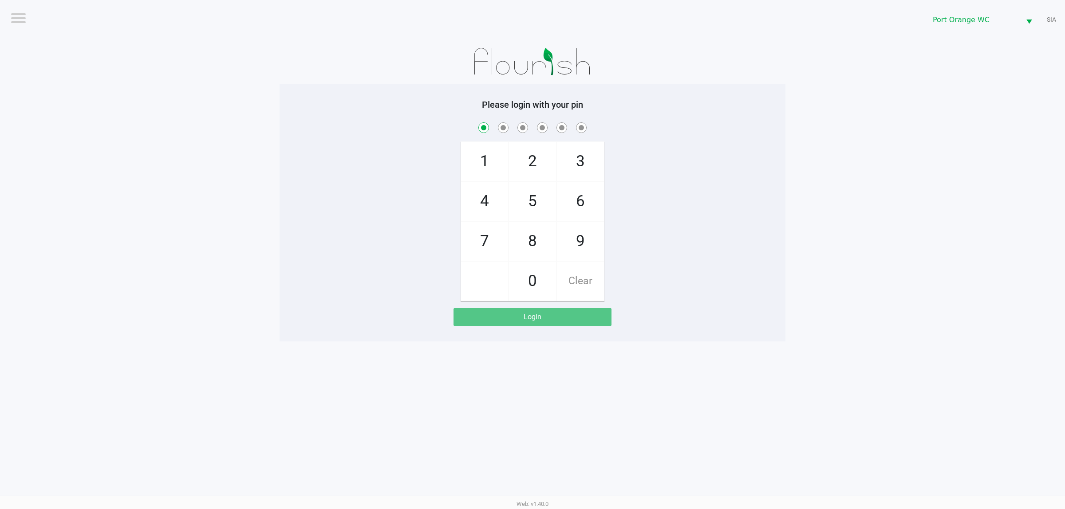
checkbox input "true"
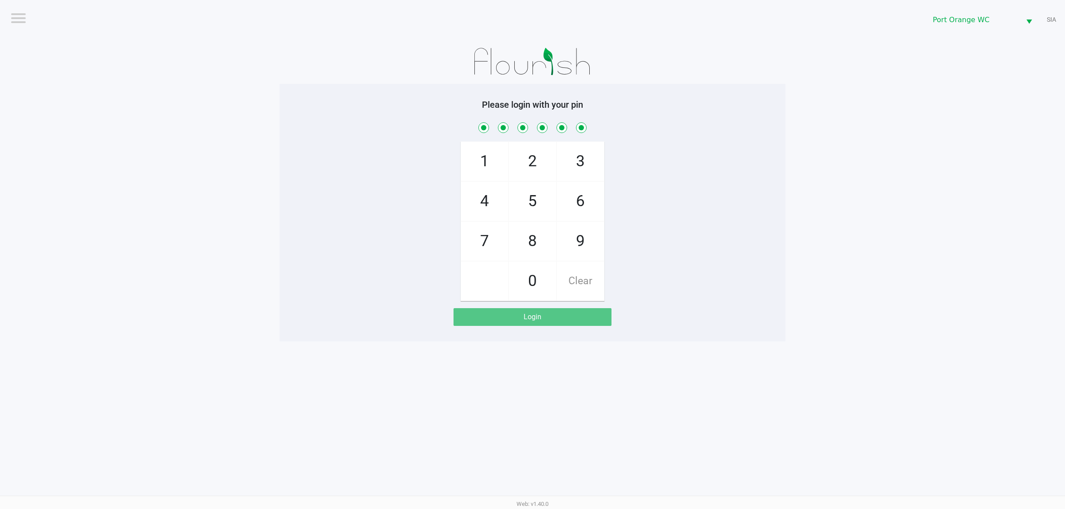
checkbox input "true"
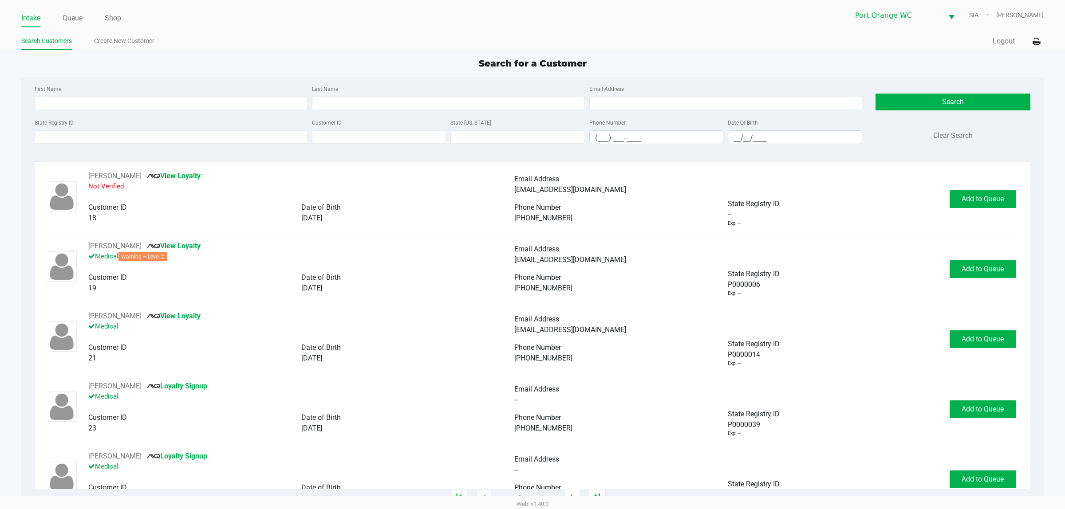
click at [131, 96] on div "First Name" at bounding box center [170, 96] width 277 height 27
click at [120, 115] on div "First Name Last Name Email Address" at bounding box center [448, 100] width 832 height 34
click at [124, 106] on input "First Name" at bounding box center [171, 103] width 273 height 13
type input "tammy"
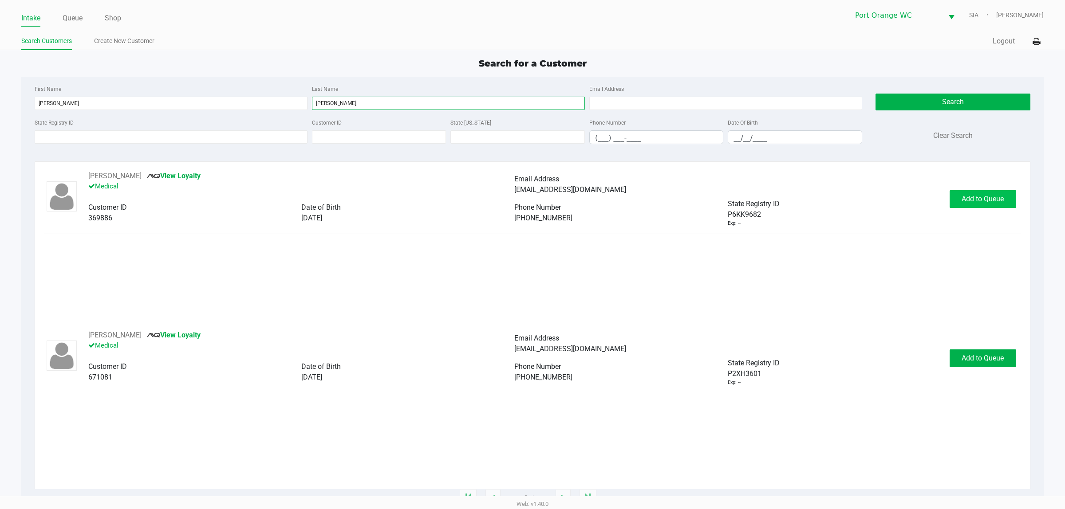
type input "barr"
click at [960, 196] on button "Add to Queue" at bounding box center [982, 199] width 67 height 18
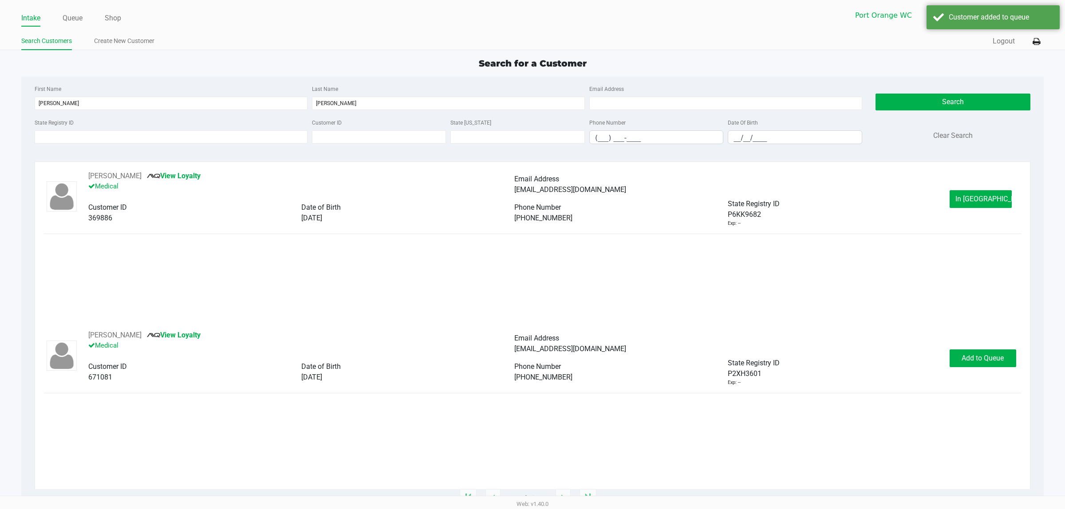
click at [960, 196] on button "In Queue" at bounding box center [980, 199] width 62 height 18
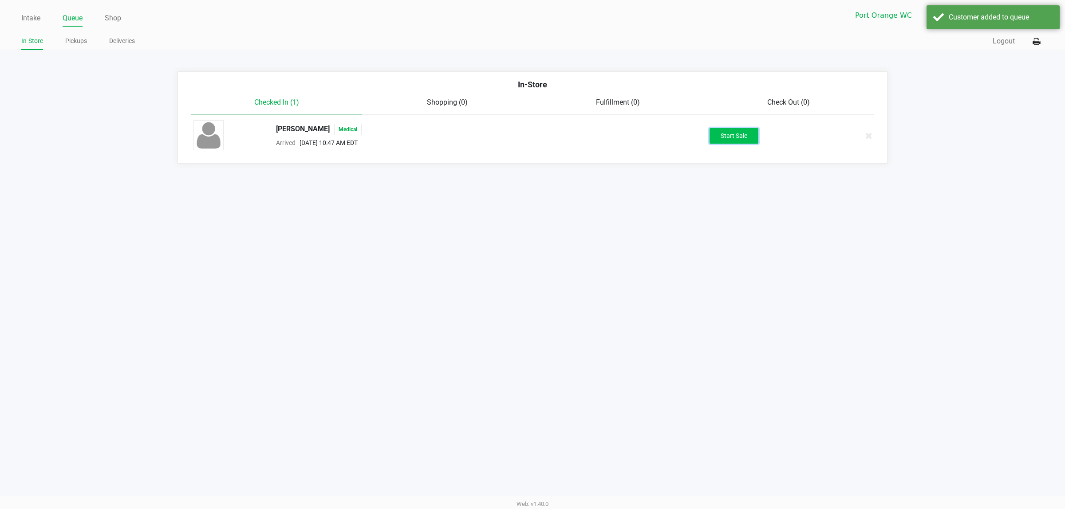
click at [721, 139] on button "Start Sale" at bounding box center [733, 136] width 49 height 16
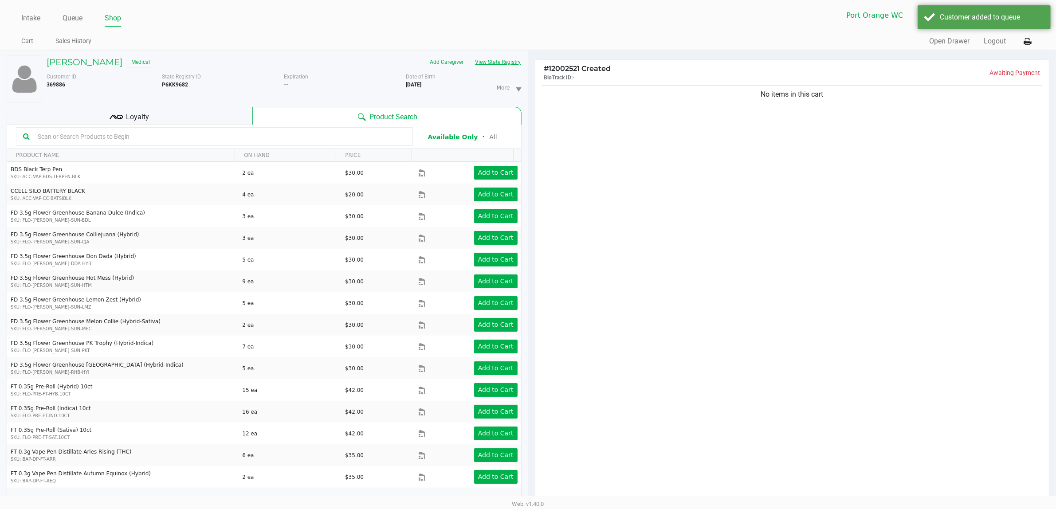
click at [494, 60] on button "View State Registry" at bounding box center [496, 62] width 52 height 14
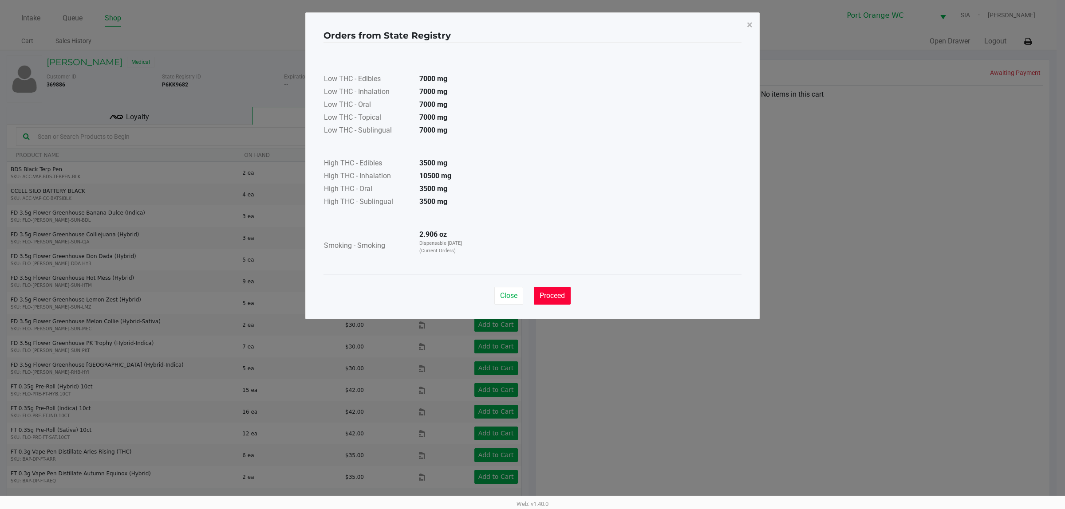
click at [540, 291] on button "Proceed" at bounding box center [552, 296] width 37 height 18
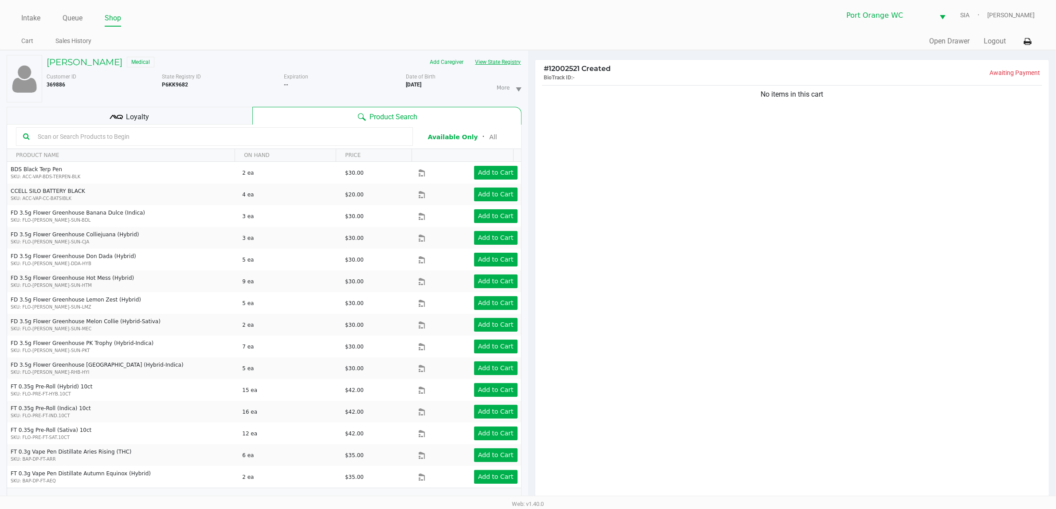
click at [470, 55] on button "View State Registry" at bounding box center [496, 62] width 52 height 14
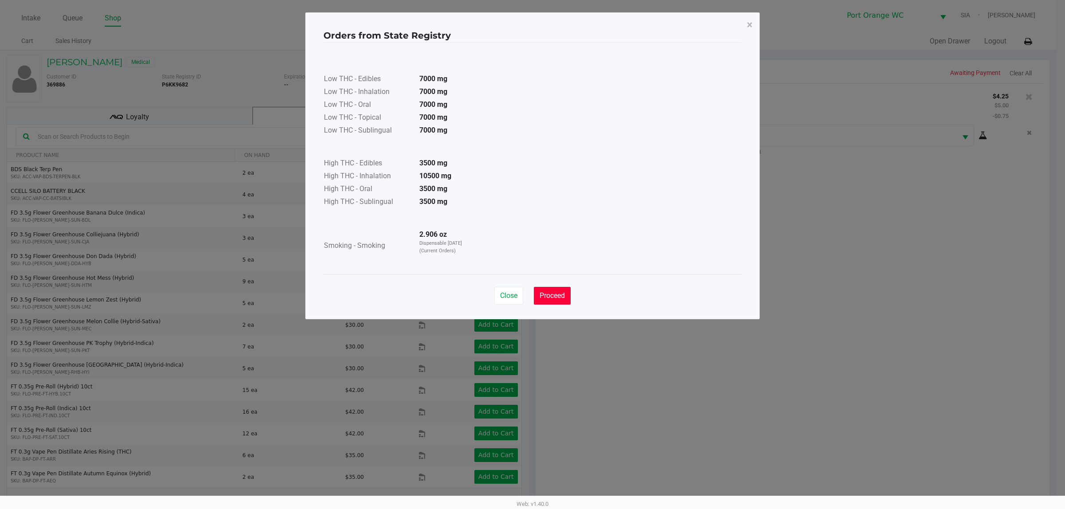
click at [570, 297] on button "Proceed" at bounding box center [552, 296] width 37 height 18
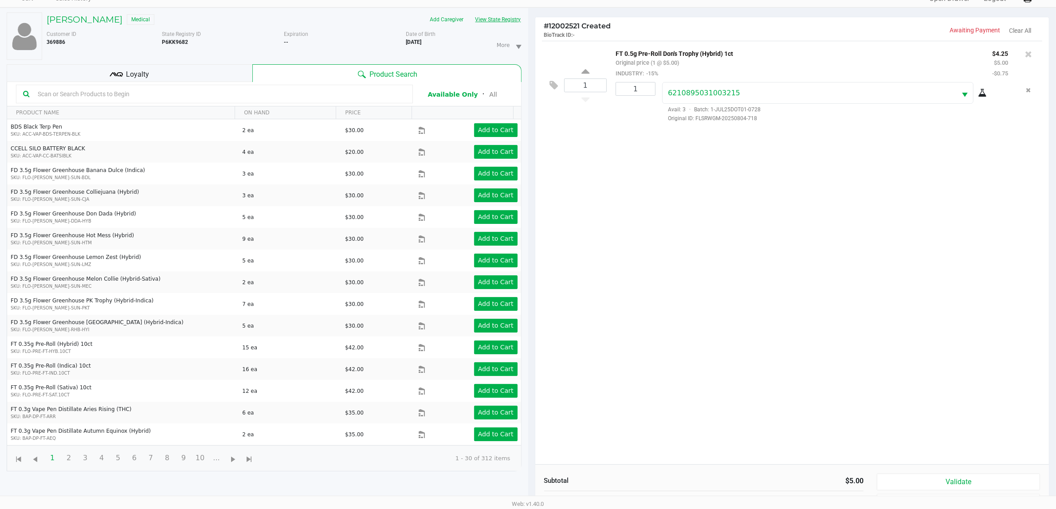
scroll to position [96, 0]
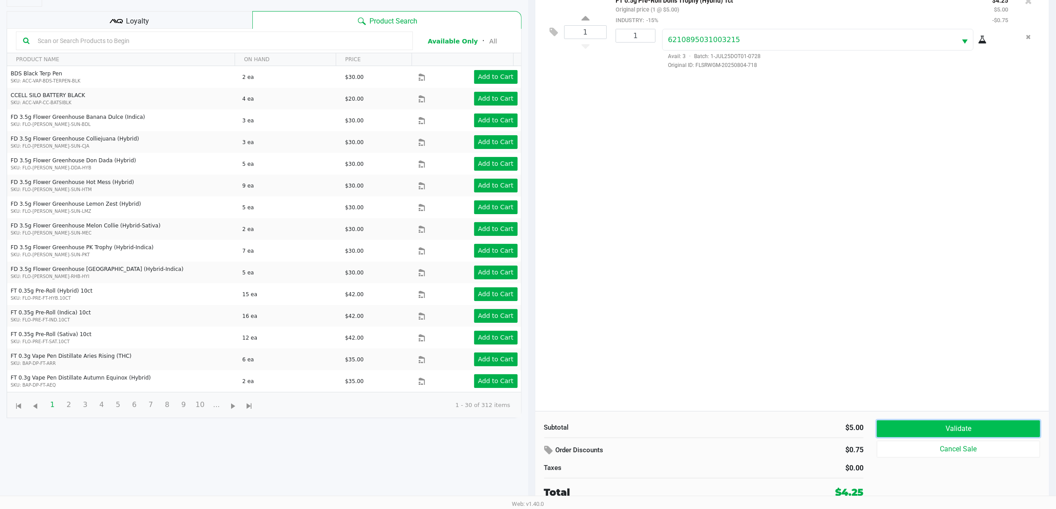
click at [919, 424] on button "Validate" at bounding box center [958, 429] width 163 height 17
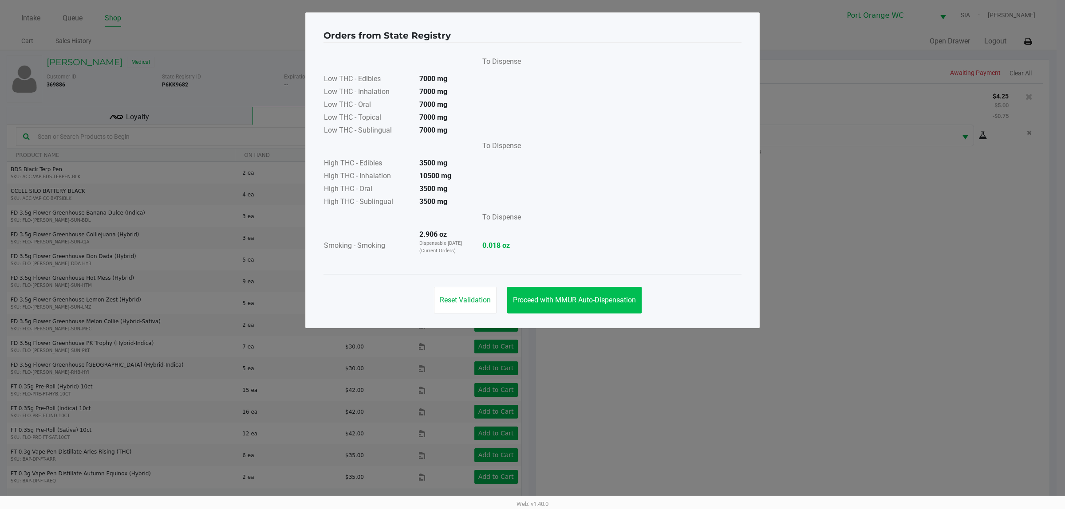
click at [600, 308] on button "Proceed with MMUR Auto-Dispensation" at bounding box center [574, 300] width 134 height 27
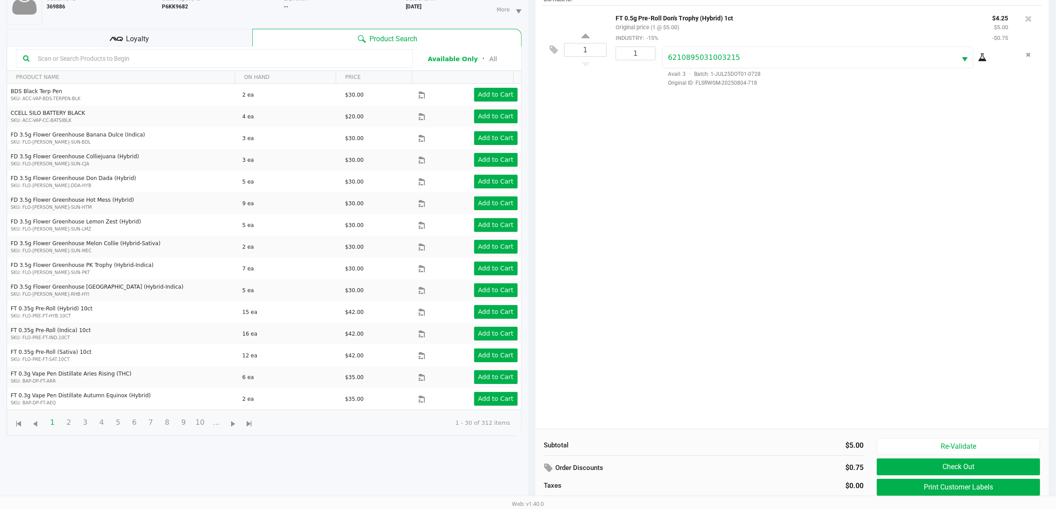
scroll to position [96, 0]
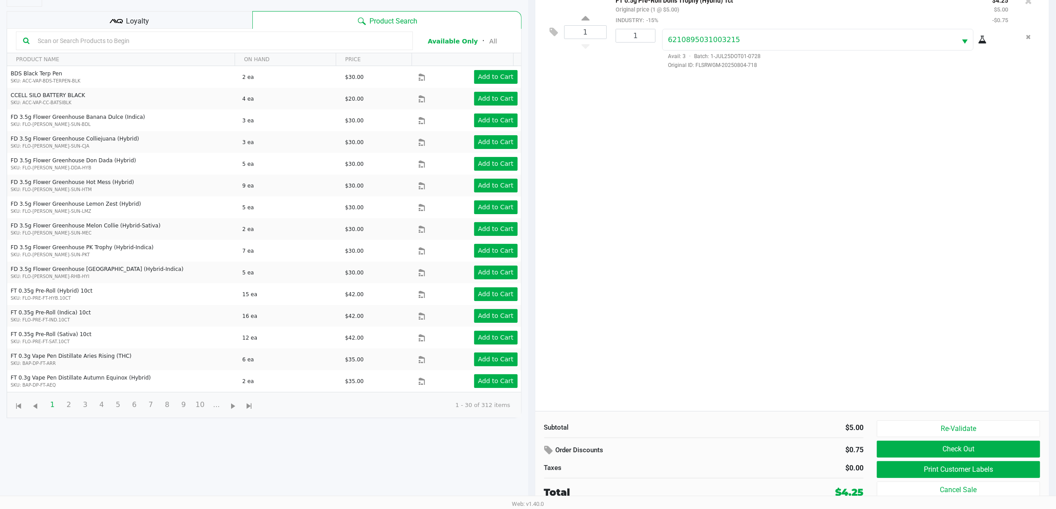
click at [918, 471] on button "Print Customer Labels" at bounding box center [958, 469] width 163 height 17
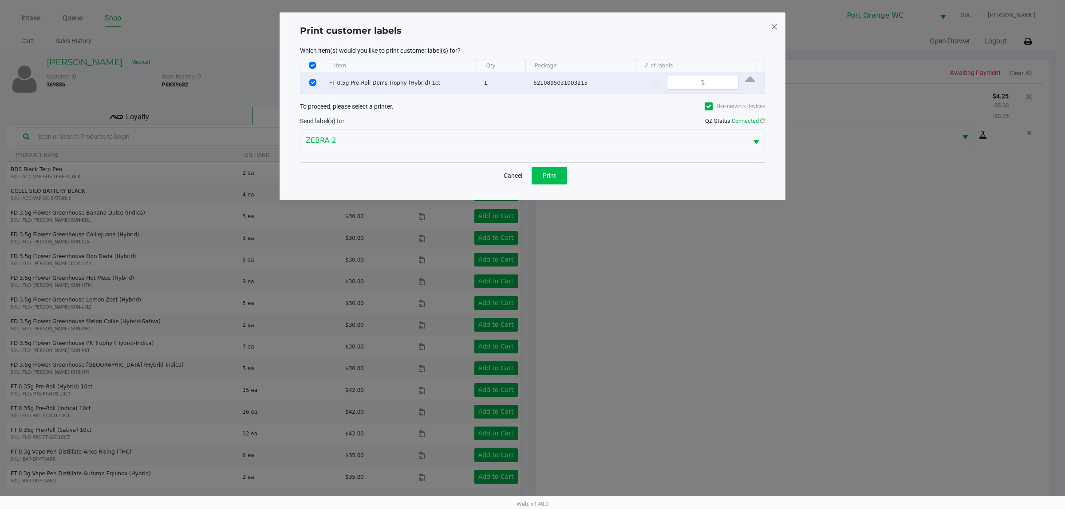
click at [562, 184] on button "Print" at bounding box center [548, 176] width 35 height 18
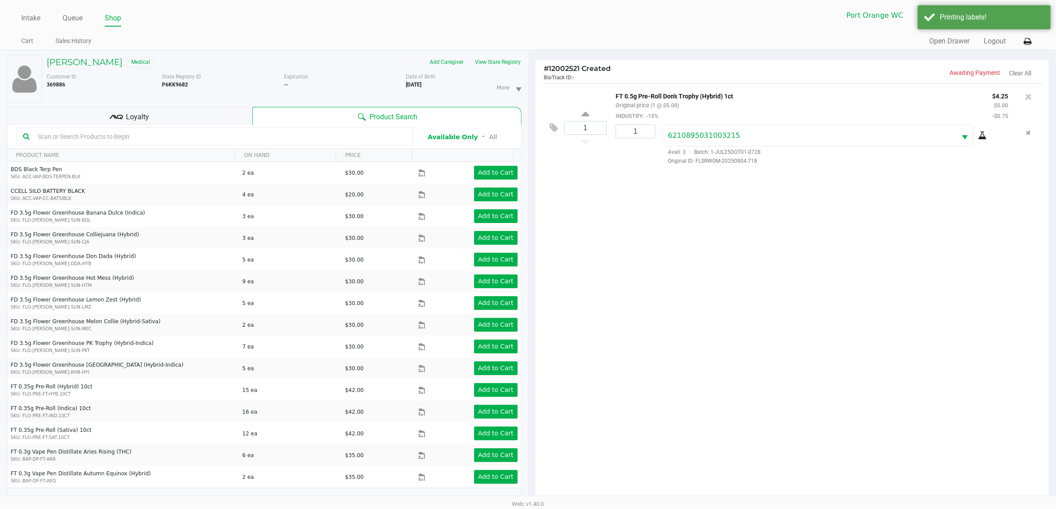
click at [201, 115] on div "Loyalty" at bounding box center [130, 116] width 246 height 18
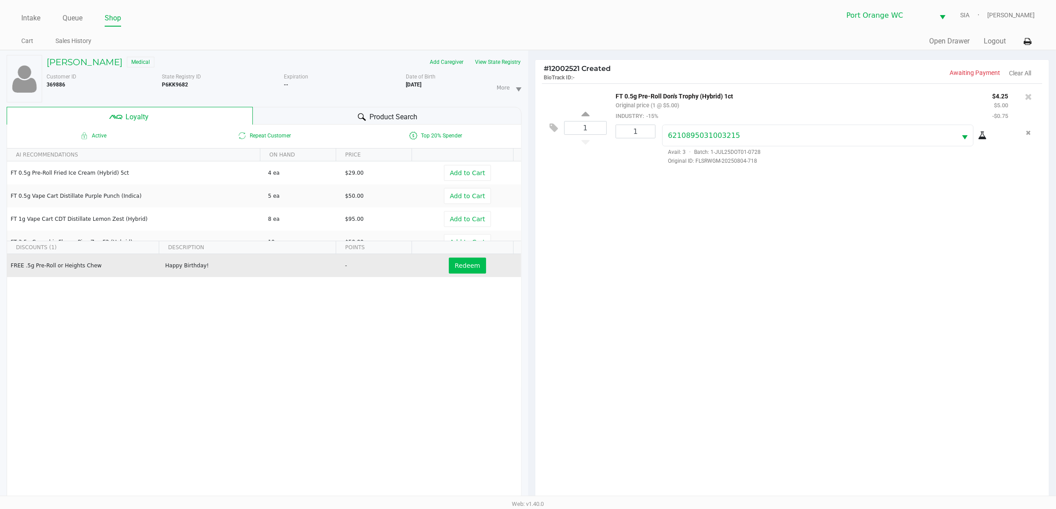
click at [459, 271] on button "Redeem" at bounding box center [467, 266] width 37 height 16
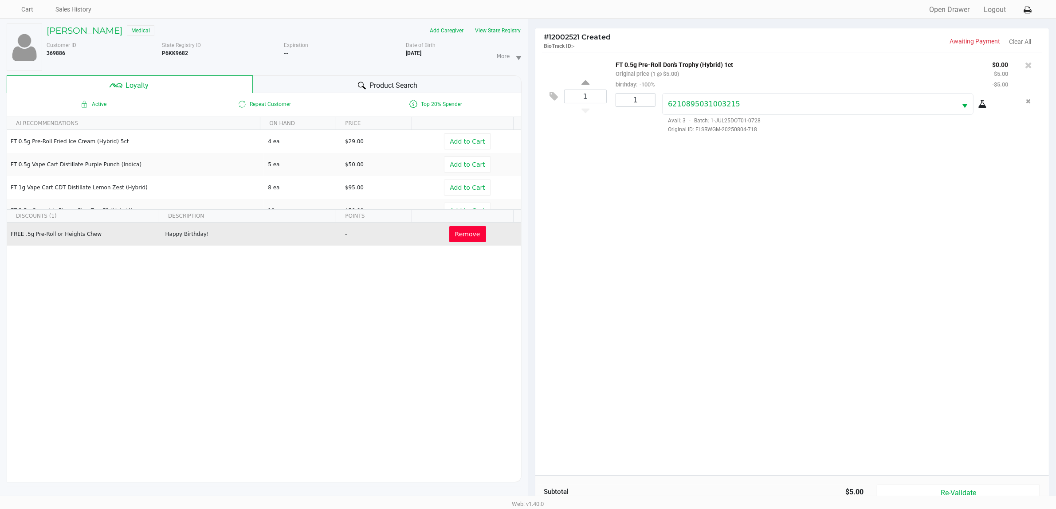
scroll to position [130, 0]
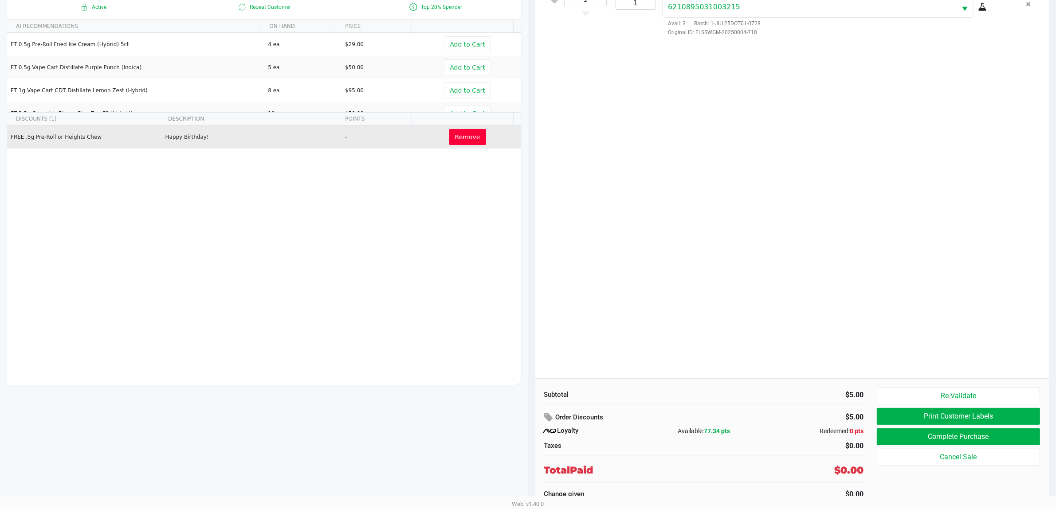
click at [1008, 442] on button "Complete Purchase" at bounding box center [958, 436] width 163 height 17
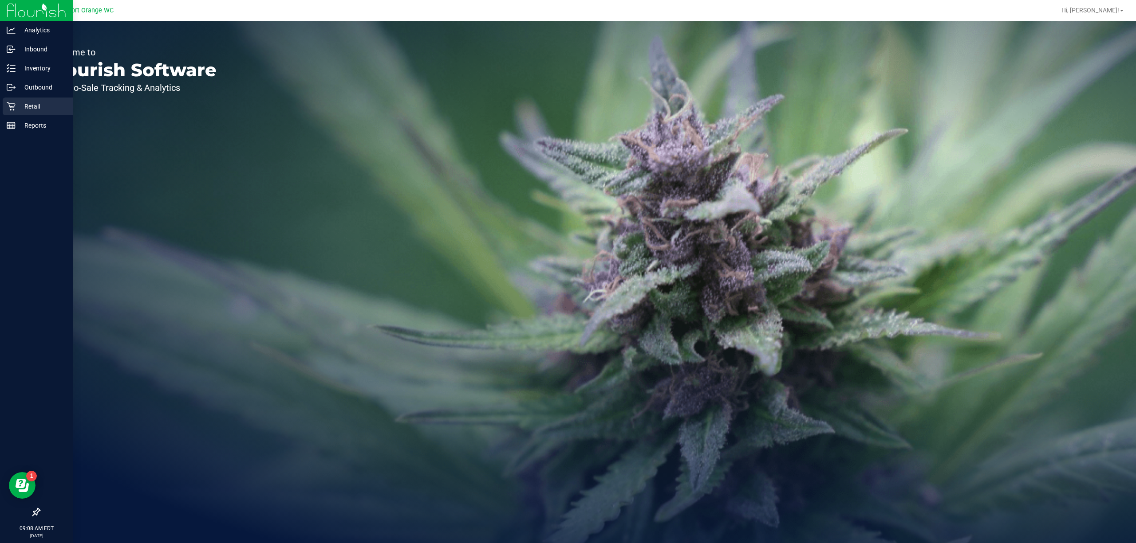
click at [16, 102] on p "Retail" at bounding box center [42, 106] width 53 height 11
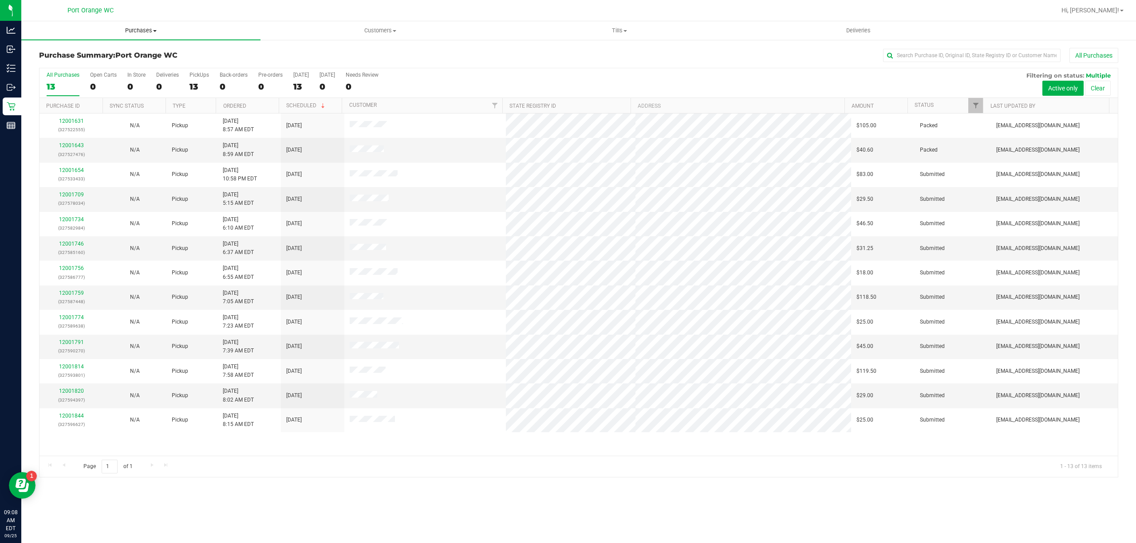
click at [149, 38] on uib-tab-heading "Purchases Summary of purchases Fulfillment All purchases" at bounding box center [140, 30] width 239 height 19
click at [107, 64] on li "Fulfillment" at bounding box center [140, 64] width 239 height 11
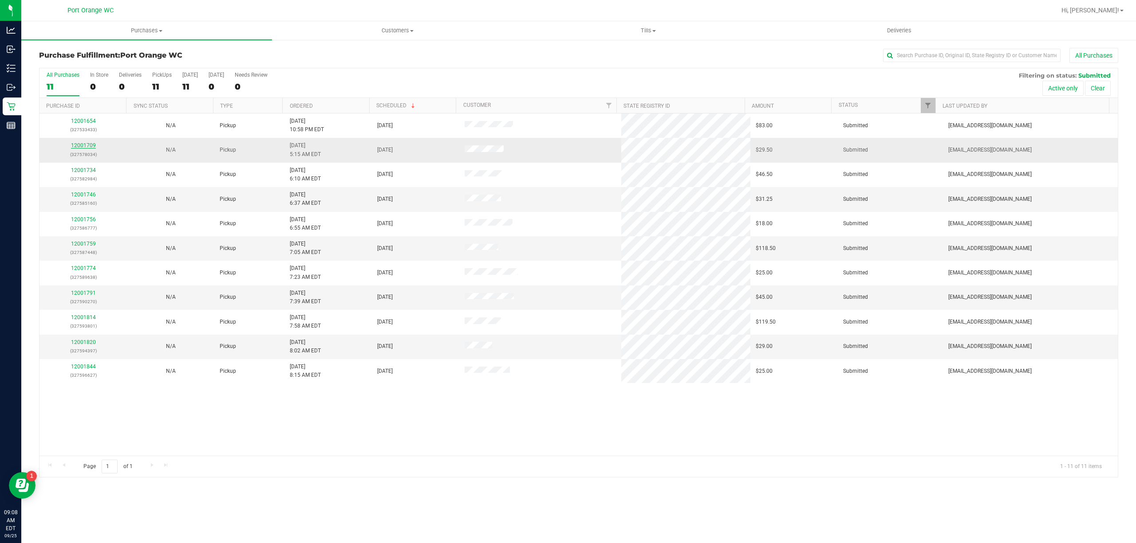
click at [89, 146] on link "12001709" at bounding box center [83, 145] width 25 height 6
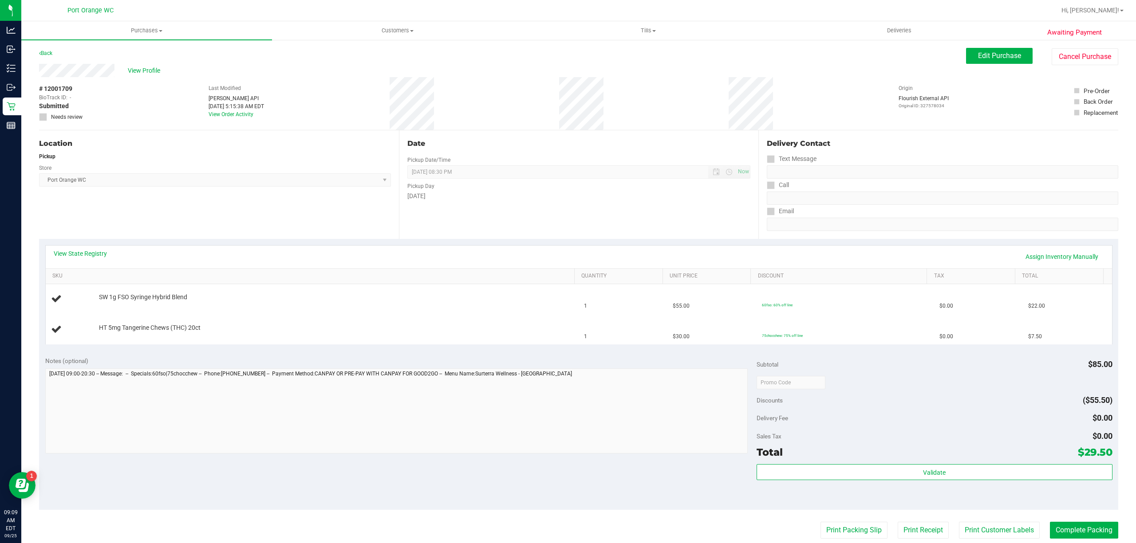
click at [127, 65] on div "View Profile" at bounding box center [502, 70] width 927 height 13
click at [137, 68] on span "View Profile" at bounding box center [145, 70] width 35 height 9
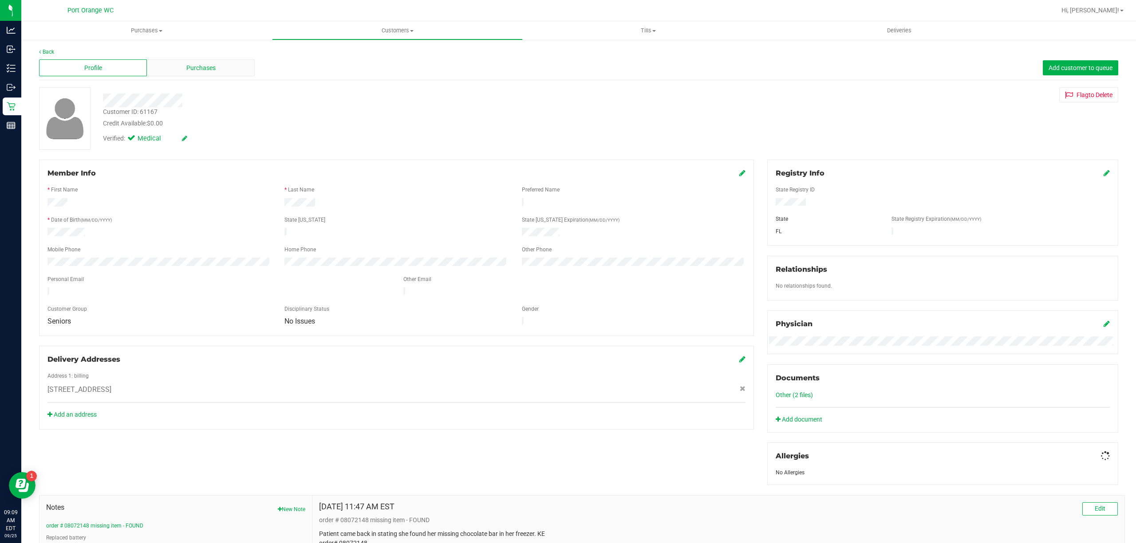
click at [149, 68] on div "Purchases" at bounding box center [201, 67] width 108 height 17
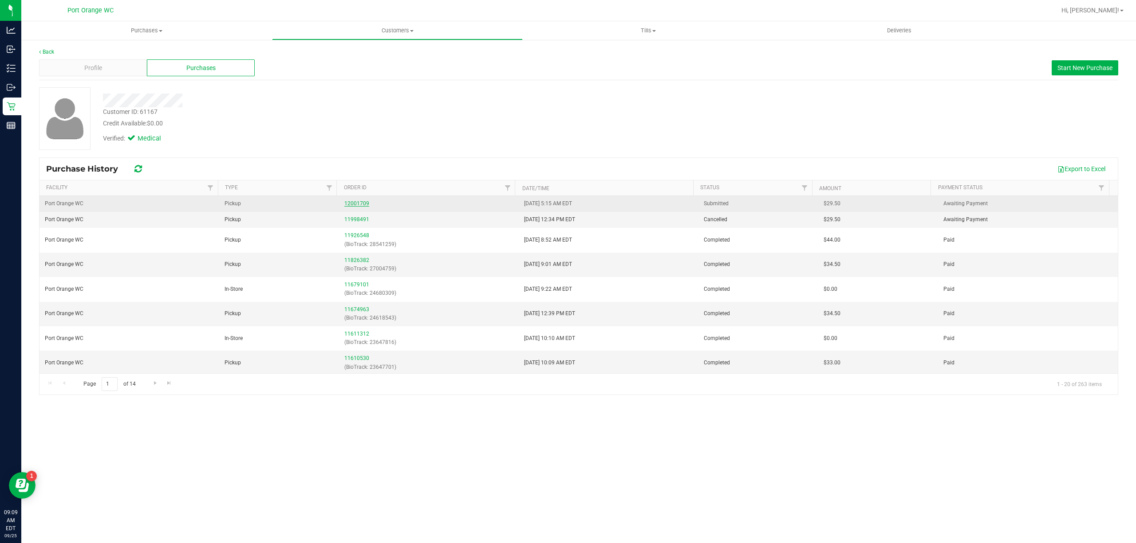
click at [355, 207] on link "12001709" at bounding box center [356, 203] width 25 height 6
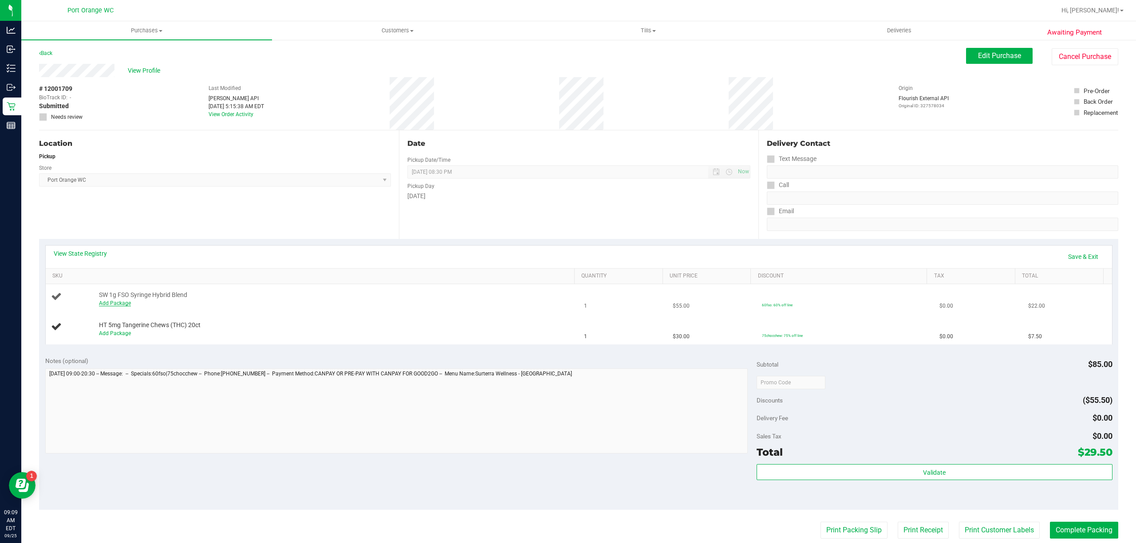
click at [121, 303] on link "Add Package" at bounding box center [115, 303] width 32 height 6
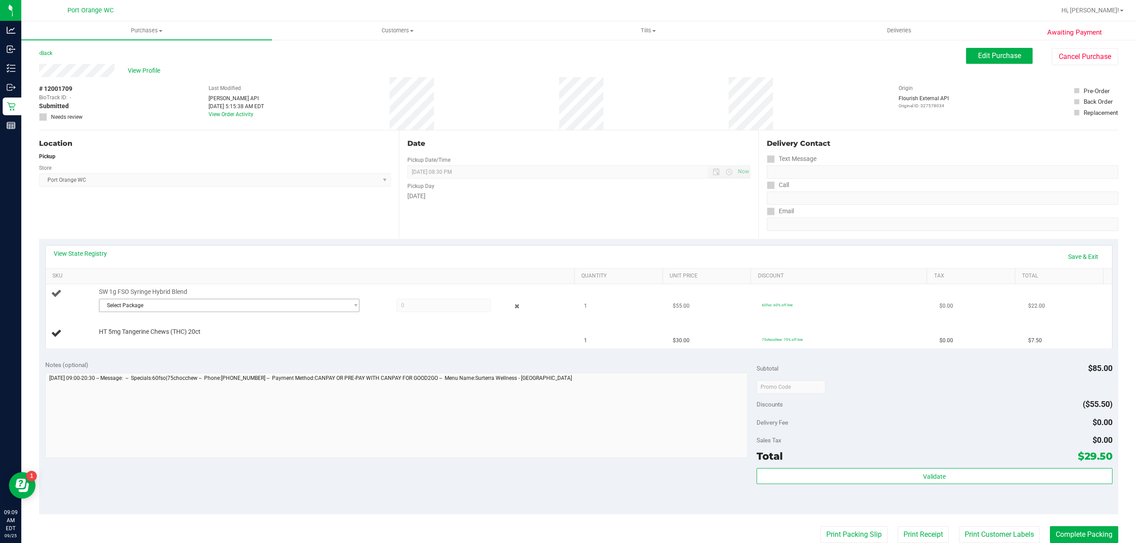
click at [221, 306] on span "Select Package" at bounding box center [223, 305] width 248 height 12
click at [1076, 257] on link "Save & Exit" at bounding box center [1083, 256] width 42 height 15
click at [1074, 259] on link "Assign Inventory Manually" at bounding box center [1061, 256] width 84 height 15
click at [512, 307] on icon at bounding box center [516, 307] width 9 height 10
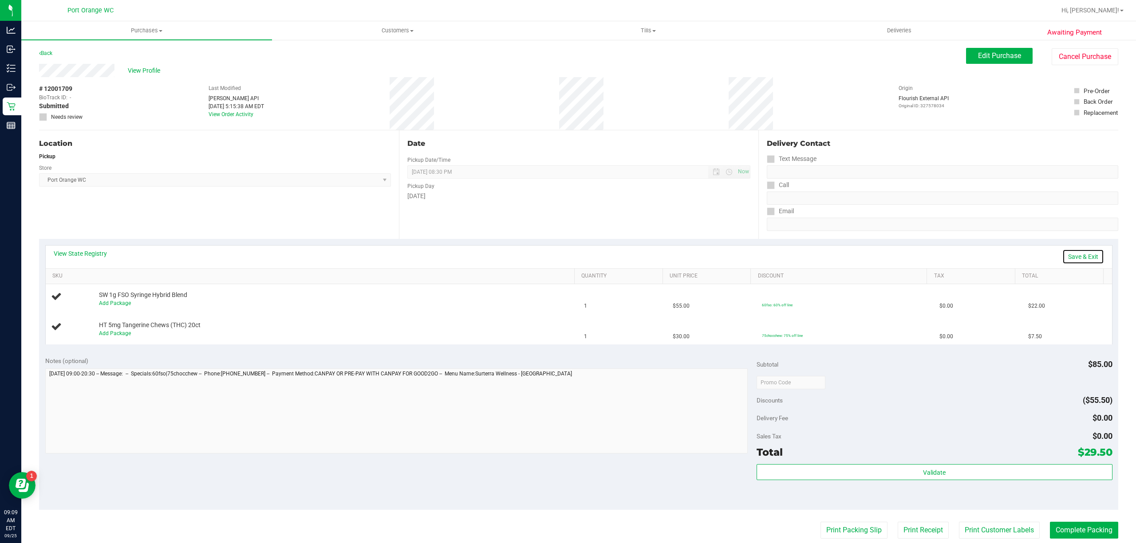
click at [1088, 258] on link "Save & Exit" at bounding box center [1083, 256] width 42 height 15
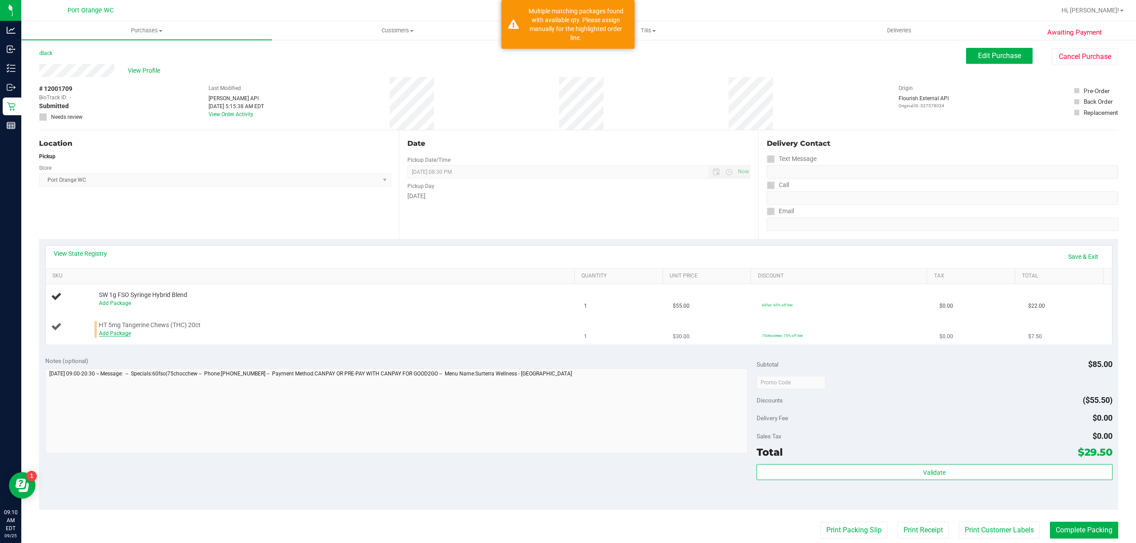
click at [119, 336] on link "Add Package" at bounding box center [115, 333] width 32 height 6
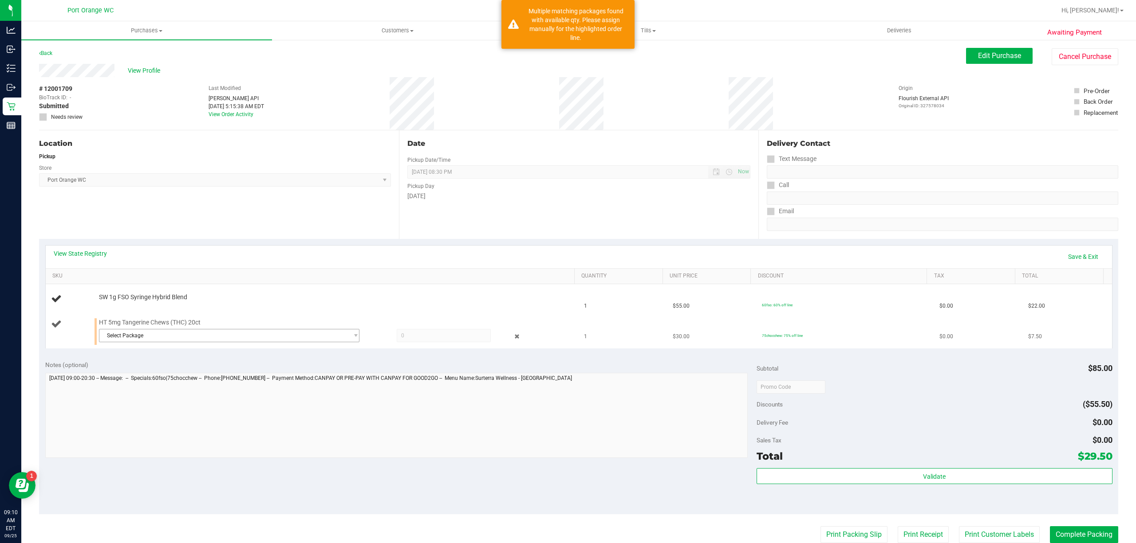
click at [173, 340] on span "Select Package" at bounding box center [223, 336] width 248 height 12
click at [206, 387] on span "( SN250701CT1-0708 | orig: FLSRWGM-20250714-947 )" at bounding box center [220, 386] width 133 height 6
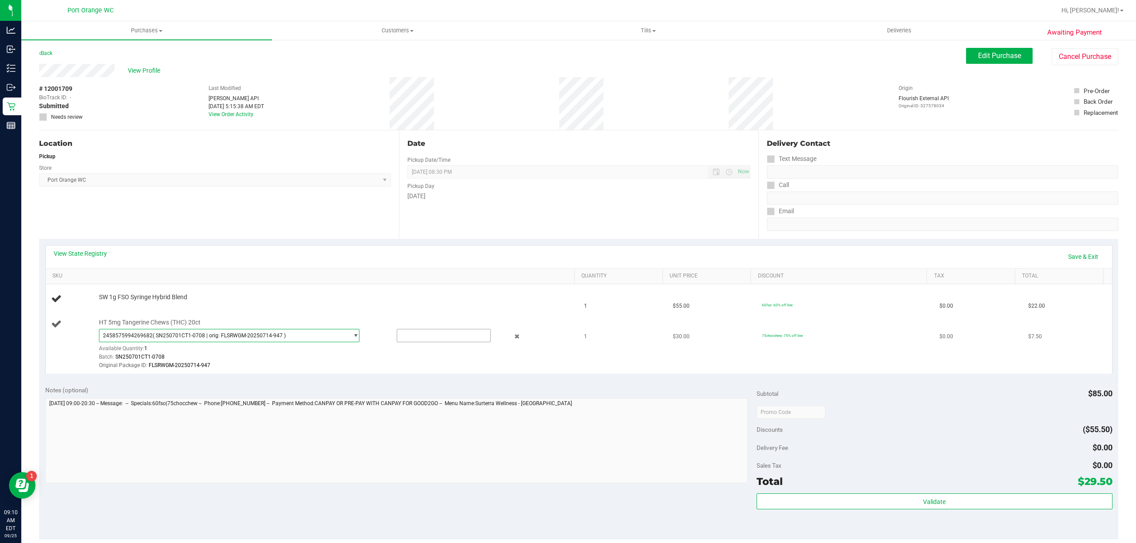
click at [403, 334] on input "text" at bounding box center [443, 336] width 93 height 12
type input "1"
click at [531, 213] on div "Date Pickup Date/Time 09/25/2025 Now 09/25/2025 08:30 PM Now Pickup Day Thursday" at bounding box center [579, 184] width 360 height 109
type input "1.0000"
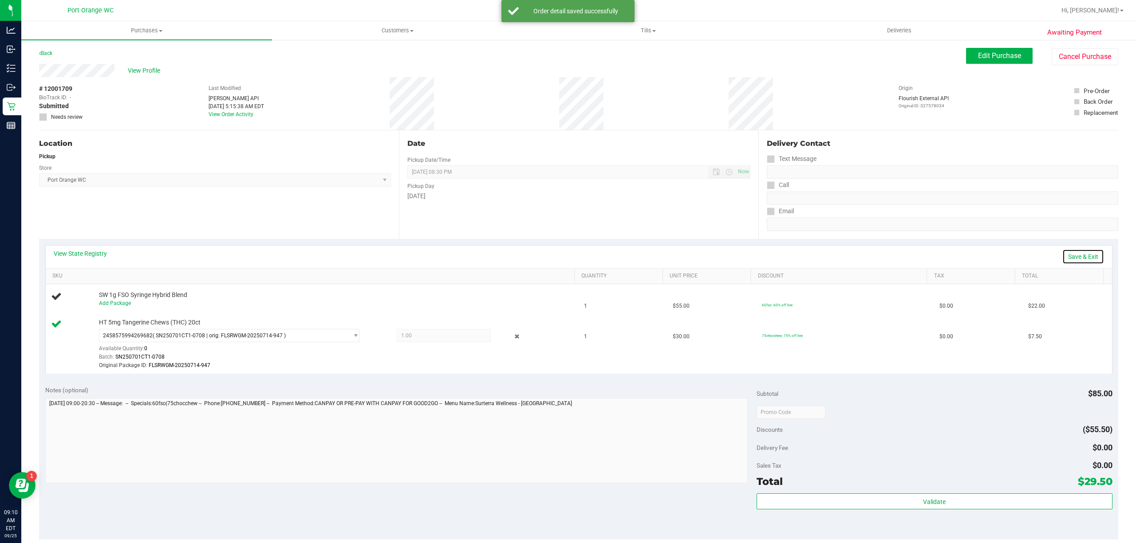
click at [1080, 259] on link "Save & Exit" at bounding box center [1083, 256] width 42 height 15
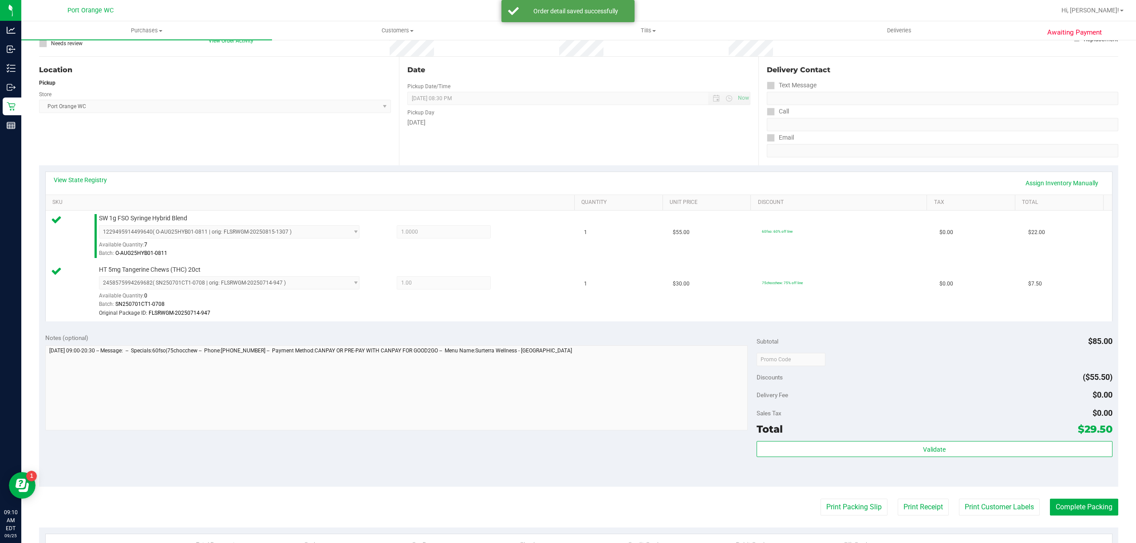
scroll to position [123, 0]
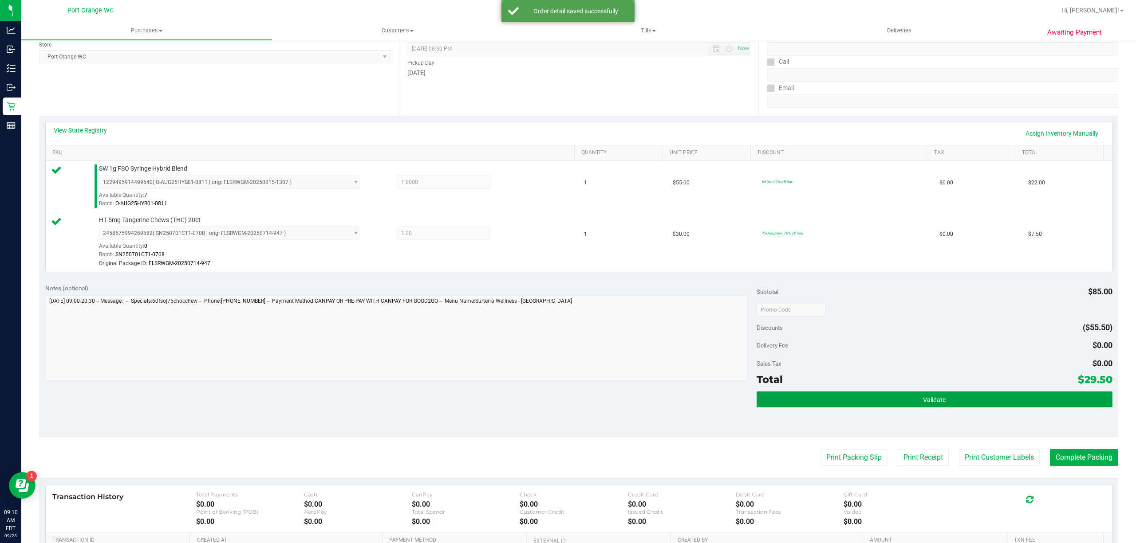
click at [946, 405] on button "Validate" at bounding box center [934, 400] width 356 height 16
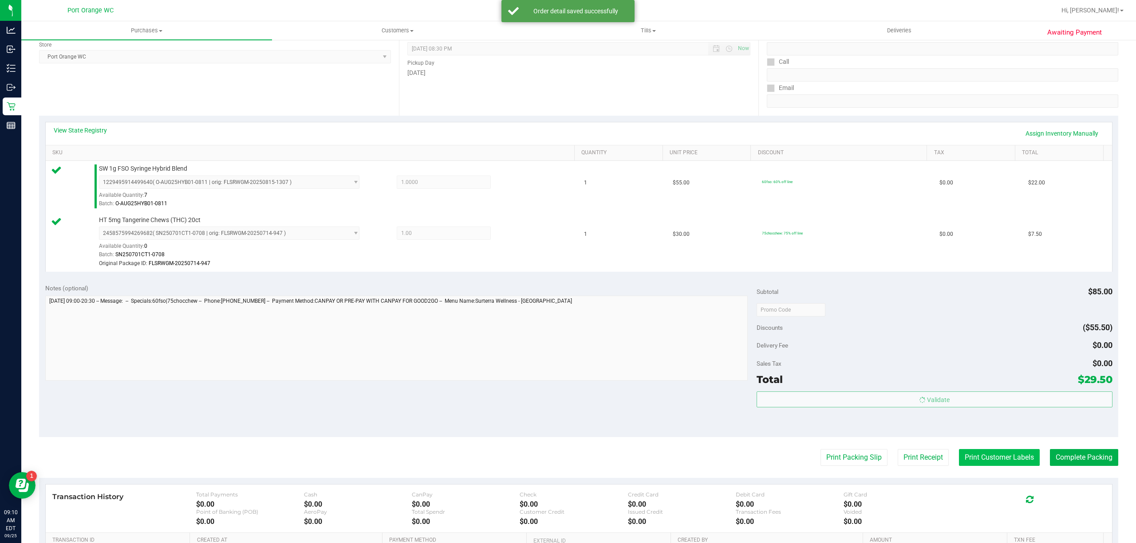
click at [975, 459] on button "Print Customer Labels" at bounding box center [999, 457] width 81 height 17
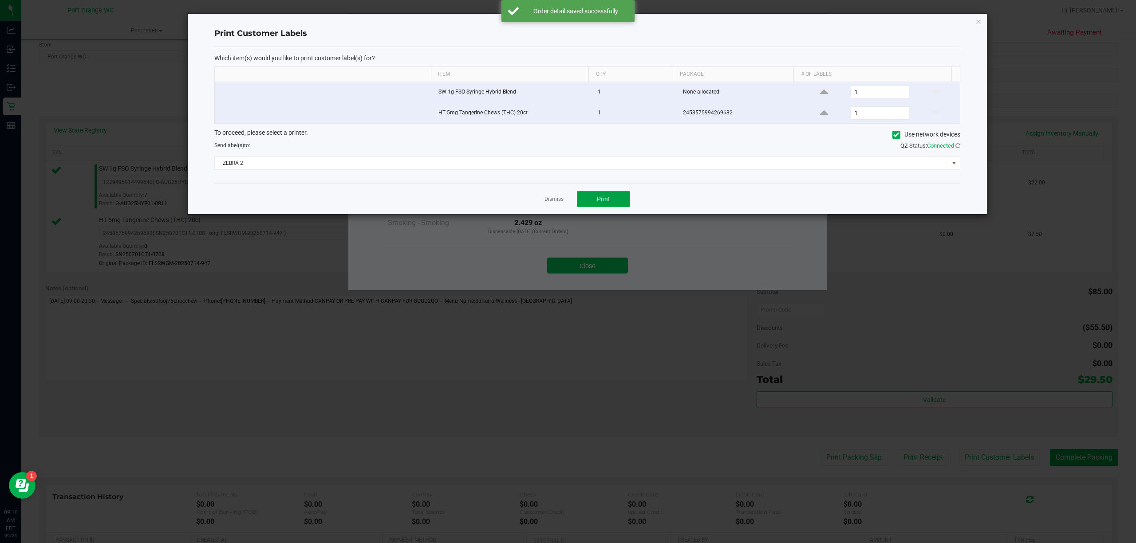
click at [609, 197] on span "Print" at bounding box center [603, 199] width 13 height 7
click at [550, 201] on link "Dismiss" at bounding box center [553, 200] width 19 height 8
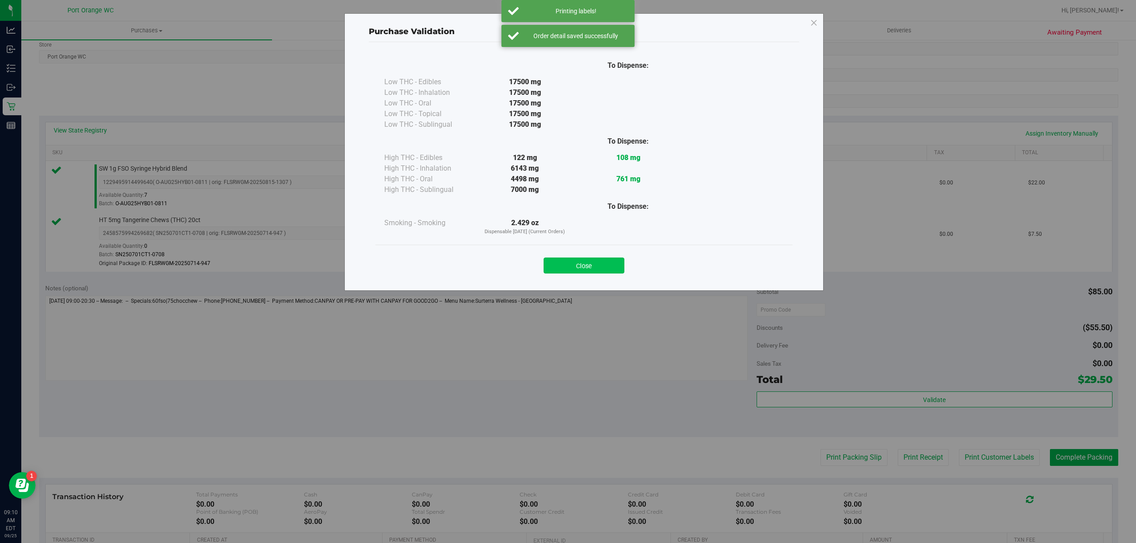
click at [598, 272] on button "Close" at bounding box center [583, 266] width 81 height 16
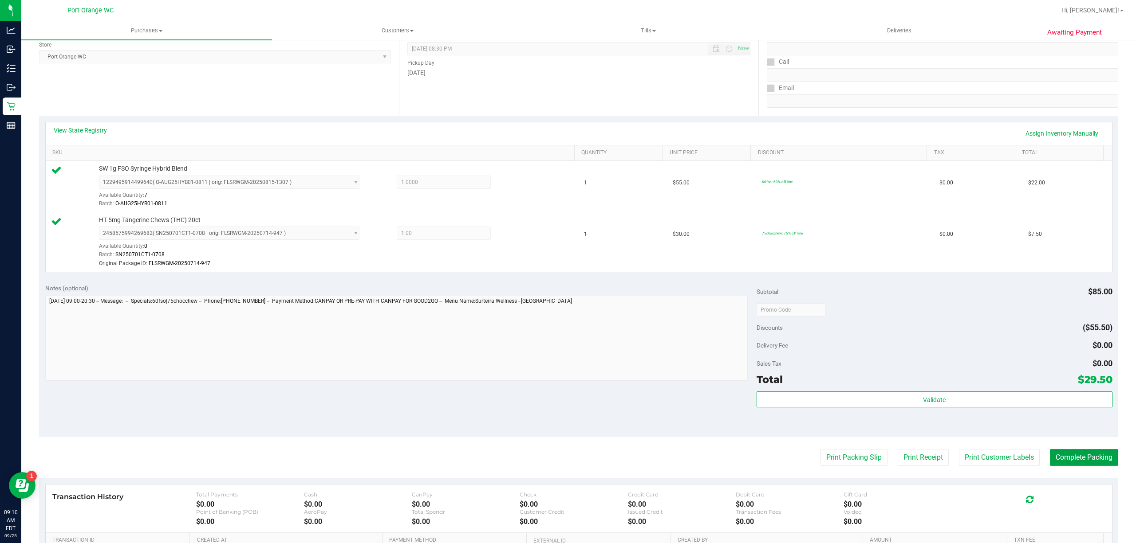
click at [1099, 453] on button "Complete Packing" at bounding box center [1083, 457] width 68 height 17
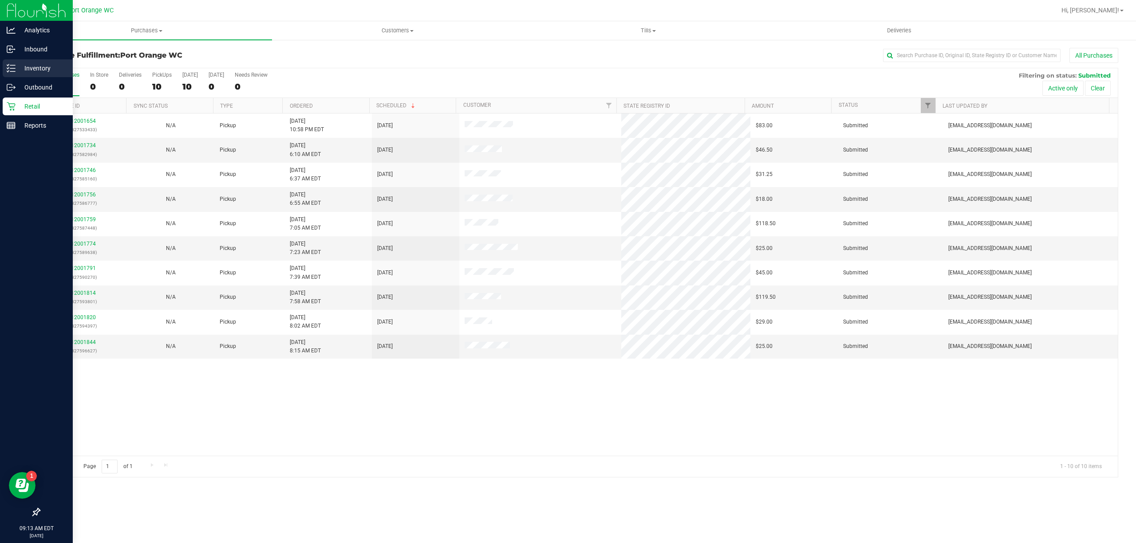
click at [18, 73] on p "Inventory" at bounding box center [42, 68] width 53 height 11
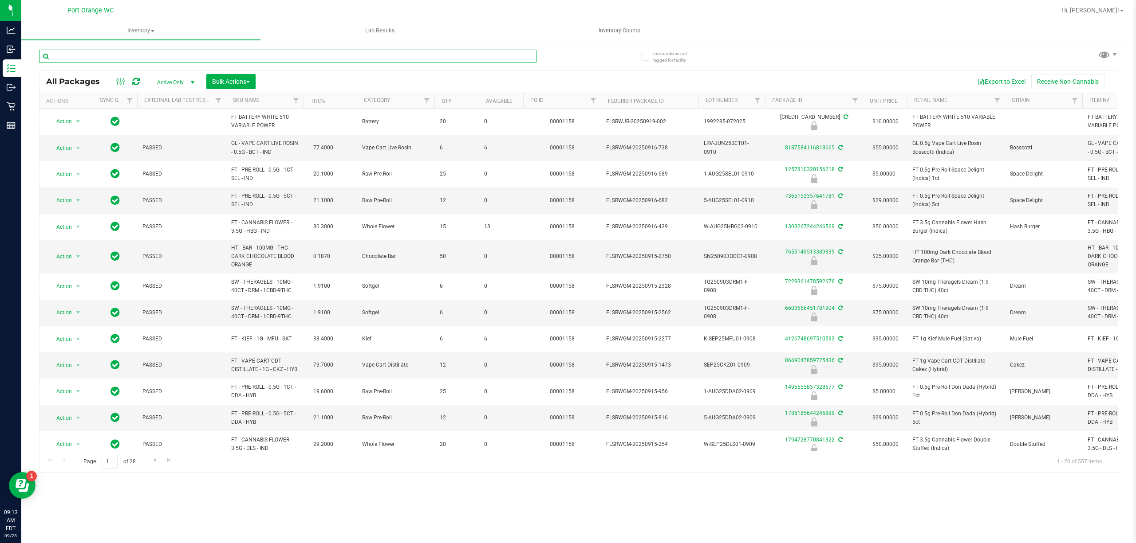
click at [215, 56] on input "text" at bounding box center [287, 56] width 497 height 13
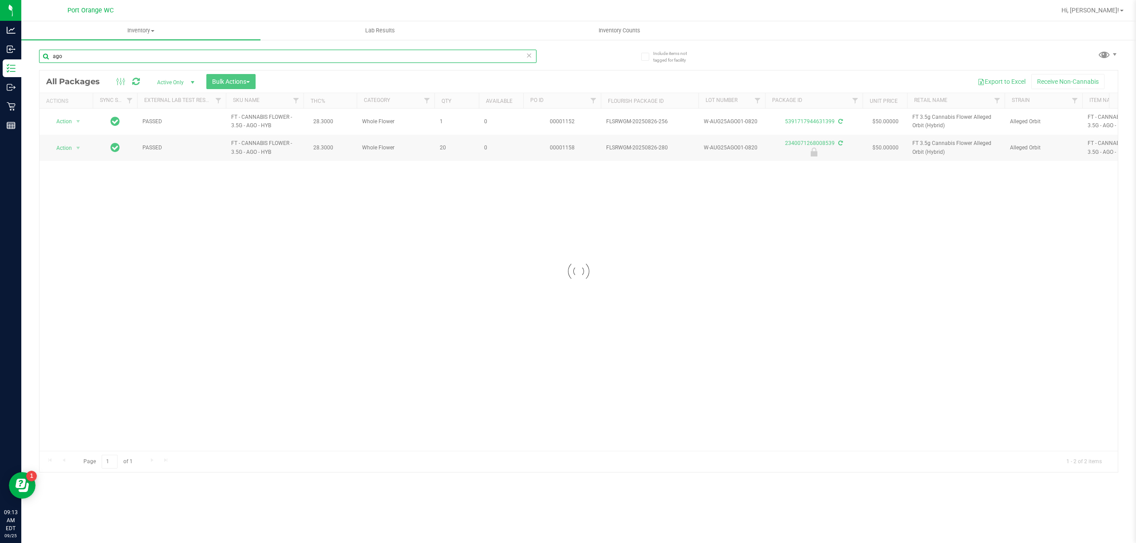
type input "ago"
click at [74, 149] on div at bounding box center [578, 272] width 1078 height 402
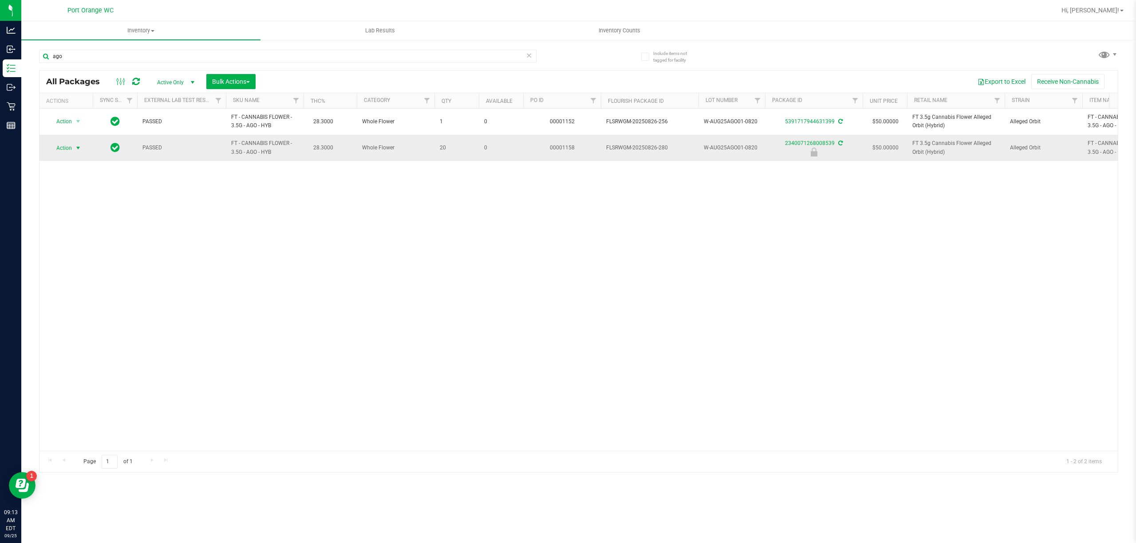
click at [68, 149] on span "Action" at bounding box center [60, 148] width 24 height 12
click at [82, 255] on li "Unlock package" at bounding box center [77, 254] width 57 height 13
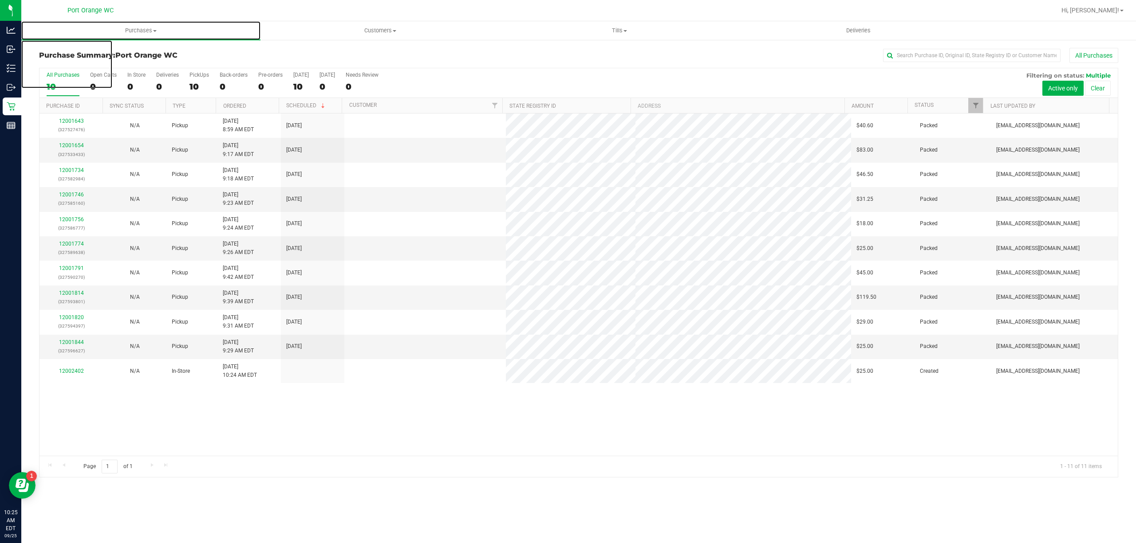
click at [119, 39] on link "Purchases Summary of purchases Fulfillment All purchases" at bounding box center [140, 30] width 239 height 19
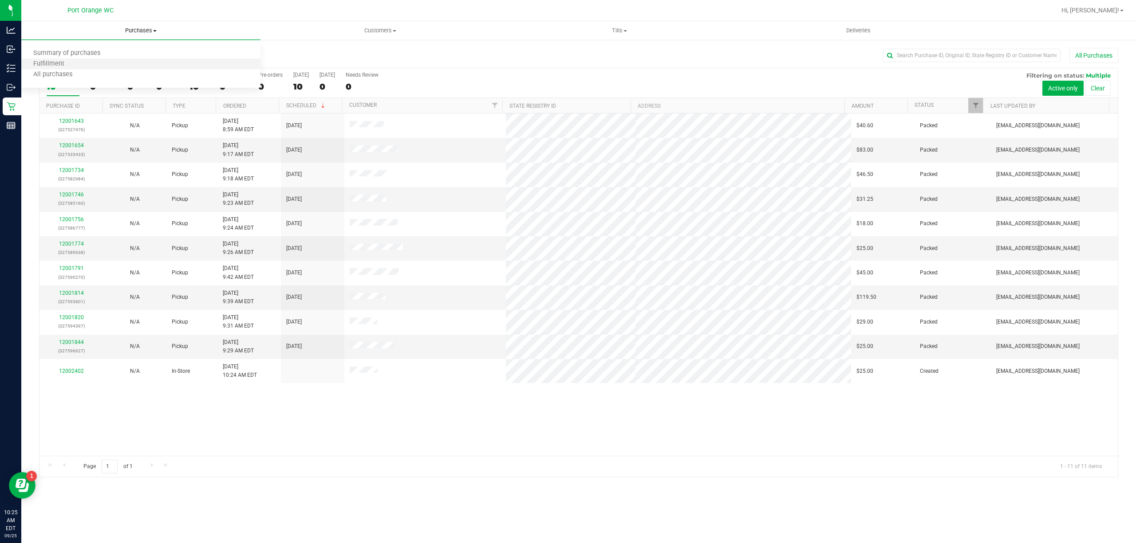
click at [102, 64] on li "Fulfillment" at bounding box center [140, 64] width 239 height 11
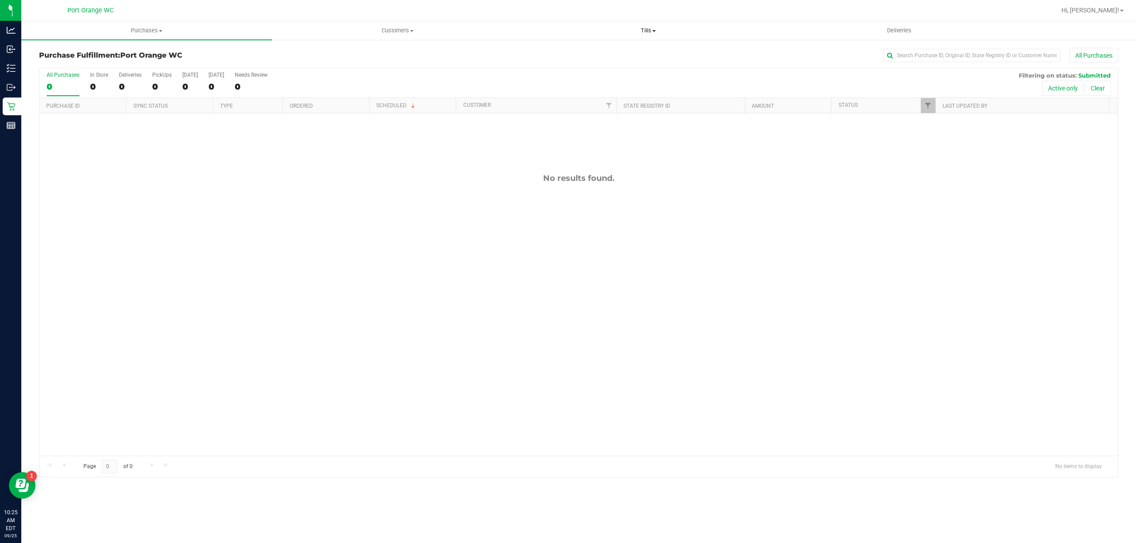
click at [649, 34] on span "Tills" at bounding box center [648, 31] width 250 height 8
click at [625, 52] on li "Manage tills" at bounding box center [648, 53] width 251 height 11
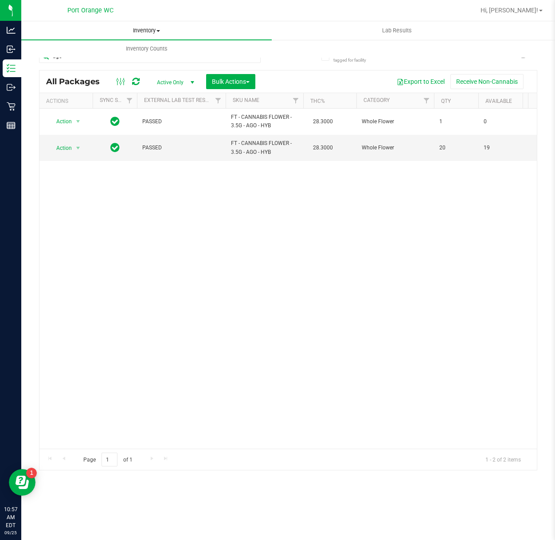
drag, startPoint x: 0, startPoint y: 0, endPoint x: 129, endPoint y: 29, distance: 131.9
click at [129, 29] on span "Inventory" at bounding box center [146, 31] width 251 height 8
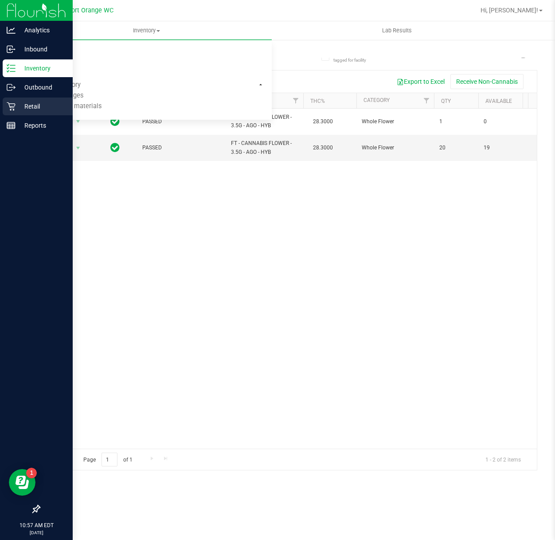
click at [11, 112] on div "Retail" at bounding box center [38, 107] width 70 height 18
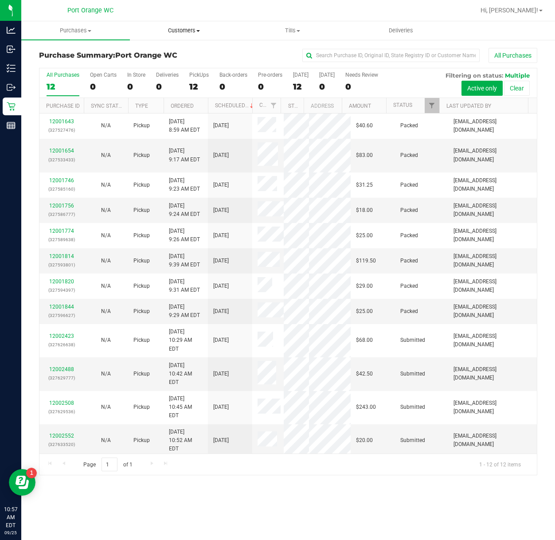
drag, startPoint x: 191, startPoint y: 29, endPoint x: 165, endPoint y: 41, distance: 28.2
click at [190, 29] on span "Customers" at bounding box center [184, 31] width 108 height 8
click at [152, 50] on span "All customers" at bounding box center [162, 54] width 64 height 8
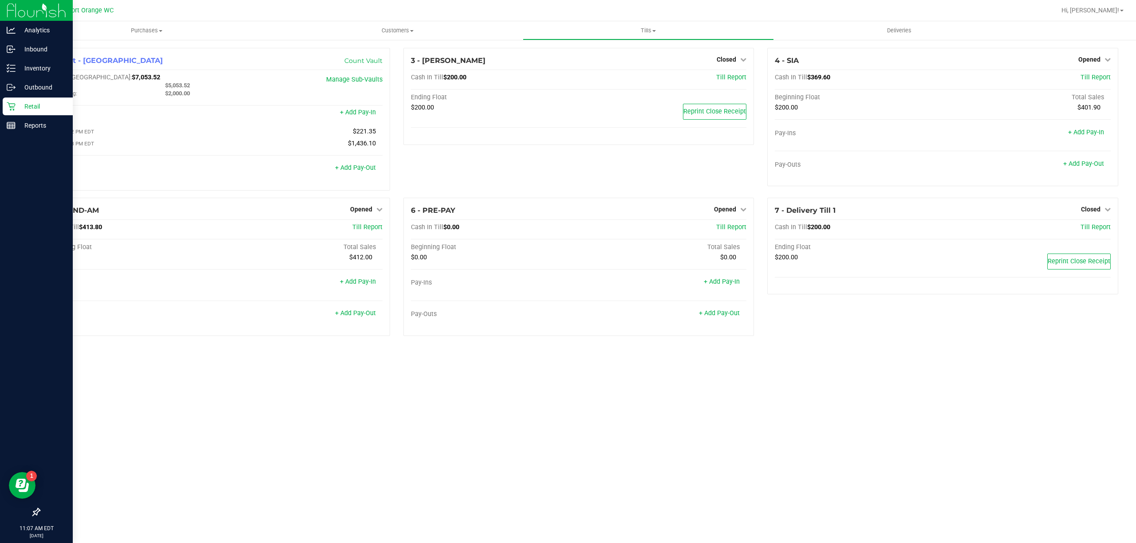
click at [19, 108] on p "Retail" at bounding box center [42, 106] width 53 height 11
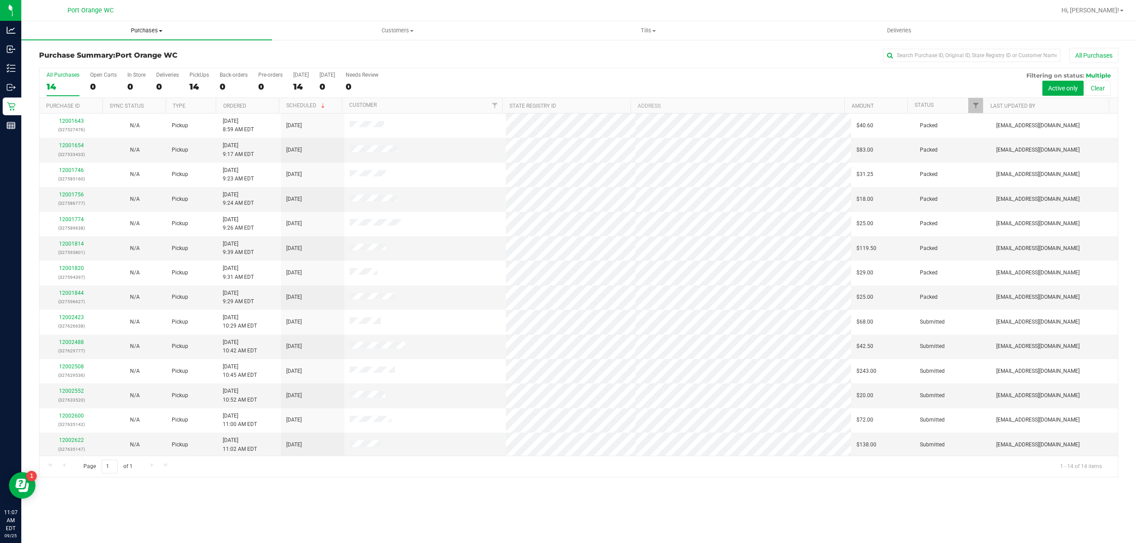
drag, startPoint x: 130, startPoint y: 24, endPoint x: 124, endPoint y: 30, distance: 8.5
click at [130, 24] on uib-tab-heading "Purchases Summary of purchases Fulfillment All purchases" at bounding box center [146, 30] width 251 height 19
click at [104, 64] on li "Fulfillment" at bounding box center [146, 64] width 251 height 11
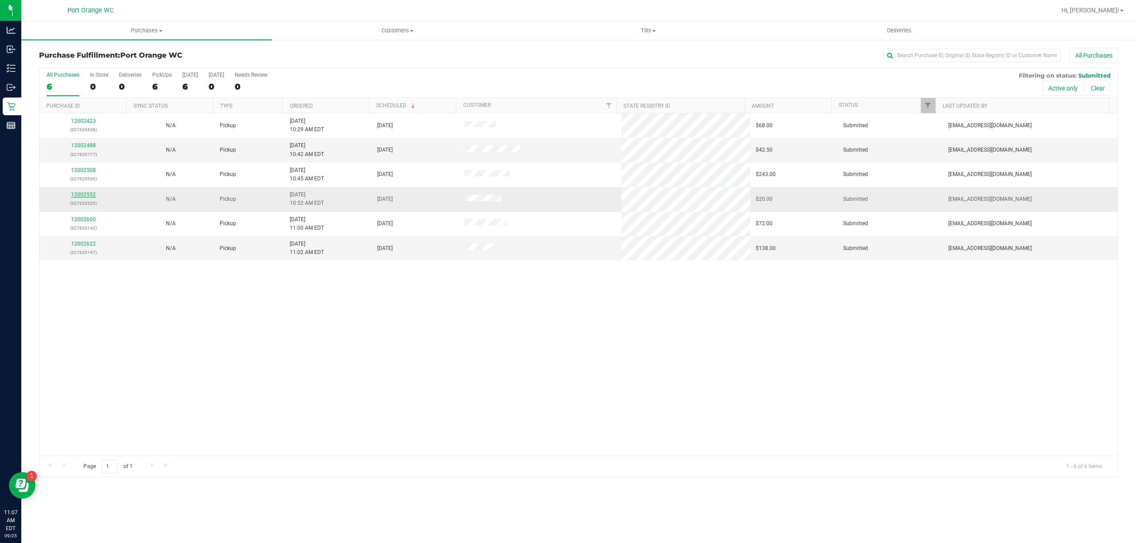
click at [93, 194] on link "12002552" at bounding box center [83, 195] width 25 height 6
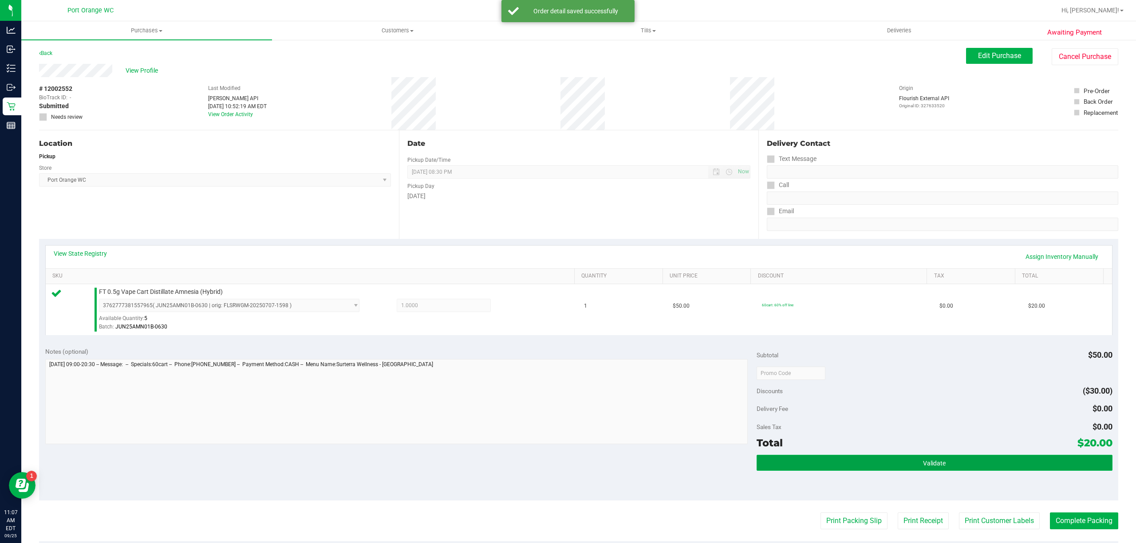
click at [1048, 471] on button "Validate" at bounding box center [934, 463] width 356 height 16
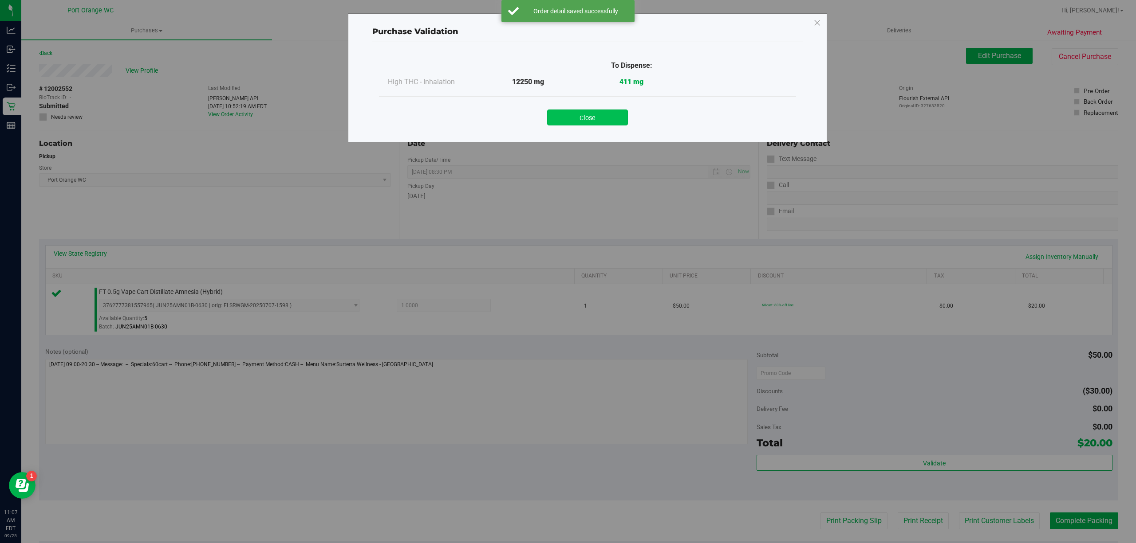
click at [604, 112] on button "Close" at bounding box center [587, 118] width 81 height 16
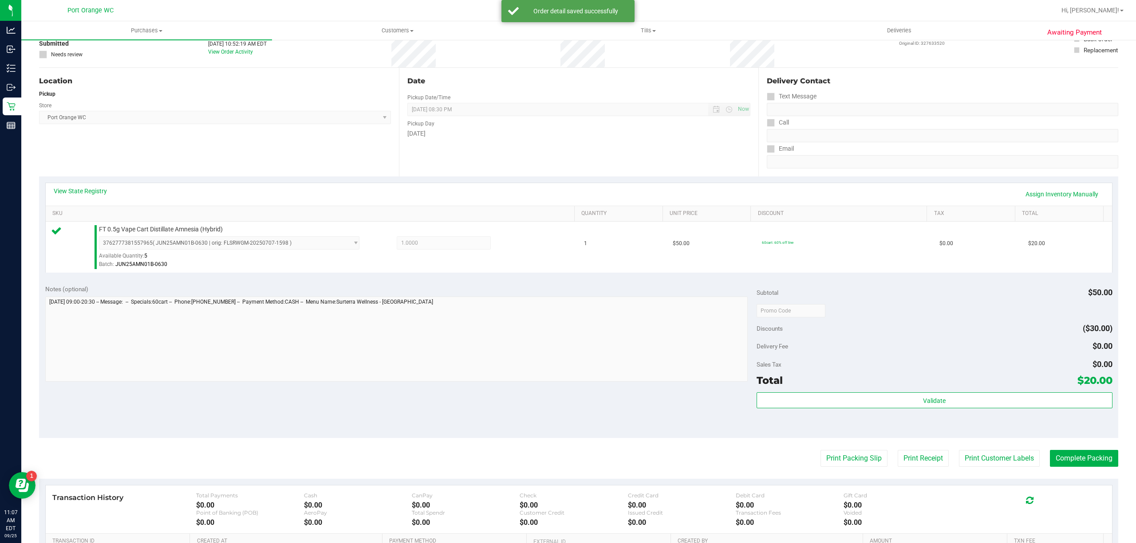
scroll to position [93, 0]
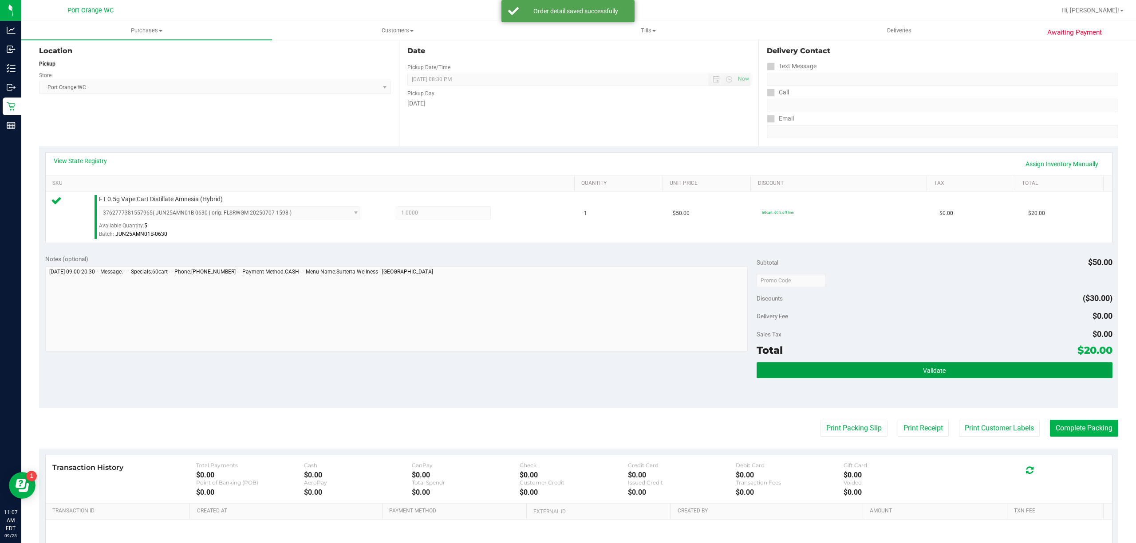
click at [997, 365] on button "Validate" at bounding box center [934, 370] width 356 height 16
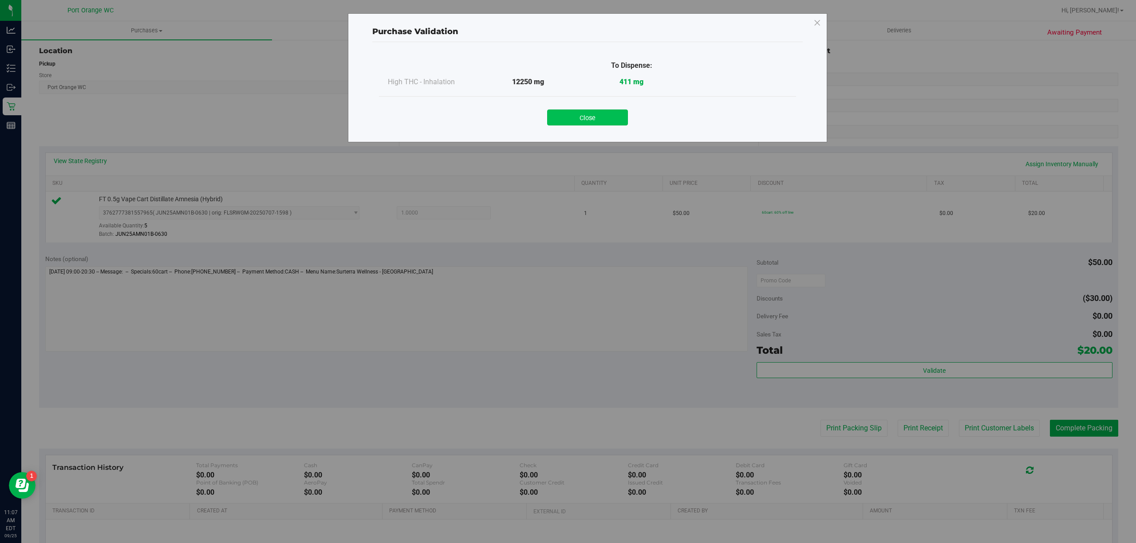
click at [607, 114] on button "Close" at bounding box center [587, 118] width 81 height 16
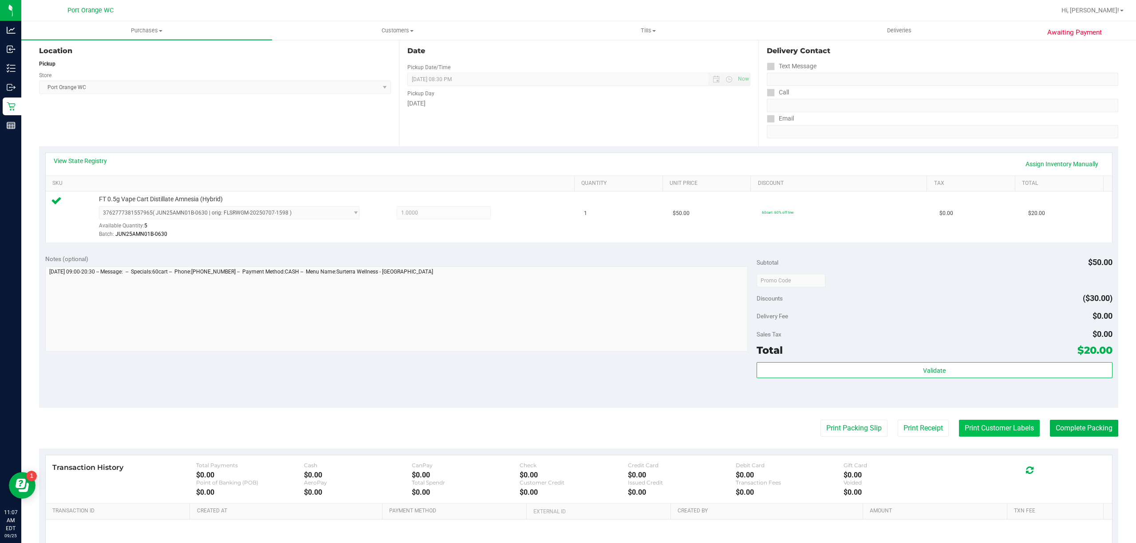
click at [959, 432] on button "Print Customer Labels" at bounding box center [999, 428] width 81 height 17
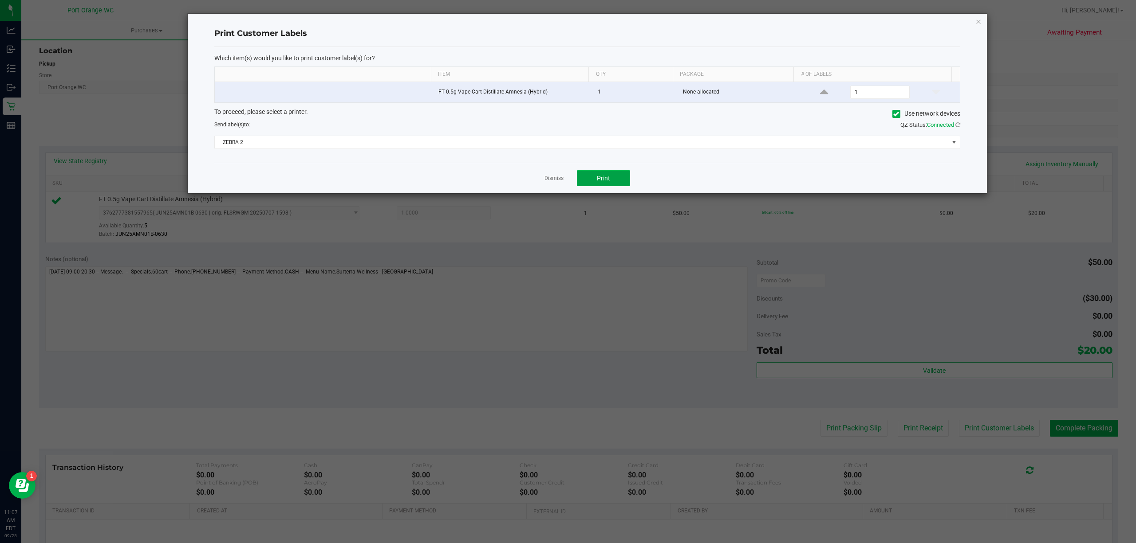
click at [617, 185] on button "Print" at bounding box center [603, 178] width 53 height 16
click at [552, 180] on link "Dismiss" at bounding box center [553, 179] width 19 height 8
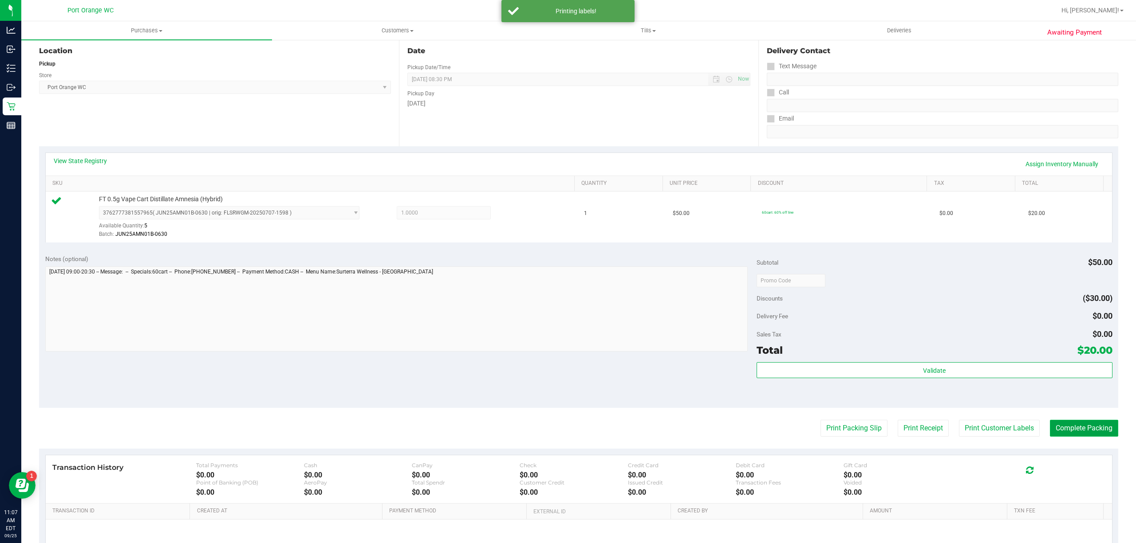
click at [1102, 433] on button "Complete Packing" at bounding box center [1083, 428] width 68 height 17
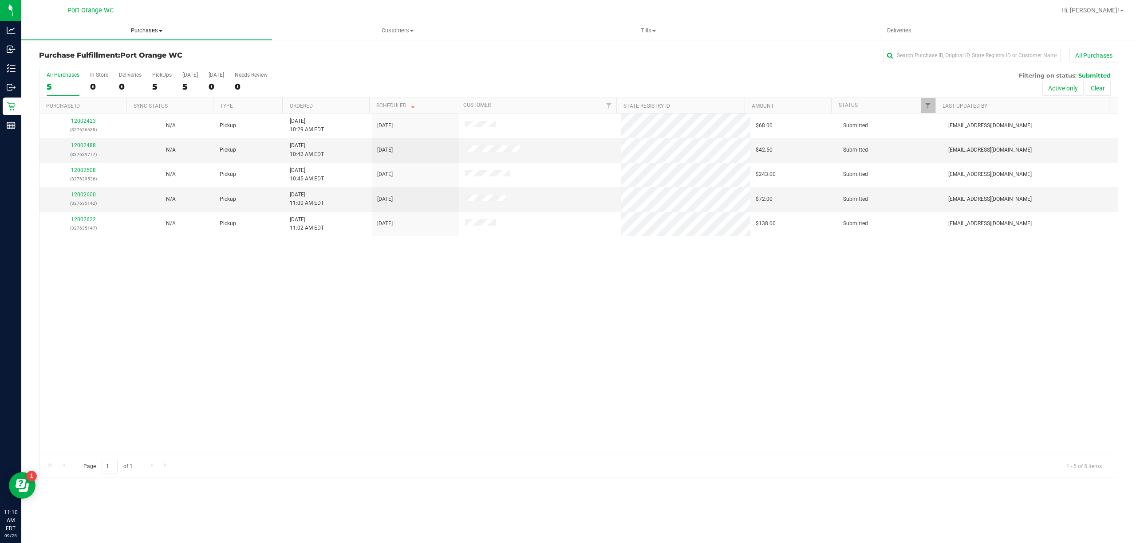
click at [153, 27] on span "Purchases" at bounding box center [146, 31] width 251 height 8
click at [52, 65] on span "Fulfillment" at bounding box center [48, 64] width 55 height 8
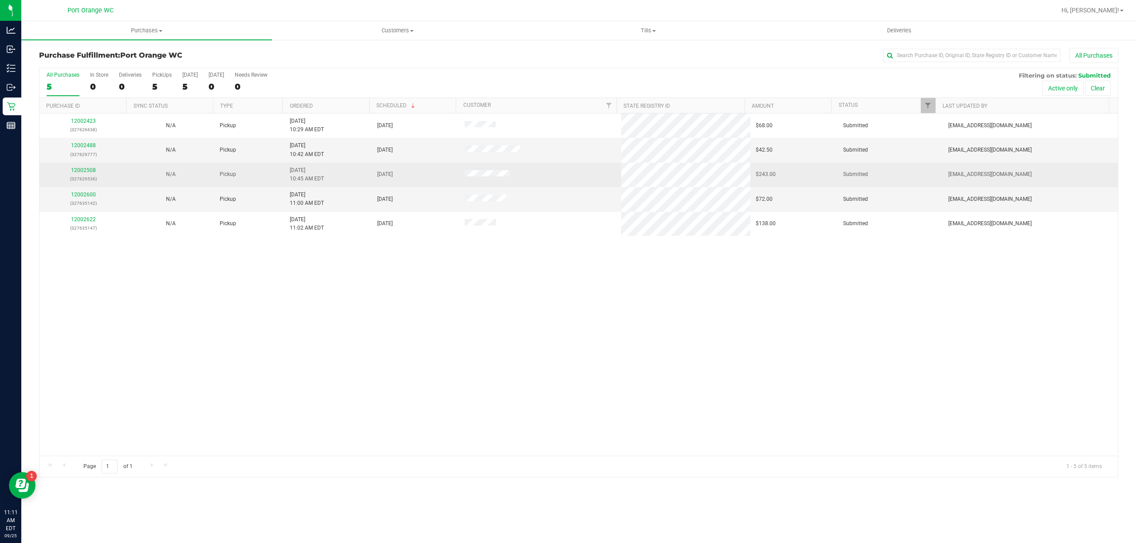
click at [79, 176] on p "(327629536)" at bounding box center [83, 179] width 77 height 8
click at [81, 171] on link "12002508" at bounding box center [83, 170] width 25 height 6
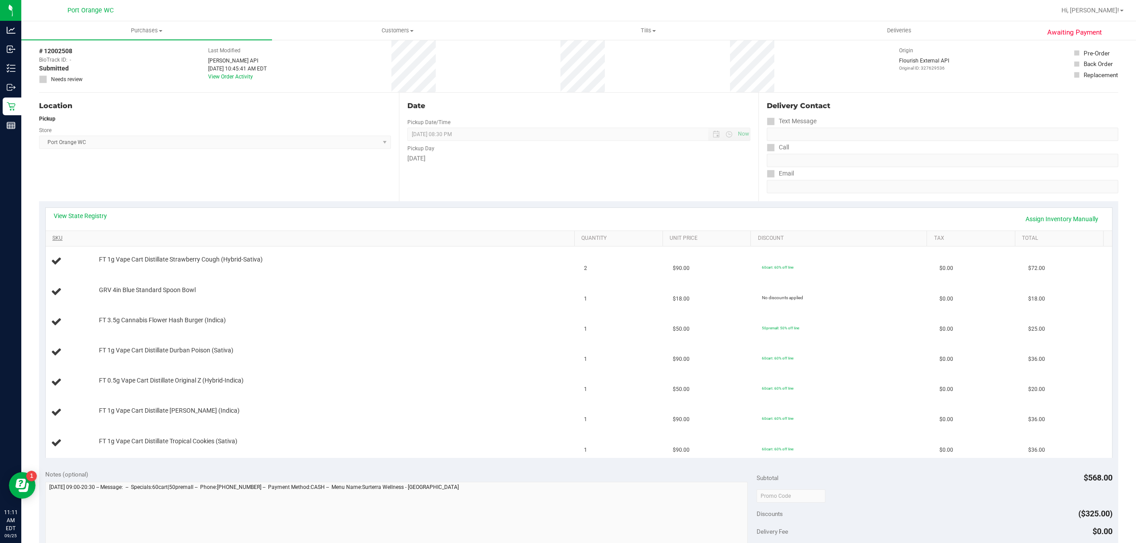
scroll to position [59, 0]
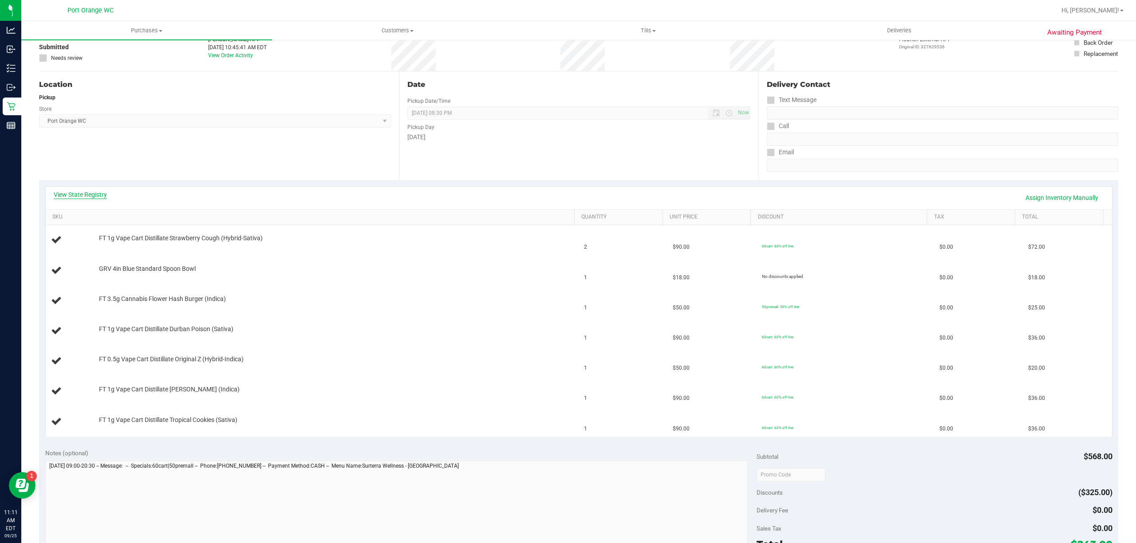
click at [80, 196] on link "View State Registry" at bounding box center [80, 194] width 53 height 9
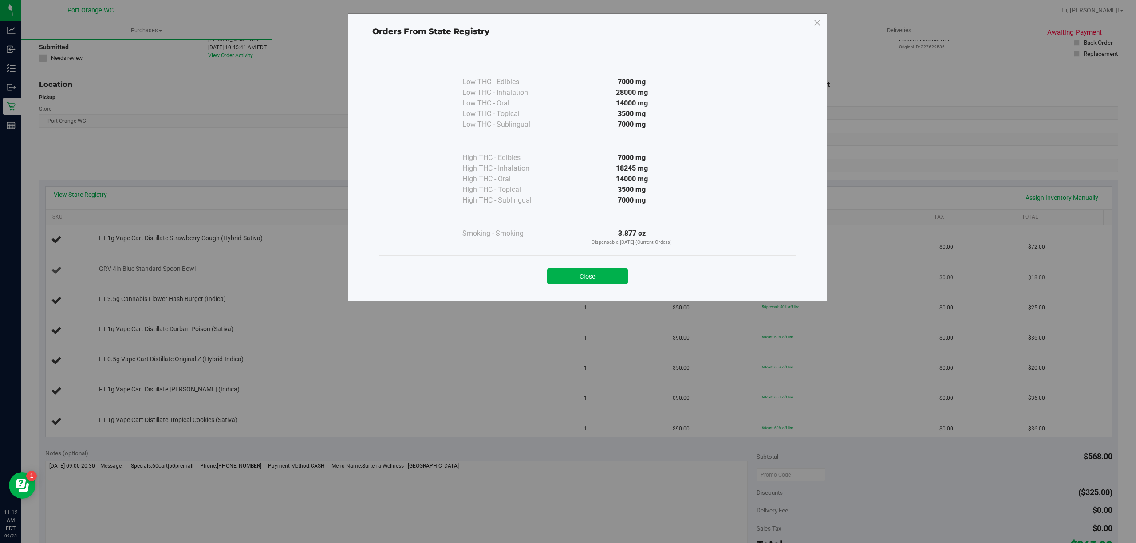
click at [603, 280] on button "Close" at bounding box center [587, 276] width 81 height 16
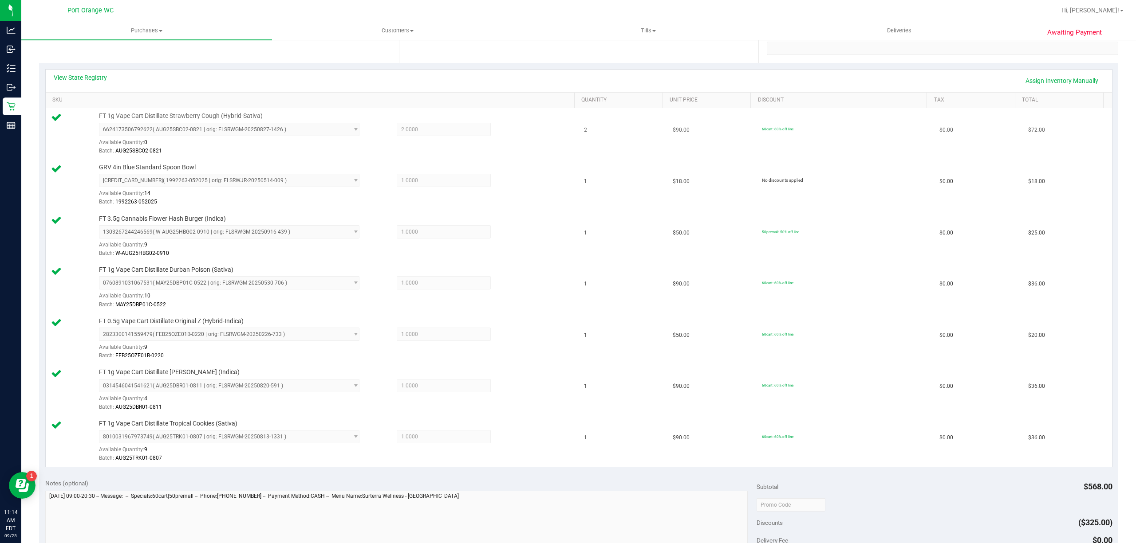
scroll to position [355, 0]
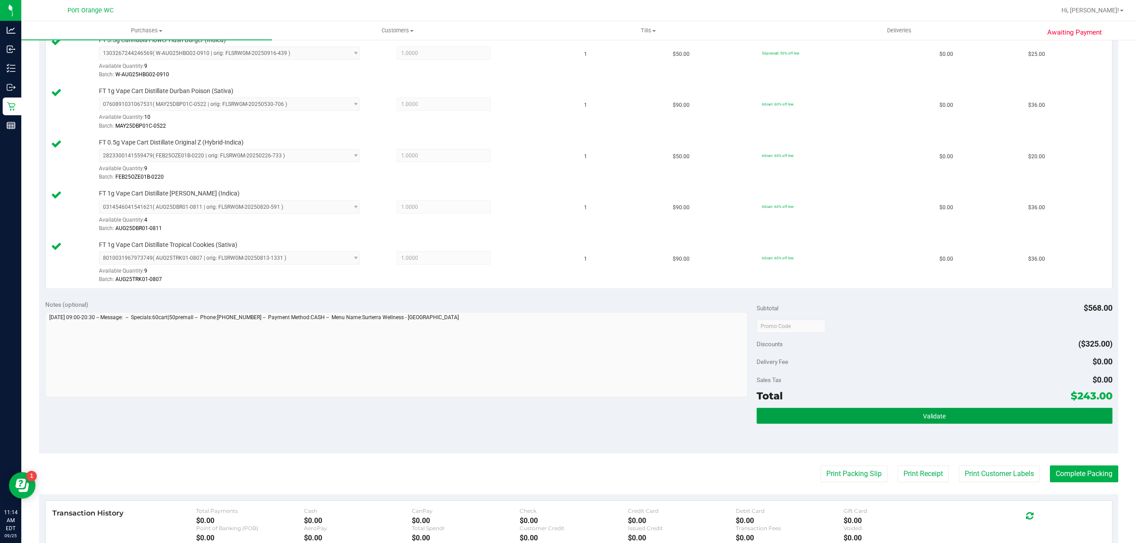
click at [961, 419] on button "Validate" at bounding box center [934, 416] width 356 height 16
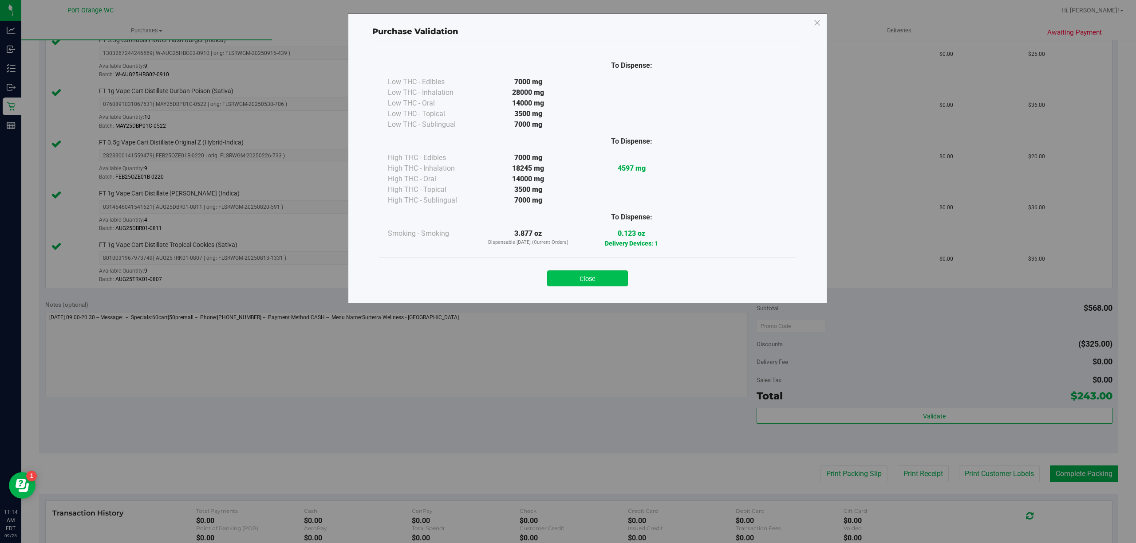
click at [611, 274] on button "Close" at bounding box center [587, 279] width 81 height 16
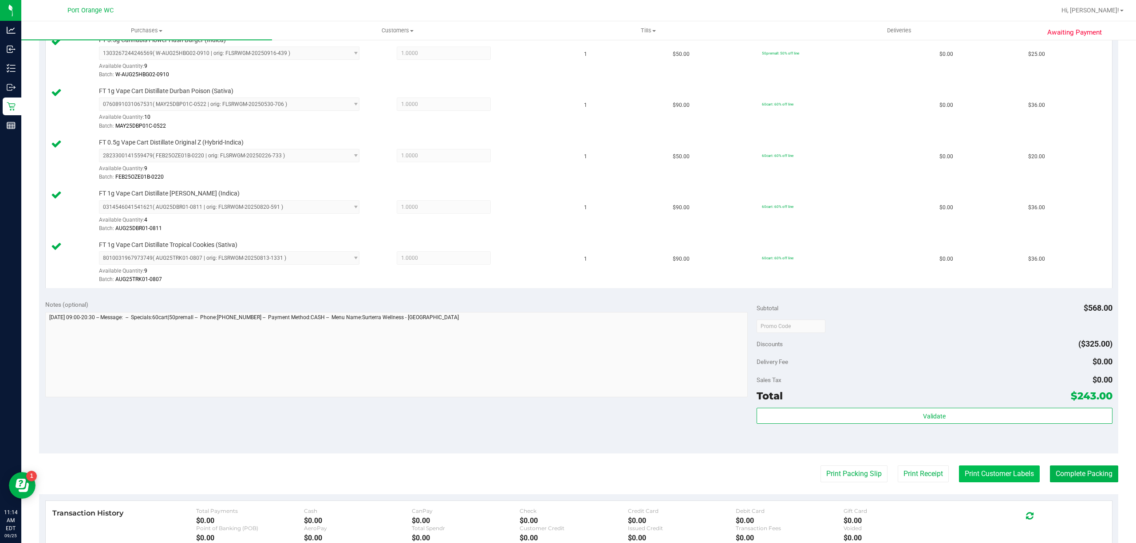
click at [967, 483] on button "Print Customer Labels" at bounding box center [999, 474] width 81 height 17
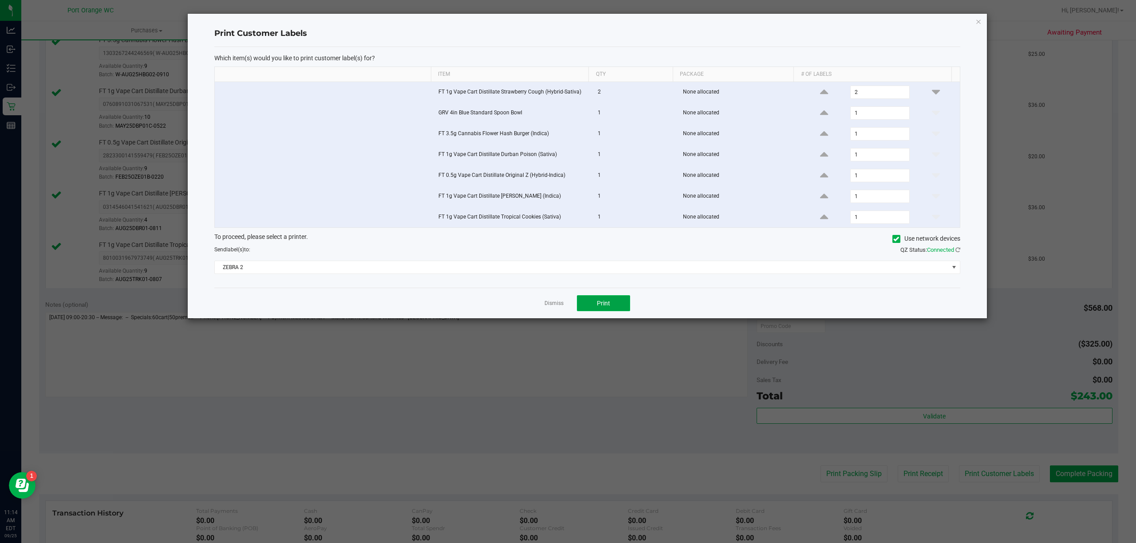
click at [587, 311] on button "Print" at bounding box center [603, 303] width 53 height 16
click at [558, 306] on link "Dismiss" at bounding box center [553, 304] width 19 height 8
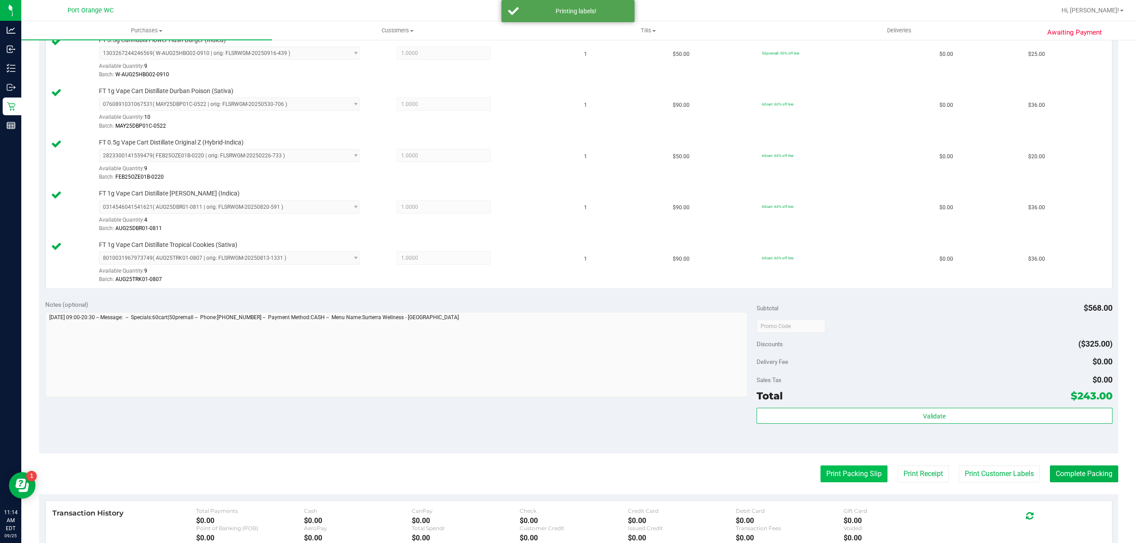
click at [833, 478] on button "Print Packing Slip" at bounding box center [853, 474] width 67 height 17
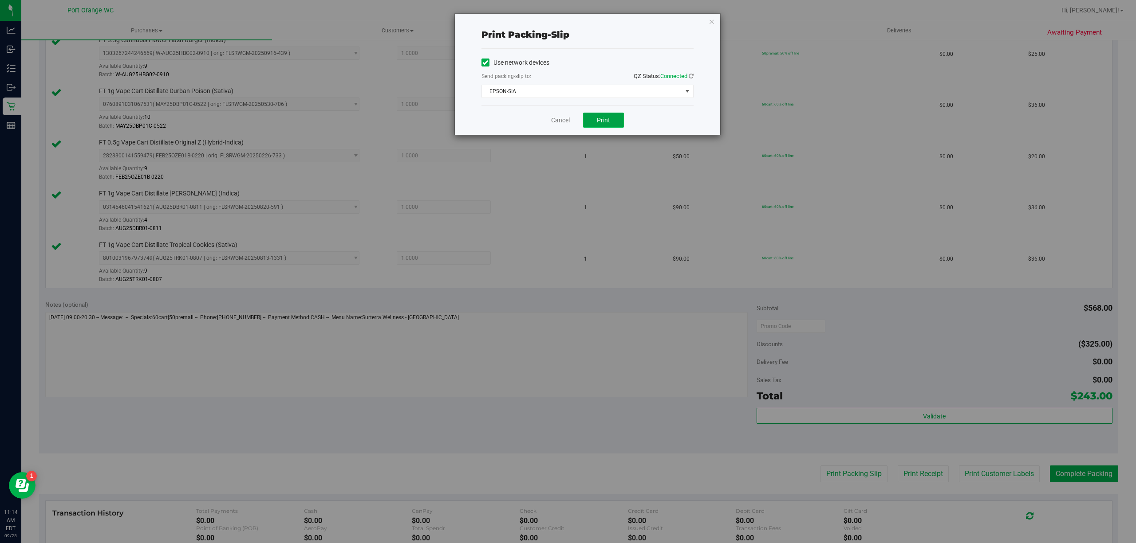
drag, startPoint x: 598, startPoint y: 120, endPoint x: 586, endPoint y: 120, distance: 12.0
click at [598, 119] on span "Print" at bounding box center [603, 120] width 13 height 7
click at [554, 120] on link "Cancel" at bounding box center [560, 120] width 19 height 9
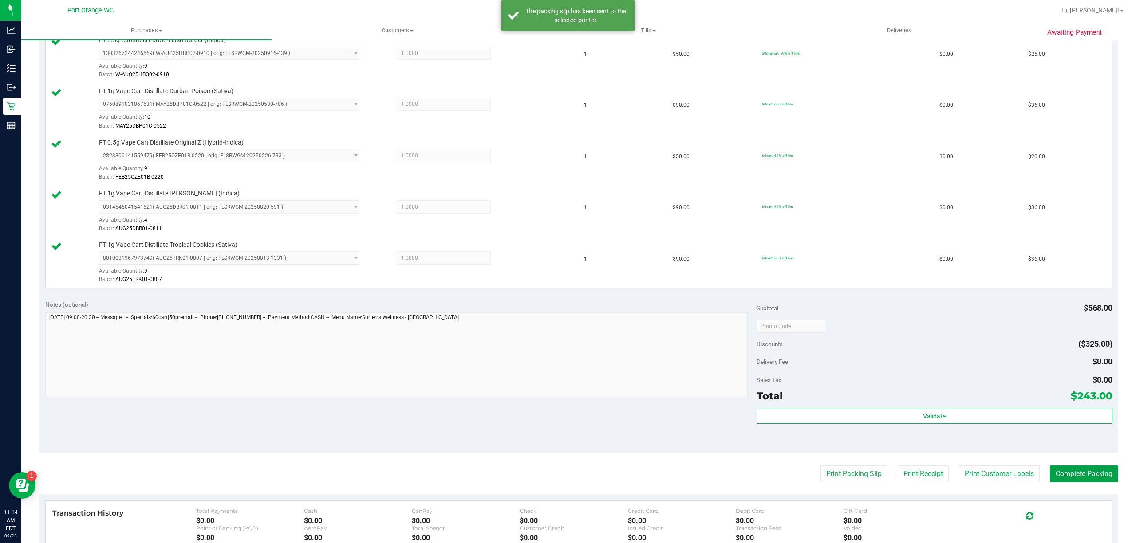
drag, startPoint x: 1089, startPoint y: 483, endPoint x: 996, endPoint y: 444, distance: 100.6
click at [1088, 483] on button "Complete Packing" at bounding box center [1083, 474] width 68 height 17
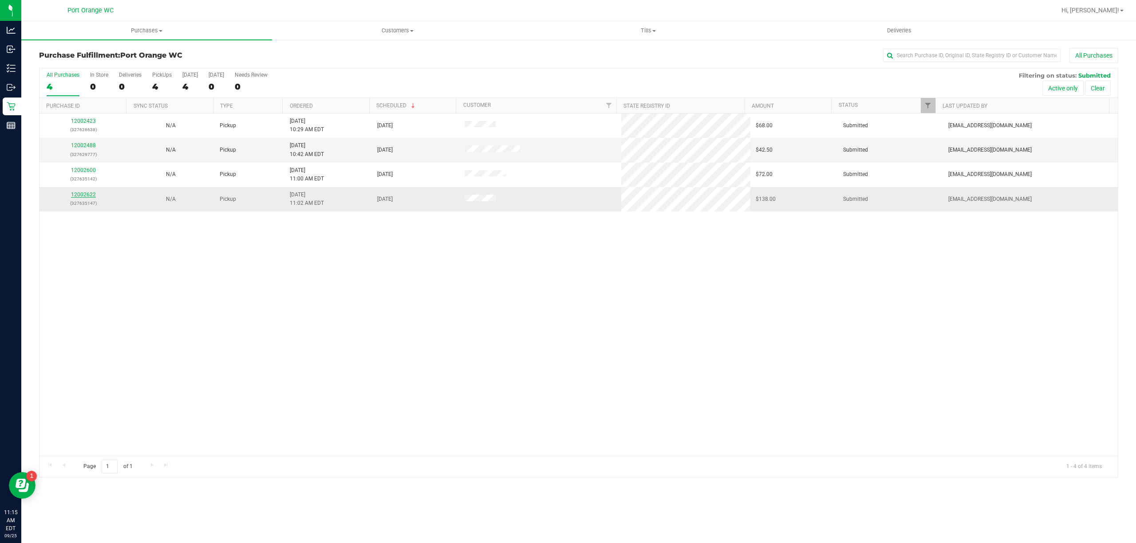
click at [75, 193] on link "12002622" at bounding box center [83, 195] width 25 height 6
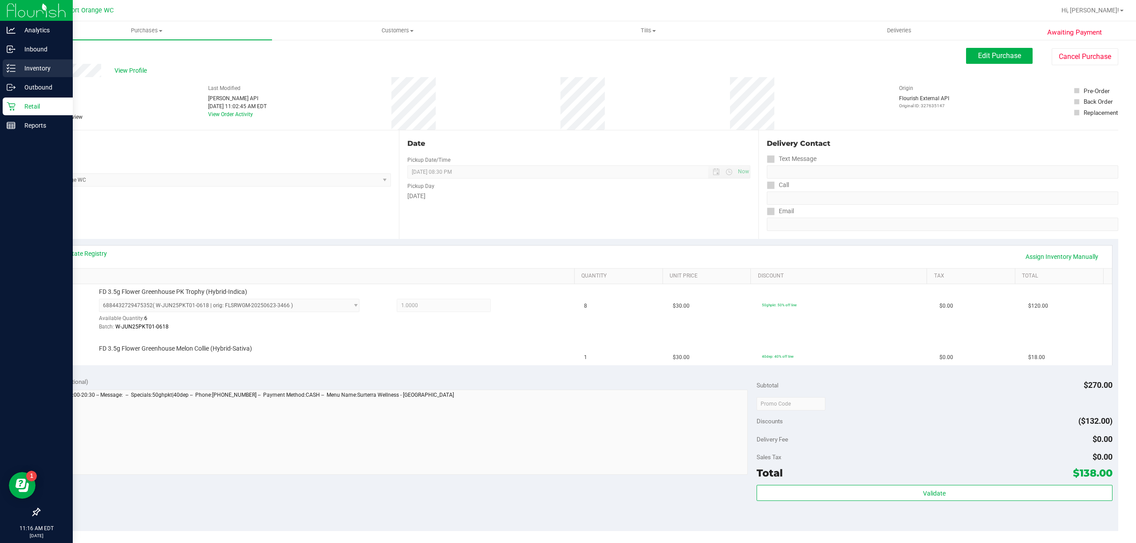
click at [38, 63] on p "Inventory" at bounding box center [42, 68] width 53 height 11
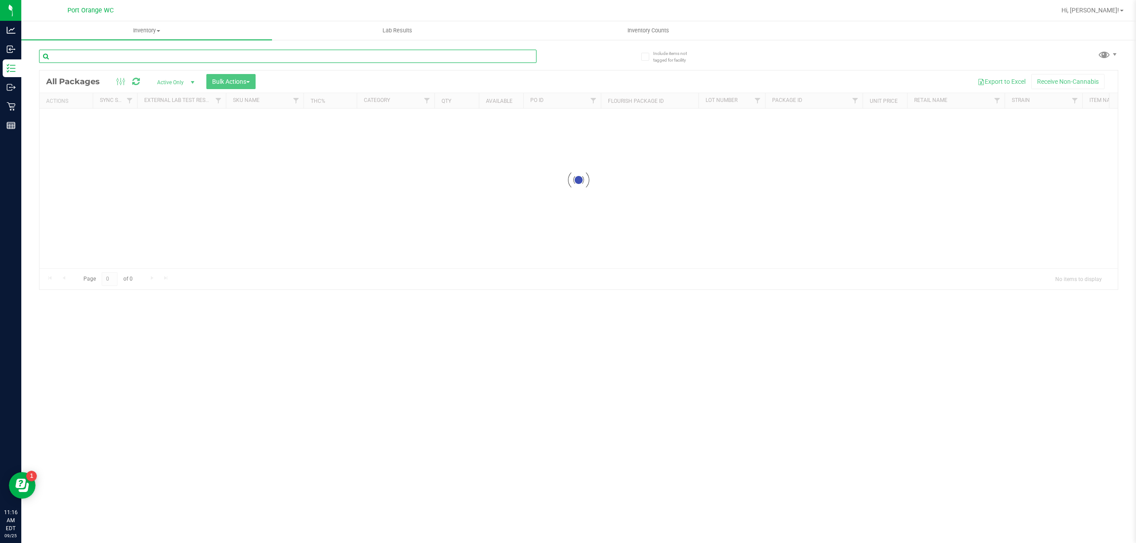
click at [141, 54] on input "text" at bounding box center [287, 56] width 497 height 13
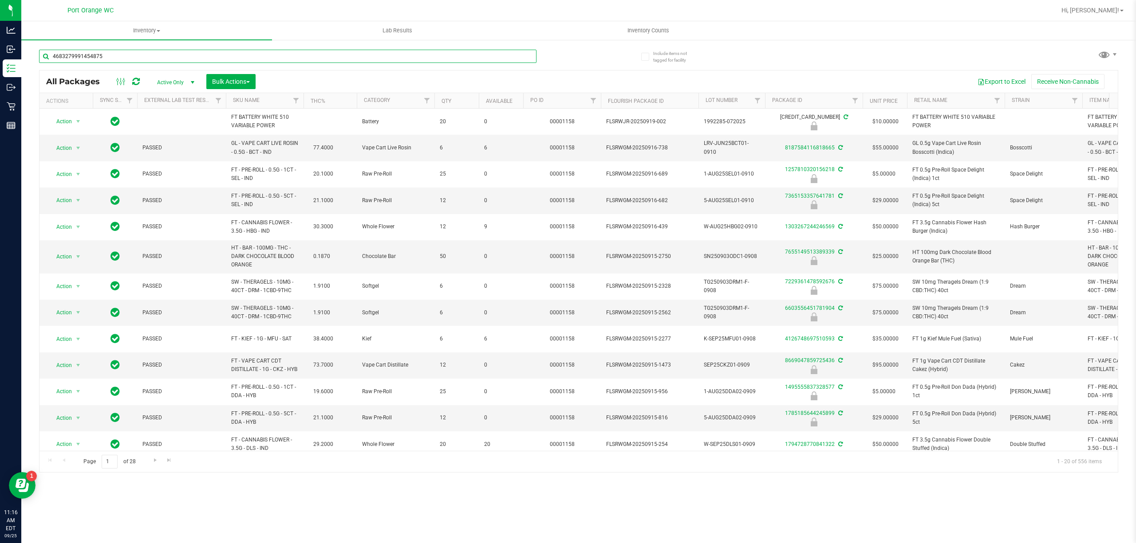
type input "4683279991454875"
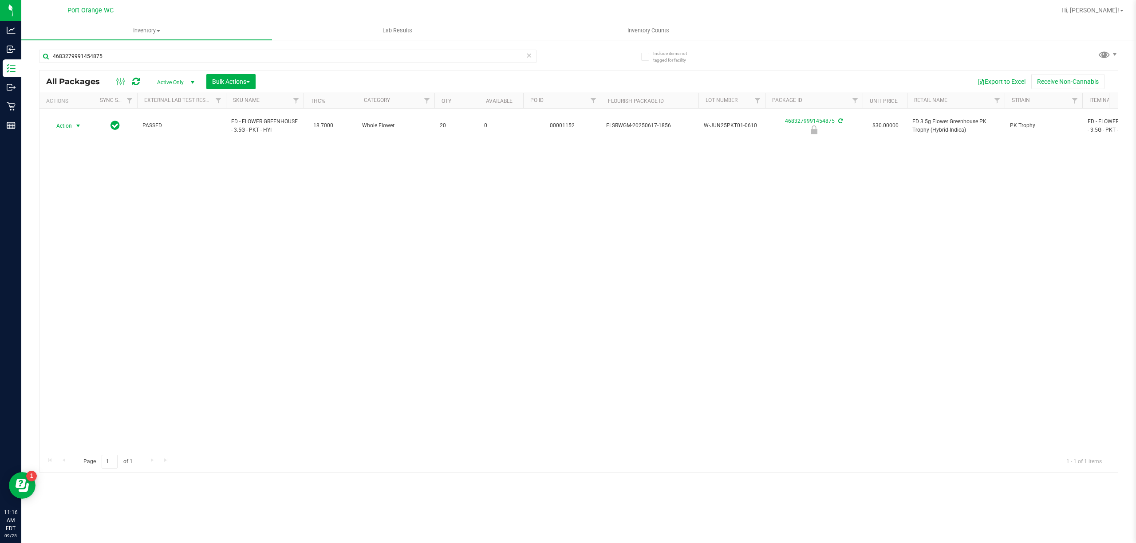
click at [66, 120] on span "Action" at bounding box center [60, 126] width 24 height 12
click at [79, 232] on li "Unlock package" at bounding box center [77, 227] width 57 height 13
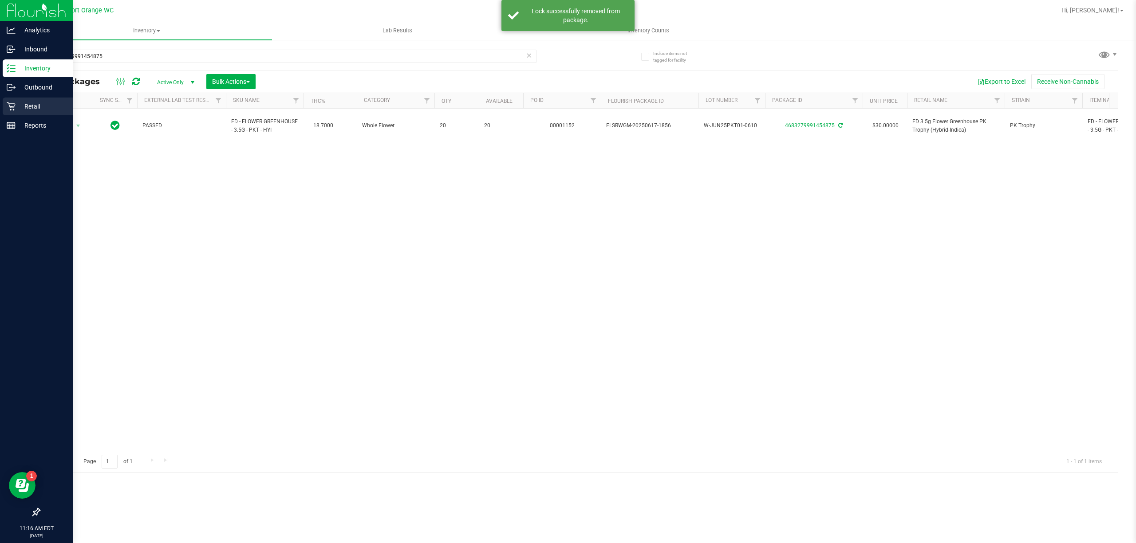
click at [29, 103] on p "Retail" at bounding box center [42, 106] width 53 height 11
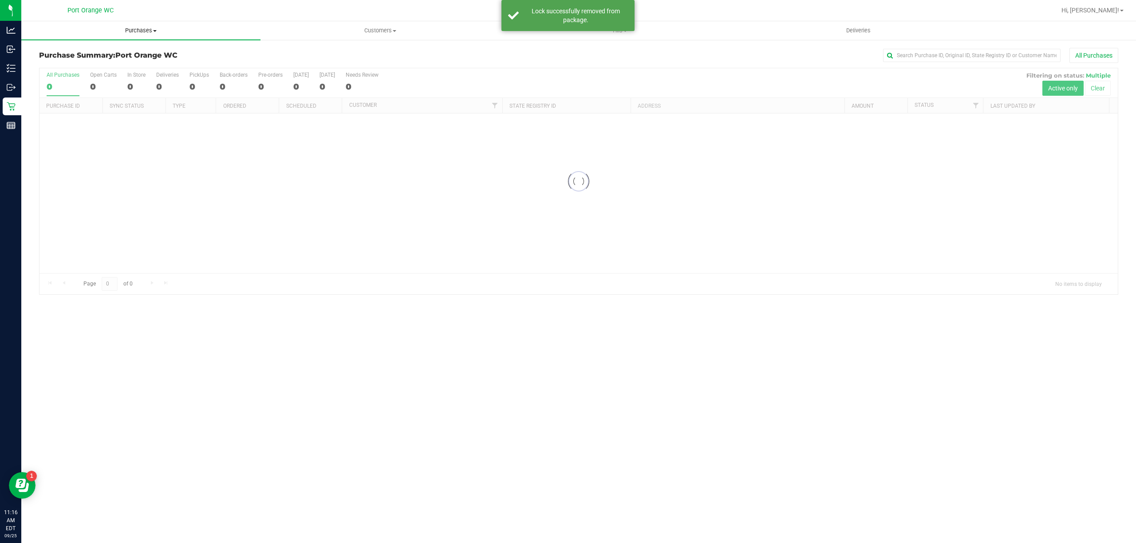
click at [144, 25] on uib-tab-heading "Purchases Summary of purchases Fulfillment All purchases" at bounding box center [140, 30] width 239 height 19
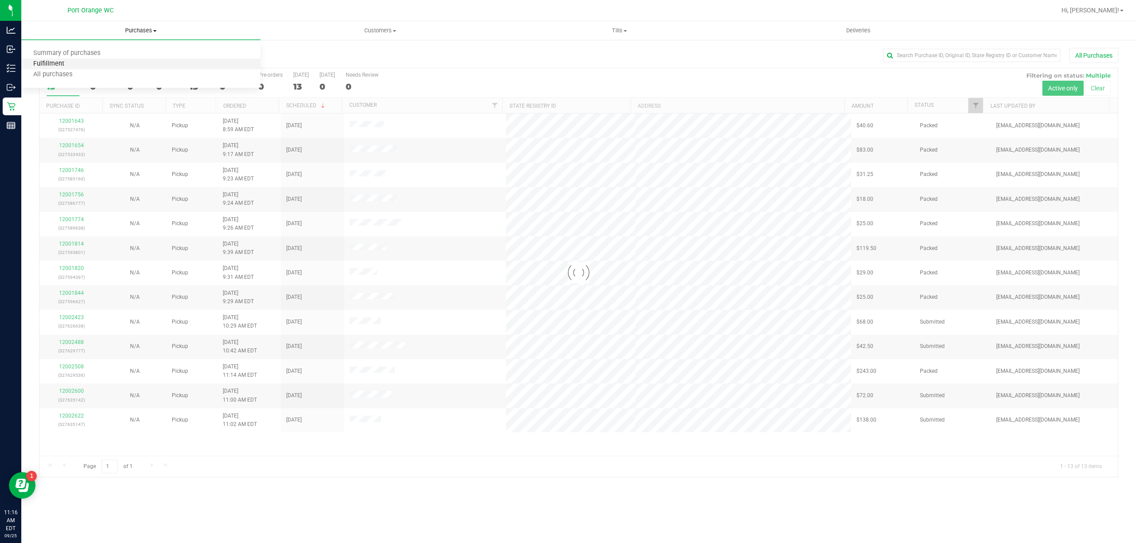
click at [56, 63] on span "Fulfillment" at bounding box center [48, 64] width 55 height 8
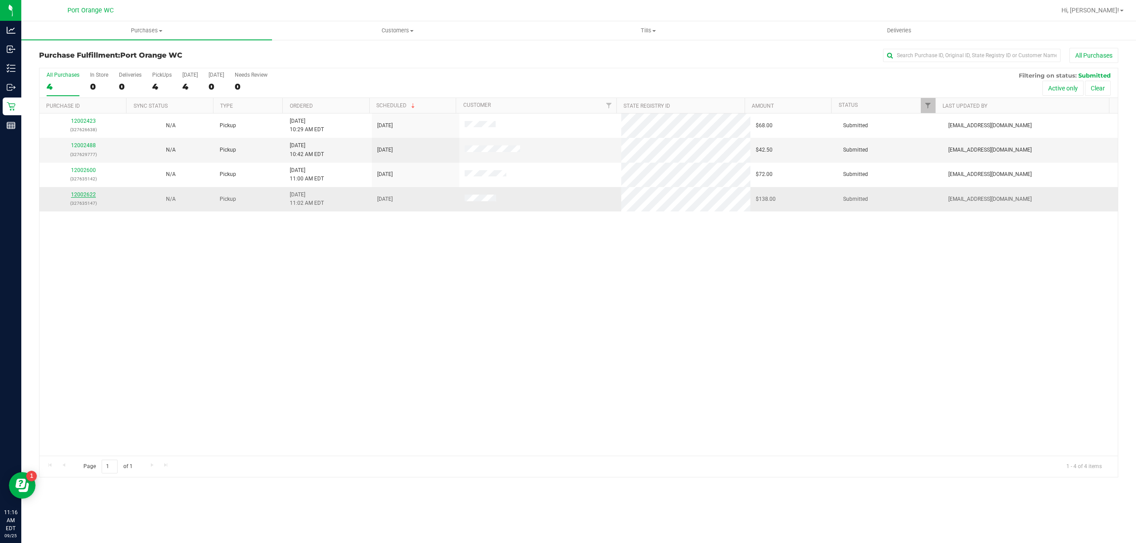
click at [83, 197] on link "12002622" at bounding box center [83, 195] width 25 height 6
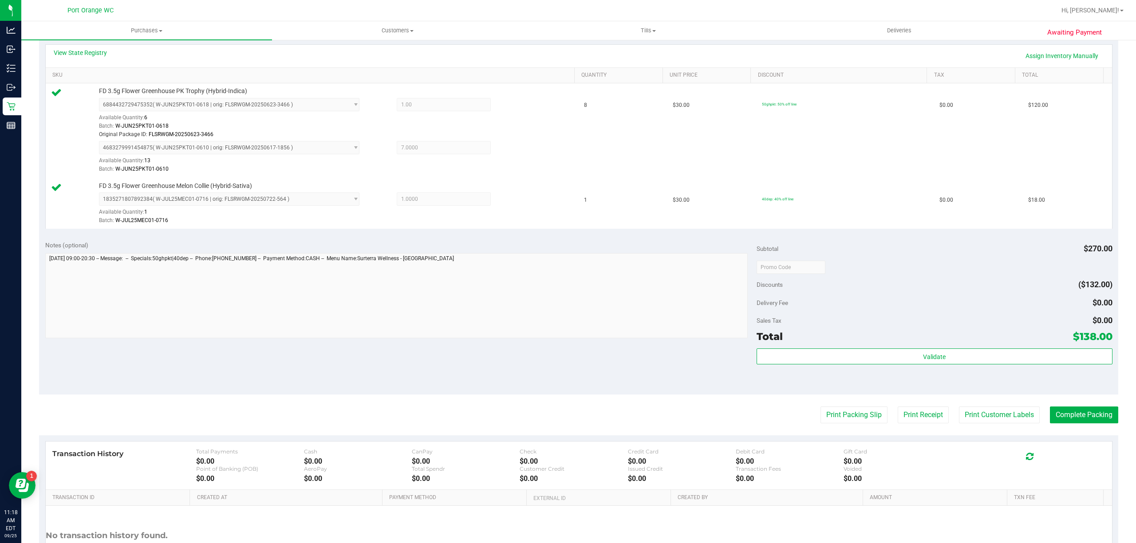
scroll to position [279, 0]
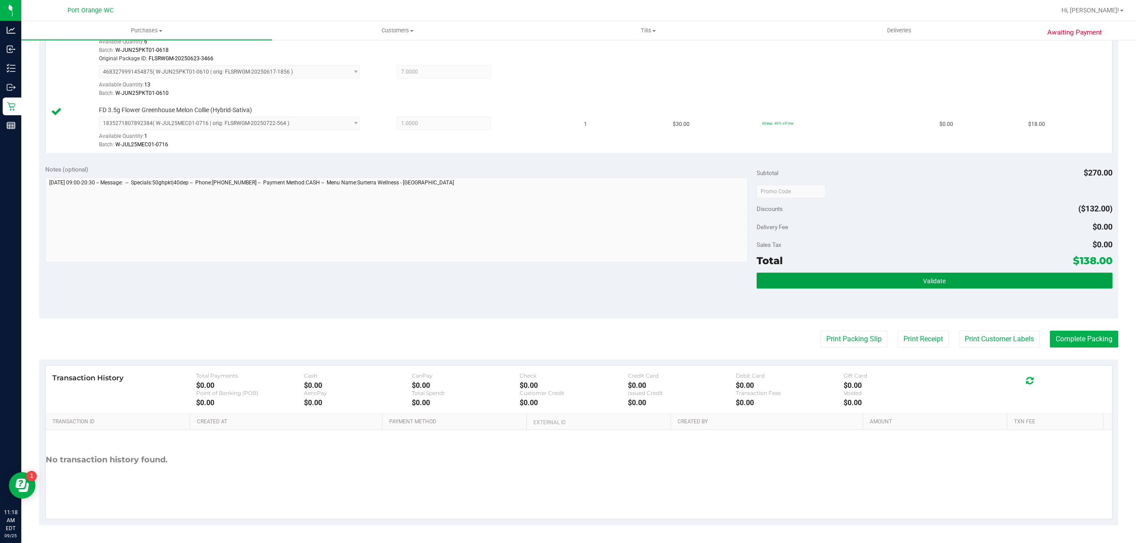
click at [932, 276] on button "Validate" at bounding box center [934, 281] width 356 height 16
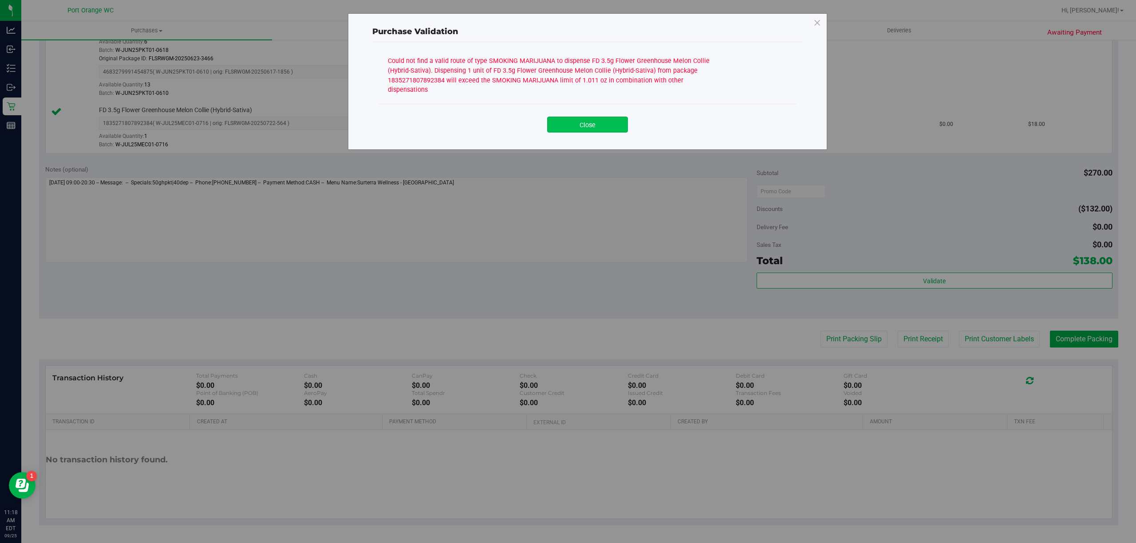
click at [590, 117] on button "Close" at bounding box center [587, 125] width 81 height 16
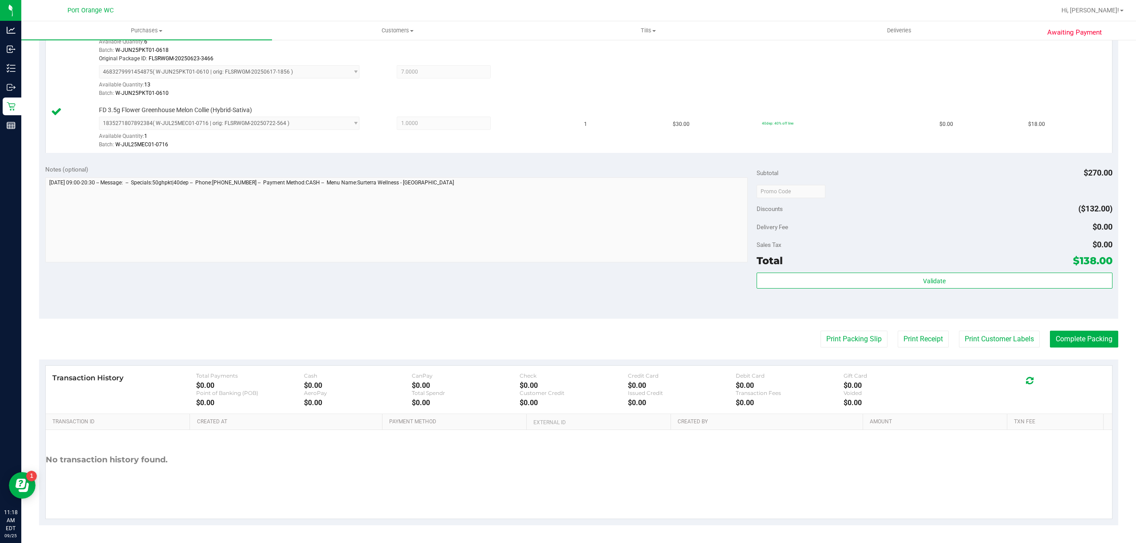
scroll to position [160, 0]
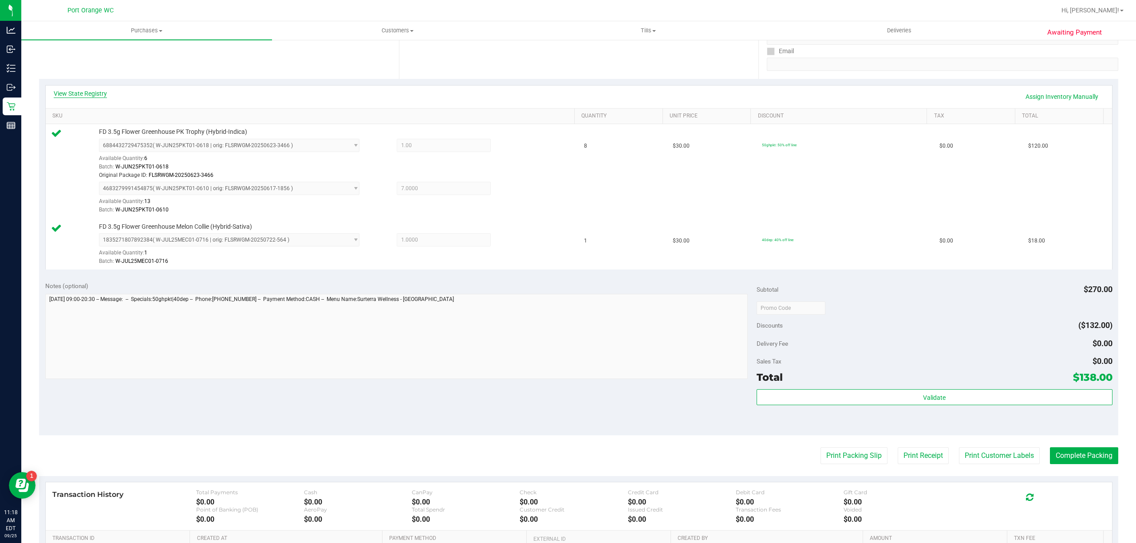
click at [98, 93] on link "View State Registry" at bounding box center [80, 93] width 53 height 9
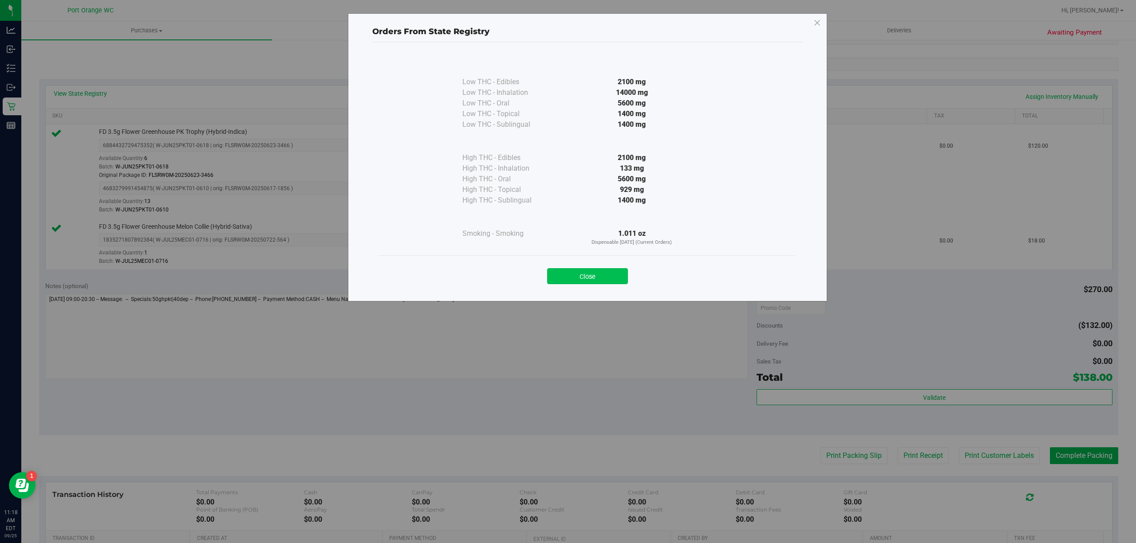
click at [600, 271] on button "Close" at bounding box center [587, 276] width 81 height 16
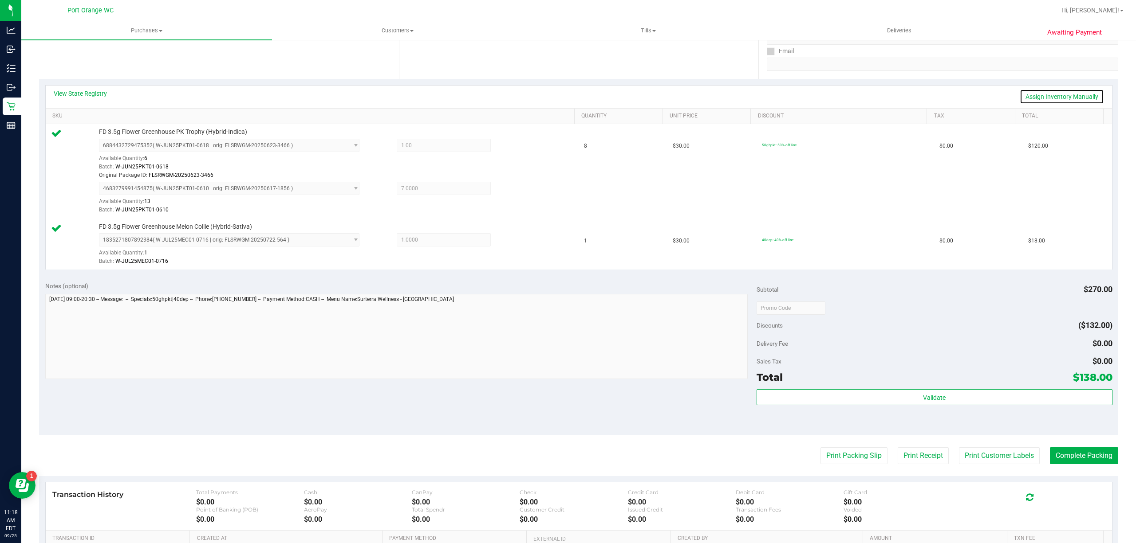
click at [1061, 94] on link "Assign Inventory Manually" at bounding box center [1061, 96] width 84 height 15
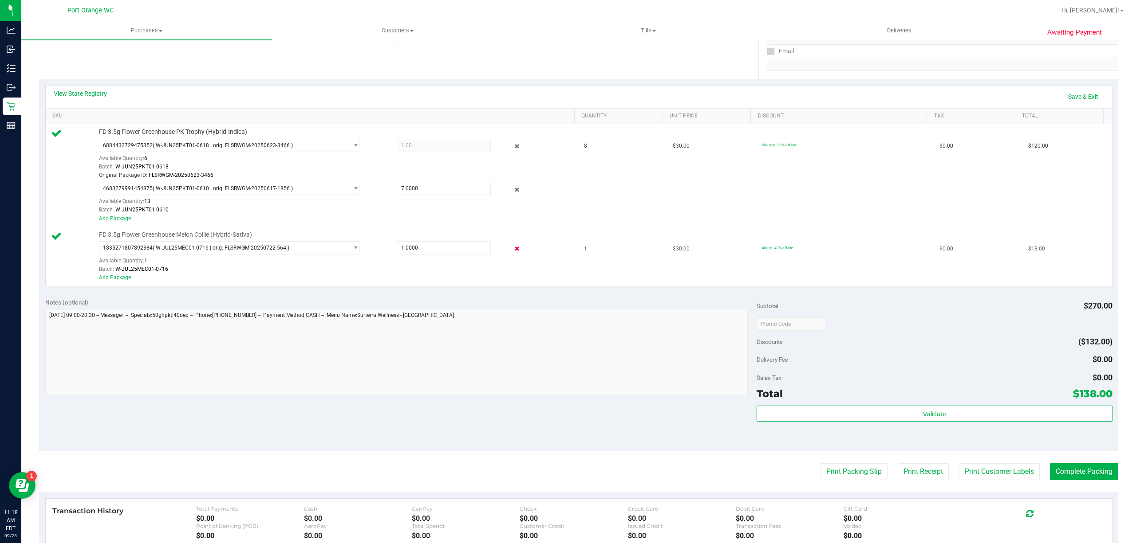
click at [512, 252] on icon at bounding box center [516, 249] width 9 height 10
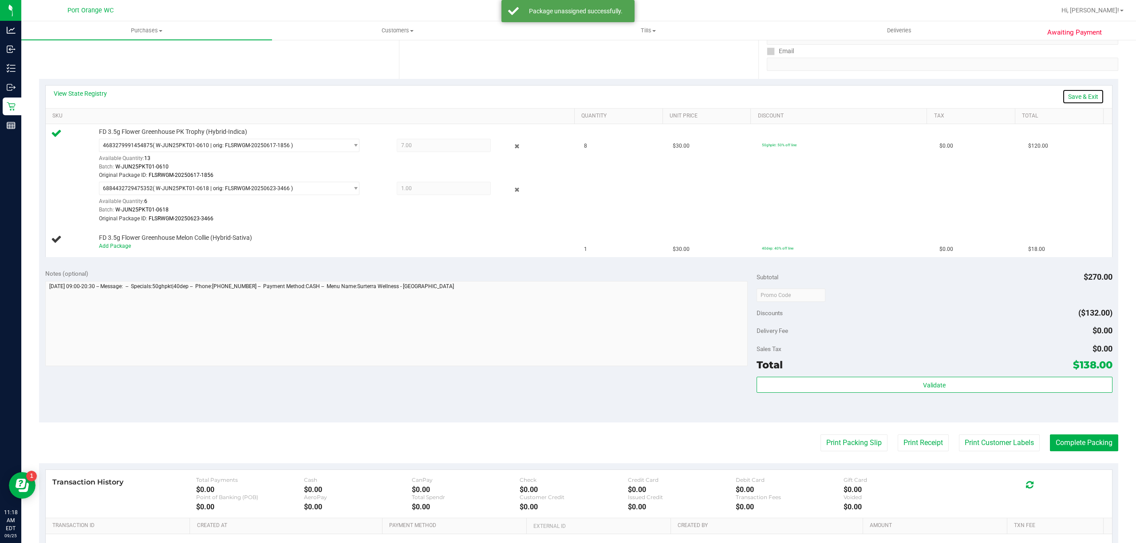
click at [1084, 94] on link "Save & Exit" at bounding box center [1083, 96] width 42 height 15
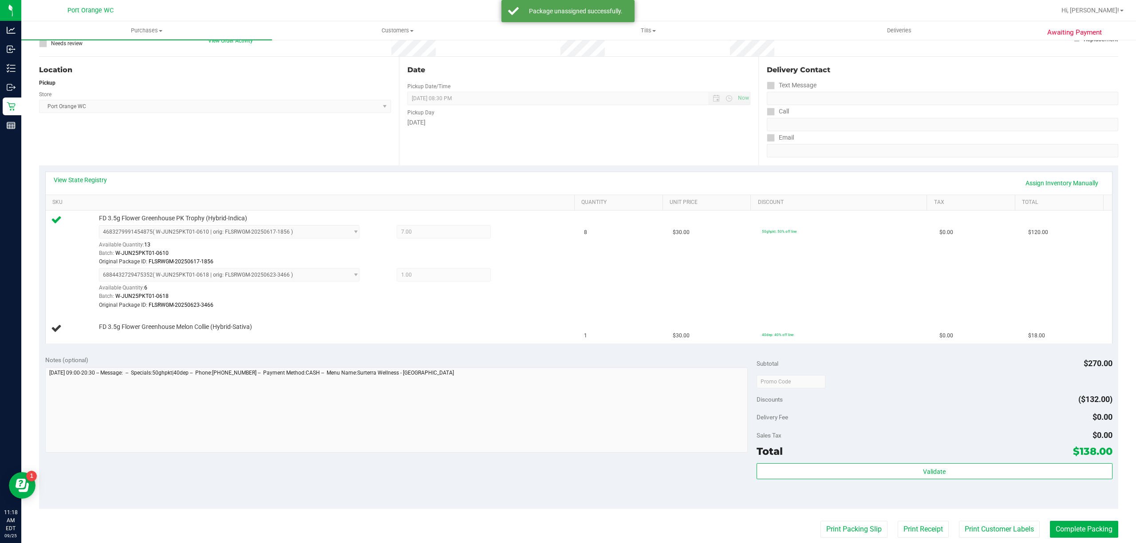
scroll to position [0, 0]
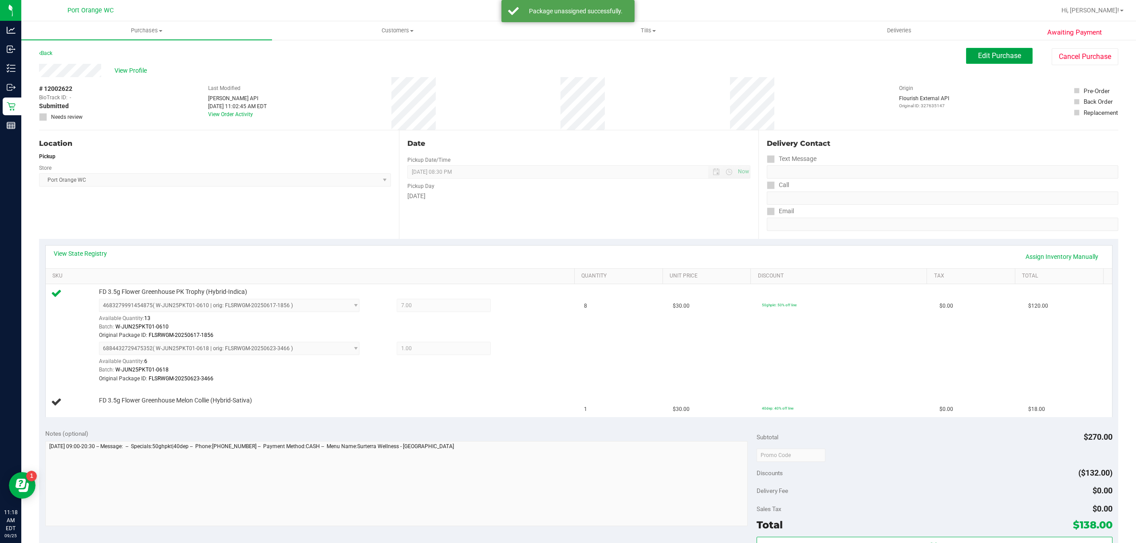
click at [992, 56] on span "Edit Purchase" at bounding box center [999, 55] width 43 height 8
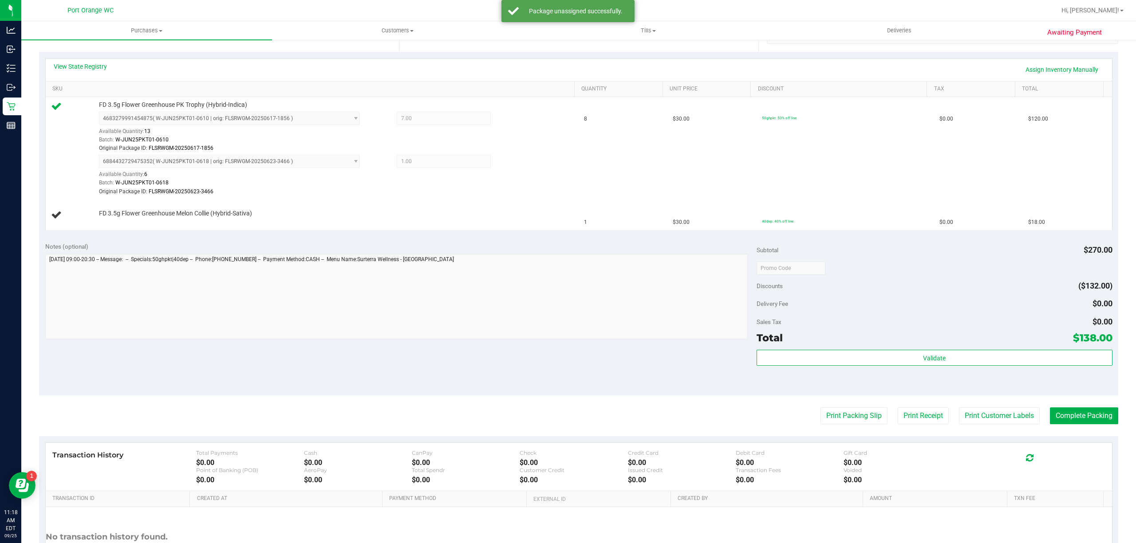
scroll to position [266, 0]
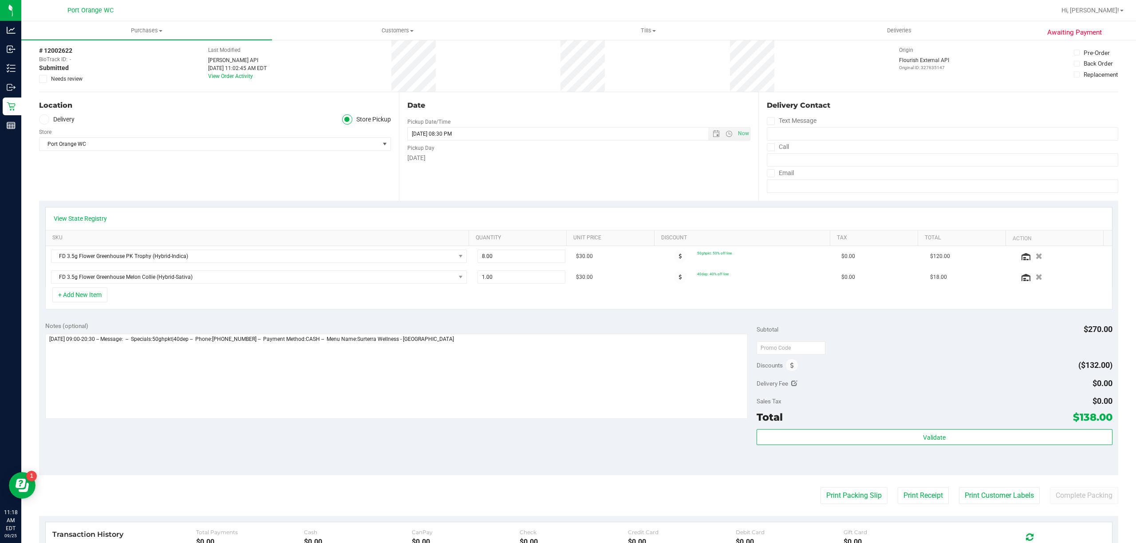
scroll to position [59, 0]
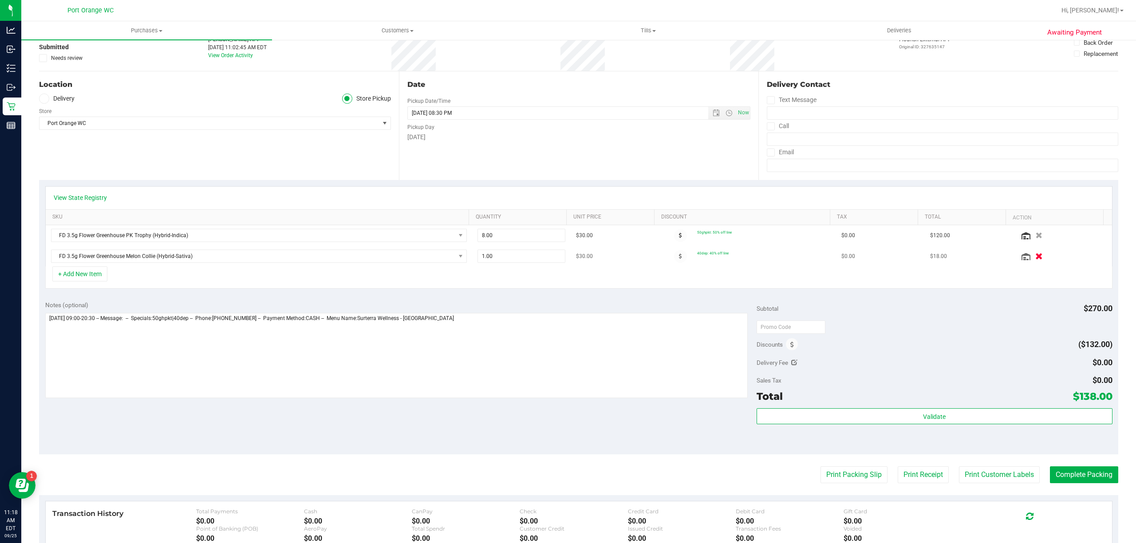
click at [1035, 259] on icon "button" at bounding box center [1039, 256] width 8 height 7
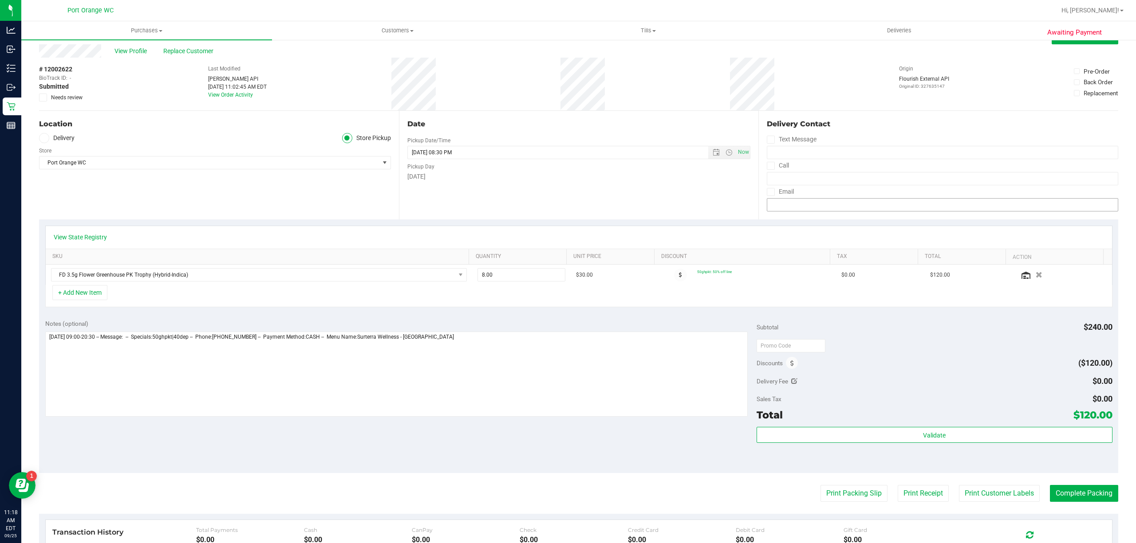
scroll to position [0, 0]
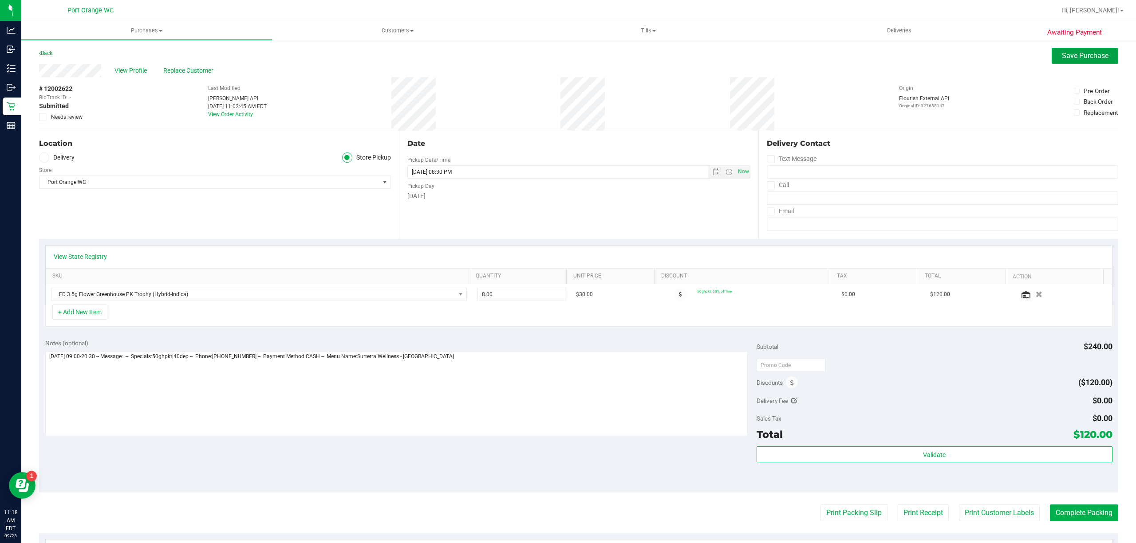
click at [1075, 57] on span "Save Purchase" at bounding box center [1084, 55] width 47 height 8
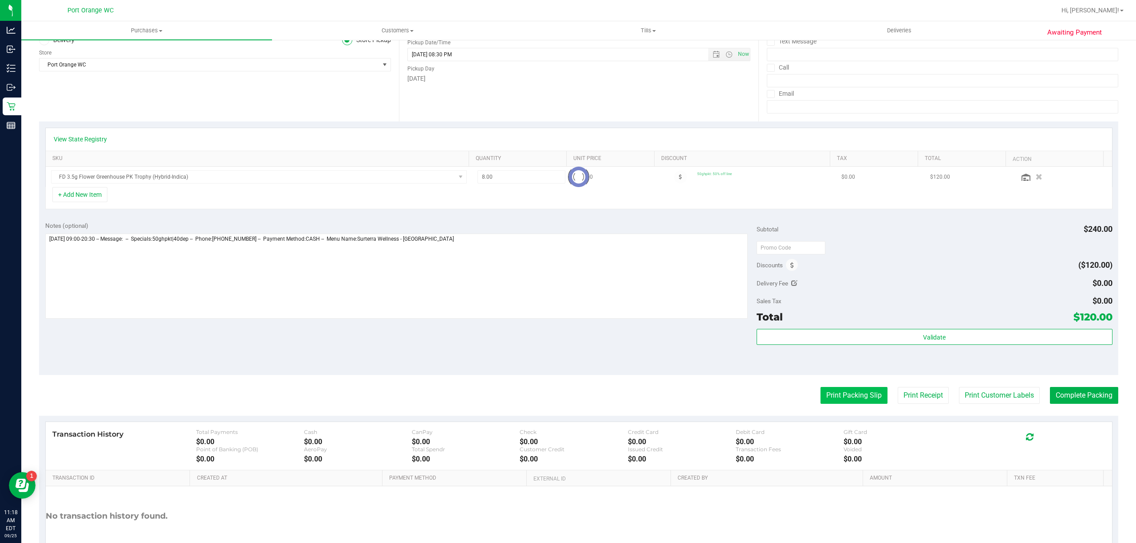
scroll to position [118, 0]
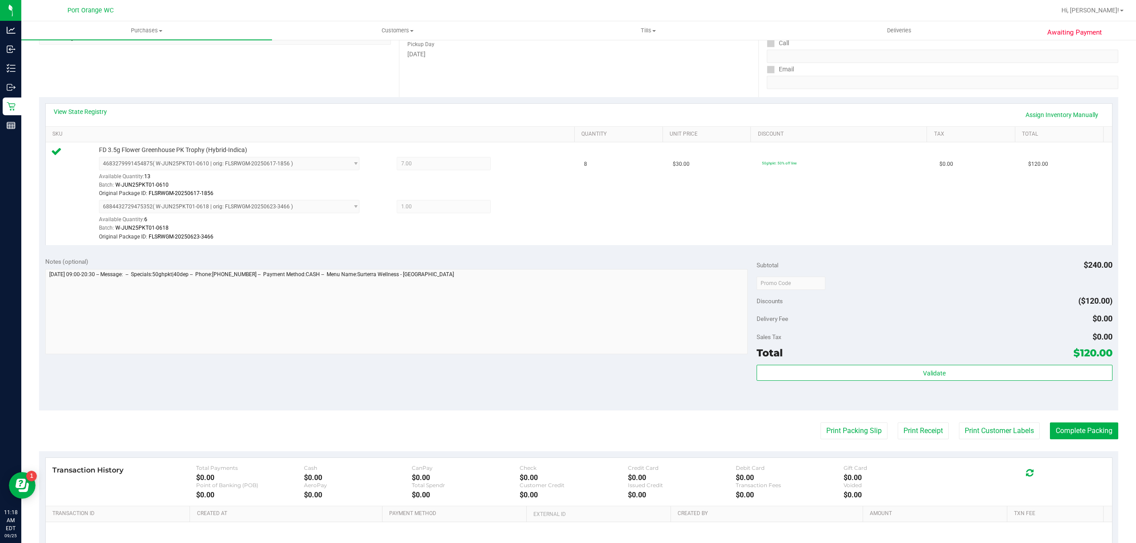
scroll to position [235, 0]
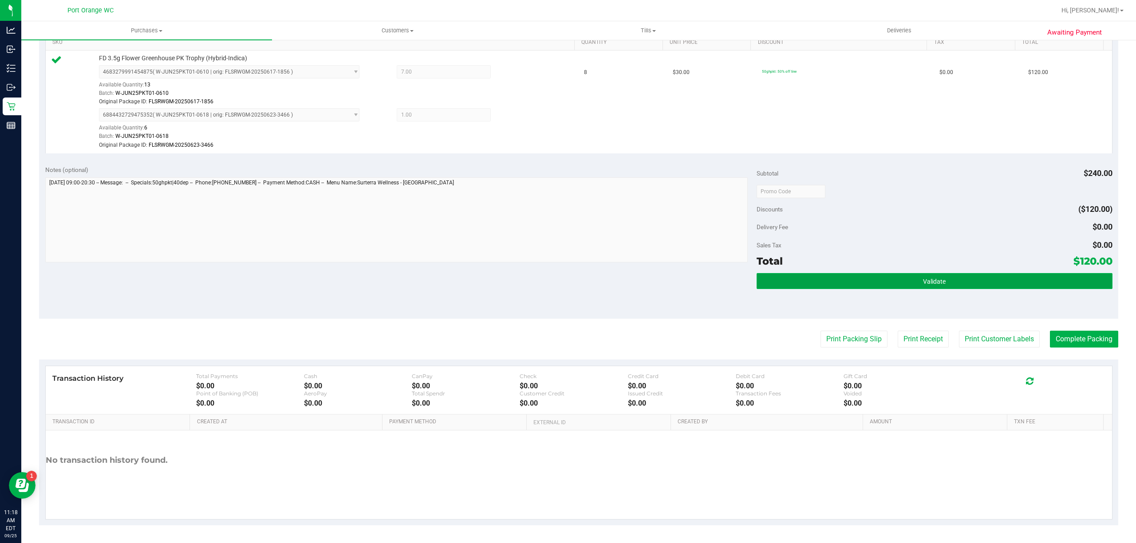
click at [950, 284] on button "Validate" at bounding box center [934, 281] width 356 height 16
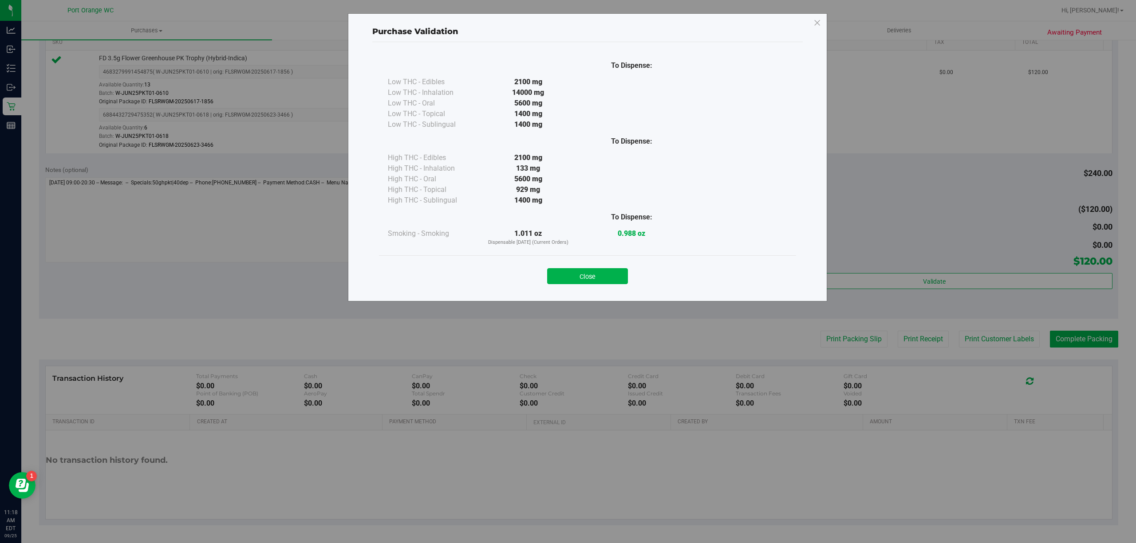
click at [570, 287] on div "Close" at bounding box center [587, 273] width 417 height 36
drag, startPoint x: 581, startPoint y: 279, endPoint x: 586, endPoint y: 278, distance: 5.2
click at [584, 279] on button "Close" at bounding box center [587, 276] width 81 height 16
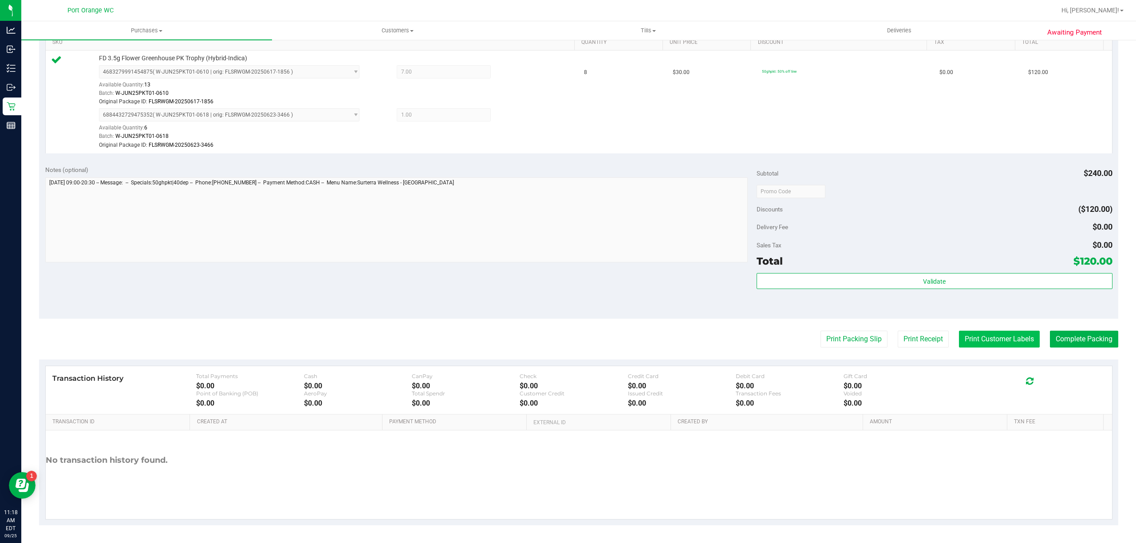
click at [992, 333] on button "Print Customer Labels" at bounding box center [999, 339] width 81 height 17
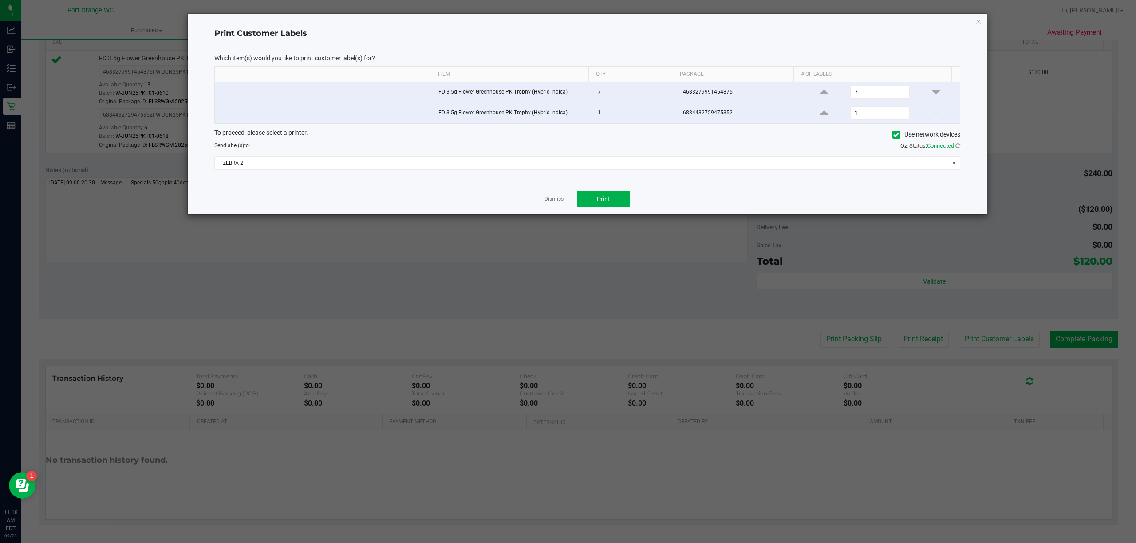
click at [609, 192] on div "Dismiss Print" at bounding box center [587, 199] width 746 height 31
click at [607, 196] on button "Print" at bounding box center [603, 199] width 53 height 16
click at [554, 201] on link "Dismiss" at bounding box center [553, 200] width 19 height 8
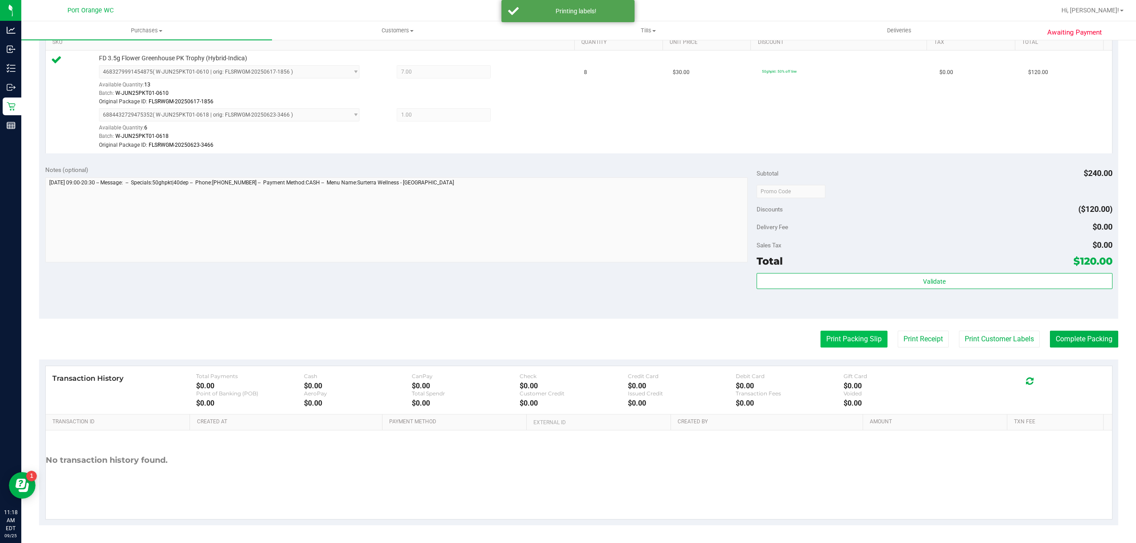
click at [847, 338] on button "Print Packing Slip" at bounding box center [853, 339] width 67 height 17
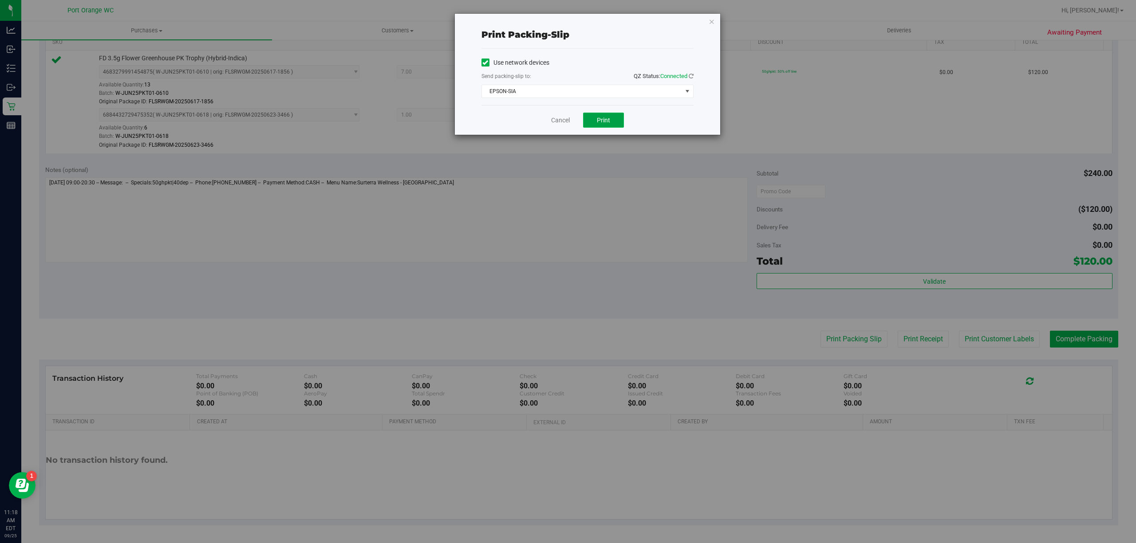
click at [601, 117] on span "Print" at bounding box center [603, 120] width 13 height 7
click at [558, 117] on link "Cancel" at bounding box center [560, 120] width 19 height 9
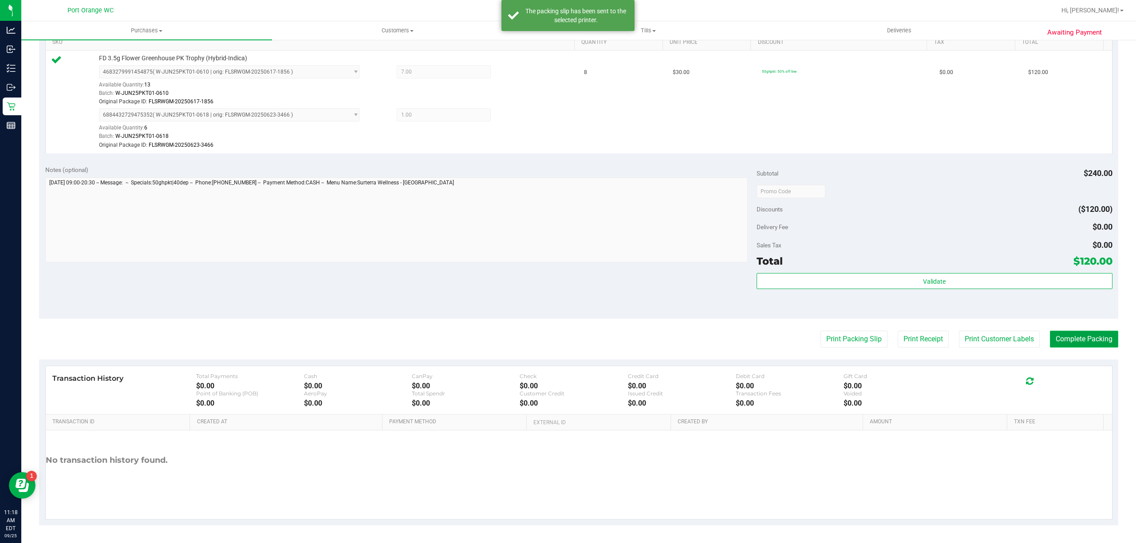
drag, startPoint x: 1075, startPoint y: 336, endPoint x: 1057, endPoint y: 332, distance: 19.0
click at [1070, 336] on button "Complete Packing" at bounding box center [1083, 339] width 68 height 17
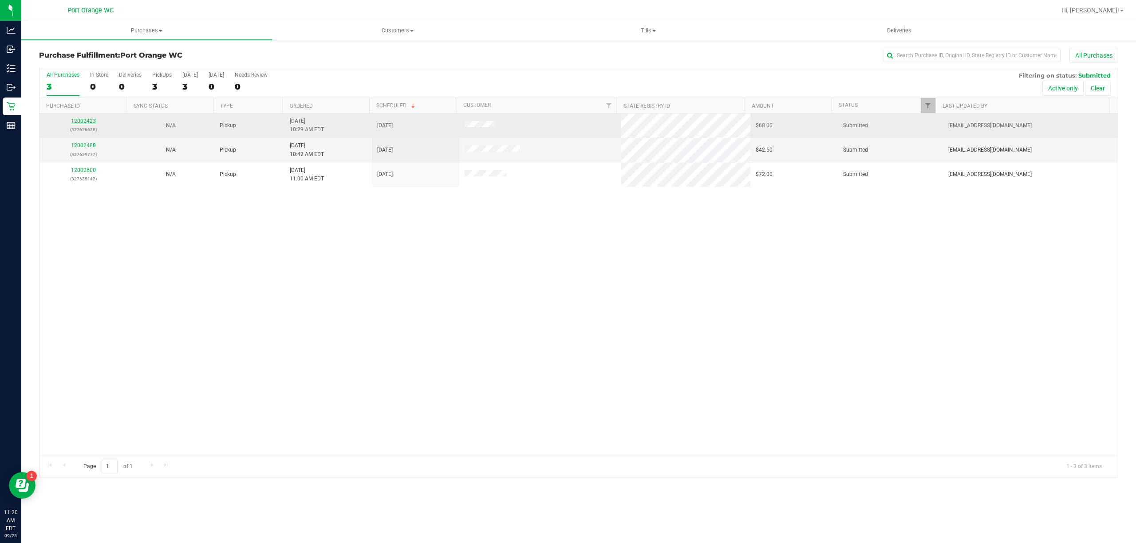
click at [81, 124] on link "12002423" at bounding box center [83, 121] width 25 height 6
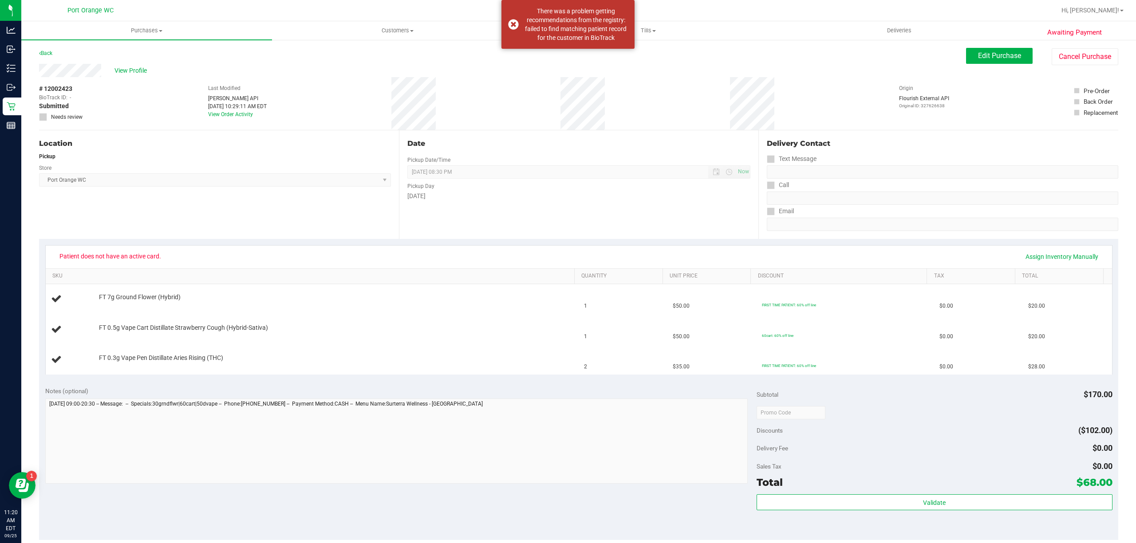
click at [984, 45] on div "Awaiting Payment Back Edit Purchase Cancel Purchase View Profile # 12002423 Bio…" at bounding box center [578, 402] width 1114 height 726
click at [979, 55] on span "Edit Purchase" at bounding box center [999, 55] width 43 height 8
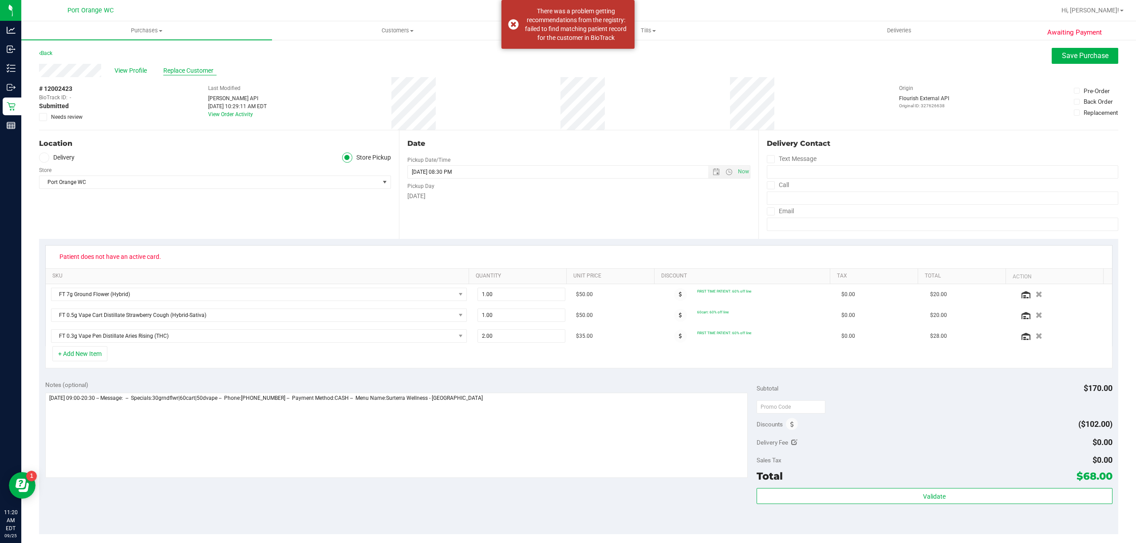
click at [184, 73] on span "Replace Customer" at bounding box center [189, 70] width 53 height 9
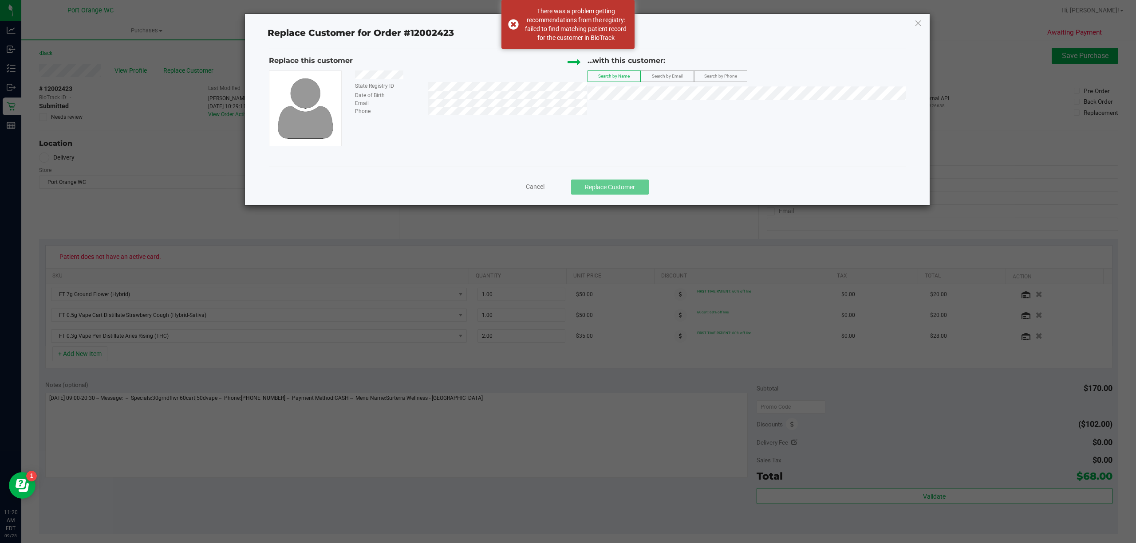
click at [668, 75] on span "Search by Email" at bounding box center [667, 76] width 31 height 5
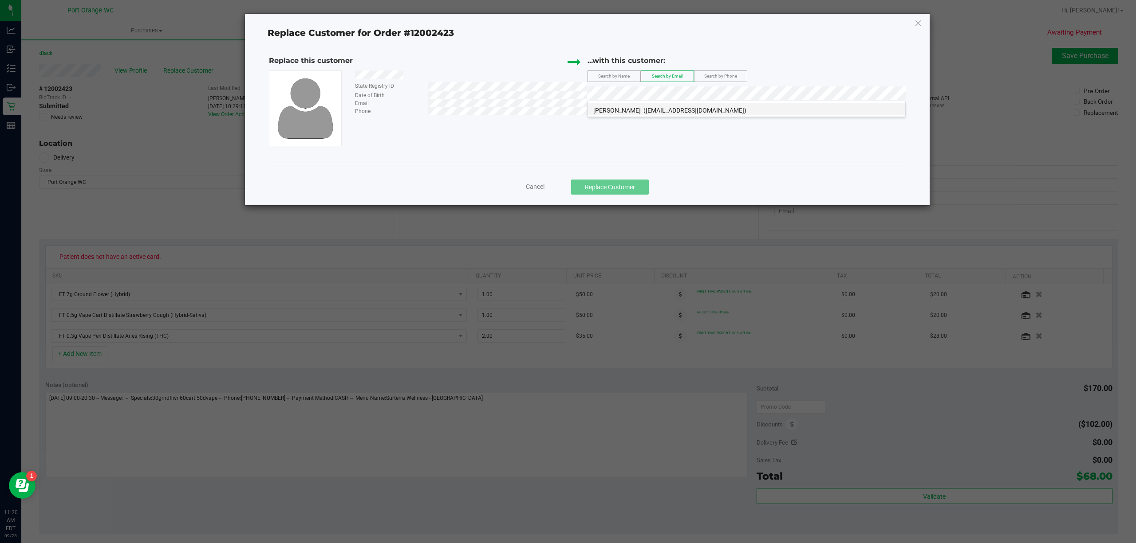
click at [656, 107] on span "([EMAIL_ADDRESS][DOMAIN_NAME])" at bounding box center [694, 110] width 103 height 7
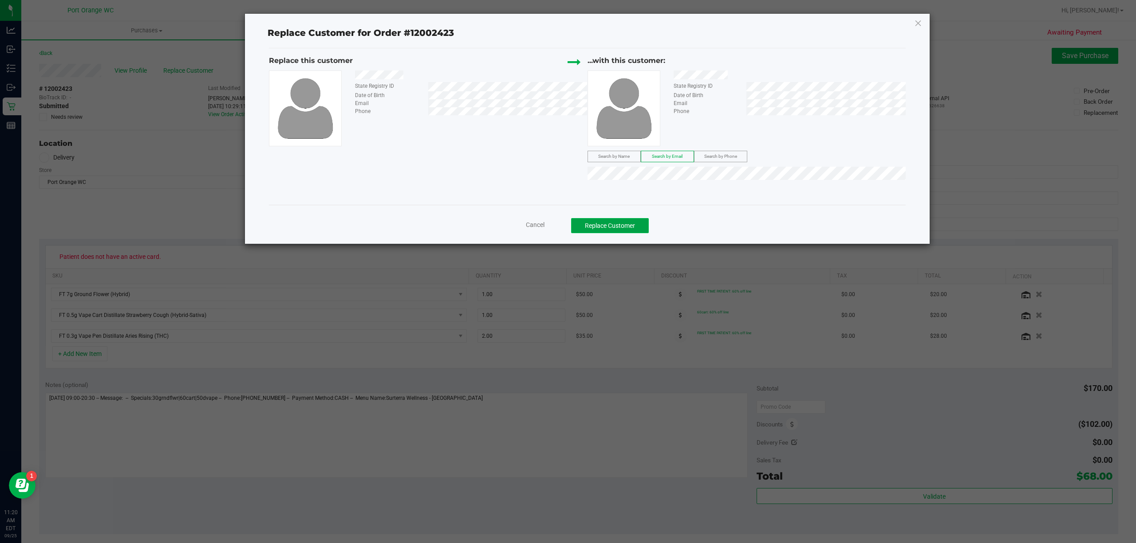
drag, startPoint x: 590, startPoint y: 226, endPoint x: 593, endPoint y: 222, distance: 5.3
click at [590, 225] on button "Replace Customer" at bounding box center [610, 225] width 78 height 15
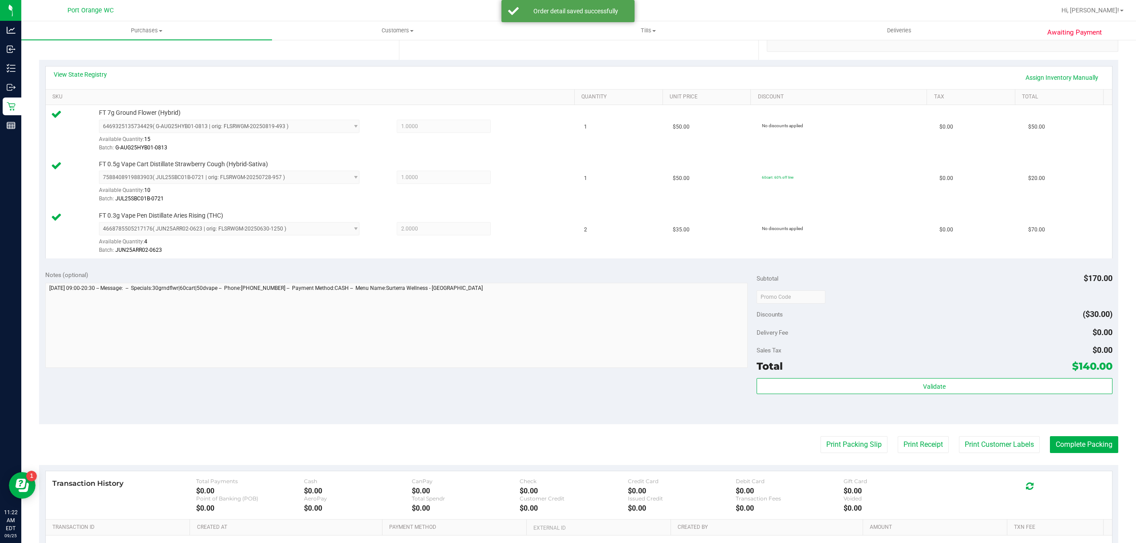
scroll to position [287, 0]
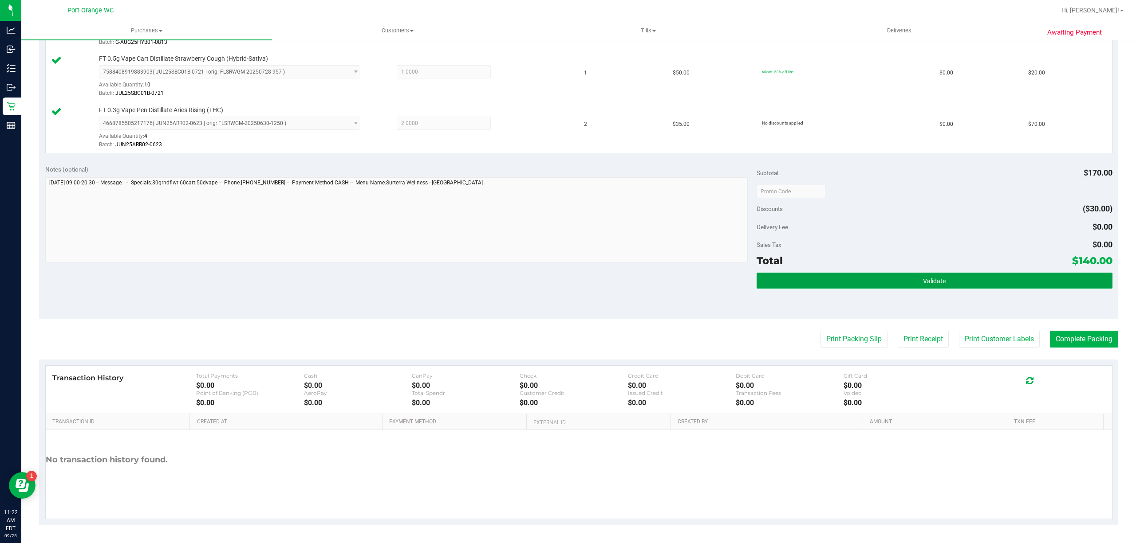
drag, startPoint x: 930, startPoint y: 279, endPoint x: 916, endPoint y: 271, distance: 15.7
click at [930, 278] on span "Validate" at bounding box center [934, 281] width 23 height 7
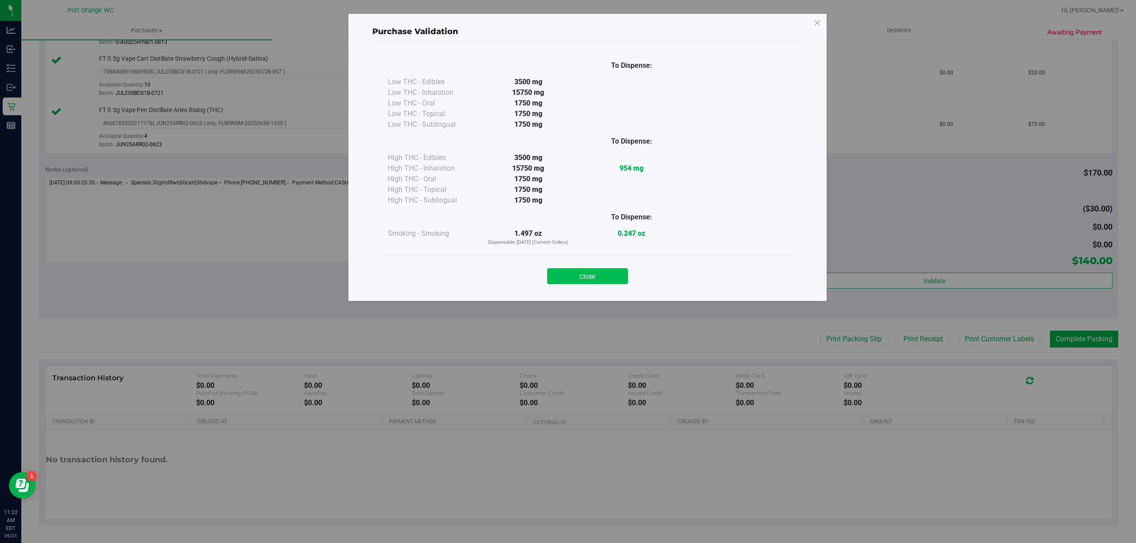
click at [576, 281] on button "Close" at bounding box center [587, 276] width 81 height 16
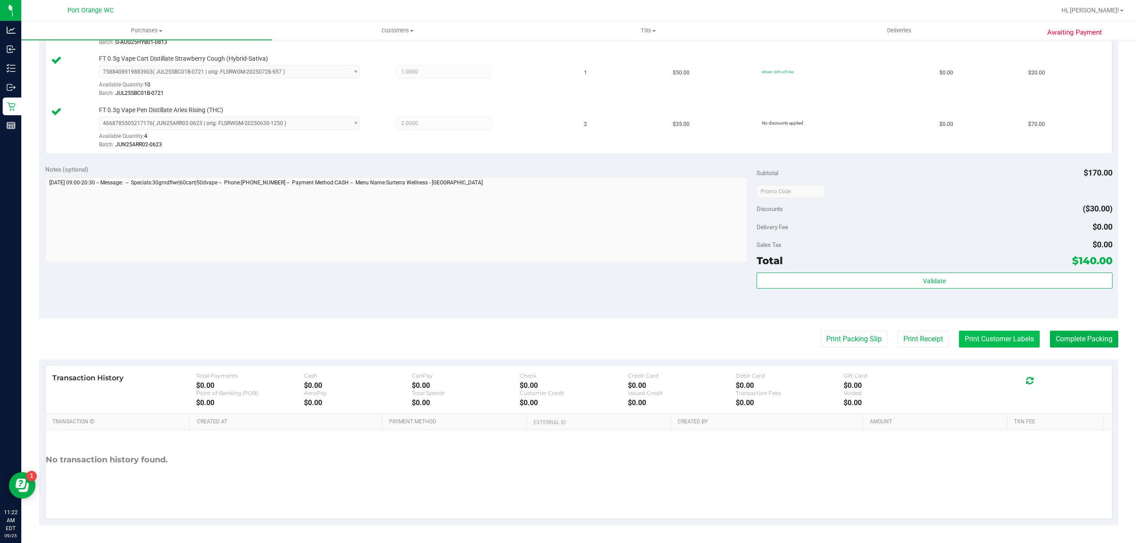
click at [970, 334] on button "Print Customer Labels" at bounding box center [999, 339] width 81 height 17
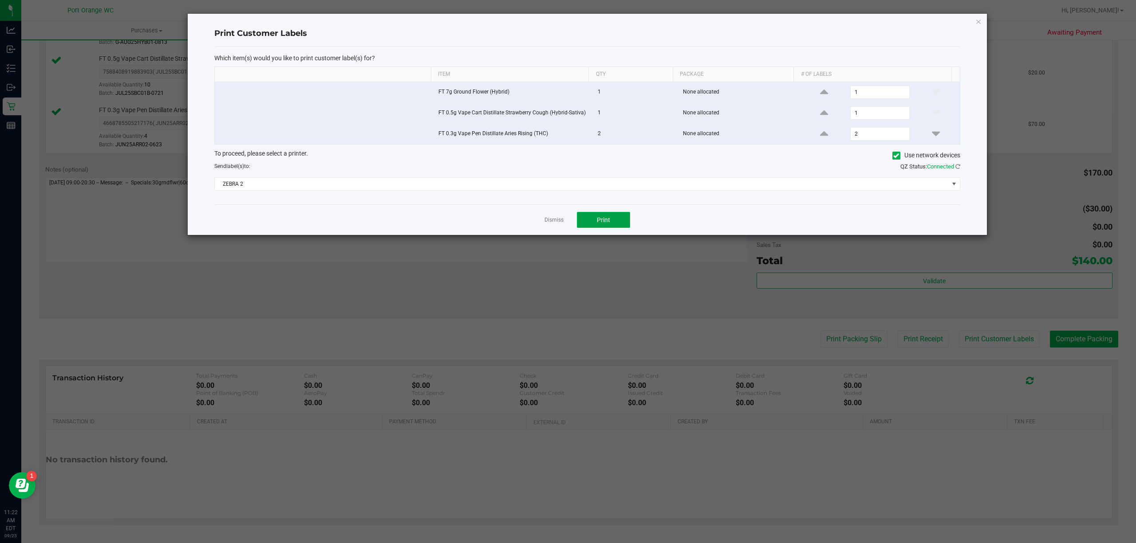
click at [609, 217] on button "Print" at bounding box center [603, 220] width 53 height 16
click at [552, 223] on link "Dismiss" at bounding box center [553, 220] width 19 height 8
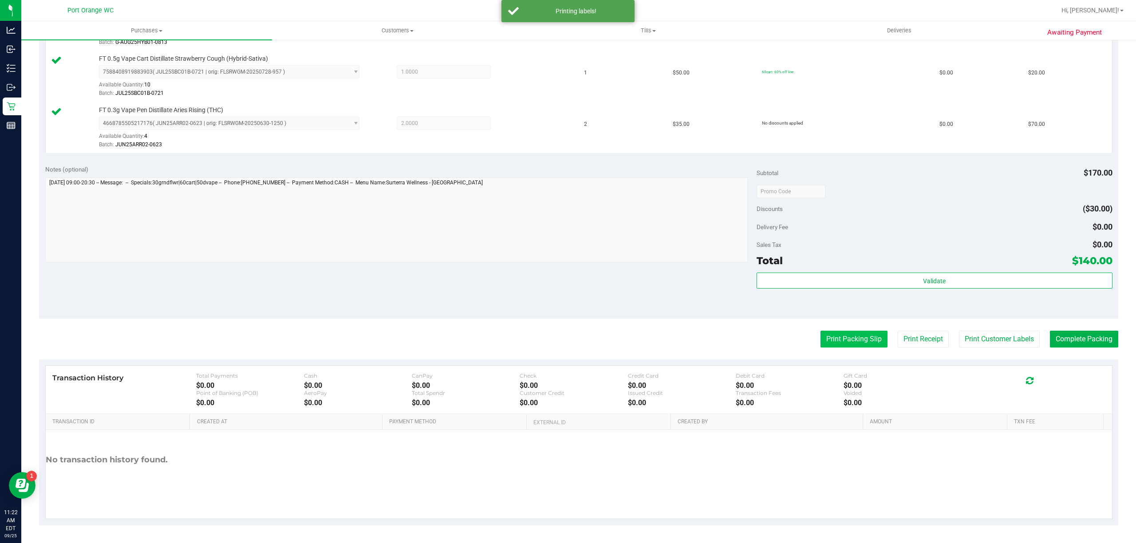
click at [852, 336] on button "Print Packing Slip" at bounding box center [853, 339] width 67 height 17
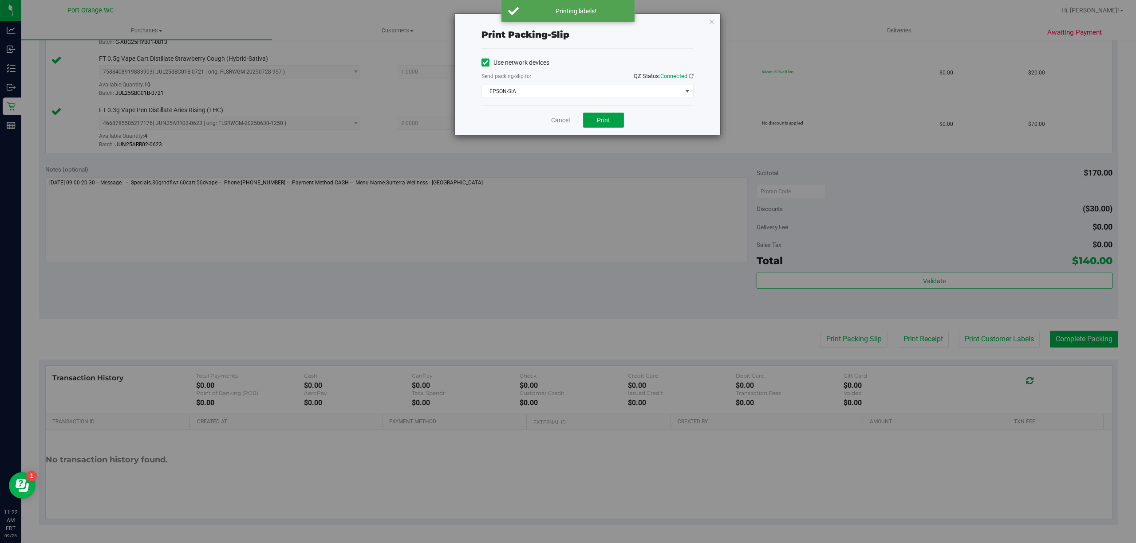
click at [597, 123] on span "Print" at bounding box center [603, 120] width 13 height 7
click at [554, 120] on link "Cancel" at bounding box center [560, 120] width 19 height 9
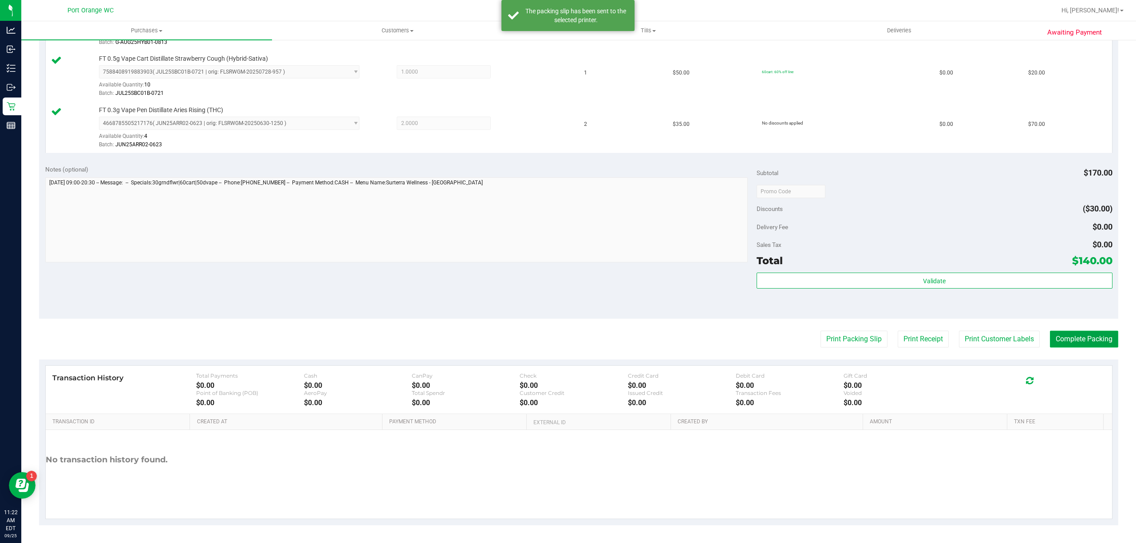
click at [1069, 345] on button "Complete Packing" at bounding box center [1083, 339] width 68 height 17
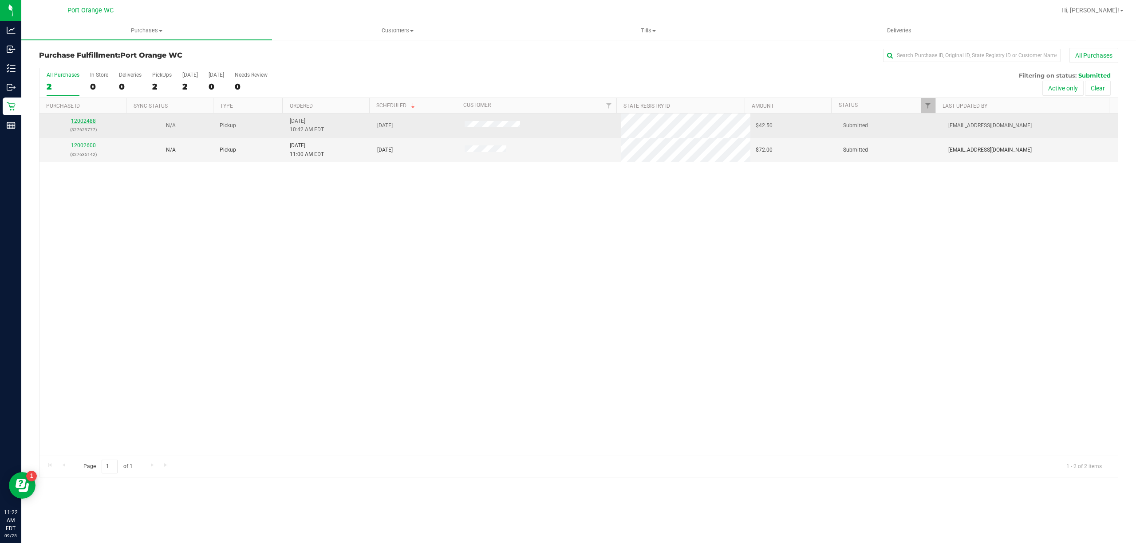
click at [83, 122] on link "12002488" at bounding box center [83, 121] width 25 height 6
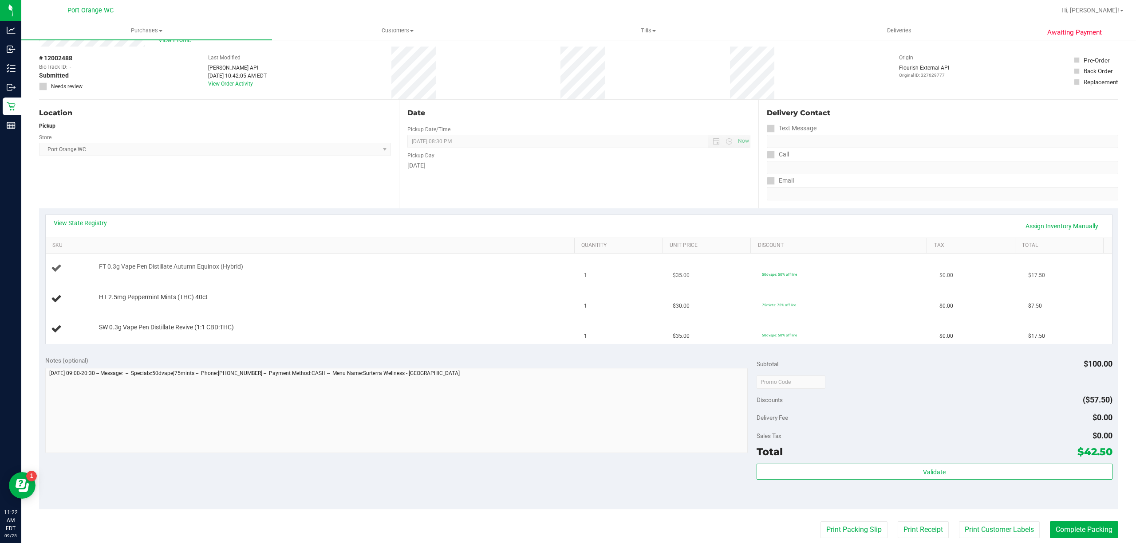
scroll to position [59, 0]
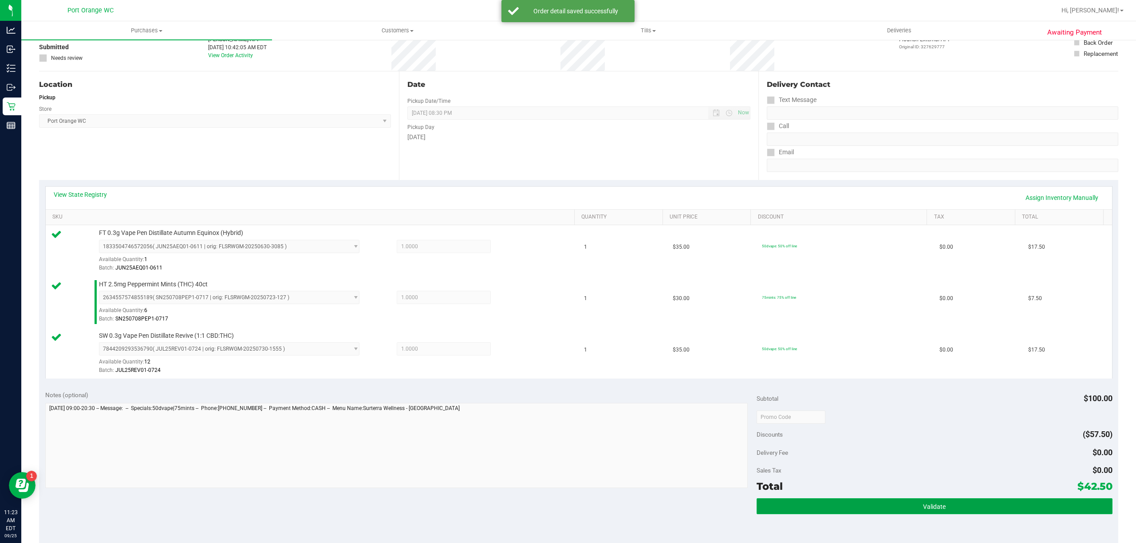
click at [928, 505] on span "Validate" at bounding box center [934, 506] width 23 height 7
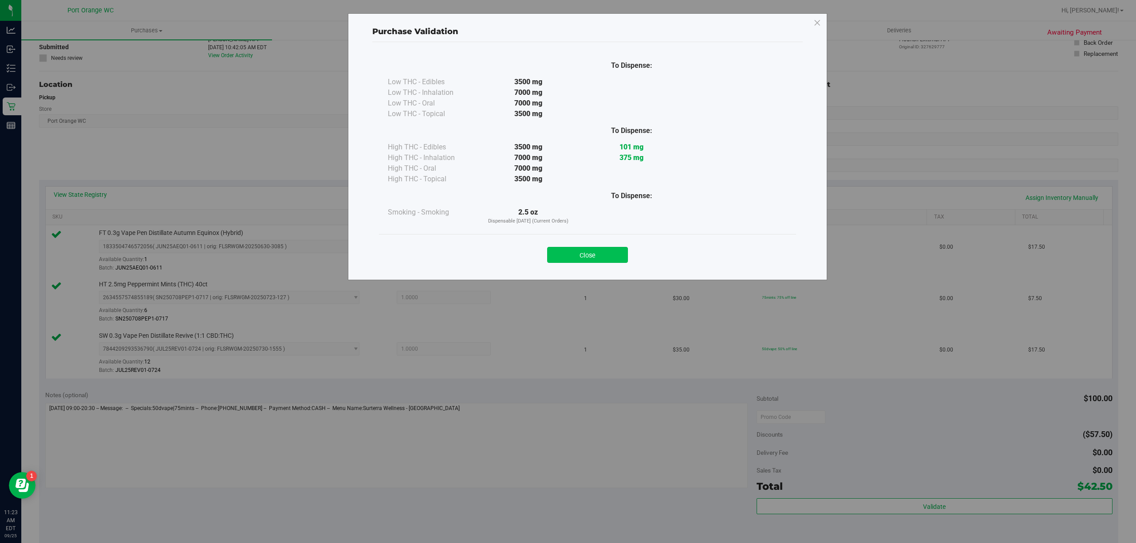
click at [598, 251] on button "Close" at bounding box center [587, 255] width 81 height 16
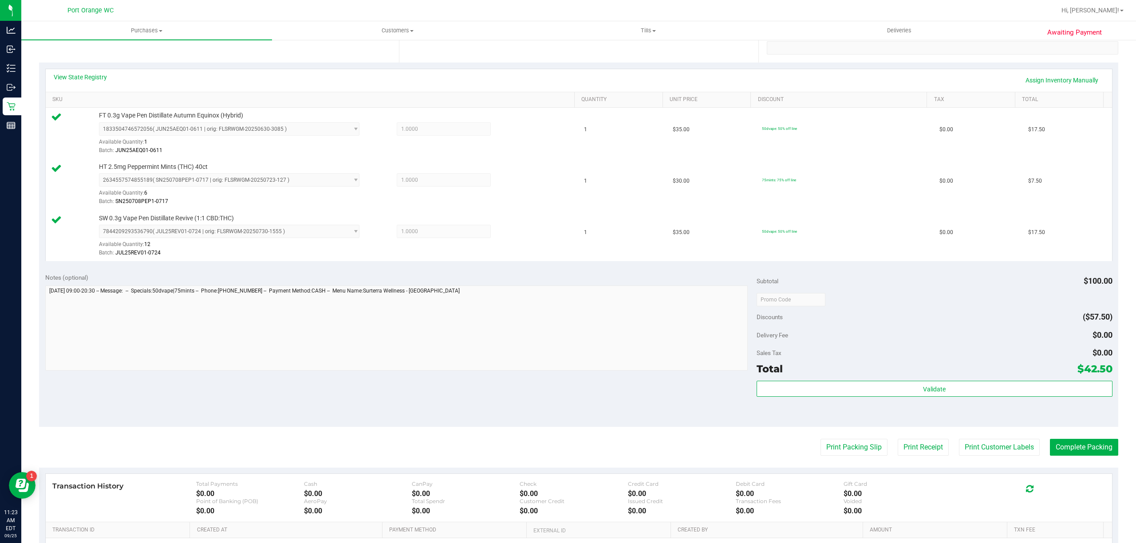
scroll to position [177, 0]
click at [996, 453] on button "Print Customer Labels" at bounding box center [999, 446] width 81 height 17
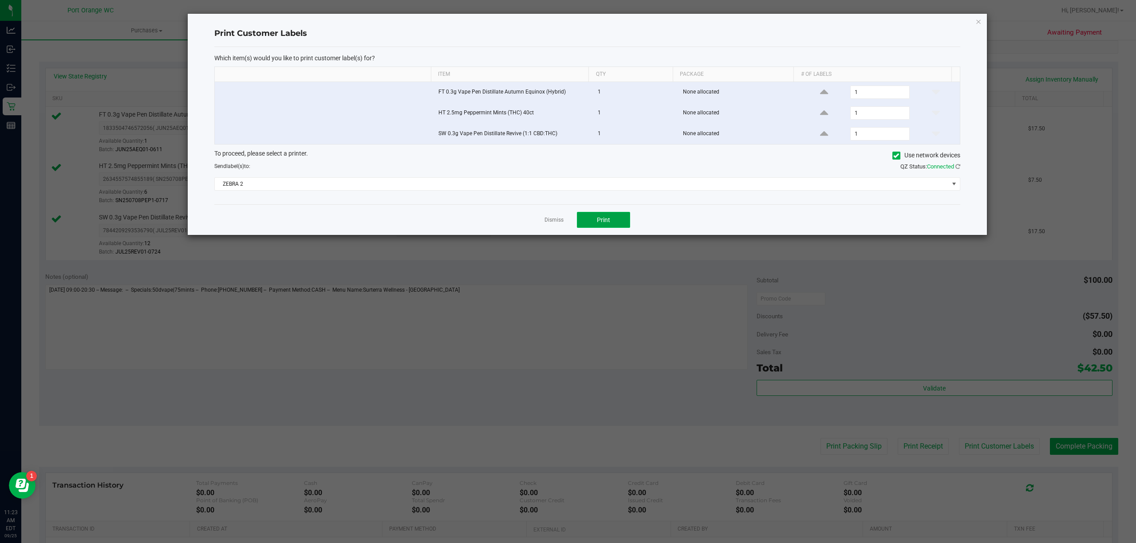
click at [601, 222] on span "Print" at bounding box center [603, 219] width 13 height 7
click at [558, 222] on link "Dismiss" at bounding box center [553, 220] width 19 height 8
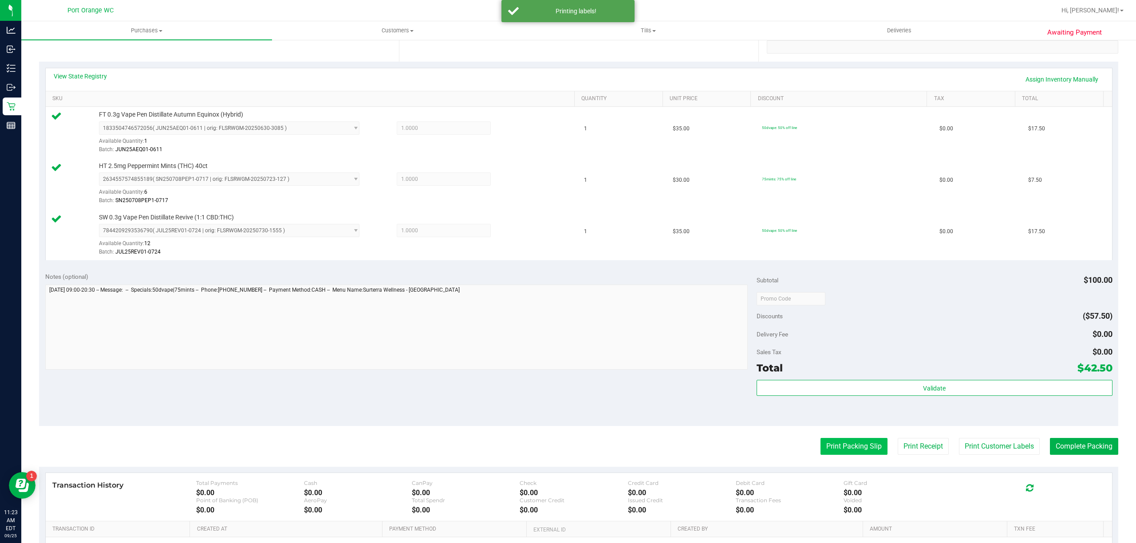
click at [853, 449] on button "Print Packing Slip" at bounding box center [853, 446] width 67 height 17
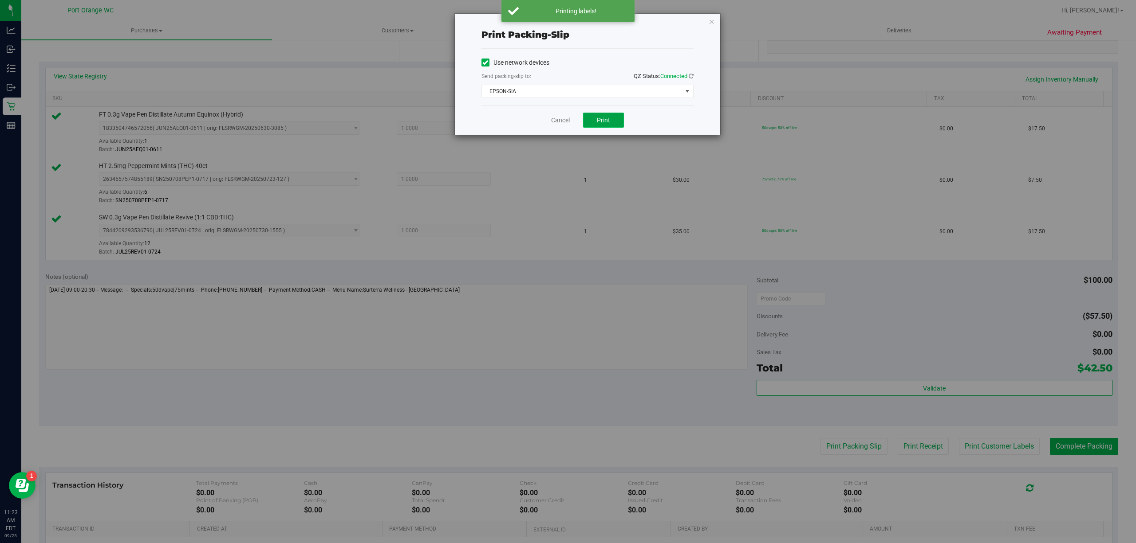
click at [604, 114] on button "Print" at bounding box center [603, 120] width 41 height 15
click at [557, 122] on link "Cancel" at bounding box center [560, 120] width 19 height 9
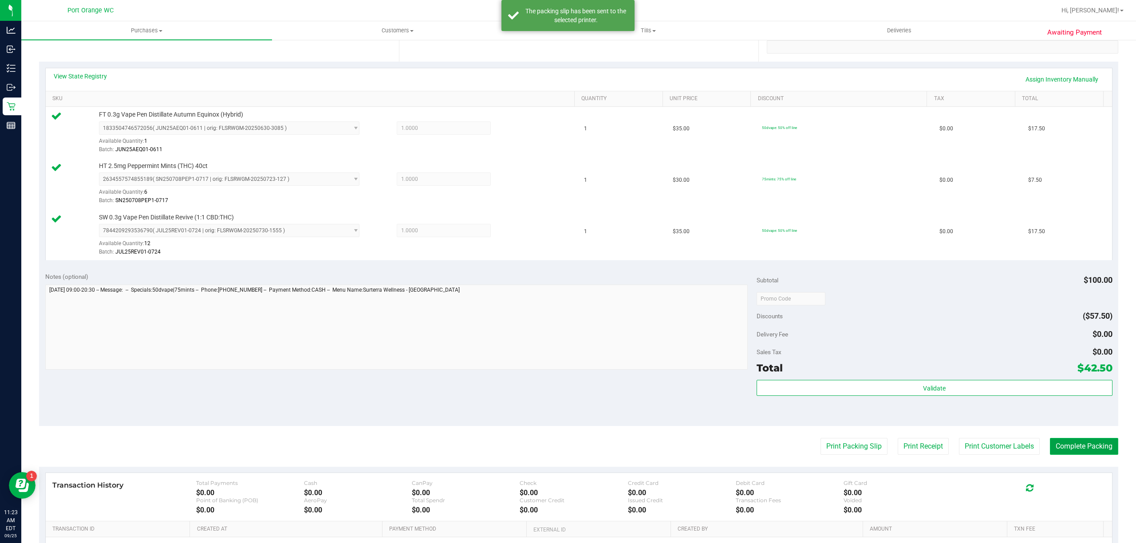
click at [1086, 442] on button "Complete Packing" at bounding box center [1083, 446] width 68 height 17
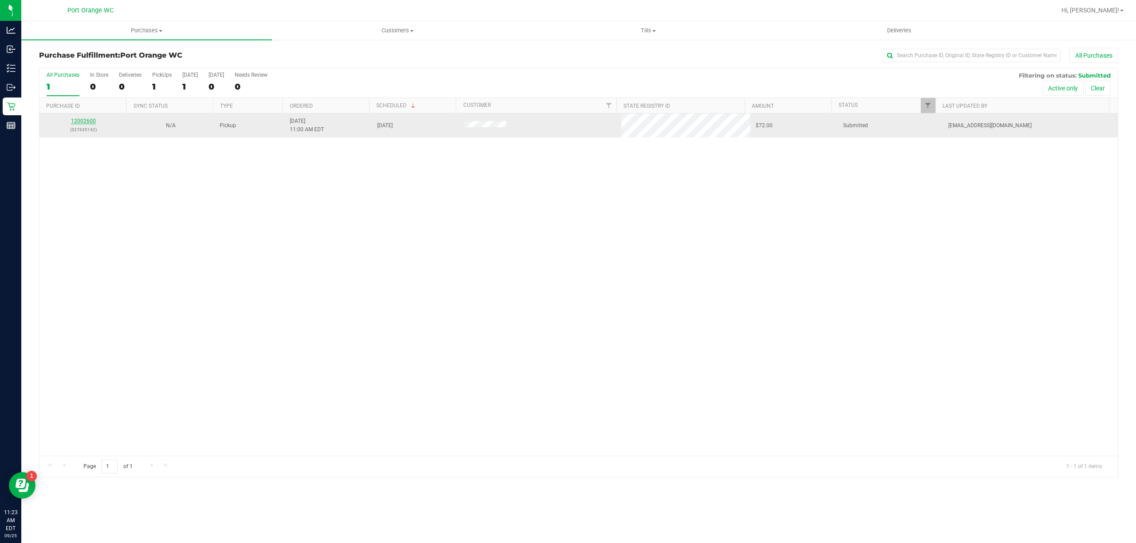
click at [84, 123] on link "12002600" at bounding box center [83, 121] width 25 height 6
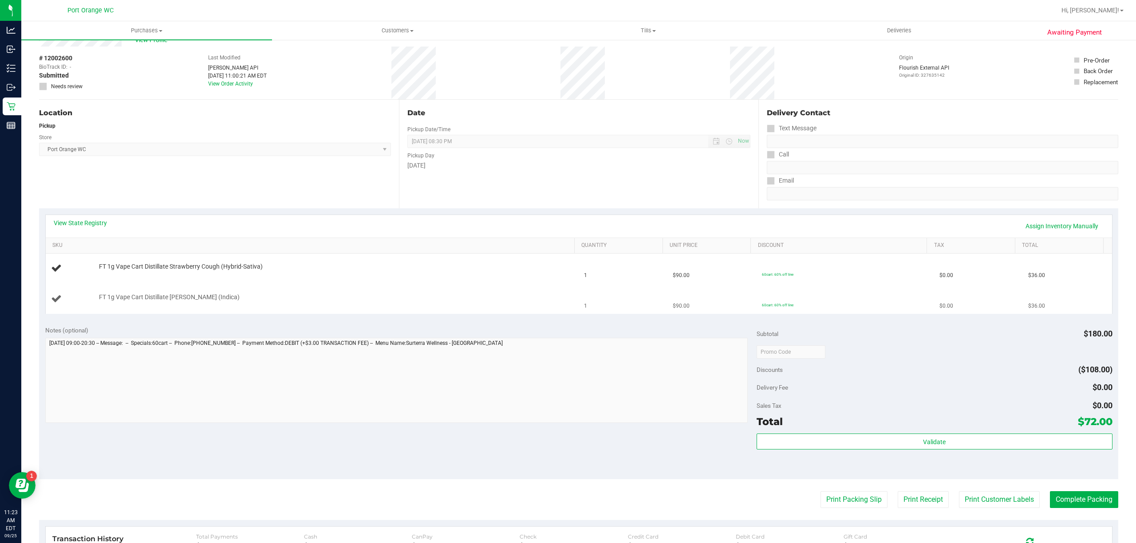
scroll to position [59, 0]
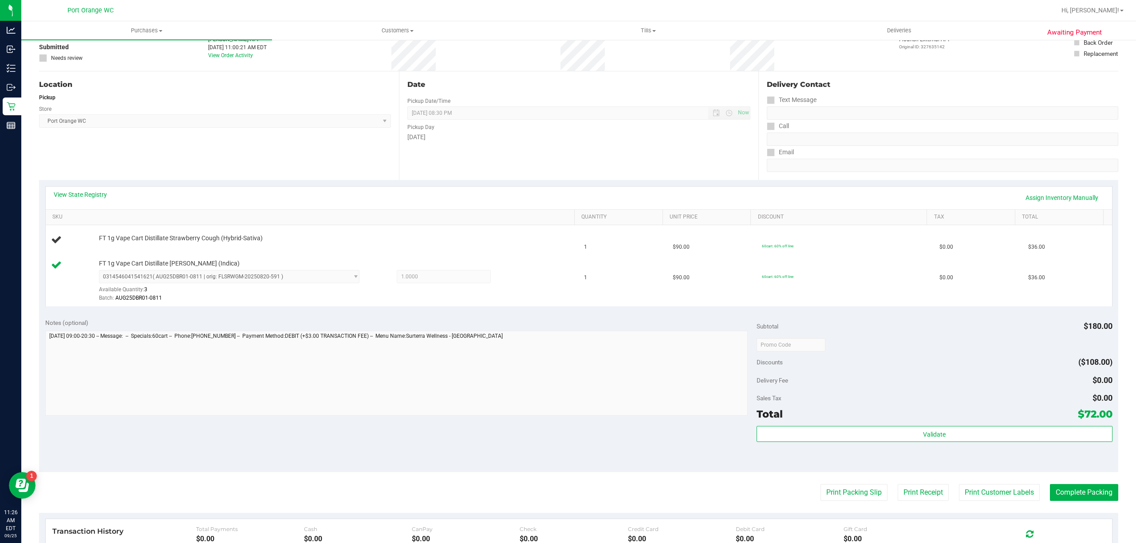
click at [256, 196] on div "View State Registry Assign Inventory Manually" at bounding box center [579, 197] width 1050 height 15
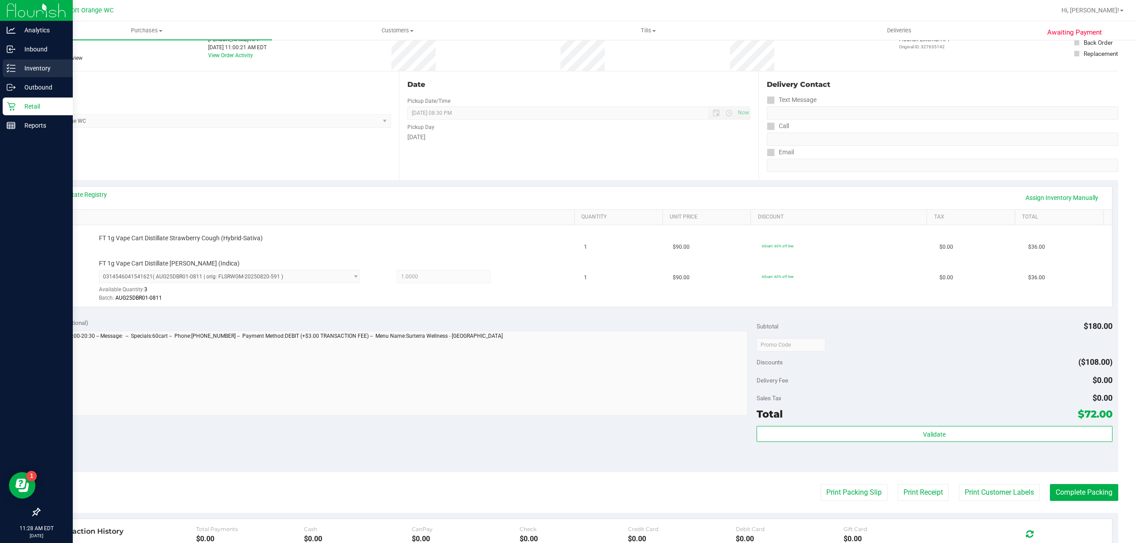
click at [47, 65] on p "Inventory" at bounding box center [42, 68] width 53 height 11
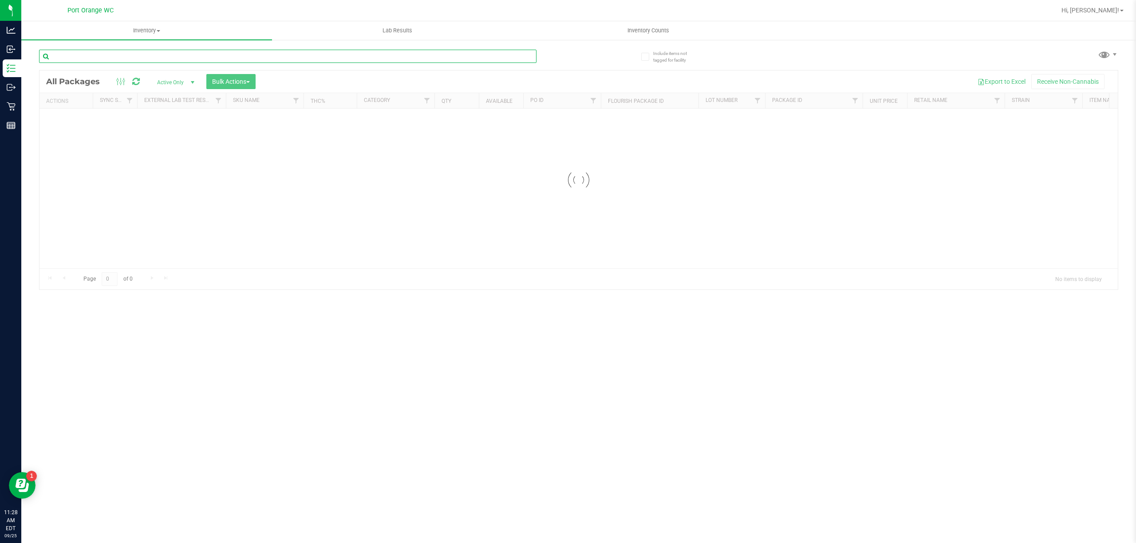
click at [142, 53] on input "text" at bounding box center [287, 56] width 497 height 13
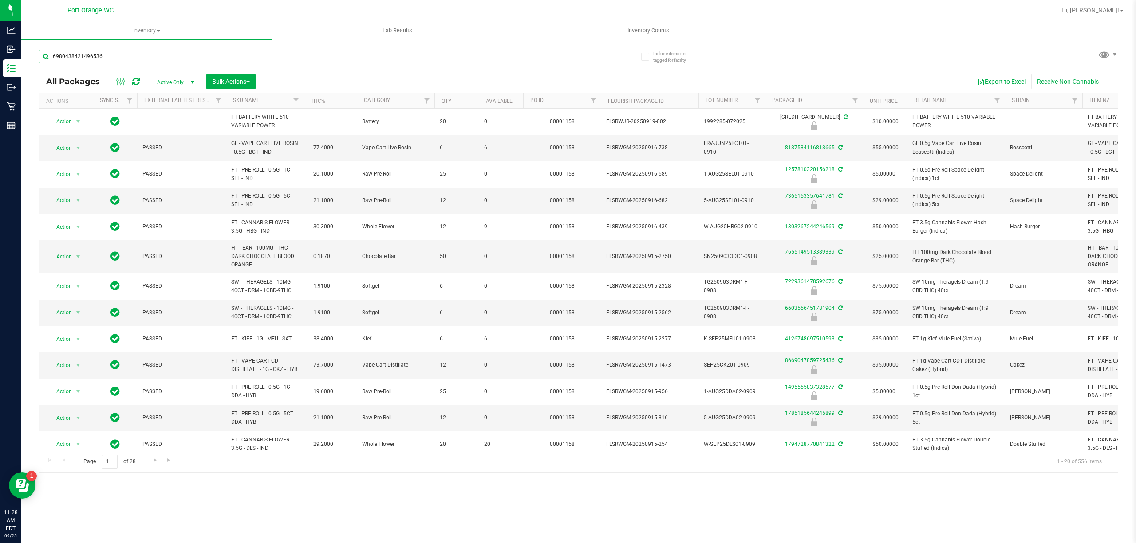
type input "6980438421496536"
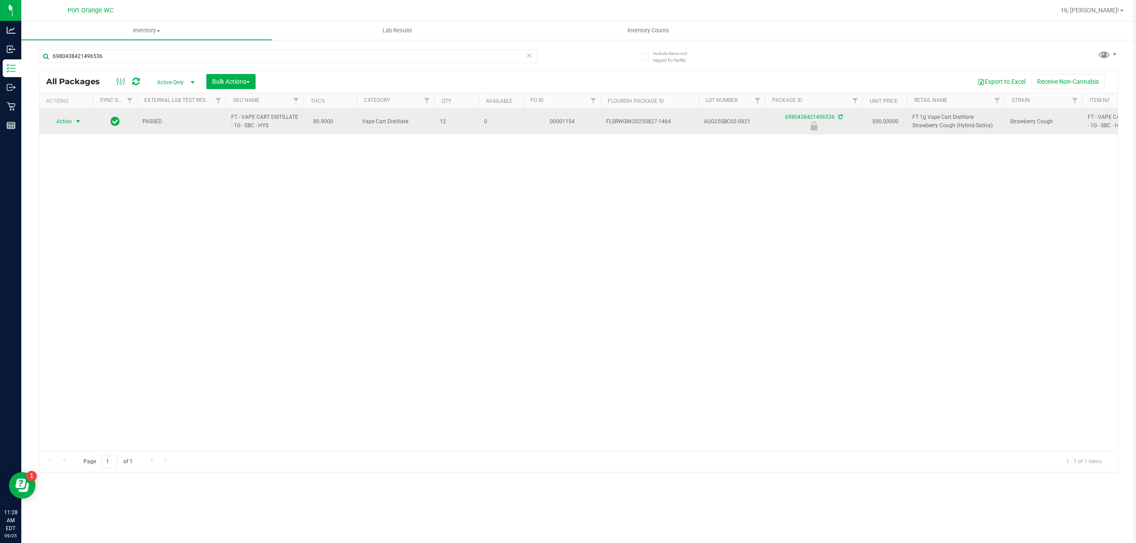
click at [61, 120] on span "Action" at bounding box center [60, 121] width 24 height 12
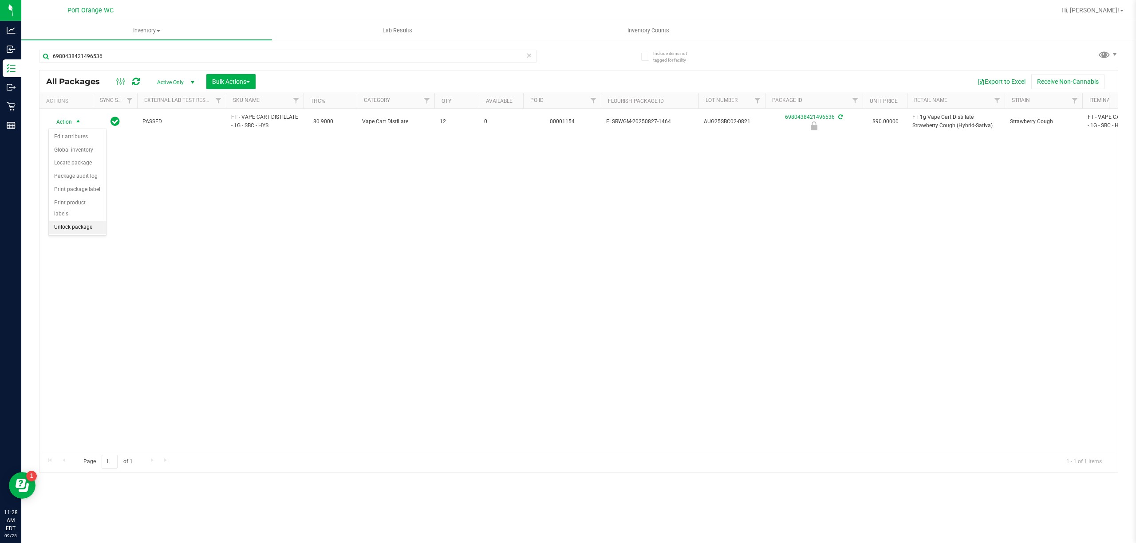
click at [79, 231] on li "Unlock package" at bounding box center [77, 227] width 57 height 13
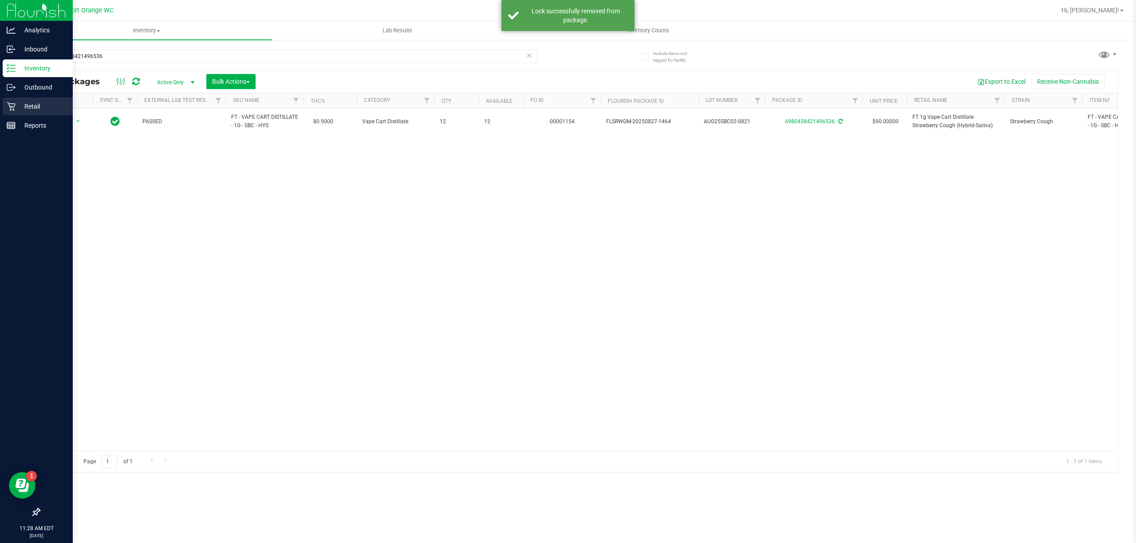
click at [29, 106] on p "Retail" at bounding box center [42, 106] width 53 height 11
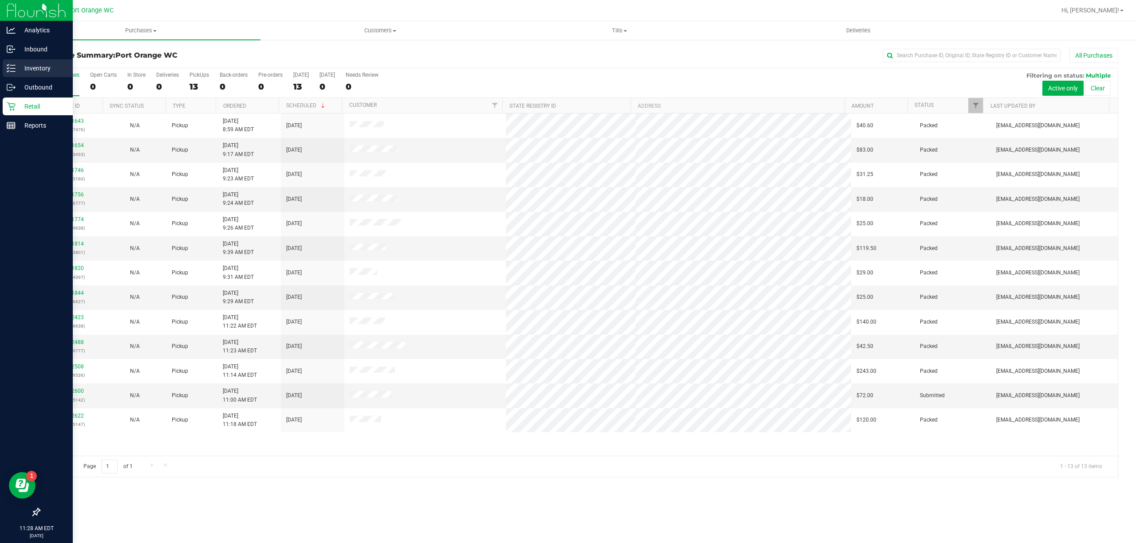
click at [34, 69] on p "Inventory" at bounding box center [42, 68] width 53 height 11
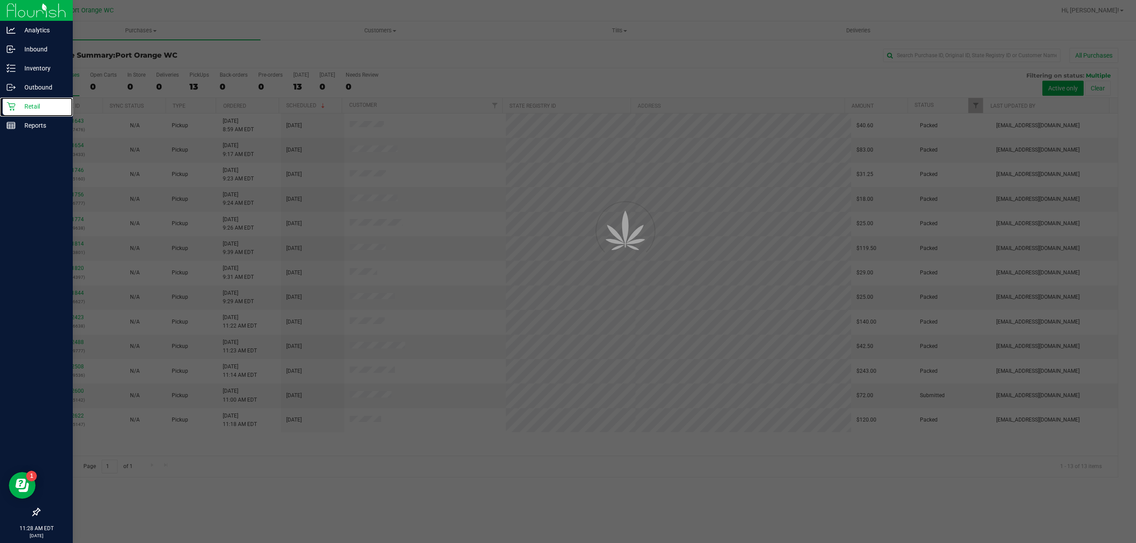
click at [32, 102] on p "Retail" at bounding box center [42, 106] width 53 height 11
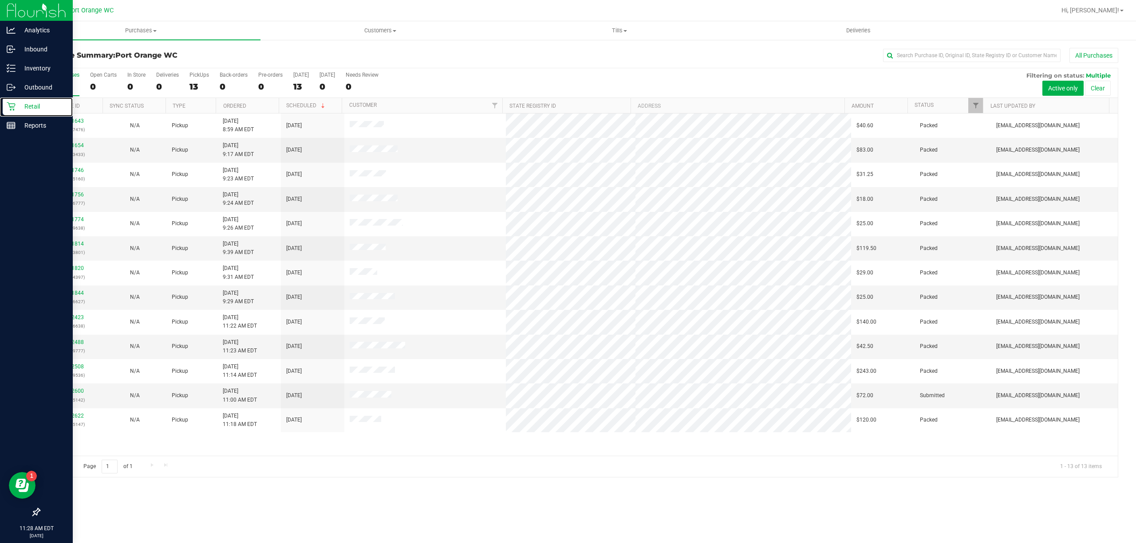
click at [32, 102] on p "Retail" at bounding box center [42, 106] width 53 height 11
click at [145, 29] on span "Purchases" at bounding box center [140, 31] width 239 height 8
click at [59, 66] on span "Fulfillment" at bounding box center [48, 64] width 55 height 8
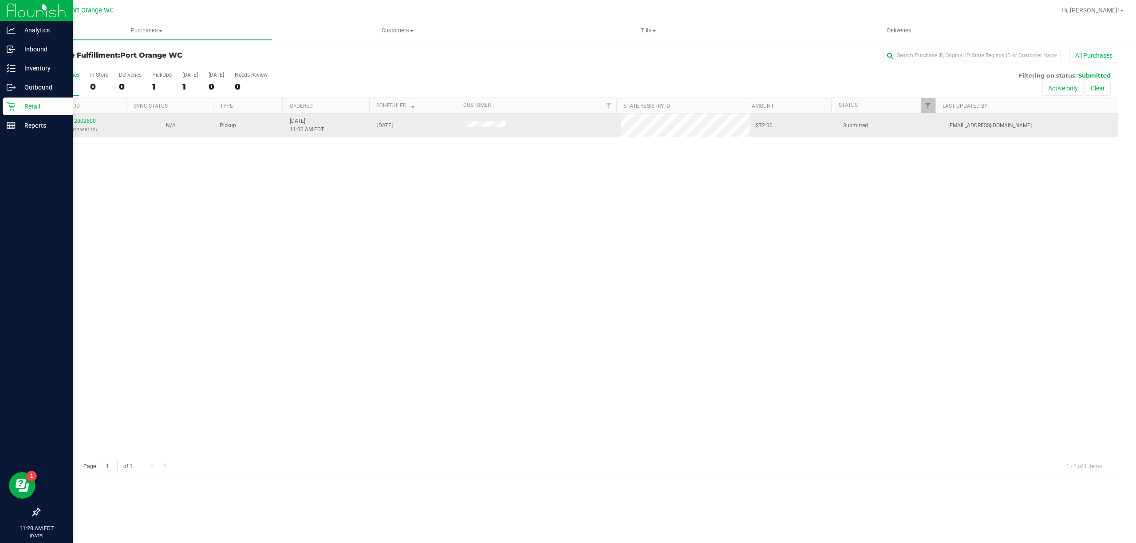
click at [75, 125] on div "12002600 (327635142)" at bounding box center [83, 125] width 77 height 17
click at [82, 120] on link "12002600" at bounding box center [83, 121] width 25 height 6
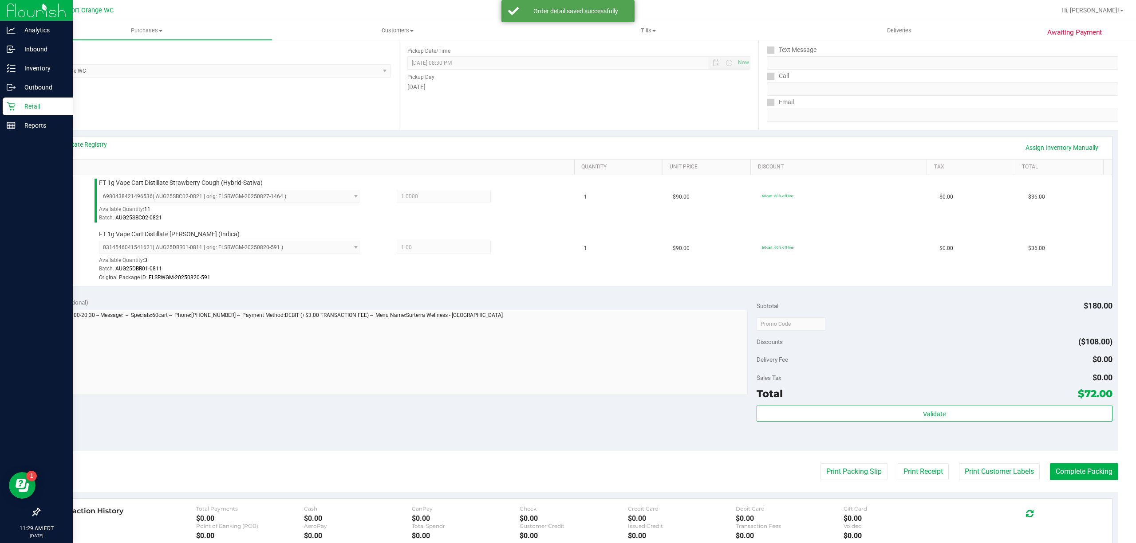
scroll to position [244, 0]
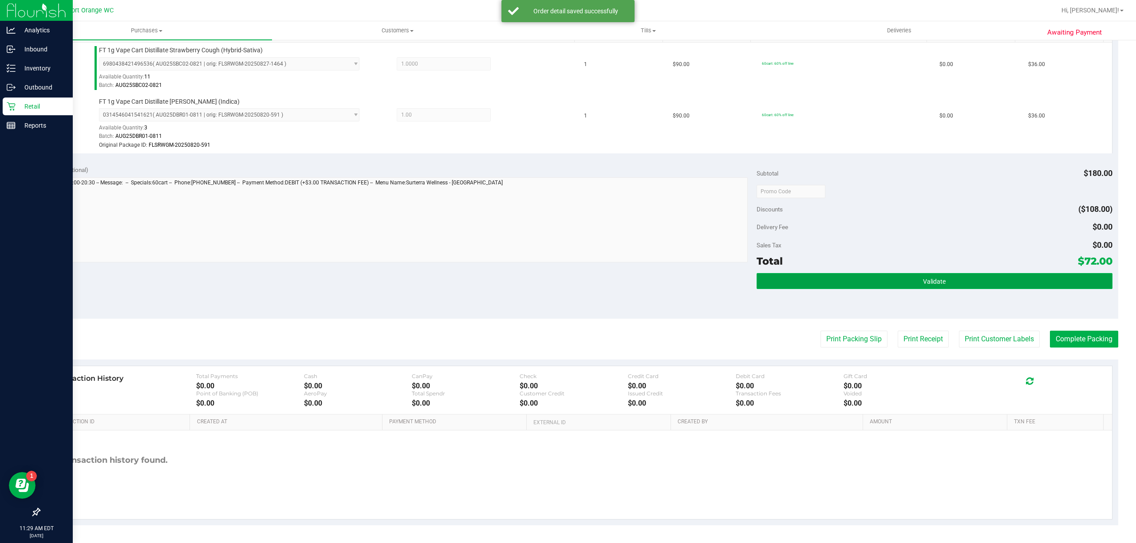
click at [971, 275] on button "Validate" at bounding box center [934, 281] width 356 height 16
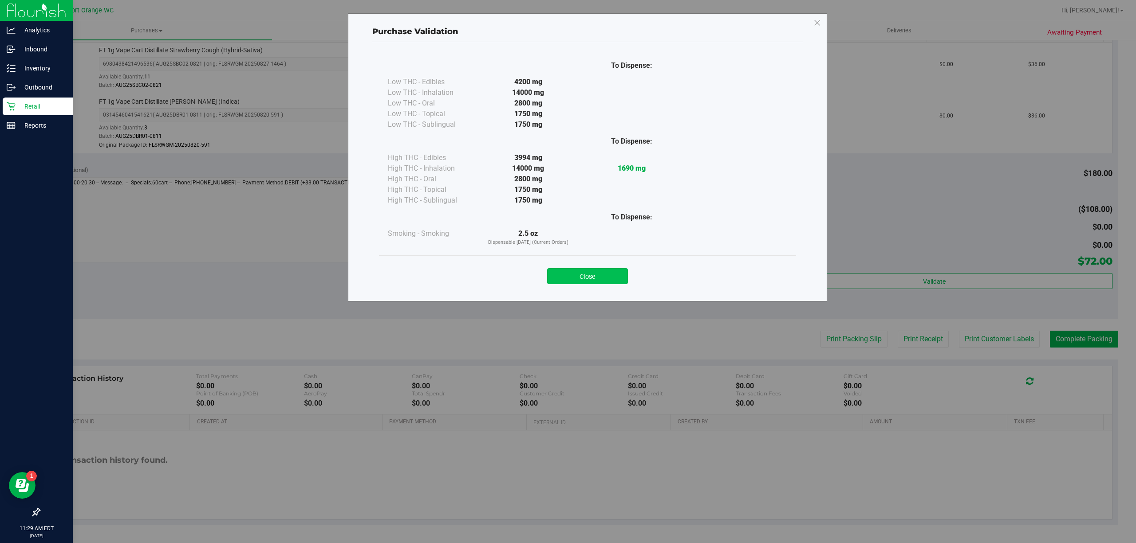
click at [579, 274] on button "Close" at bounding box center [587, 276] width 81 height 16
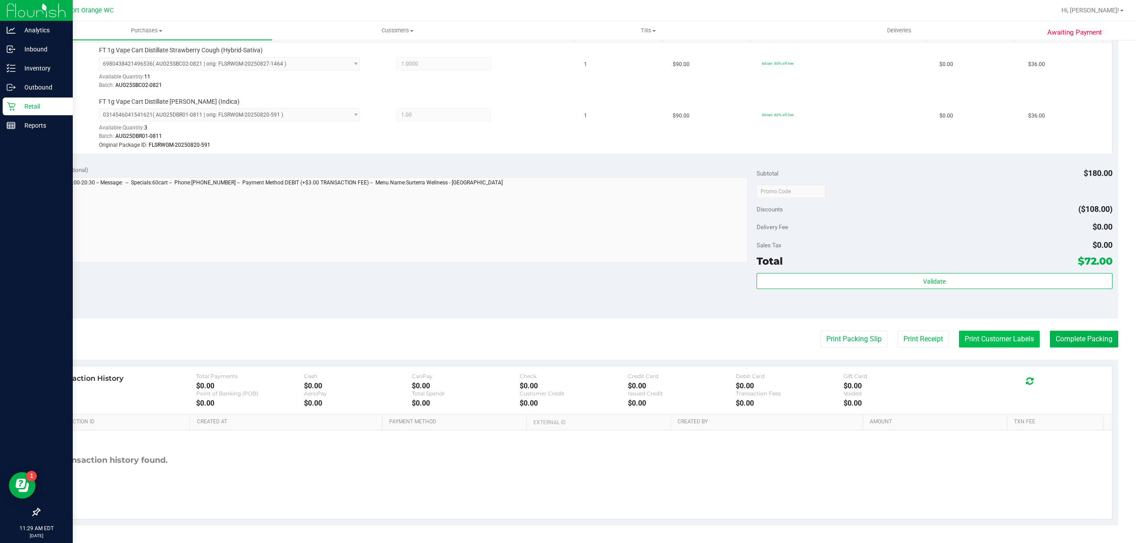
click at [972, 344] on button "Print Customer Labels" at bounding box center [999, 339] width 81 height 17
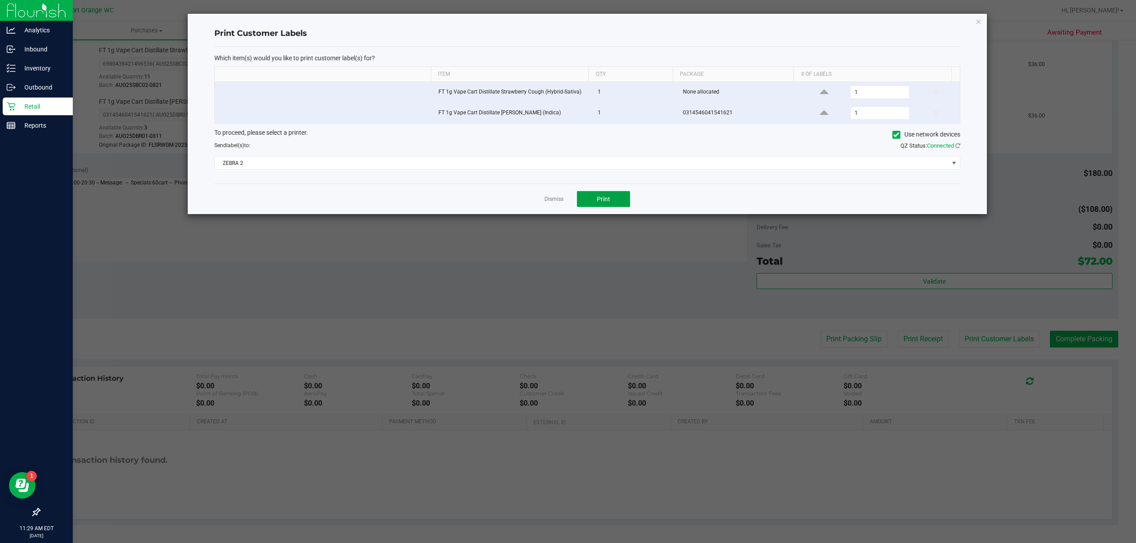
click at [595, 199] on button "Print" at bounding box center [603, 199] width 53 height 16
click at [547, 200] on link "Dismiss" at bounding box center [553, 200] width 19 height 8
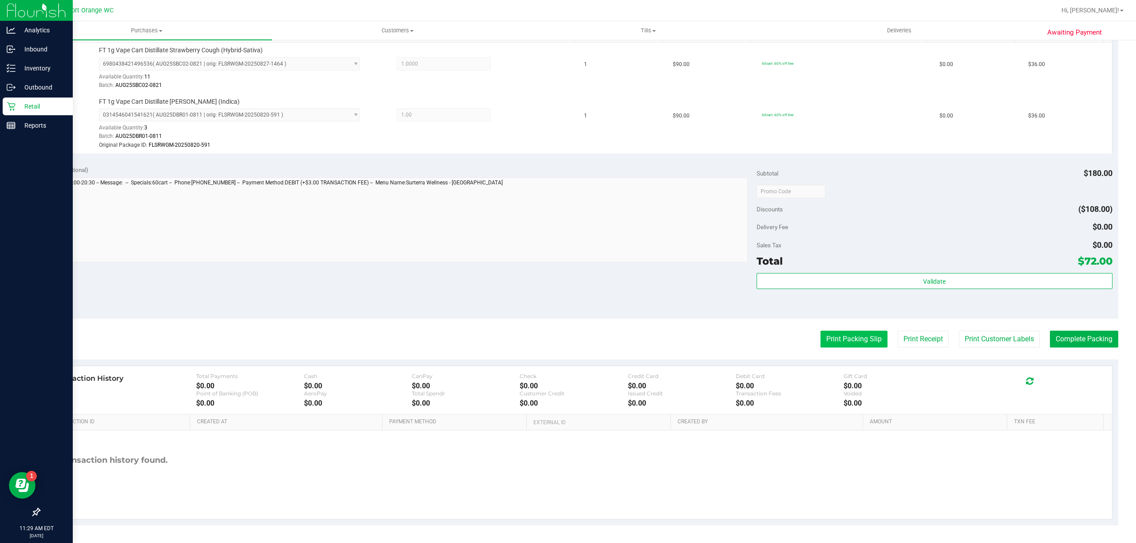
click at [856, 334] on button "Print Packing Slip" at bounding box center [853, 339] width 67 height 17
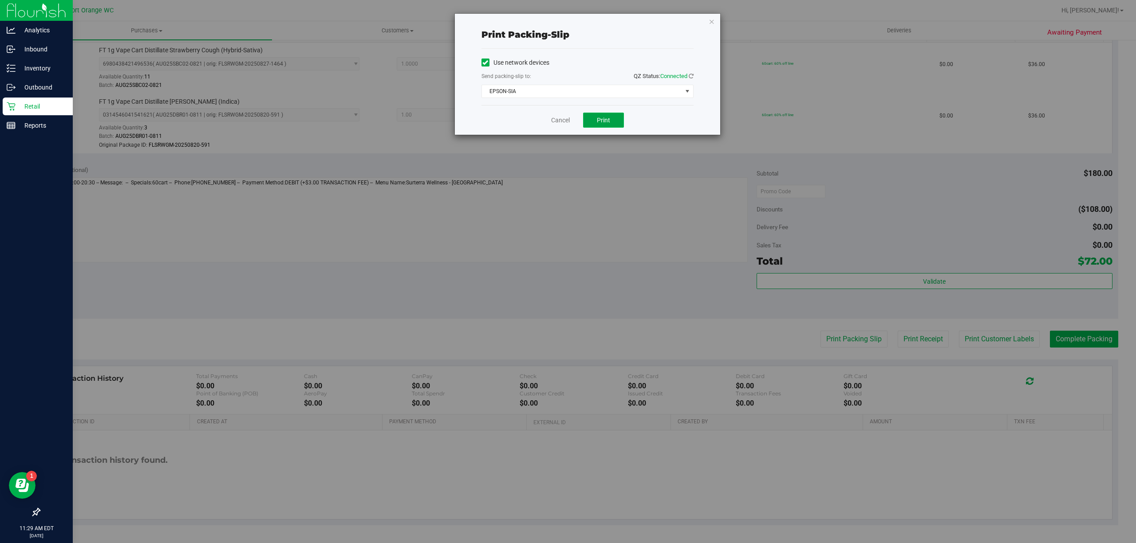
click at [602, 119] on span "Print" at bounding box center [603, 120] width 13 height 7
click at [559, 119] on link "Cancel" at bounding box center [560, 120] width 19 height 9
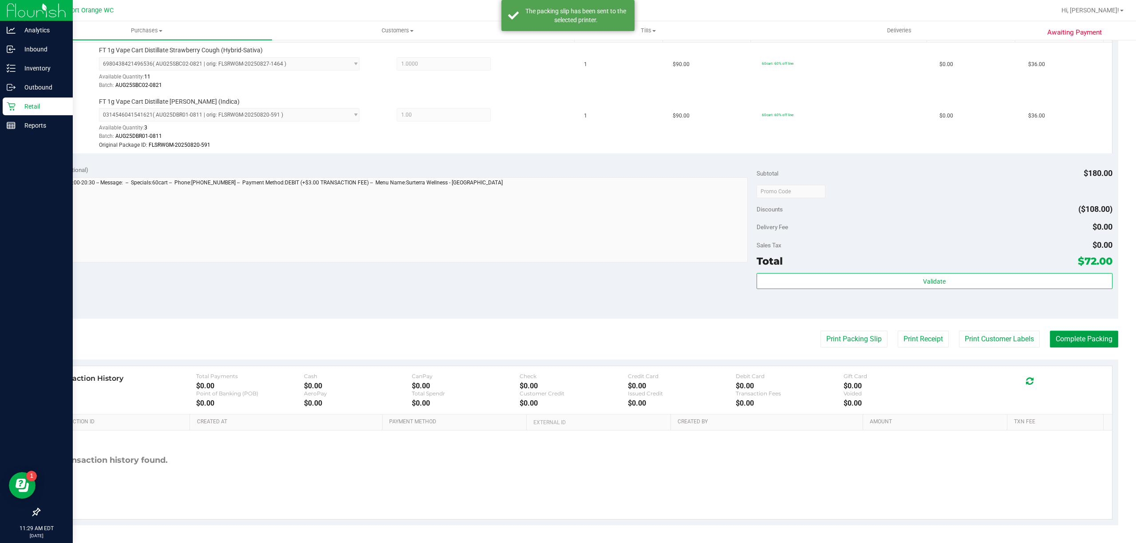
click at [1066, 336] on button "Complete Packing" at bounding box center [1083, 339] width 68 height 17
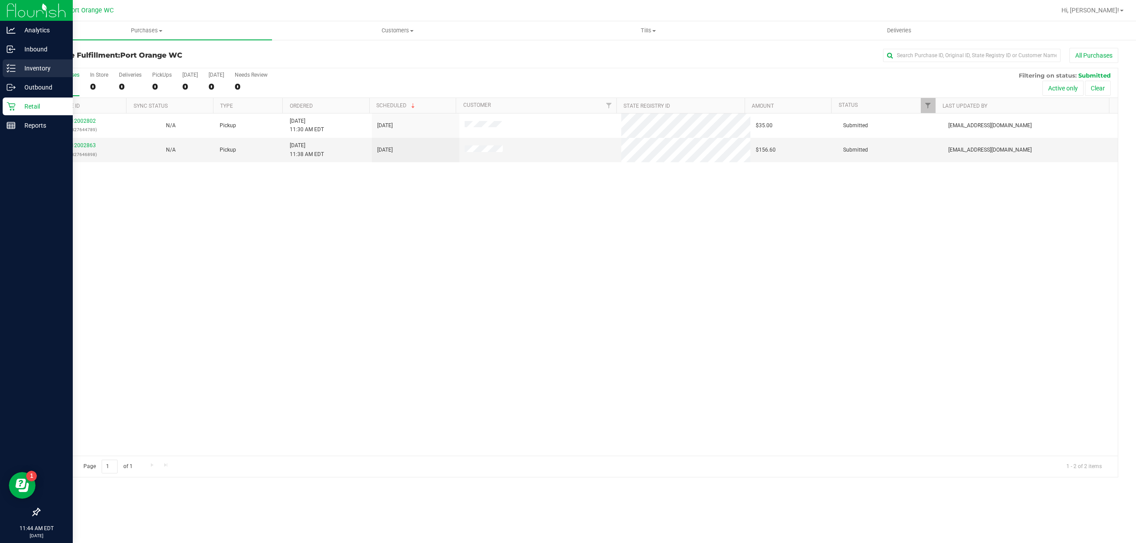
click at [31, 70] on p "Inventory" at bounding box center [42, 68] width 53 height 11
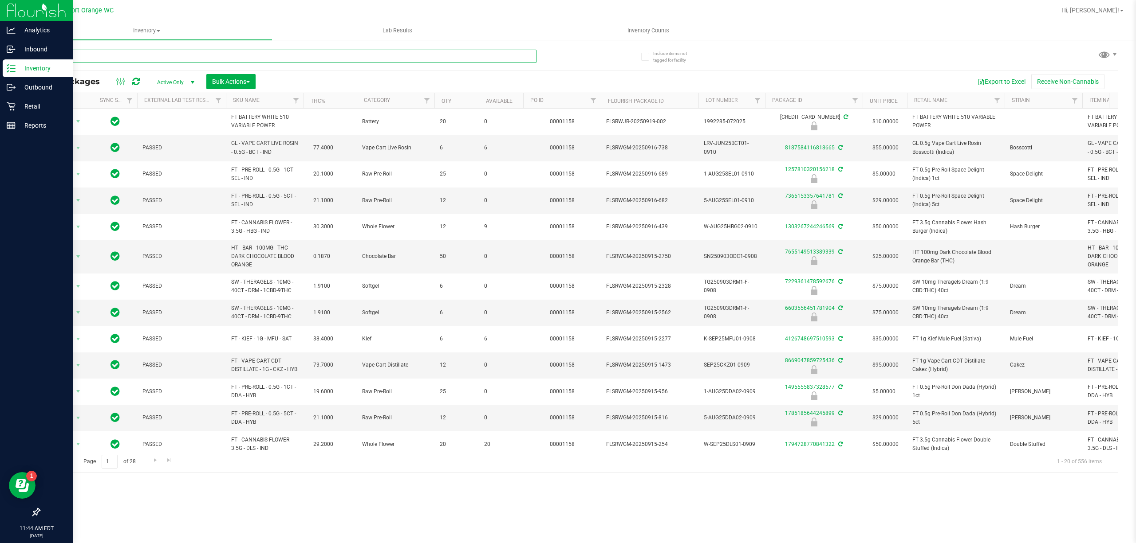
click at [132, 54] on input "text" at bounding box center [287, 56] width 497 height 13
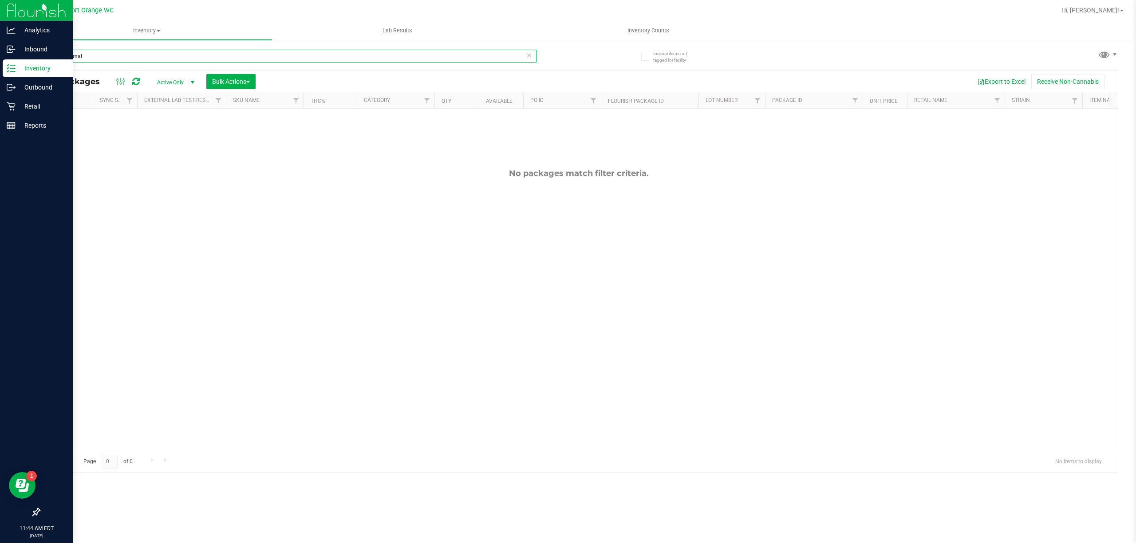
click at [103, 53] on input "transdermal" at bounding box center [287, 56] width 497 height 13
click at [102, 55] on input "transder" at bounding box center [287, 56] width 497 height 13
type input "t"
click at [78, 59] on input "path" at bounding box center [287, 56] width 497 height 13
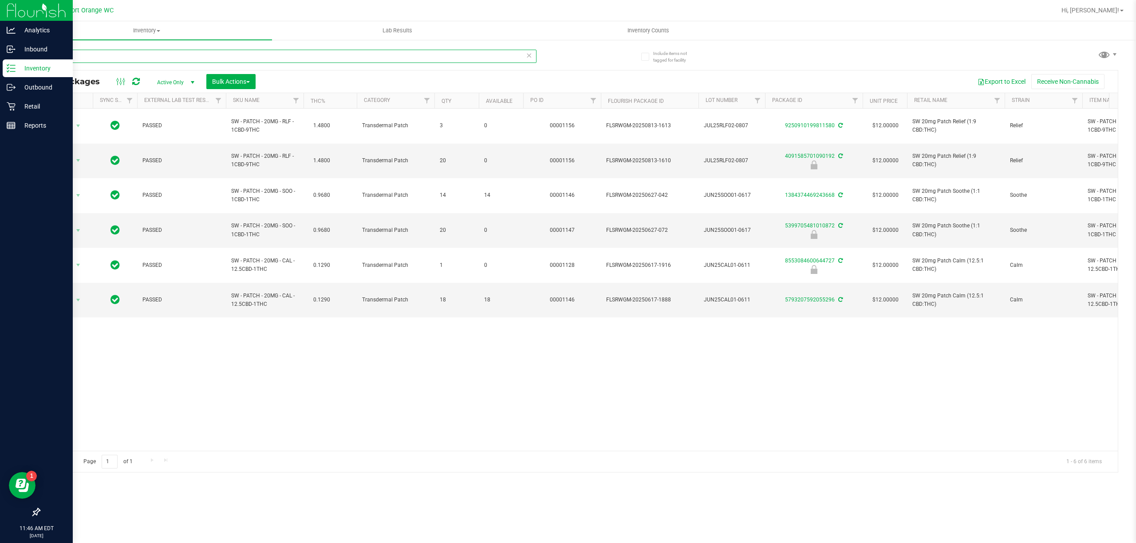
type input "patch"
click at [31, 103] on p "Retail" at bounding box center [42, 106] width 53 height 11
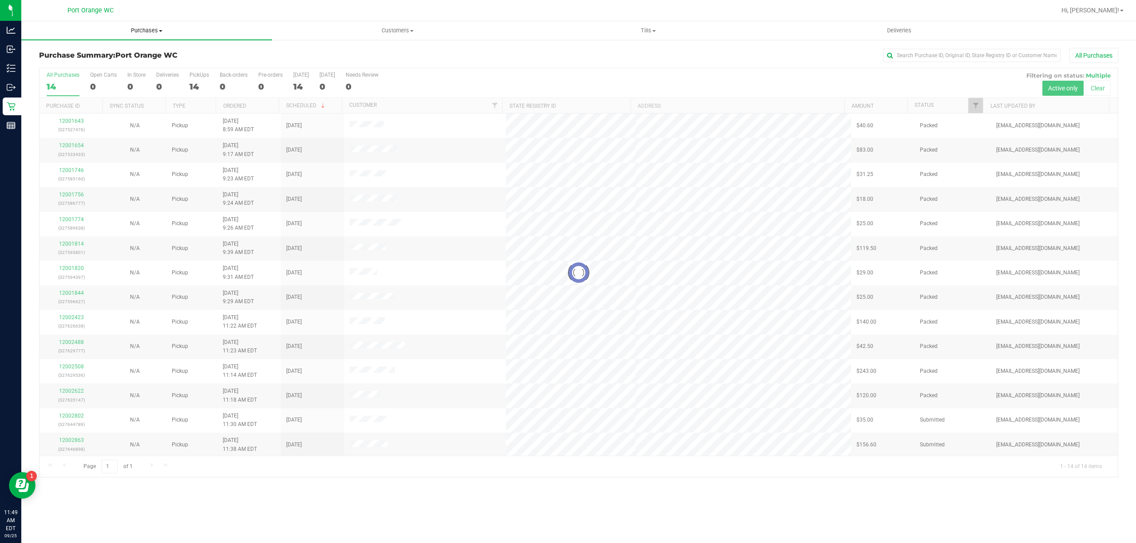
click at [149, 29] on span "Purchases" at bounding box center [146, 31] width 251 height 8
click at [43, 60] on span "Fulfillment" at bounding box center [48, 64] width 55 height 8
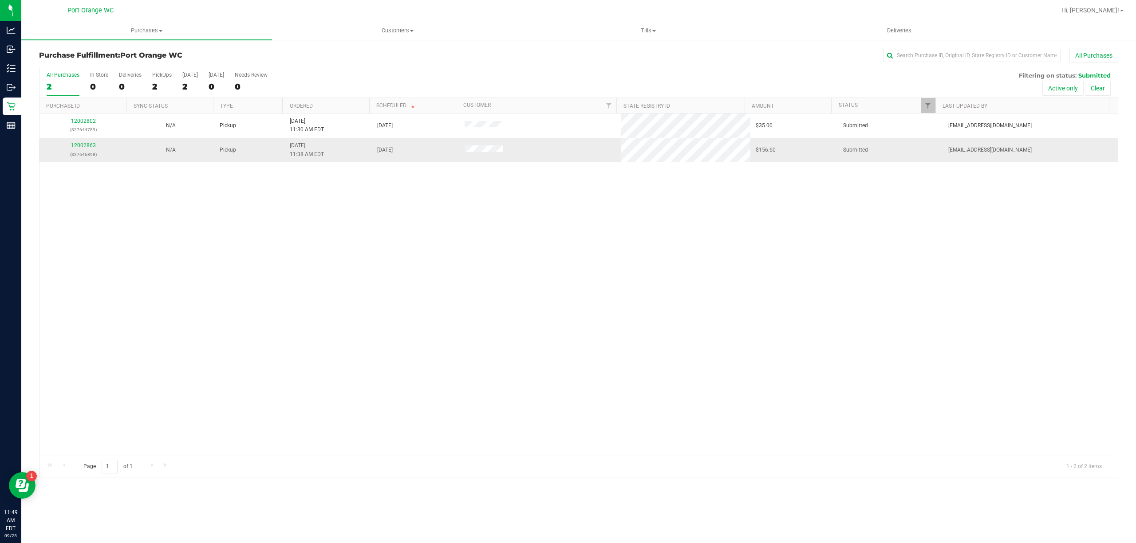
click at [82, 151] on p "(327646898)" at bounding box center [83, 154] width 77 height 8
click at [83, 148] on link "12002863" at bounding box center [83, 145] width 25 height 6
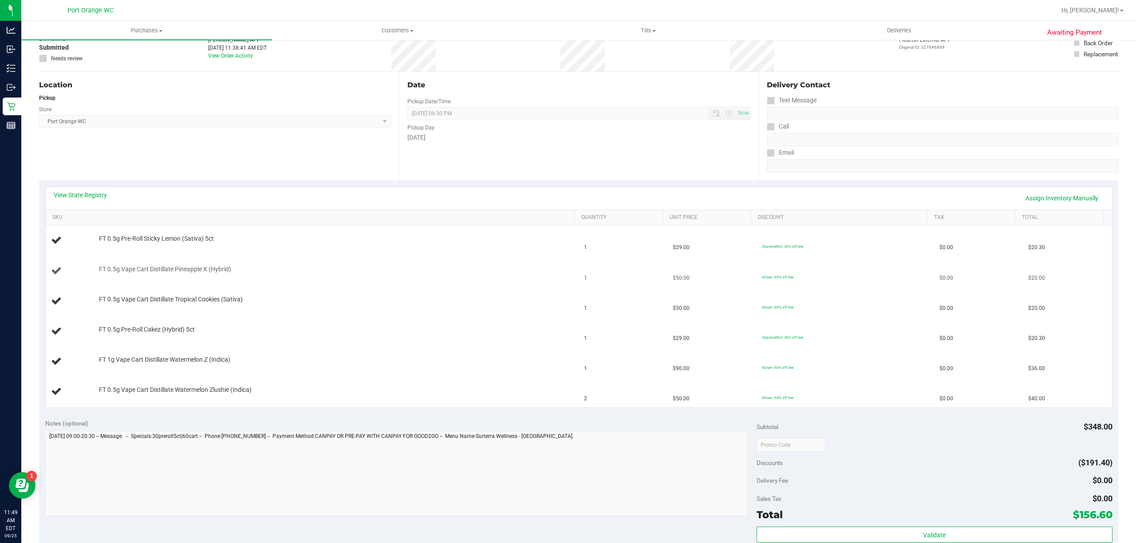
scroll to position [59, 0]
click at [102, 192] on link "View State Registry" at bounding box center [80, 194] width 53 height 9
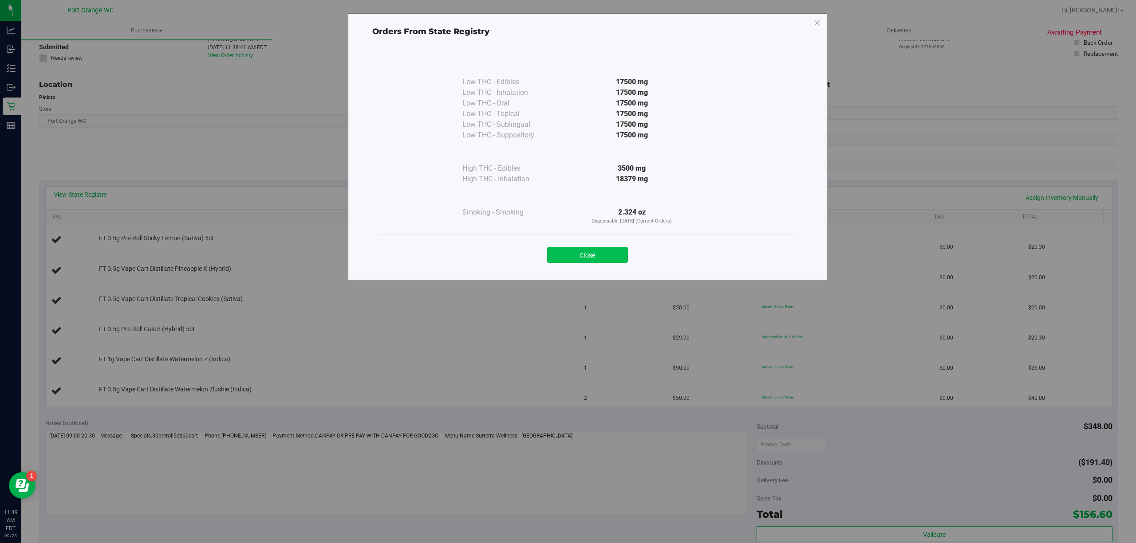
click at [578, 252] on button "Close" at bounding box center [587, 255] width 81 height 16
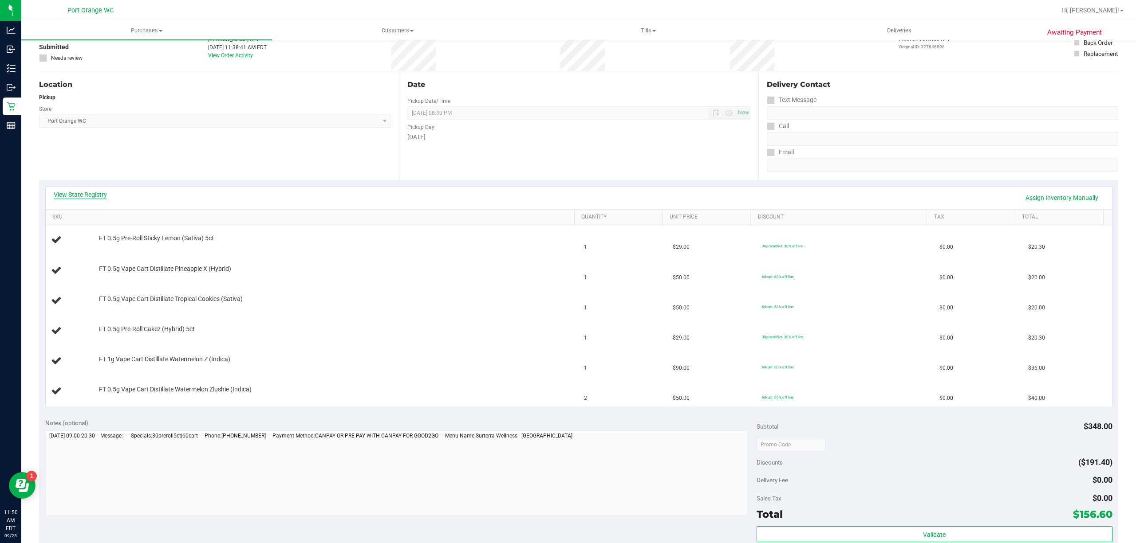
click at [95, 194] on link "View State Registry" at bounding box center [80, 194] width 53 height 9
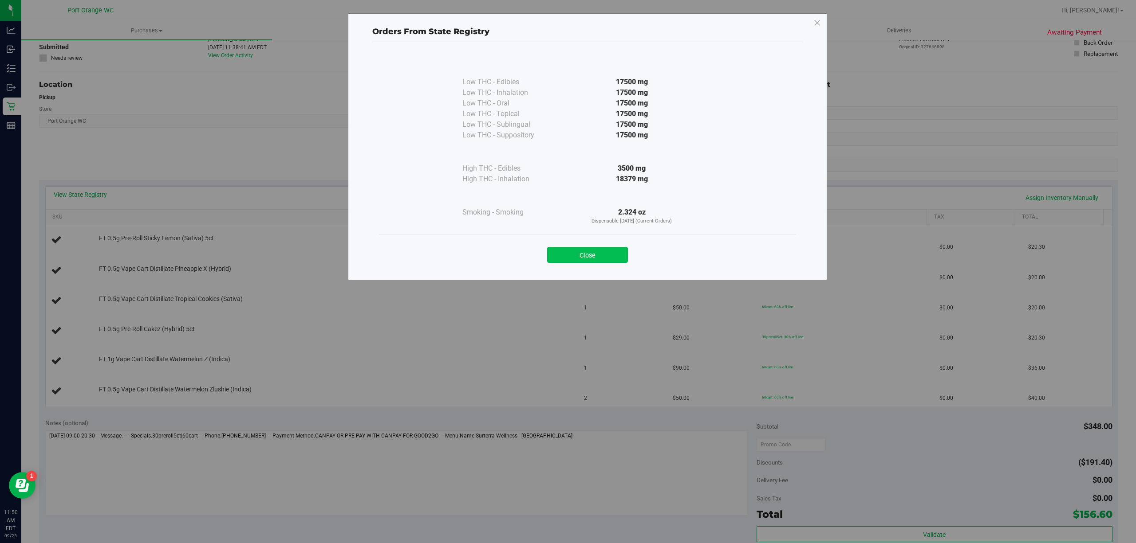
click at [613, 259] on button "Close" at bounding box center [587, 255] width 81 height 16
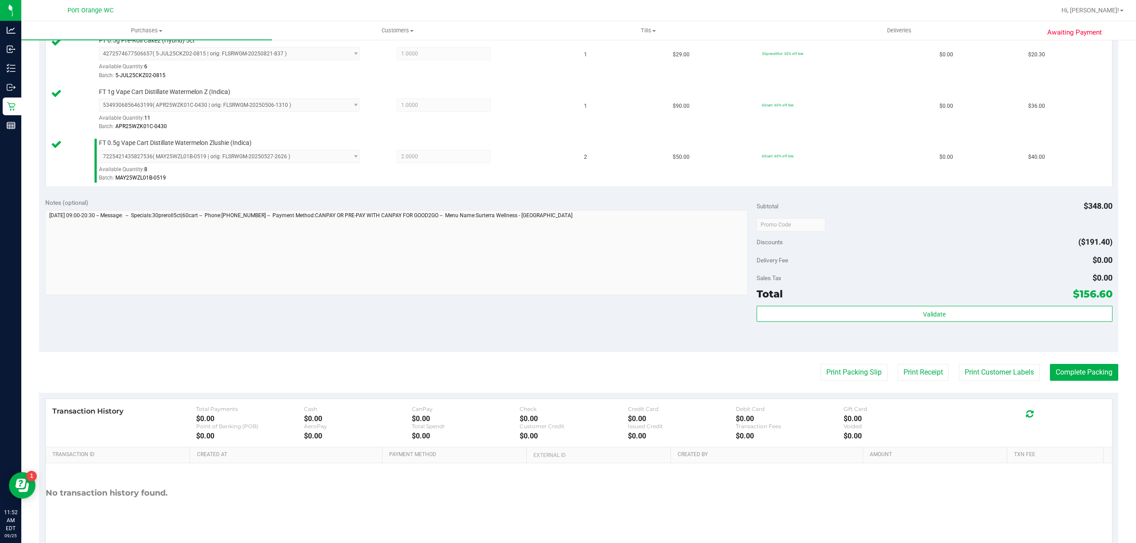
scroll to position [442, 0]
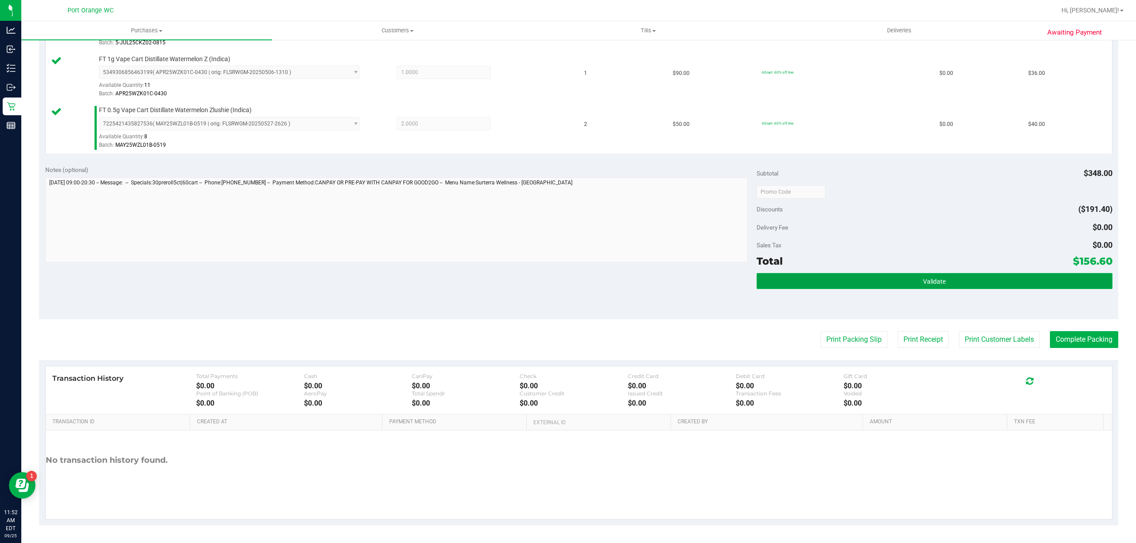
click at [924, 284] on span "Validate" at bounding box center [934, 281] width 23 height 7
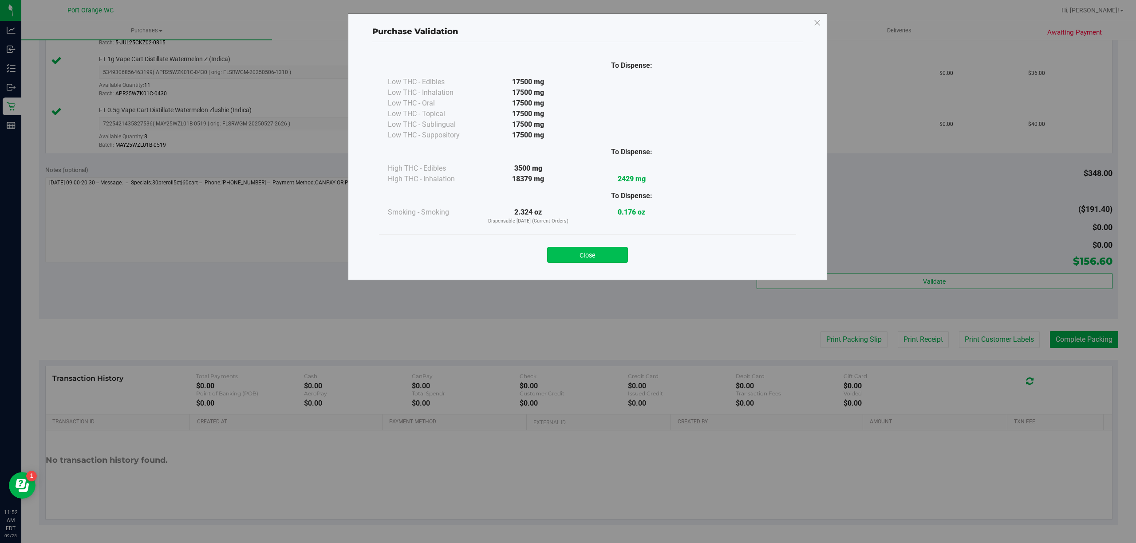
click at [594, 252] on button "Close" at bounding box center [587, 255] width 81 height 16
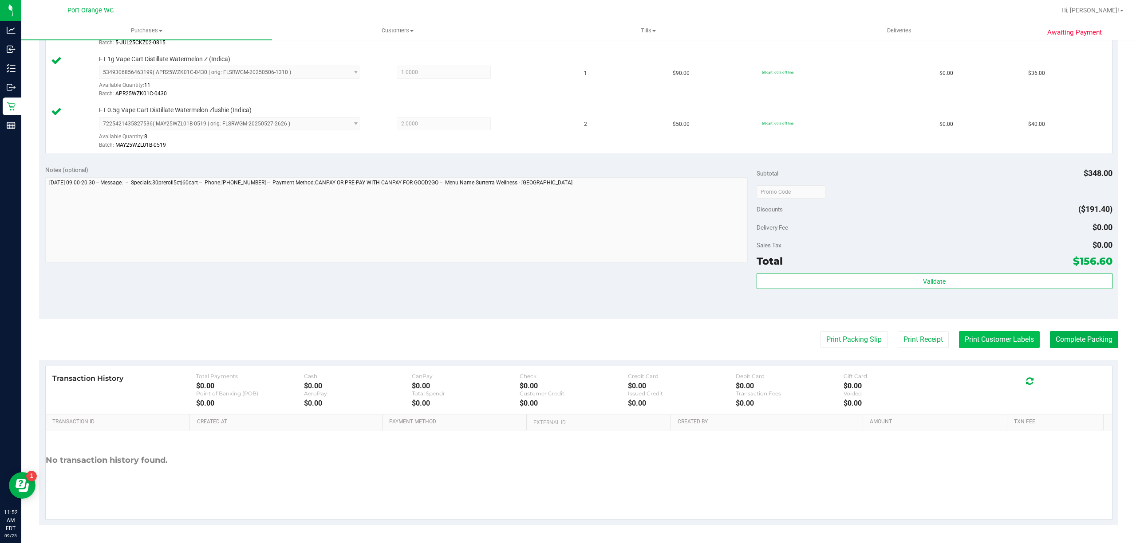
click at [991, 339] on button "Print Customer Labels" at bounding box center [999, 339] width 81 height 17
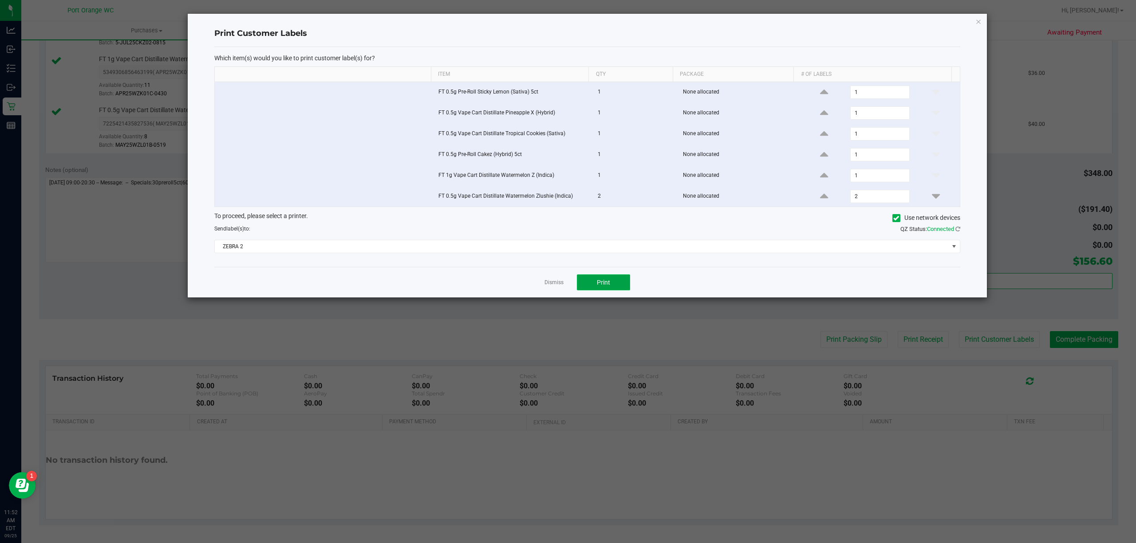
click at [612, 287] on button "Print" at bounding box center [603, 283] width 53 height 16
click at [557, 287] on link "Dismiss" at bounding box center [553, 283] width 19 height 8
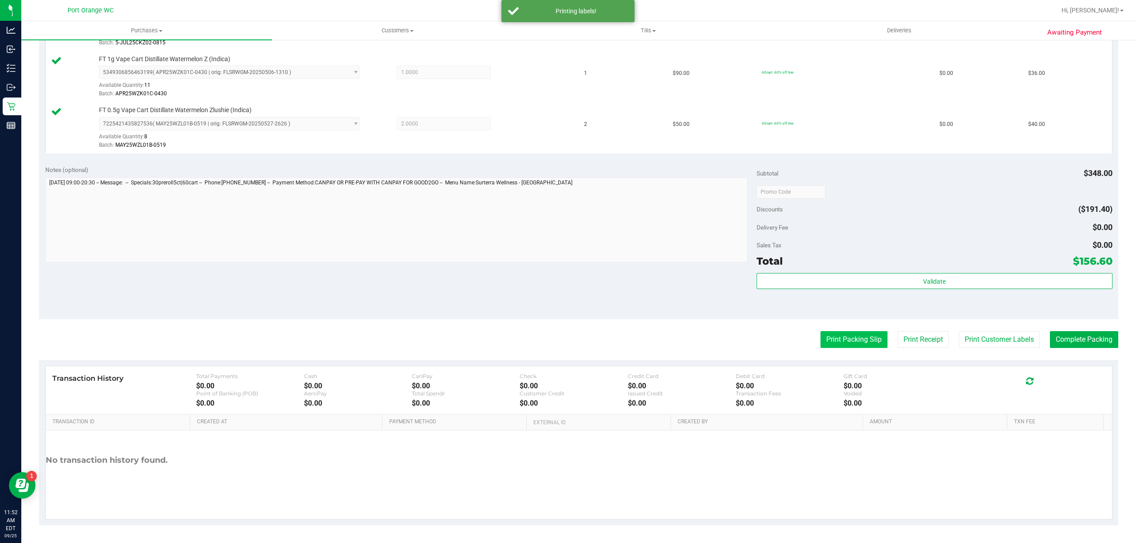
click at [847, 334] on button "Print Packing Slip" at bounding box center [853, 339] width 67 height 17
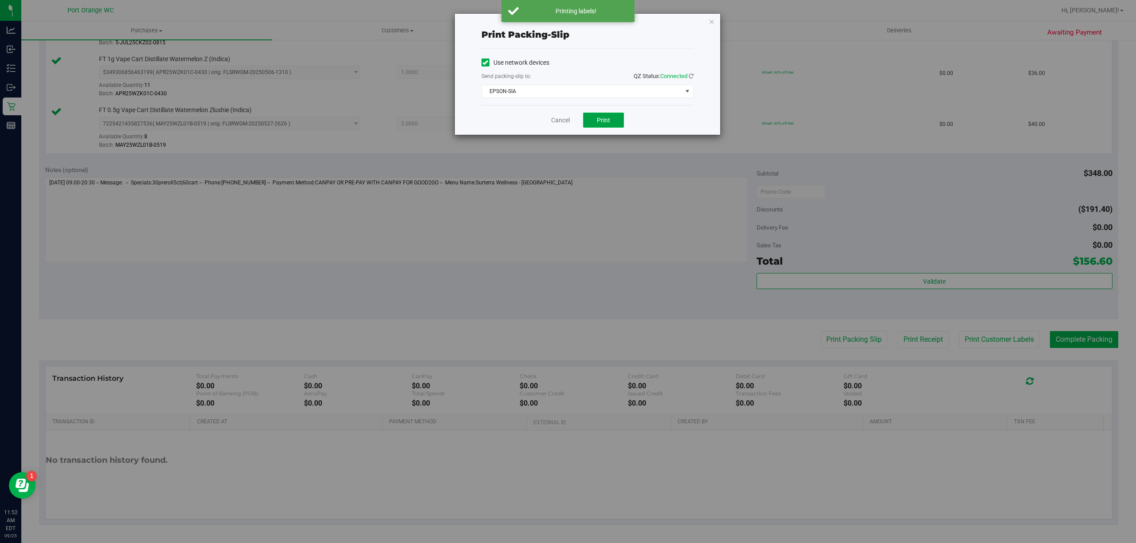
click at [598, 121] on span "Print" at bounding box center [603, 120] width 13 height 7
click at [559, 119] on link "Cancel" at bounding box center [560, 120] width 19 height 9
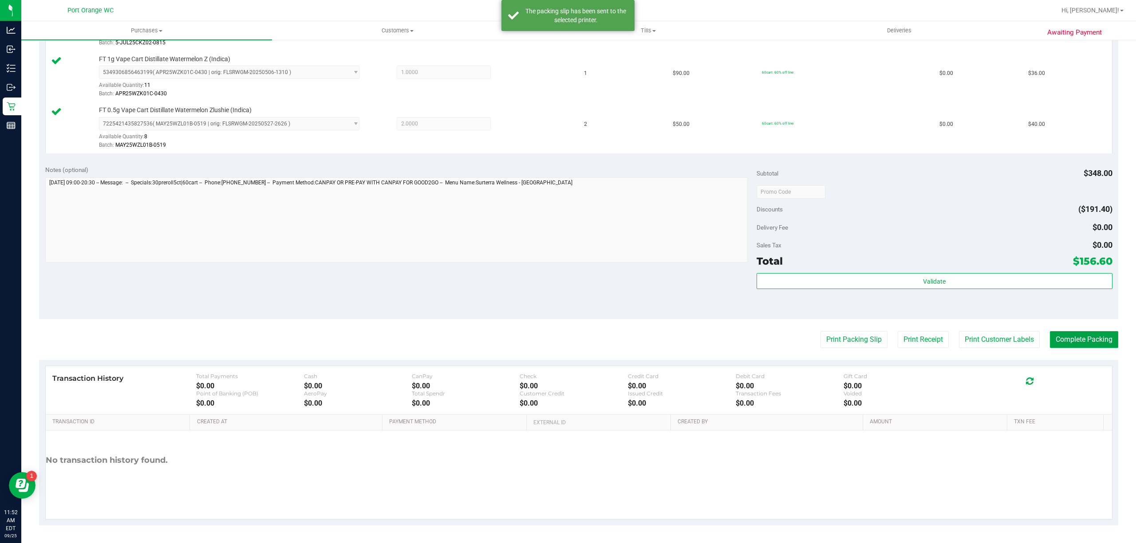
click at [1077, 332] on button "Complete Packing" at bounding box center [1083, 339] width 68 height 17
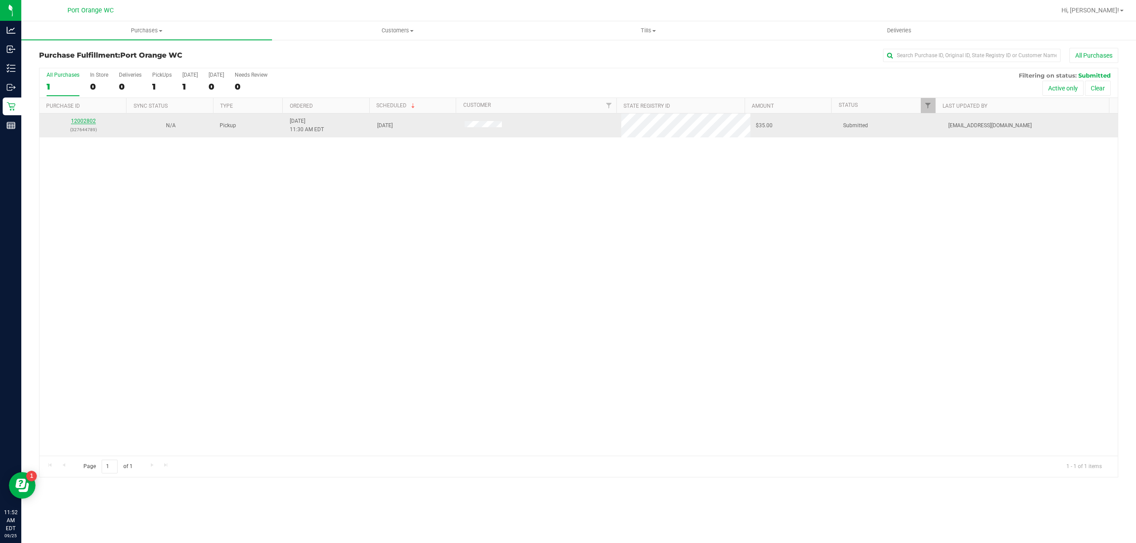
click at [88, 121] on link "12002802" at bounding box center [83, 121] width 25 height 6
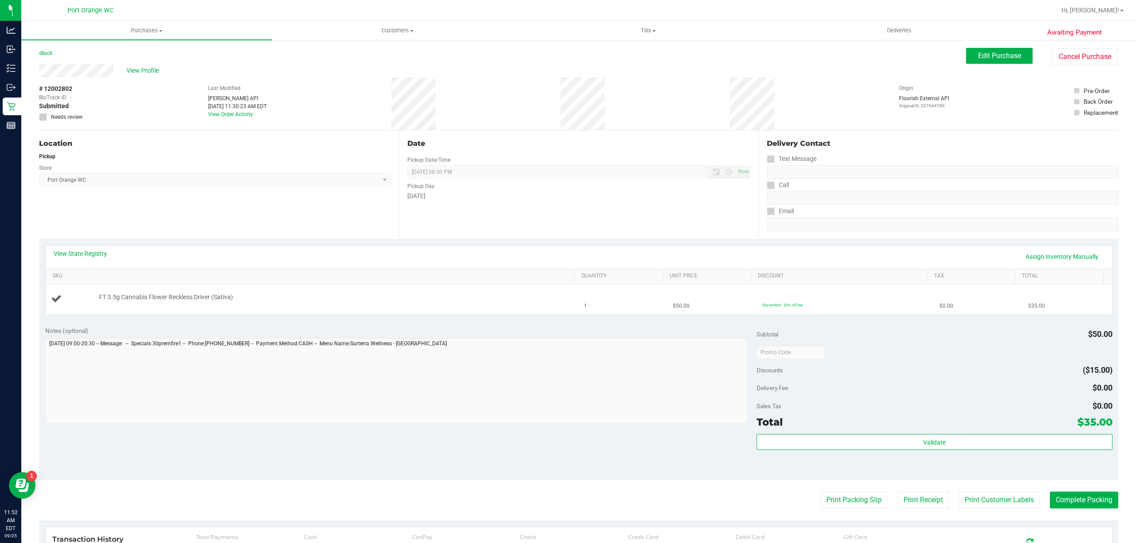
click at [483, 311] on td "FT 3.5g Cannabis Flower Reckless Driver (Sativa)" at bounding box center [312, 299] width 533 height 30
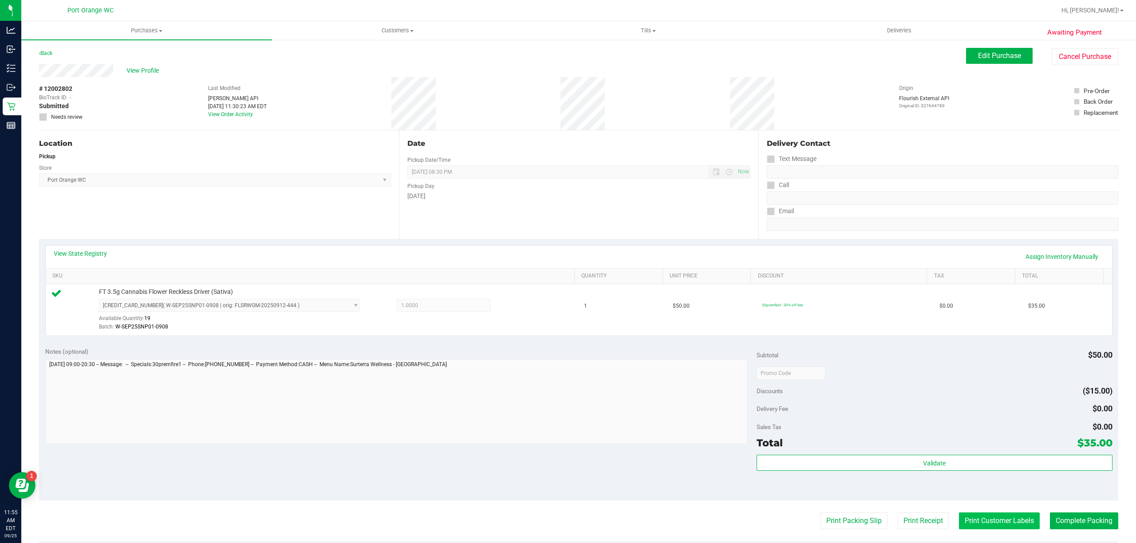
click at [1002, 523] on button "Print Customer Labels" at bounding box center [999, 521] width 81 height 17
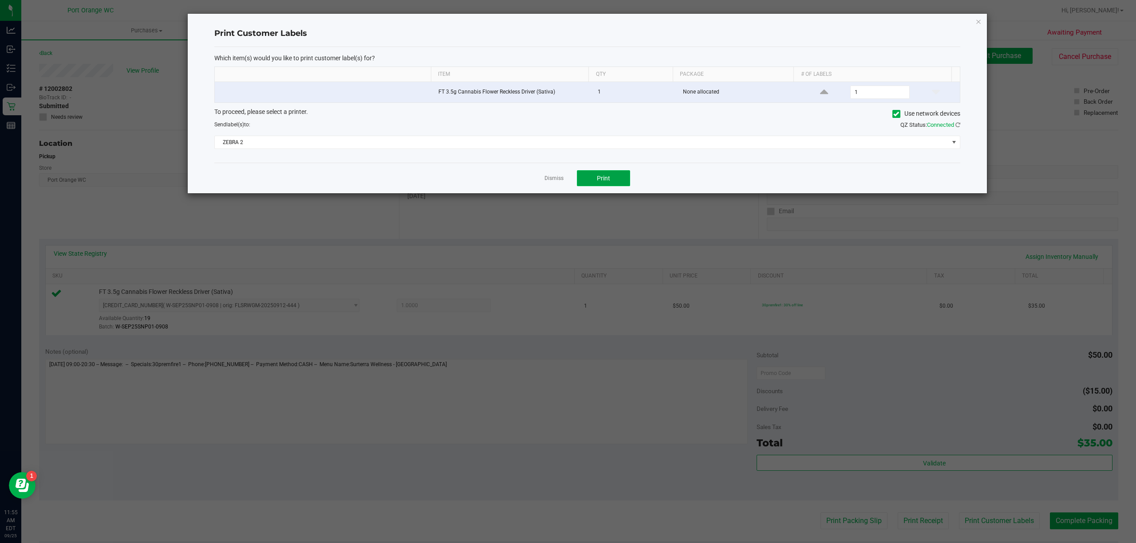
click at [607, 180] on span "Print" at bounding box center [603, 178] width 13 height 7
click at [553, 180] on link "Dismiss" at bounding box center [553, 179] width 19 height 8
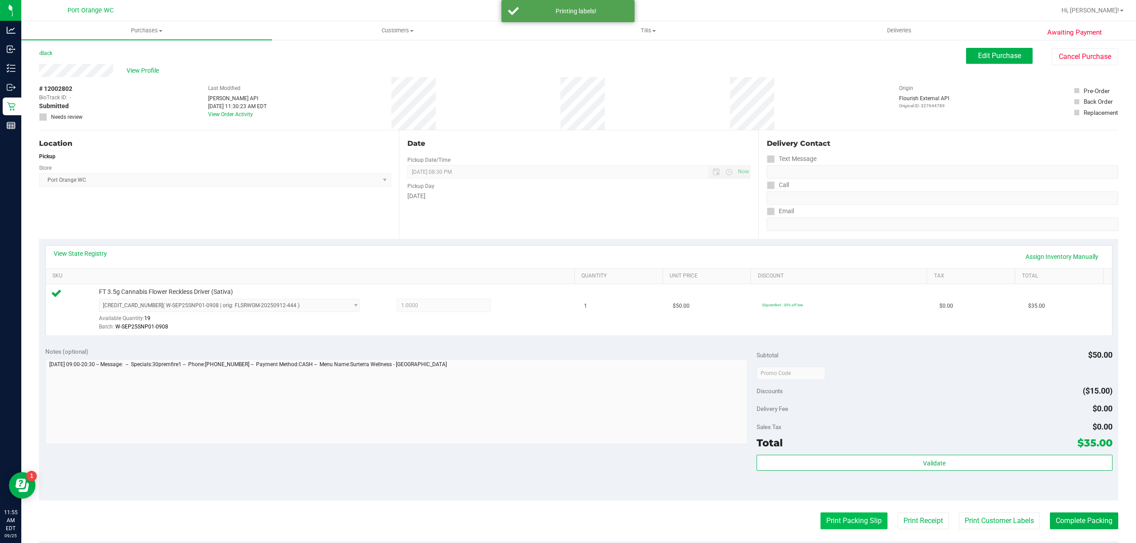
click at [840, 529] on button "Print Packing Slip" at bounding box center [853, 521] width 67 height 17
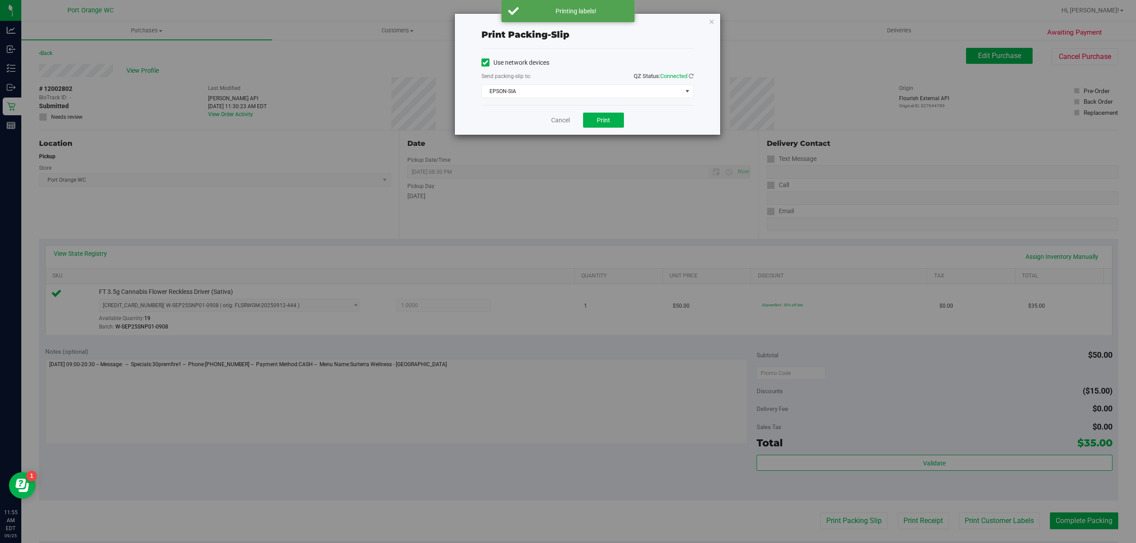
click at [610, 107] on div "Cancel Print" at bounding box center [587, 120] width 212 height 30
click at [602, 116] on button "Print" at bounding box center [603, 120] width 41 height 15
click at [554, 119] on link "Cancel" at bounding box center [560, 120] width 19 height 9
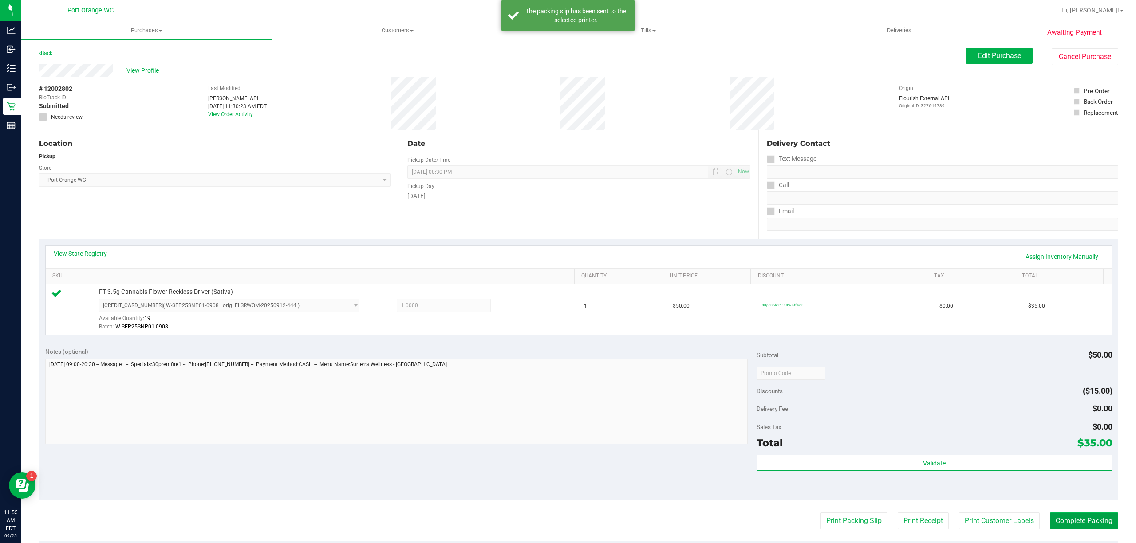
drag, startPoint x: 1090, startPoint y: 517, endPoint x: 1079, endPoint y: 514, distance: 11.5
click at [1090, 516] on button "Complete Packing" at bounding box center [1083, 521] width 68 height 17
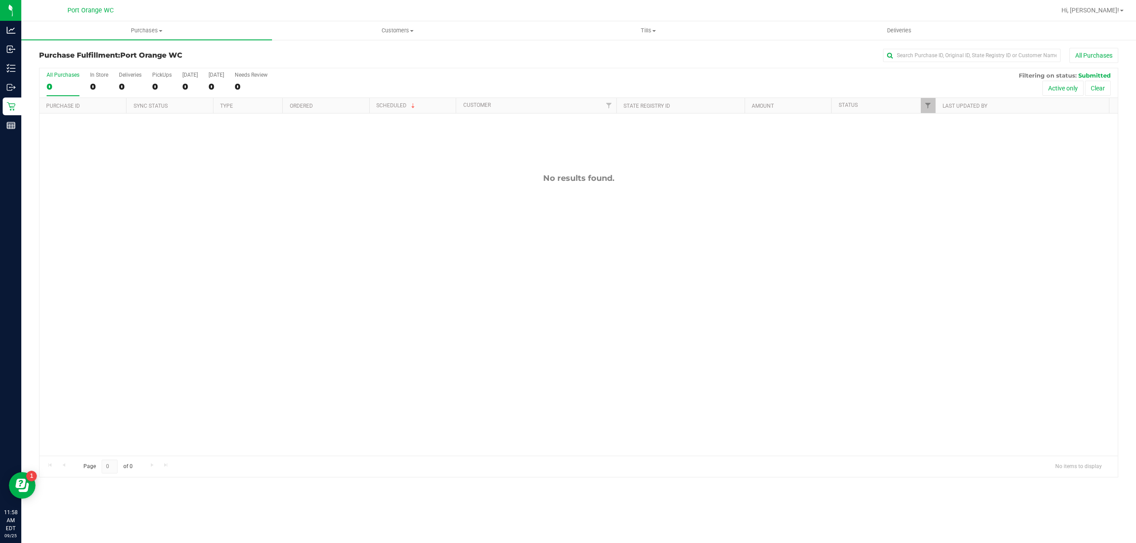
click at [188, 219] on div "No results found." at bounding box center [578, 315] width 1078 height 402
click at [279, 290] on div "No results found." at bounding box center [578, 315] width 1078 height 402
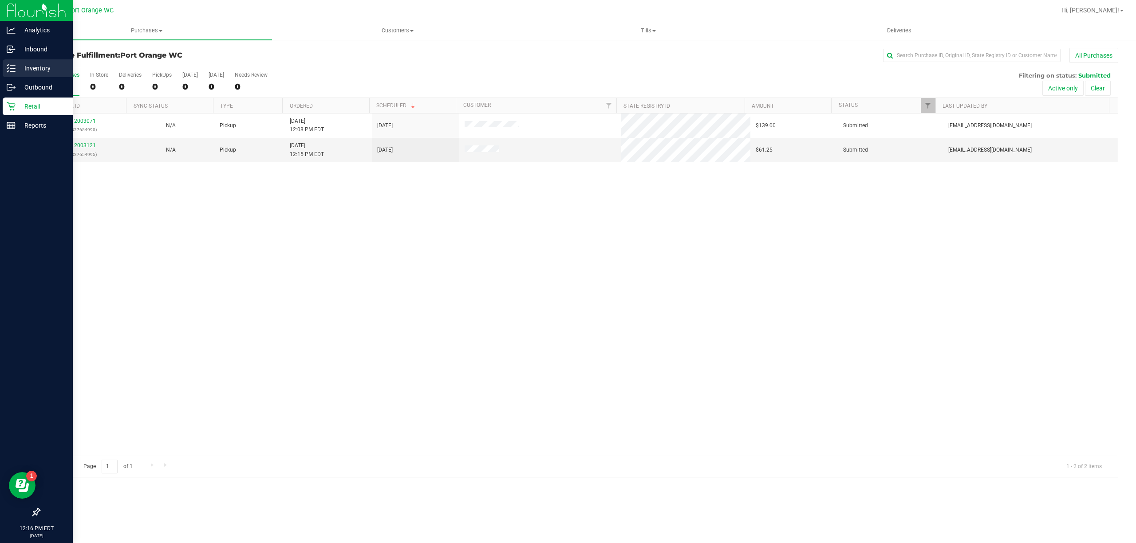
click at [42, 64] on p "Inventory" at bounding box center [42, 68] width 53 height 11
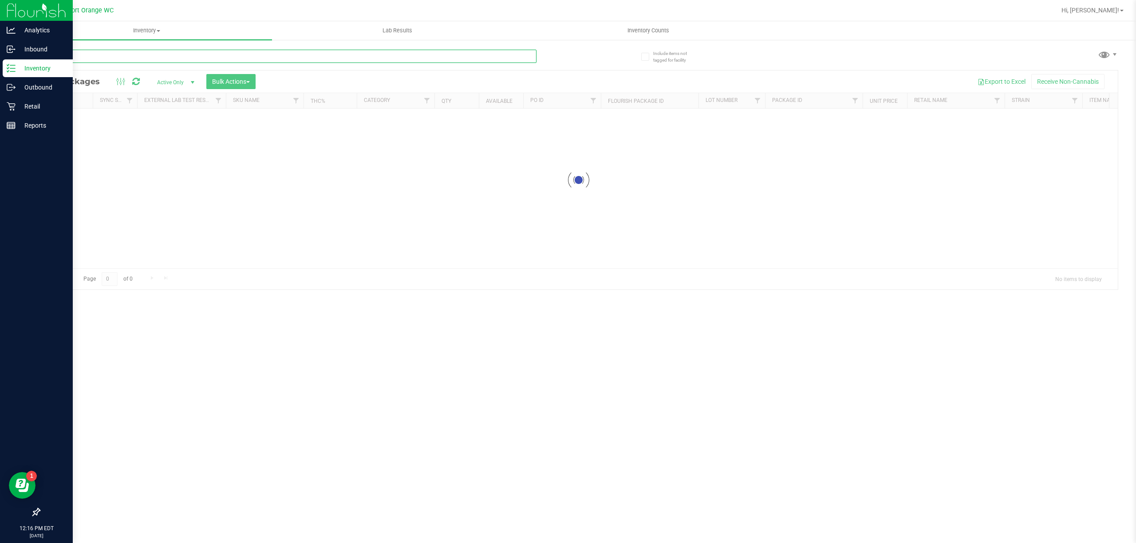
click at [157, 51] on input "text" at bounding box center [287, 56] width 497 height 13
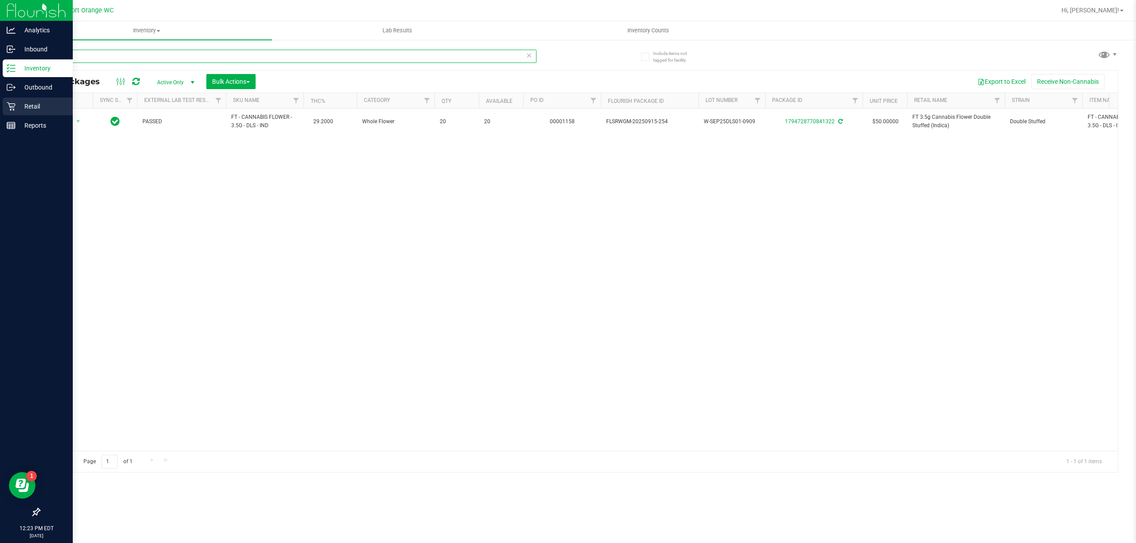
type input "dls"
click at [32, 103] on p "Retail" at bounding box center [42, 106] width 53 height 11
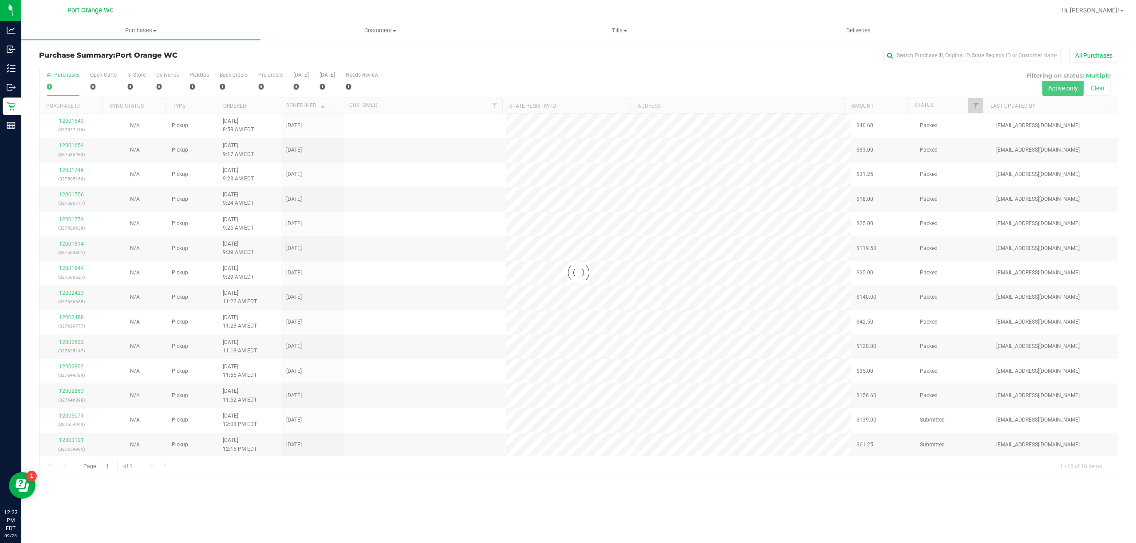
click at [237, 215] on div at bounding box center [578, 272] width 1078 height 409
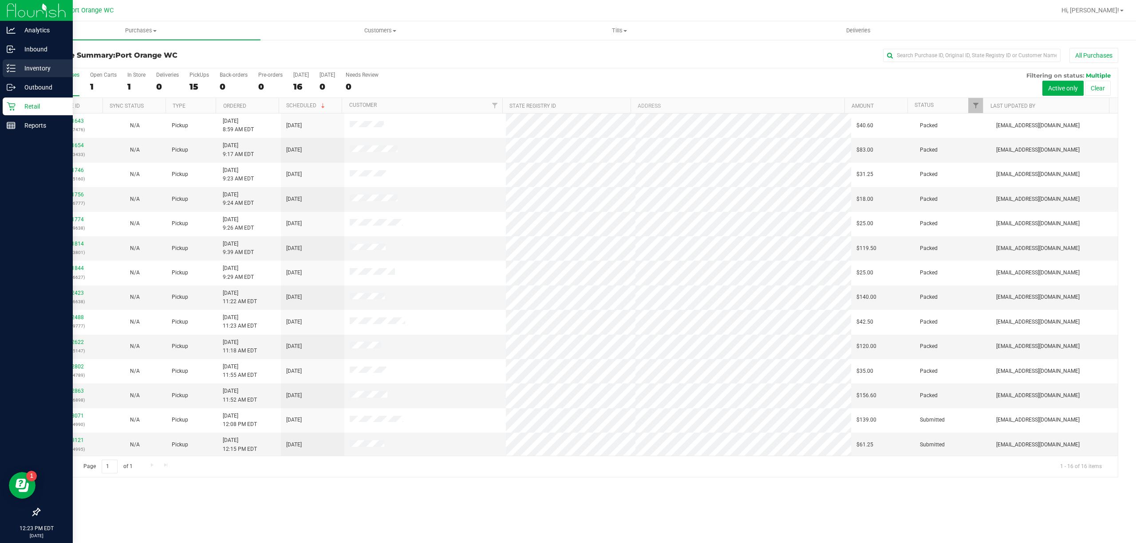
click at [35, 71] on p "Inventory" at bounding box center [42, 68] width 53 height 11
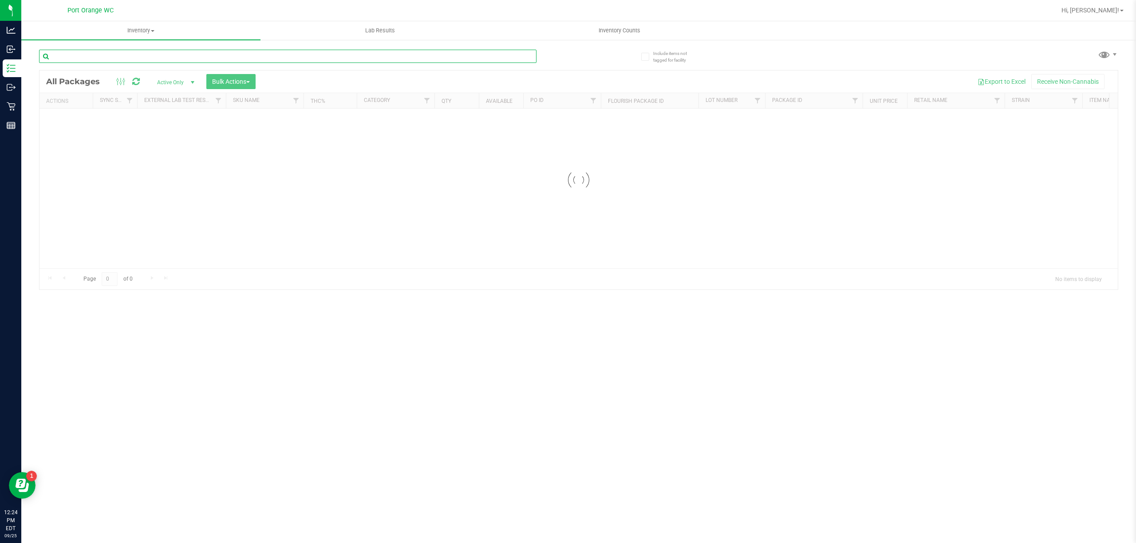
click at [189, 59] on input "text" at bounding box center [287, 56] width 497 height 13
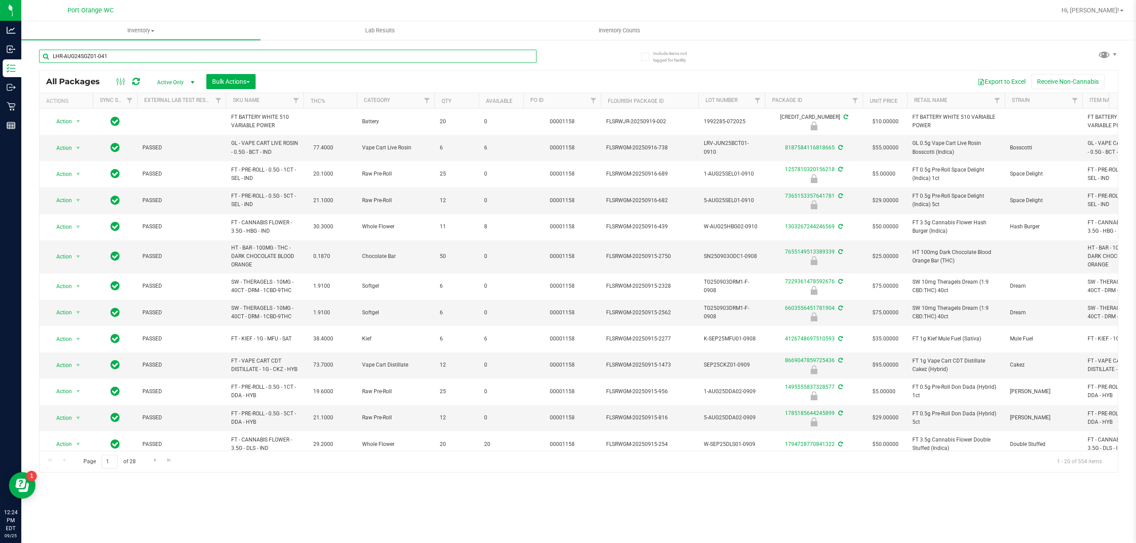
type input "LHR-AUG24SGZ01-0411"
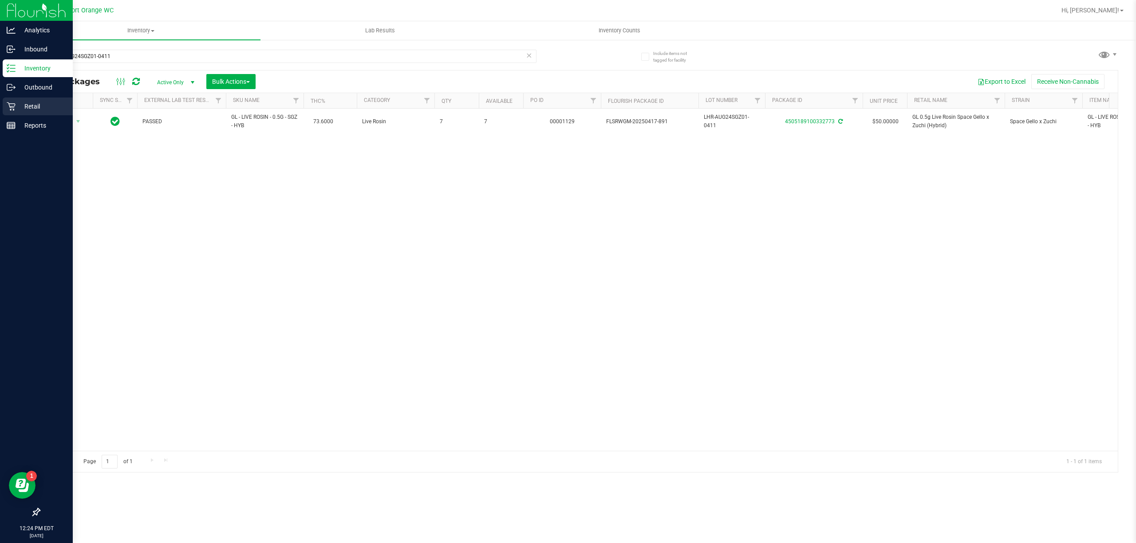
click at [38, 107] on p "Retail" at bounding box center [42, 106] width 53 height 11
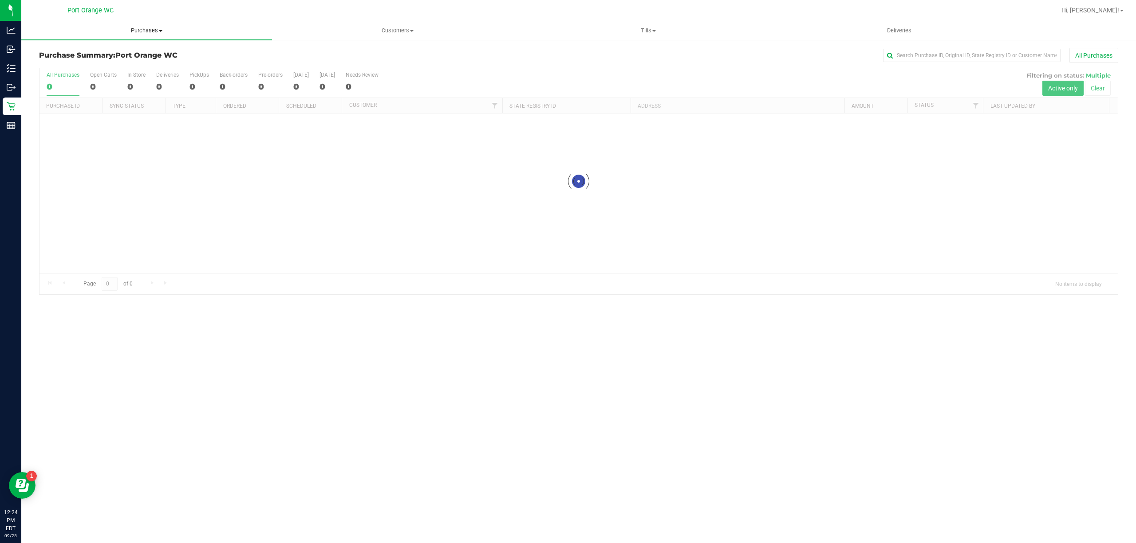
click at [153, 24] on uib-tab-heading "Purchases Summary of purchases Fulfillment All purchases" at bounding box center [146, 30] width 251 height 19
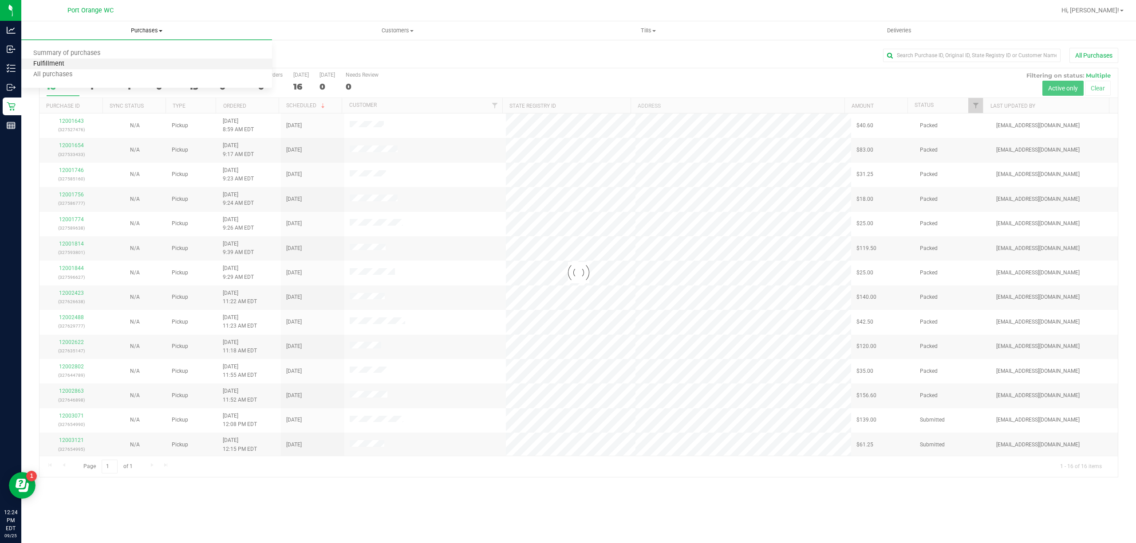
click at [53, 66] on span "Fulfillment" at bounding box center [48, 64] width 55 height 8
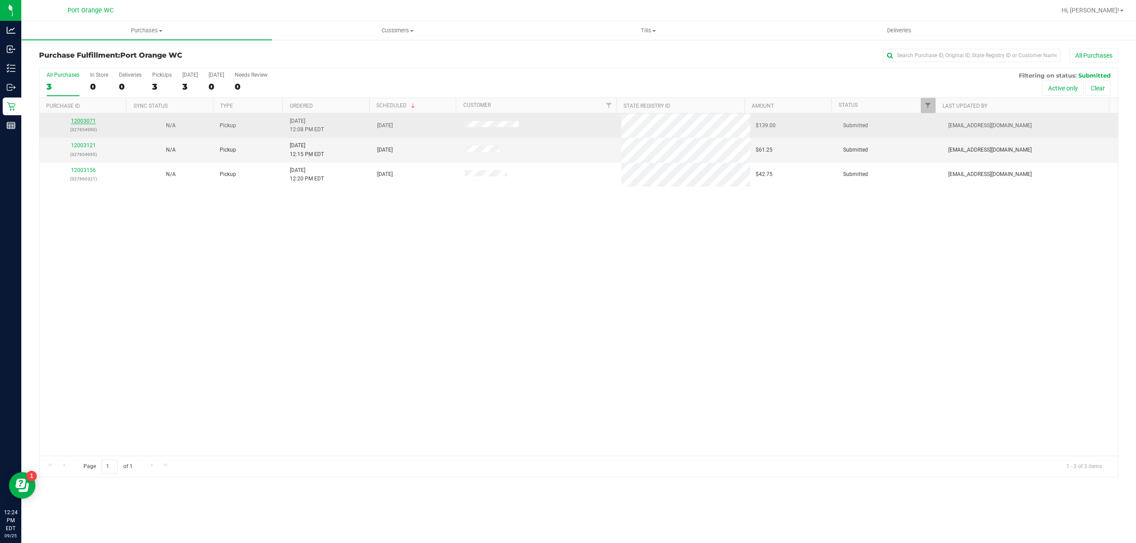
click at [86, 124] on link "12003071" at bounding box center [83, 121] width 25 height 6
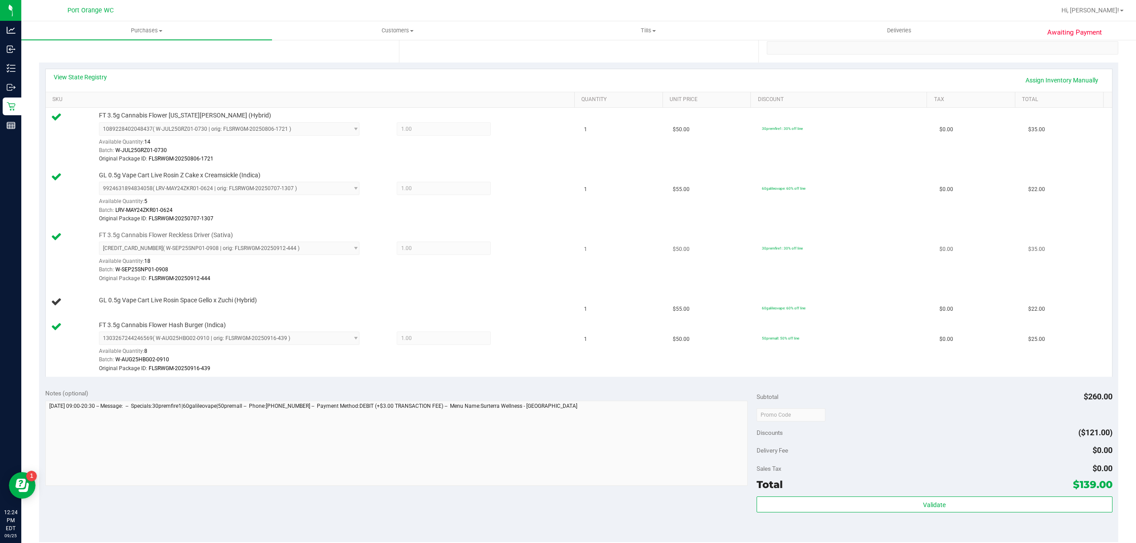
scroll to position [177, 0]
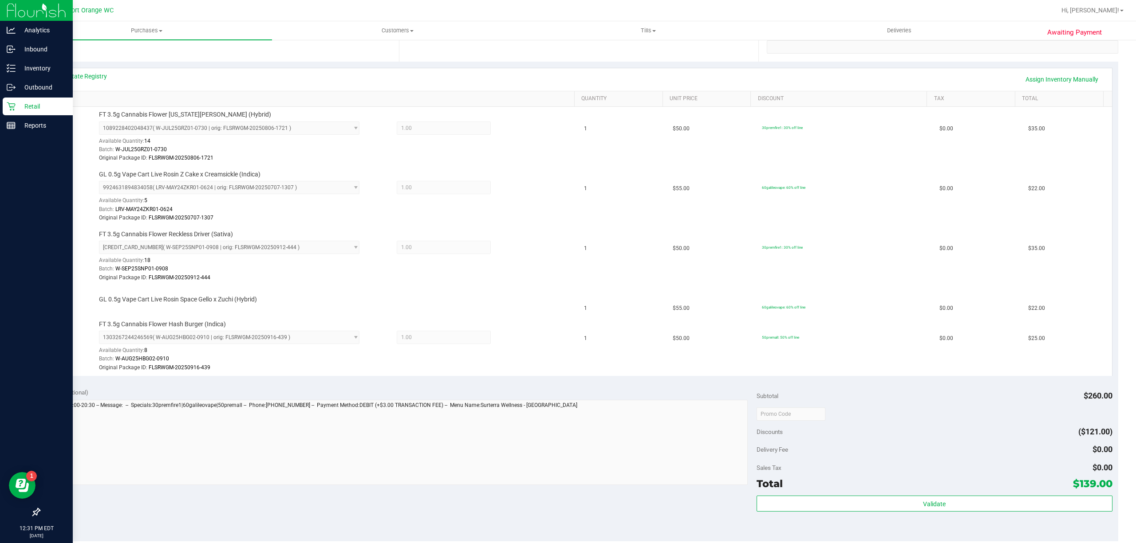
click at [32, 103] on p "Retail" at bounding box center [42, 106] width 53 height 11
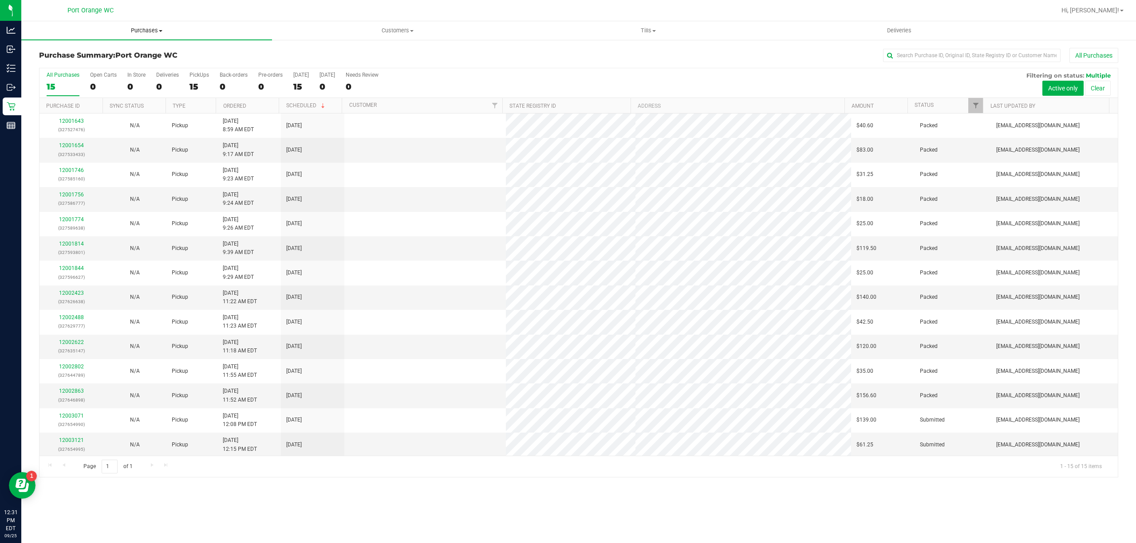
click at [148, 29] on span "Purchases" at bounding box center [146, 31] width 251 height 8
click at [52, 64] on span "Fulfillment" at bounding box center [48, 64] width 55 height 8
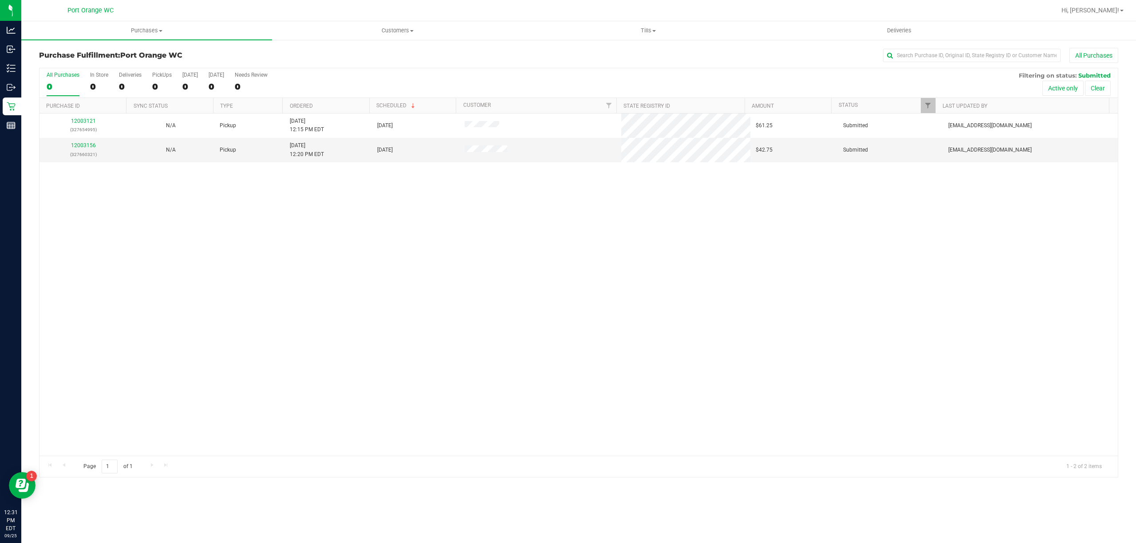
click at [416, 224] on div "12003121 (327654995) N/A Pickup [DATE] 12:15 PM EDT 9/25/2025 $61.25 Submitted …" at bounding box center [578, 285] width 1078 height 342
click at [83, 145] on link "12003156" at bounding box center [83, 145] width 25 height 6
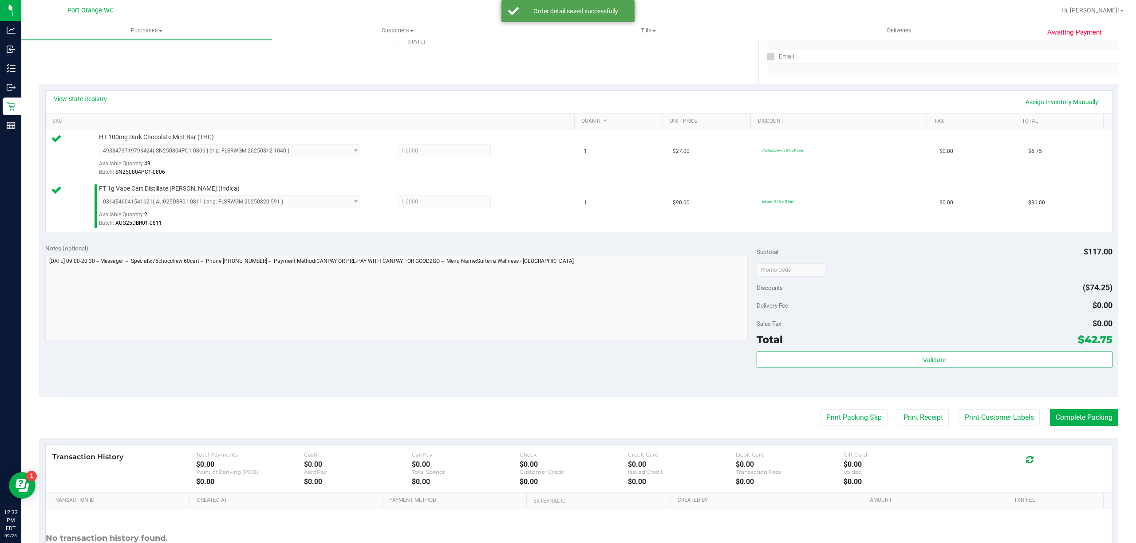
scroll to position [235, 0]
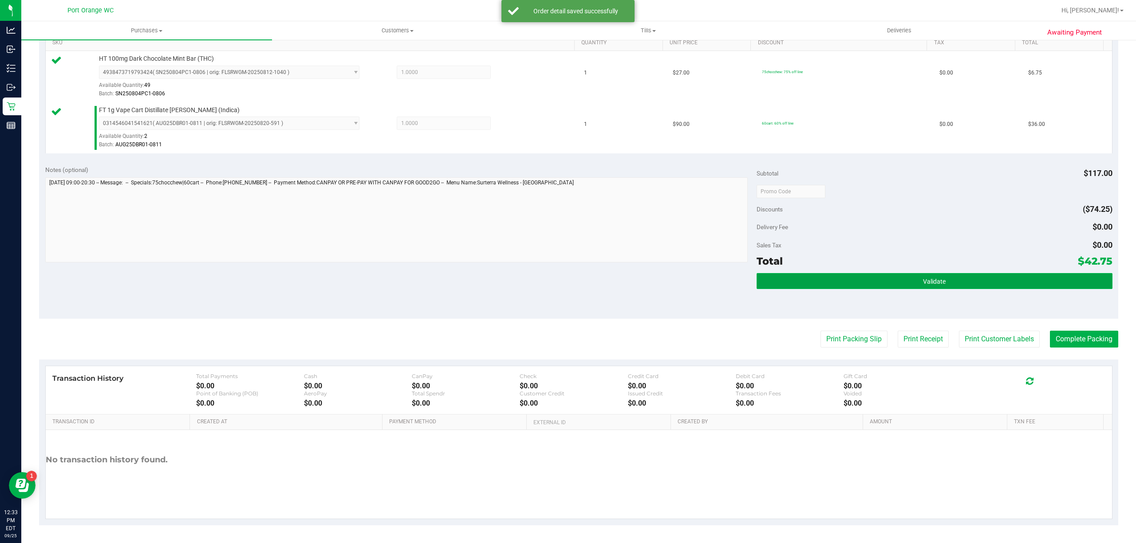
click at [923, 279] on span "Validate" at bounding box center [934, 281] width 23 height 7
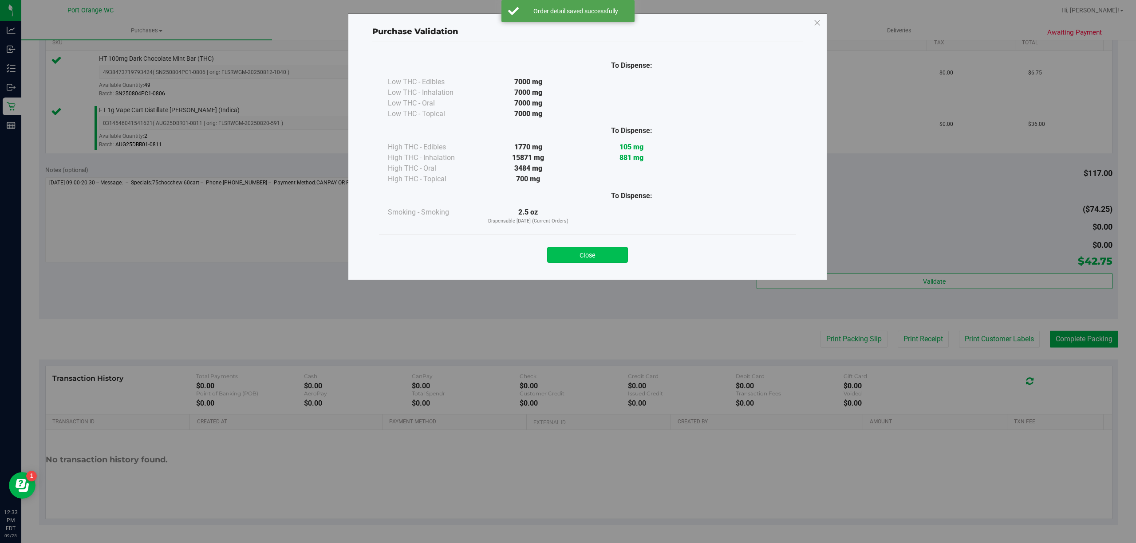
drag, startPoint x: 602, startPoint y: 255, endPoint x: 607, endPoint y: 258, distance: 6.4
click at [602, 255] on button "Close" at bounding box center [587, 255] width 81 height 16
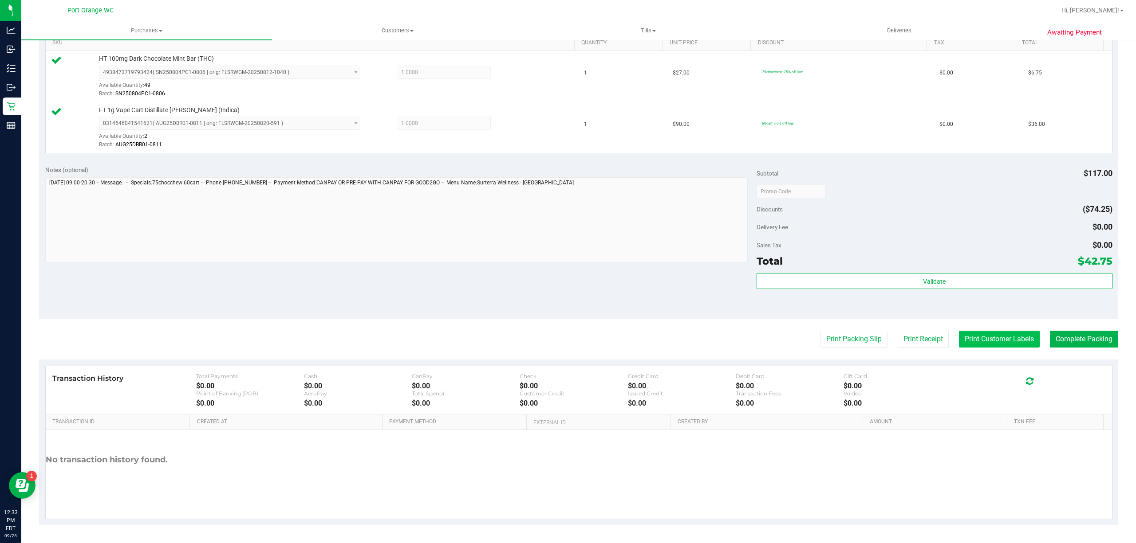
click at [995, 346] on button "Print Customer Labels" at bounding box center [999, 339] width 81 height 17
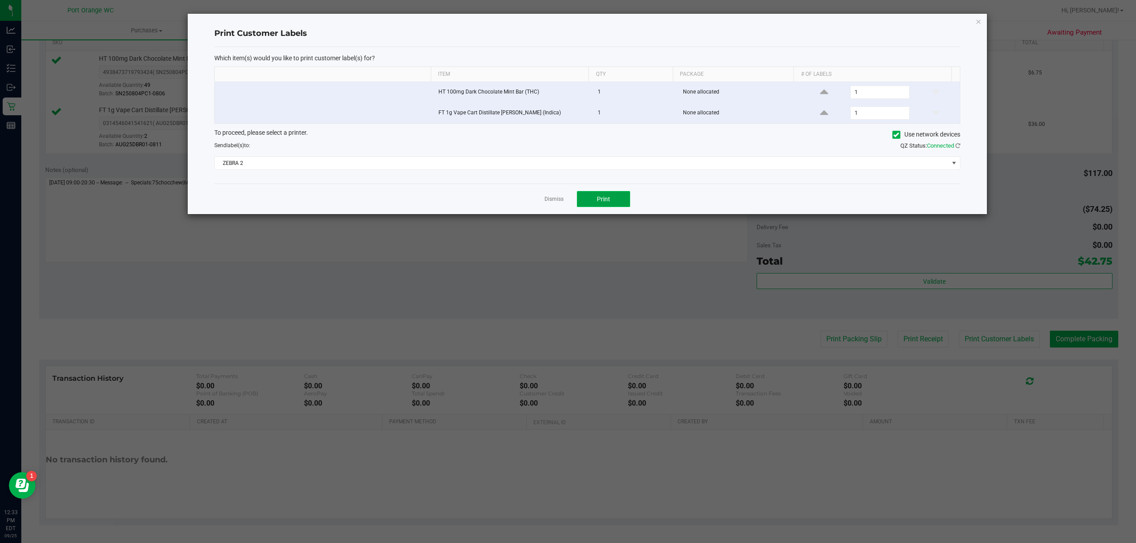
click at [607, 201] on span "Print" at bounding box center [603, 199] width 13 height 7
click at [547, 198] on link "Dismiss" at bounding box center [553, 200] width 19 height 8
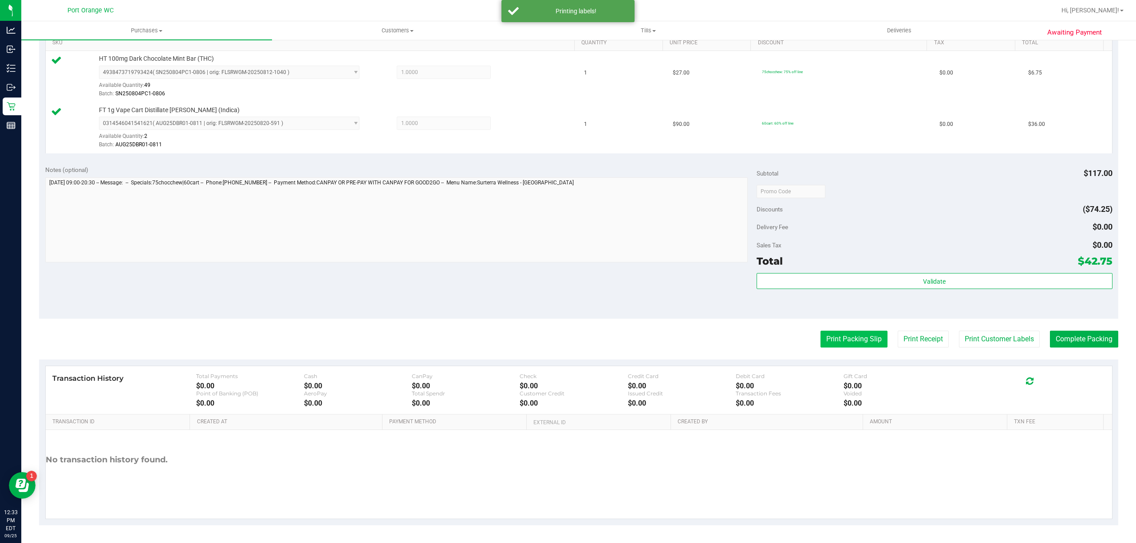
click at [857, 344] on button "Print Packing Slip" at bounding box center [853, 339] width 67 height 17
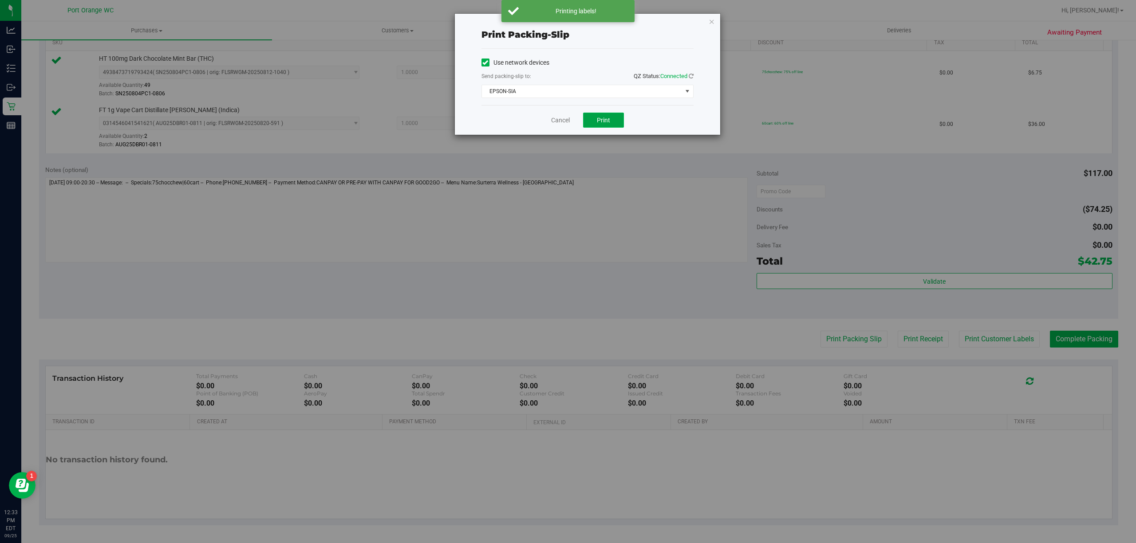
click at [602, 120] on span "Print" at bounding box center [603, 120] width 13 height 7
click at [558, 121] on link "Cancel" at bounding box center [560, 120] width 19 height 9
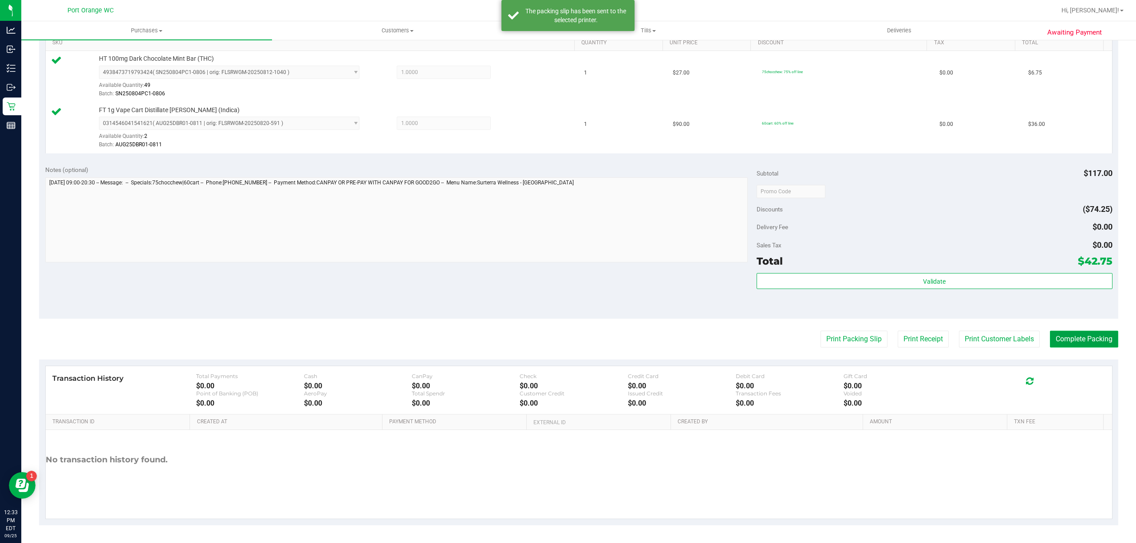
click at [1065, 336] on button "Complete Packing" at bounding box center [1083, 339] width 68 height 17
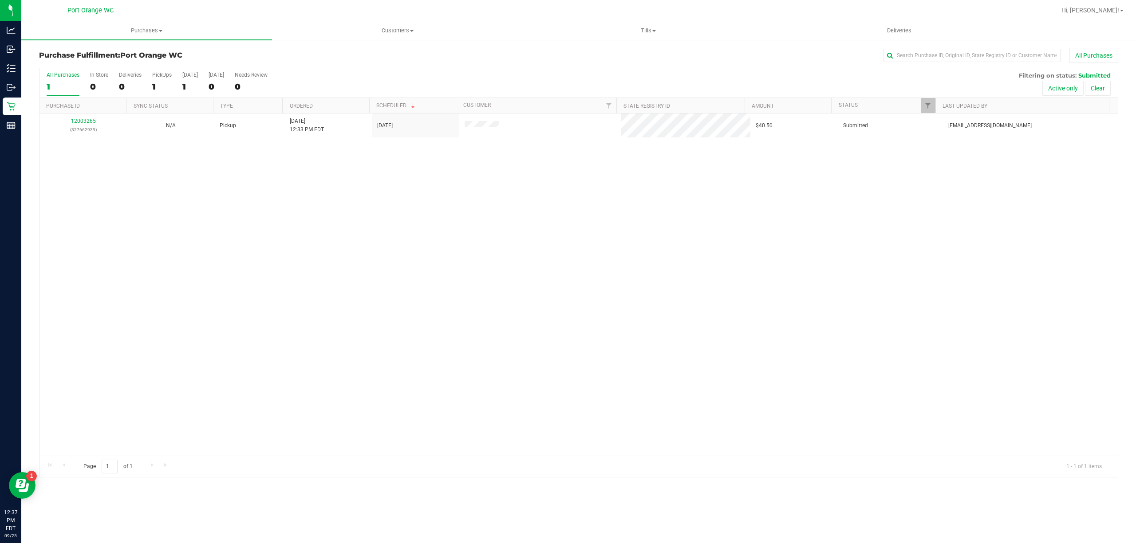
click at [1111, 4] on div "Hi, [PERSON_NAME]!" at bounding box center [1091, 11] width 69 height 16
click at [1109, 9] on span "Hi, [PERSON_NAME]!" at bounding box center [1090, 10] width 58 height 7
click at [1086, 93] on span "Sign Out" at bounding box center [1090, 94] width 26 height 9
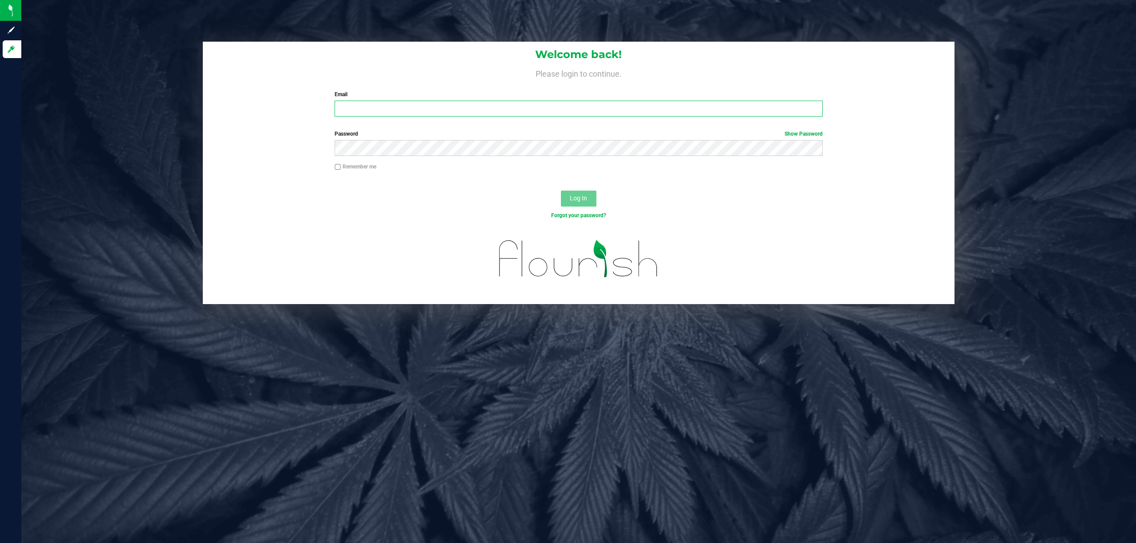
click at [649, 109] on input "Email" at bounding box center [578, 109] width 488 height 16
type input "[EMAIL_ADDRESS][DOMAIN_NAME]"
click at [561, 191] on button "Log In" at bounding box center [578, 199] width 35 height 16
